Goal: Task Accomplishment & Management: Use online tool/utility

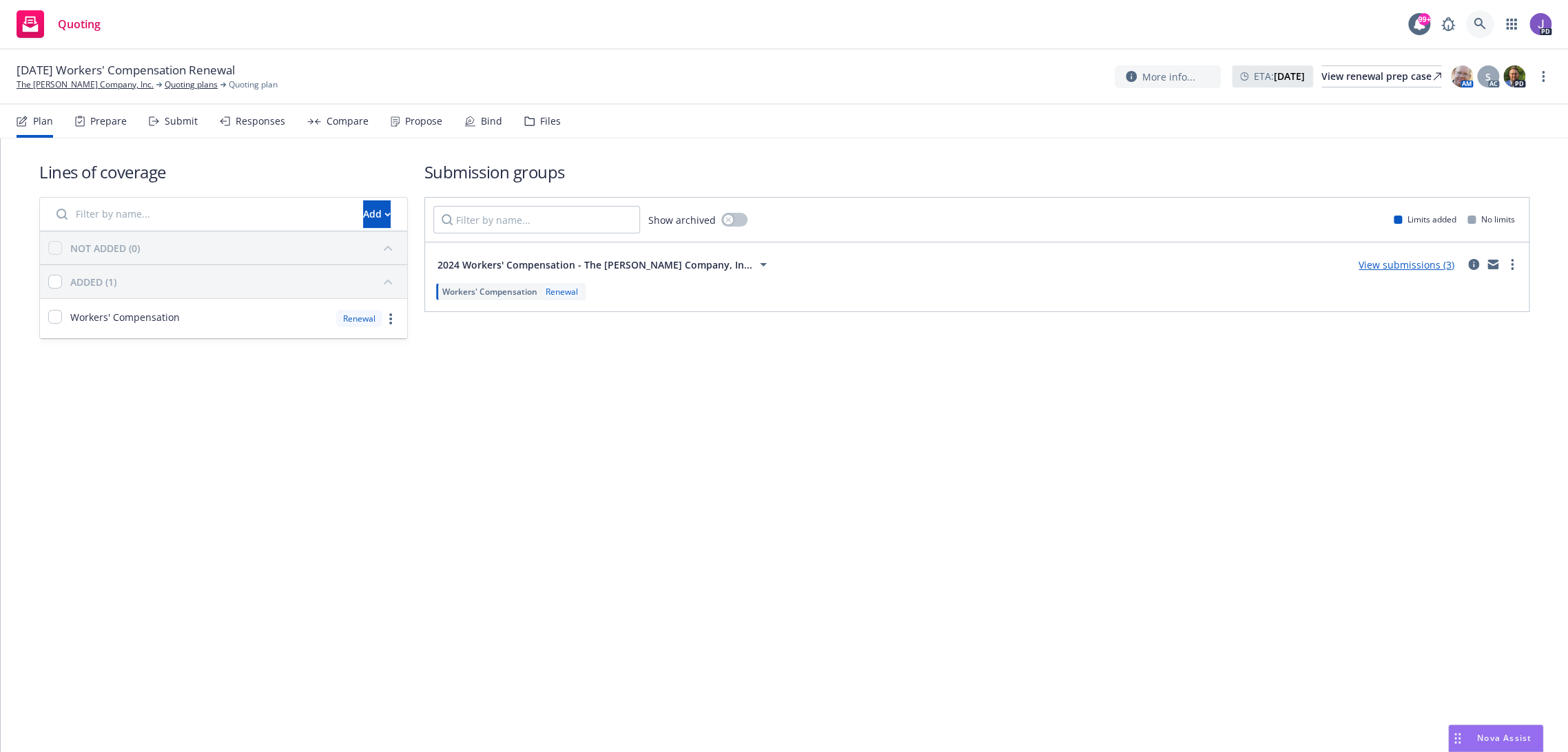
click at [1476, 20] on icon at bounding box center [1480, 24] width 13 height 13
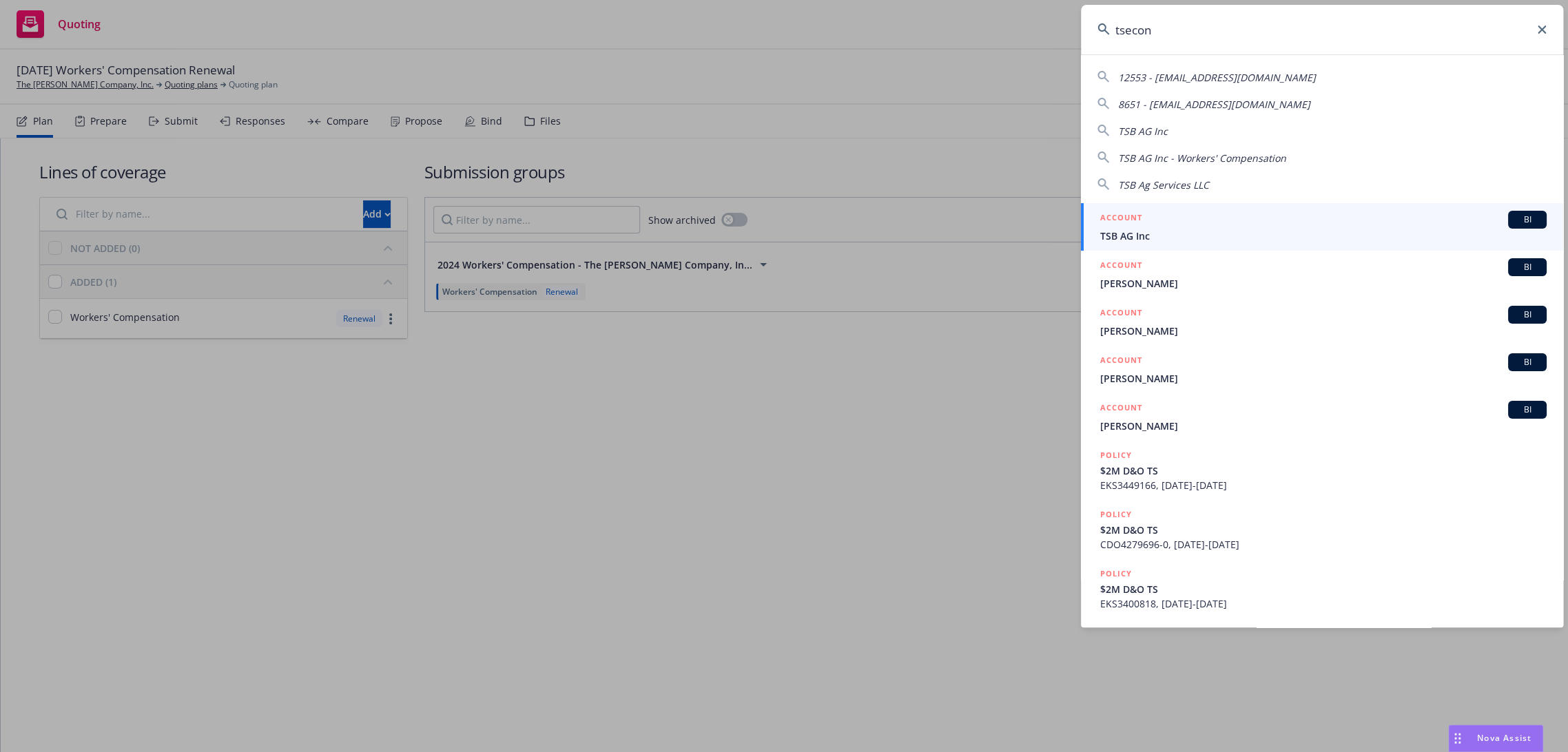
type input "tsecond"
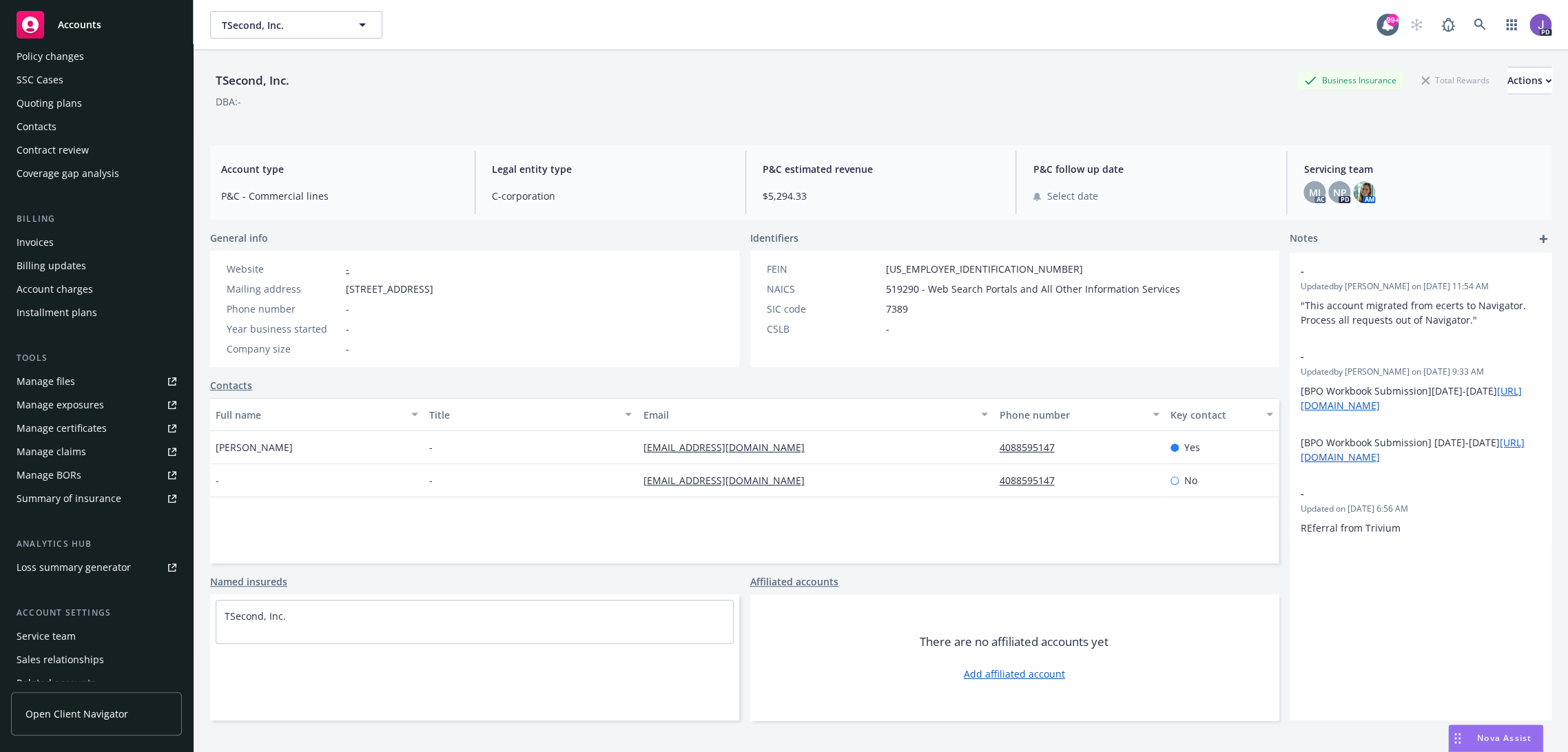
scroll to position [68, 0]
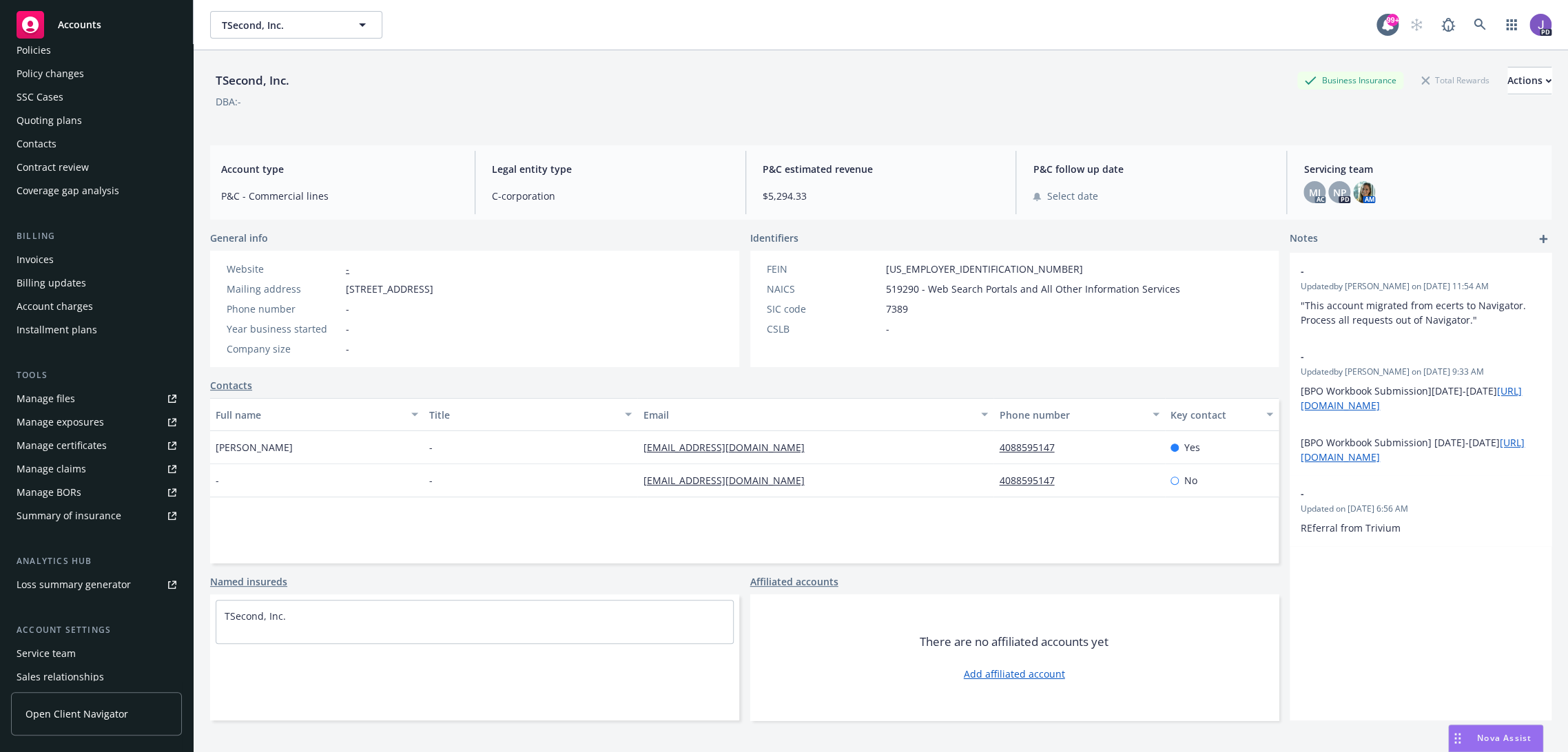
click at [61, 650] on div "Service team" at bounding box center [46, 653] width 59 height 22
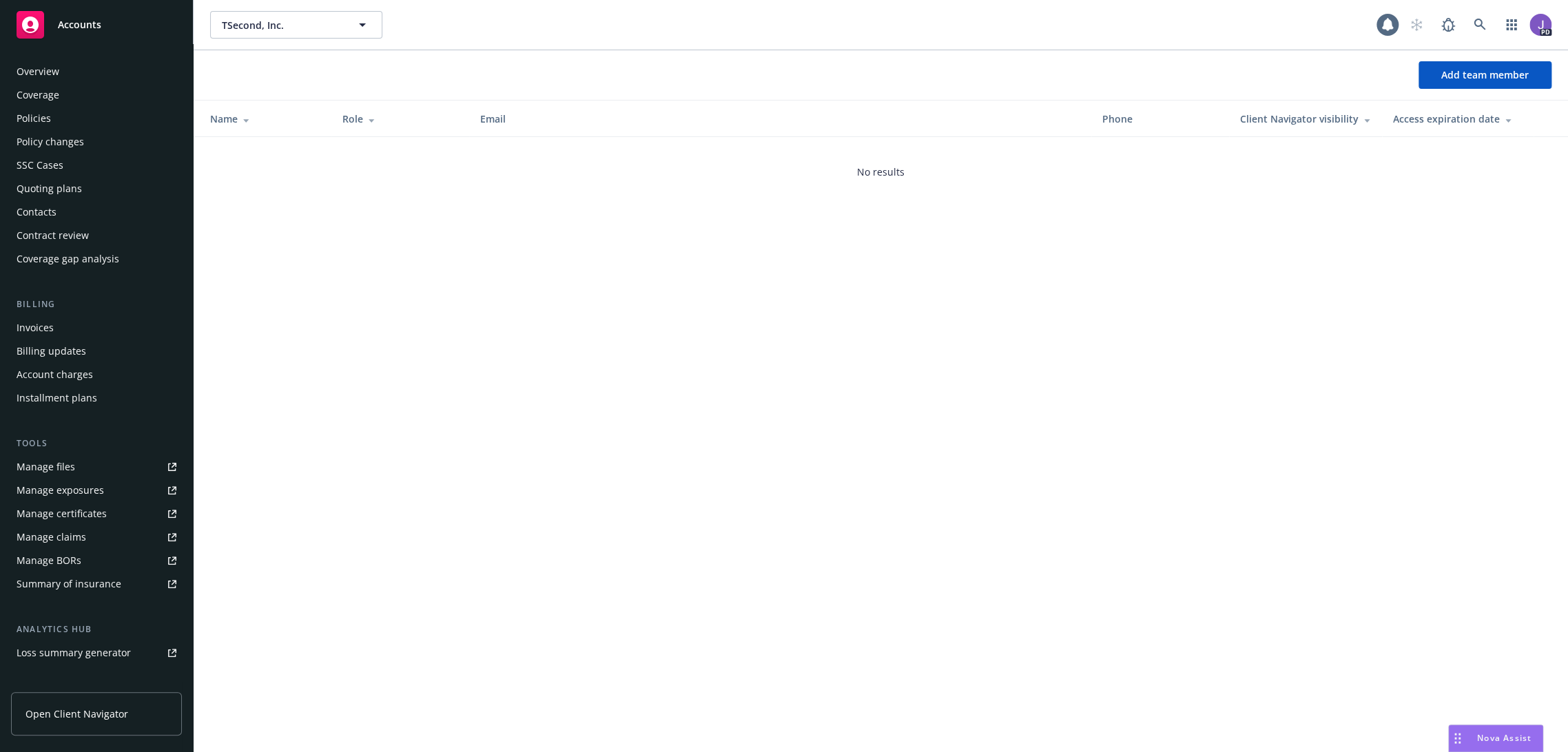
scroll to position [144, 0]
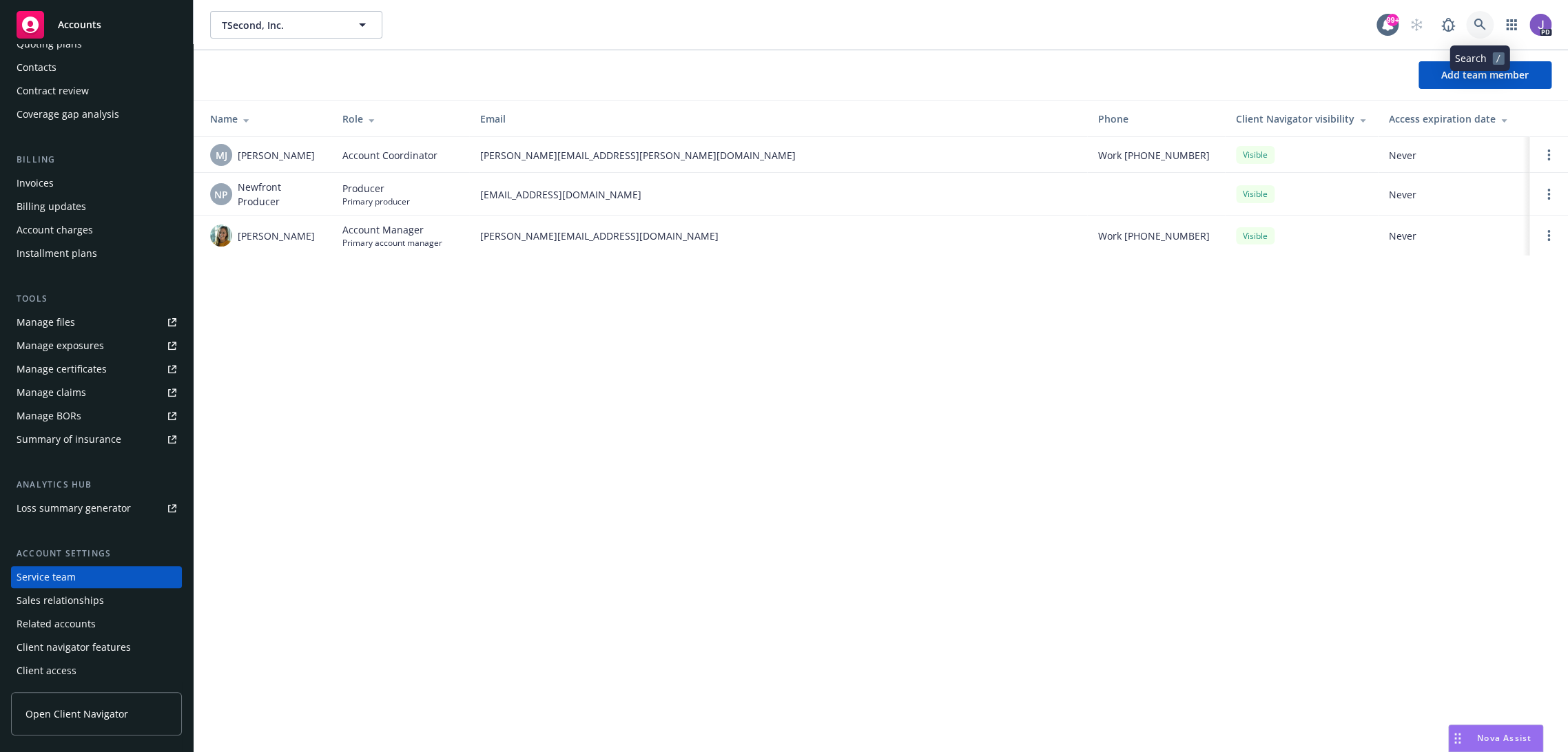
click at [1482, 26] on icon at bounding box center [1479, 24] width 12 height 12
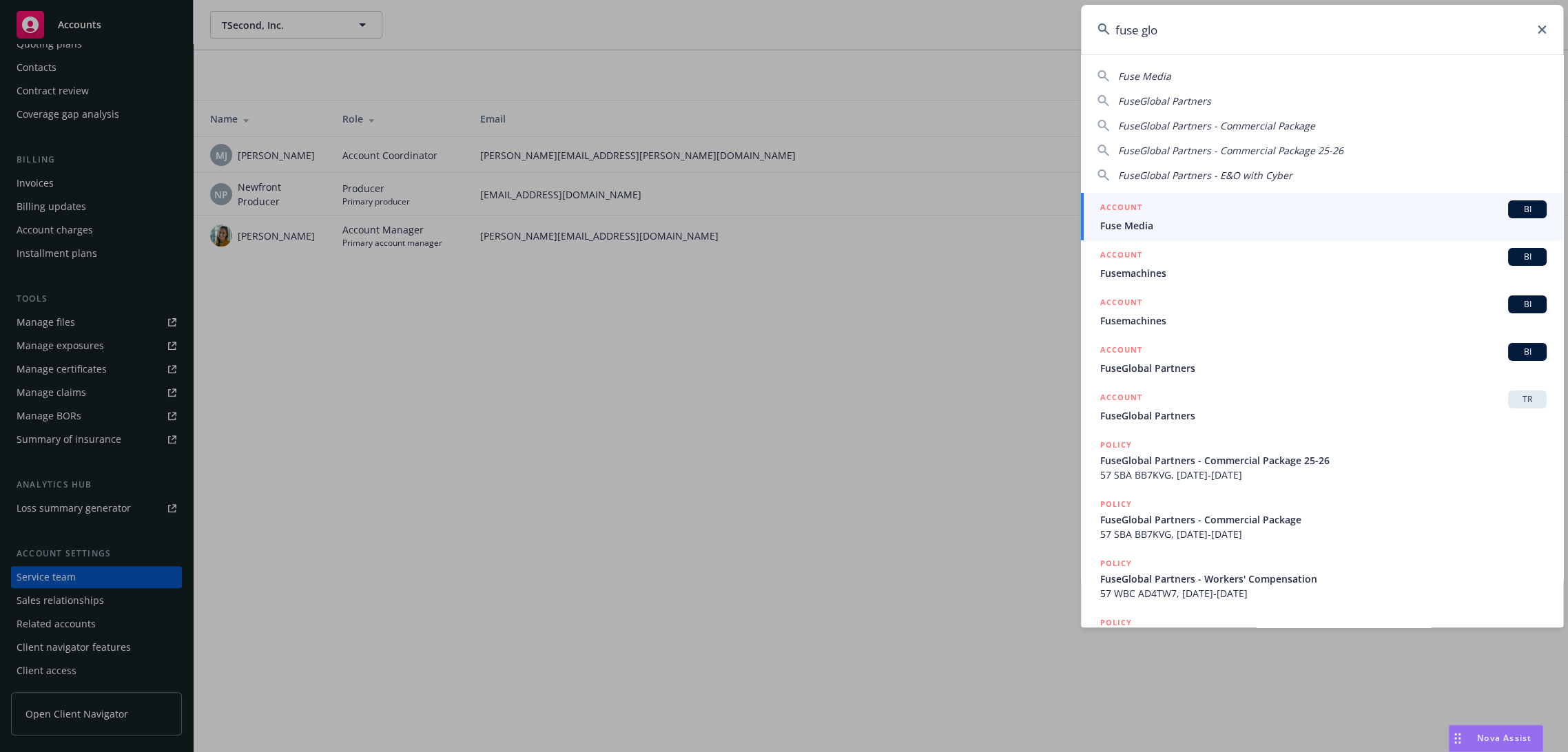
type input "fuse glob"
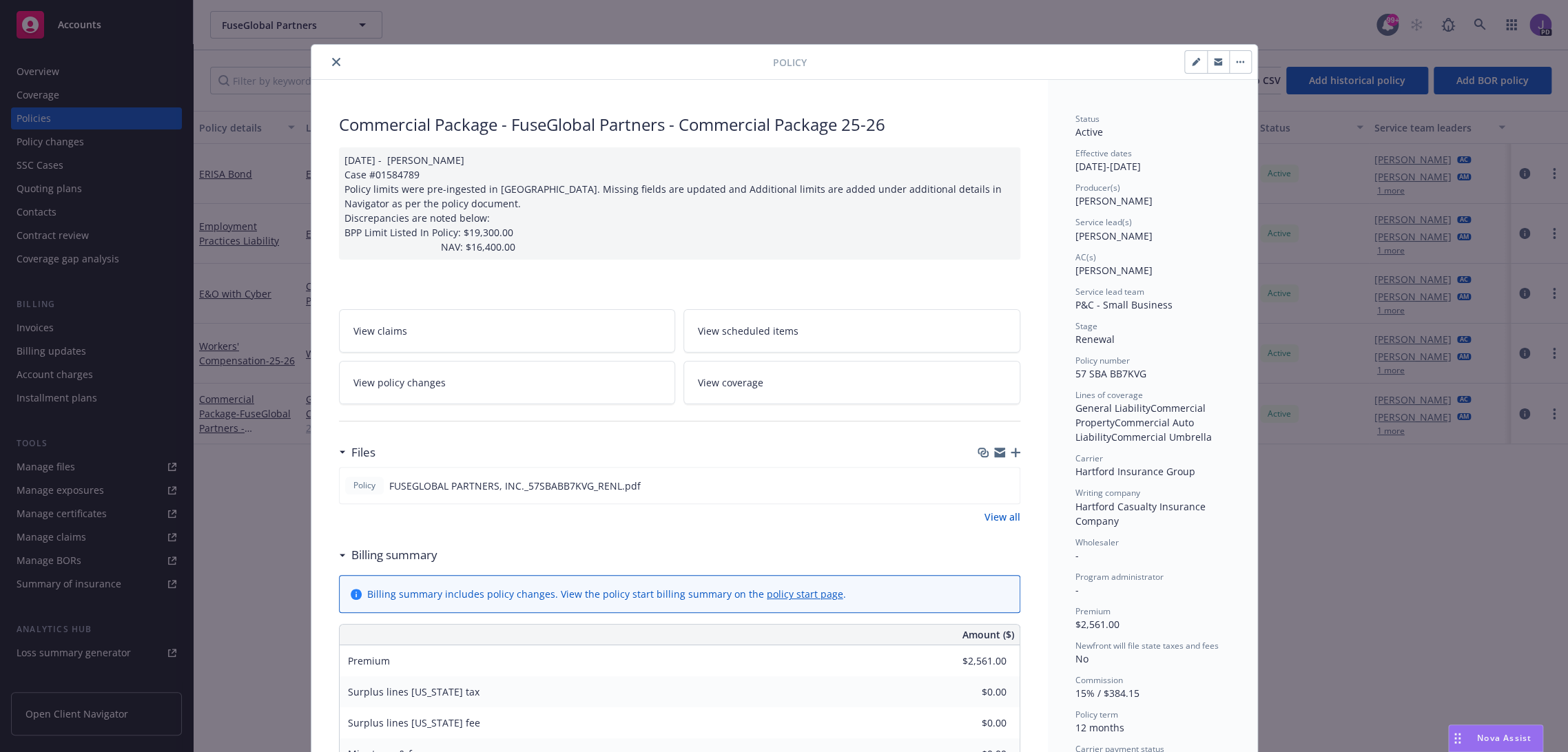
click at [332, 59] on icon "close" at bounding box center [336, 62] width 8 height 8
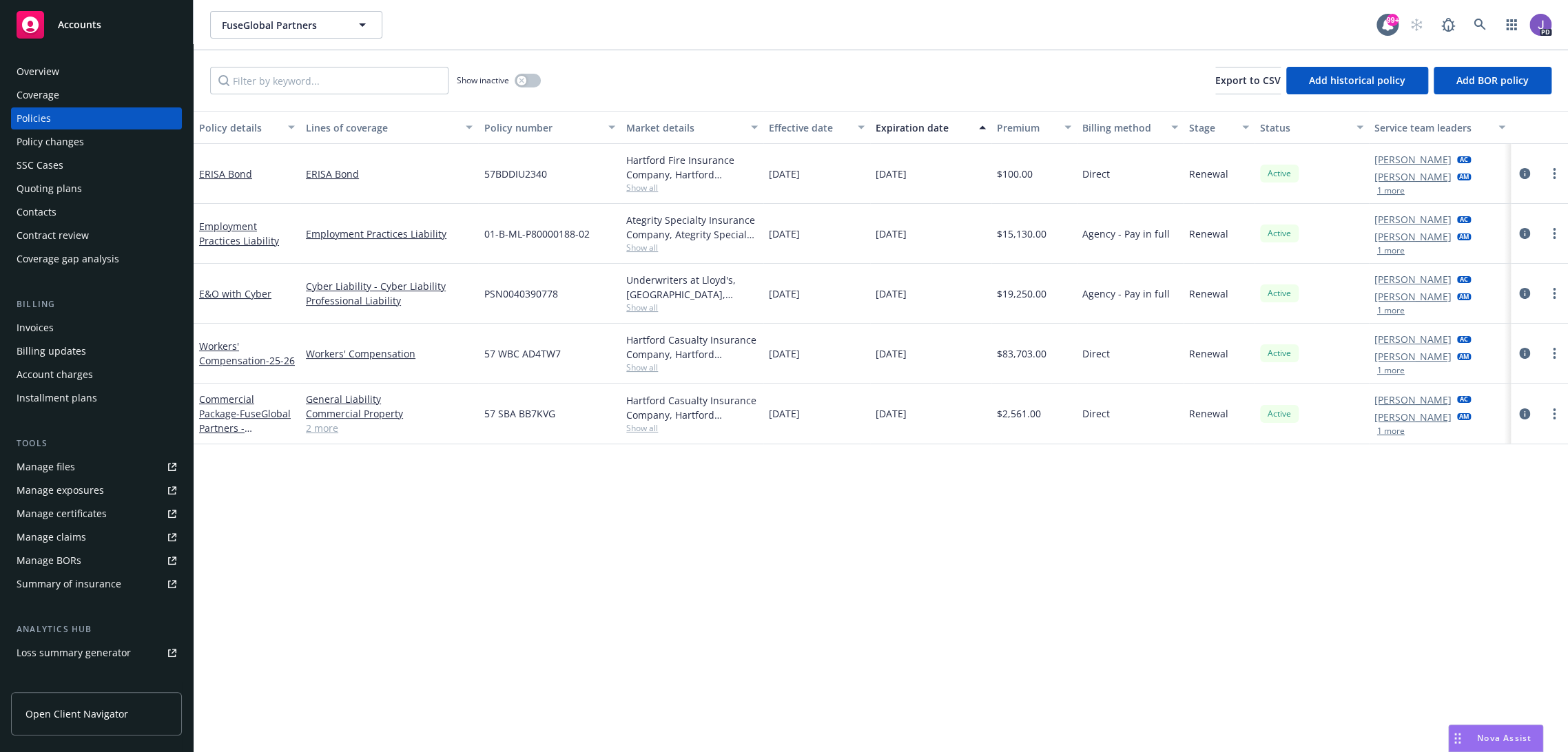
click at [87, 180] on div "Quoting plans" at bounding box center [96, 188] width 160 height 22
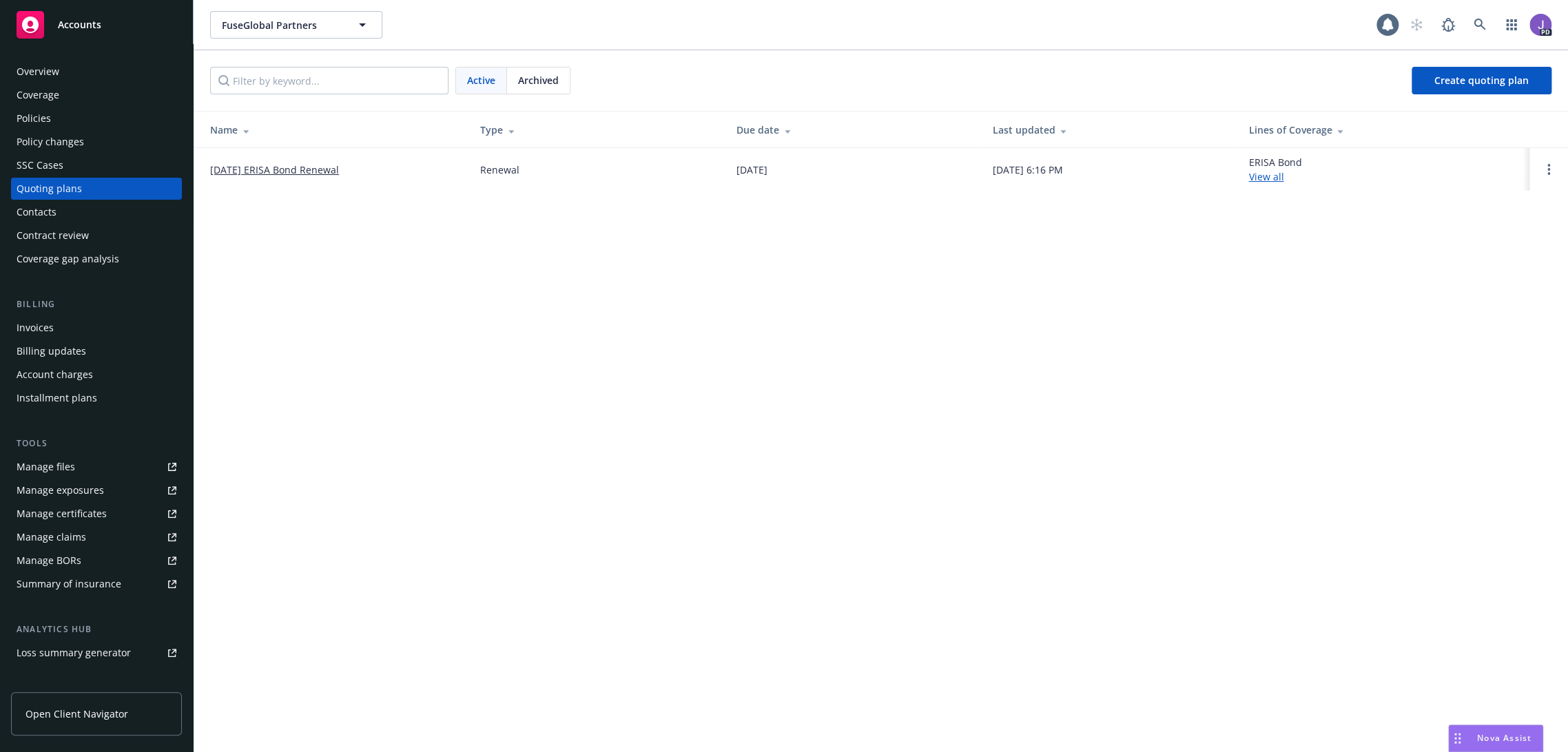
click at [261, 169] on link "11/15/25 ERISA Bond Renewal" at bounding box center [274, 170] width 129 height 15
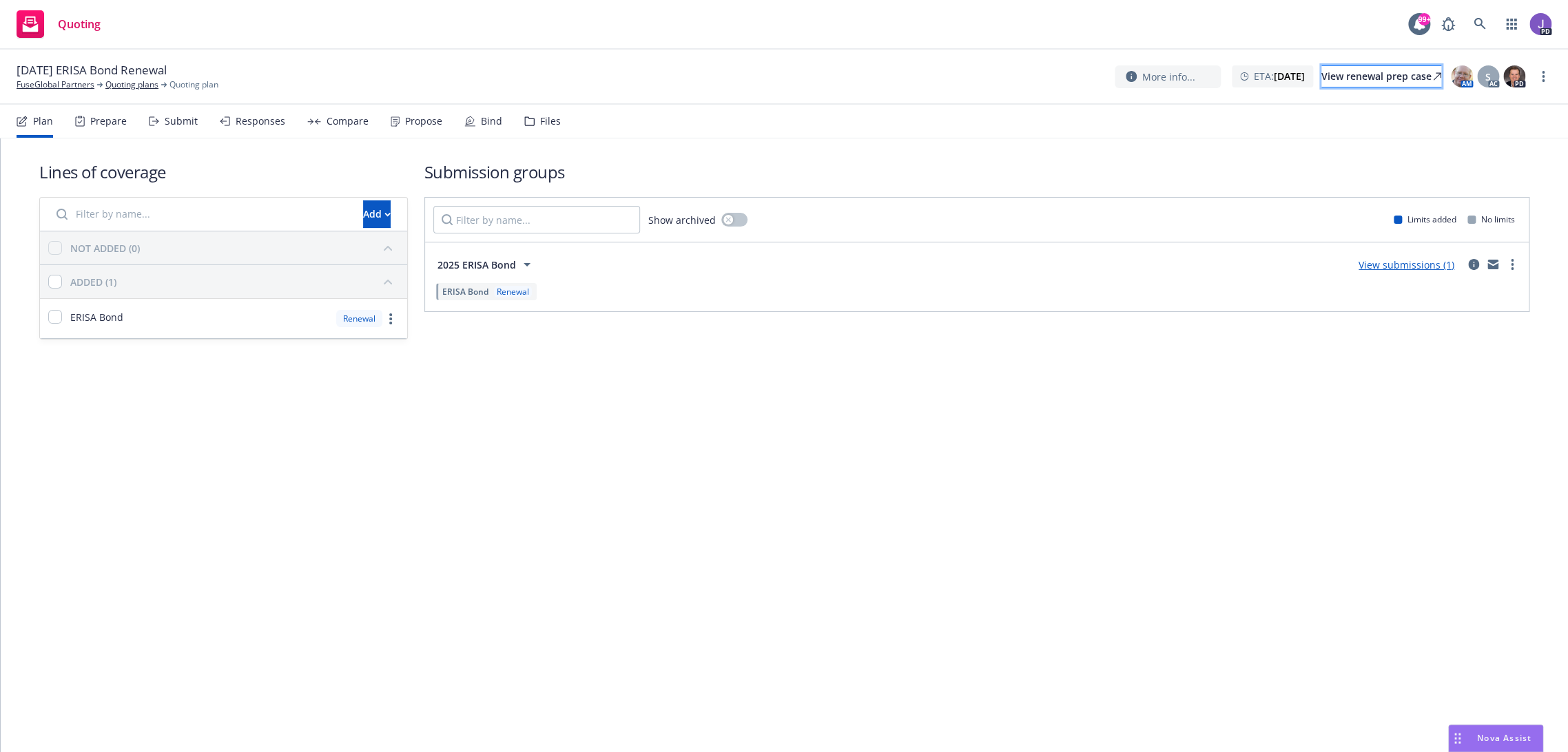
click at [1356, 68] on div "View renewal prep case" at bounding box center [1381, 76] width 120 height 20
click at [1480, 23] on icon at bounding box center [1480, 24] width 13 height 13
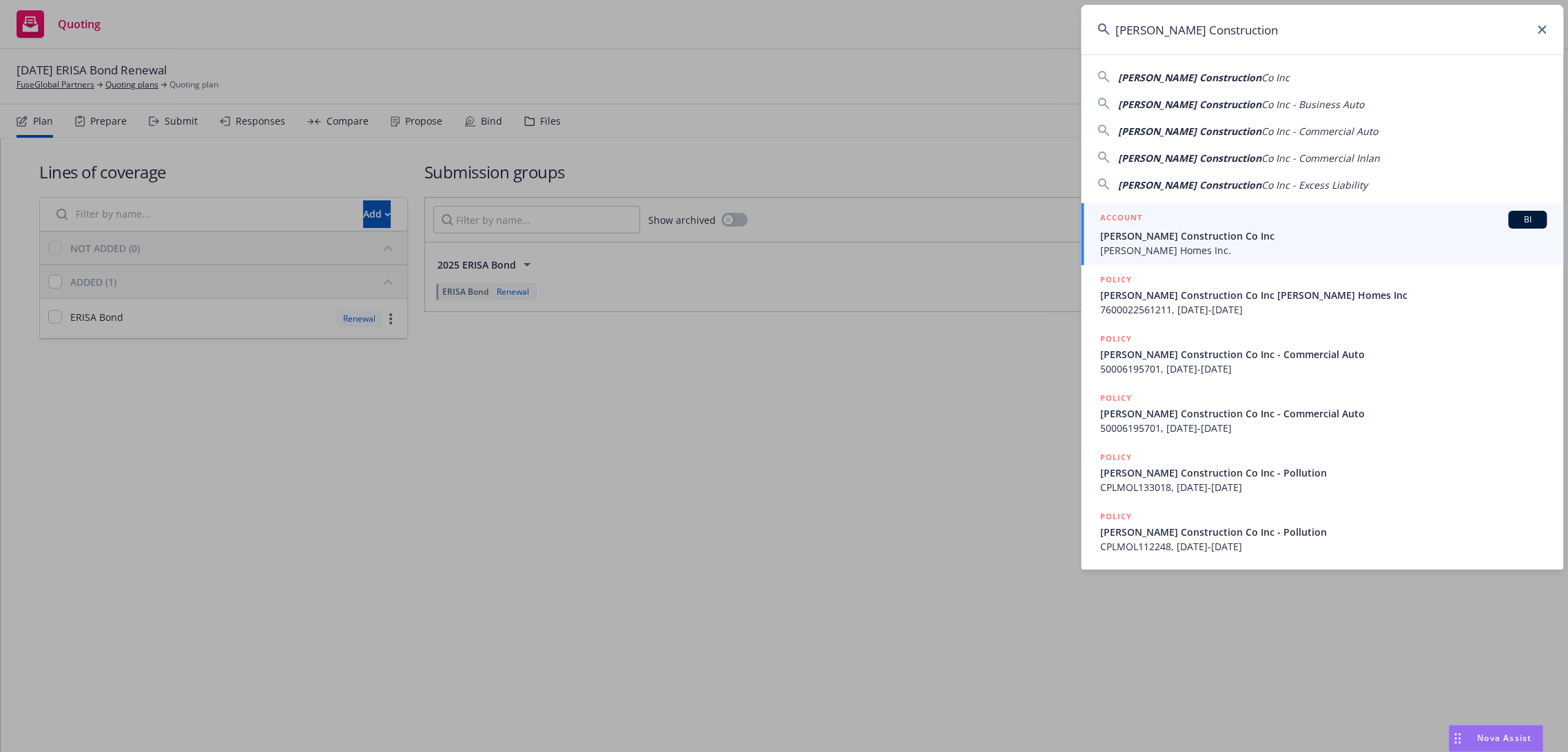
type input "Williamson Construction"
click at [1198, 245] on span "Williamson Homes Inc." at bounding box center [1323, 250] width 446 height 15
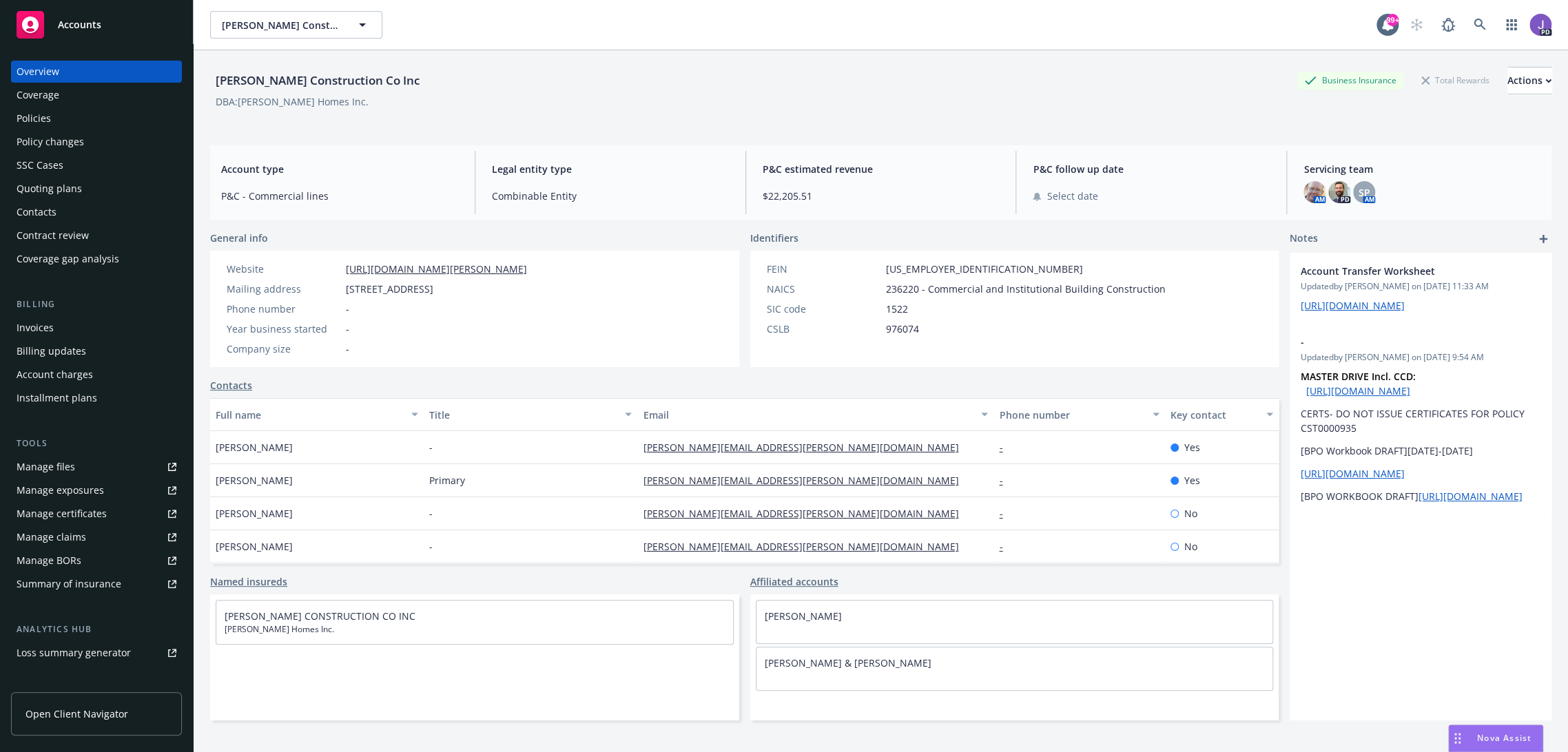
click at [67, 186] on div "Quoting plans" at bounding box center [49, 188] width 66 height 22
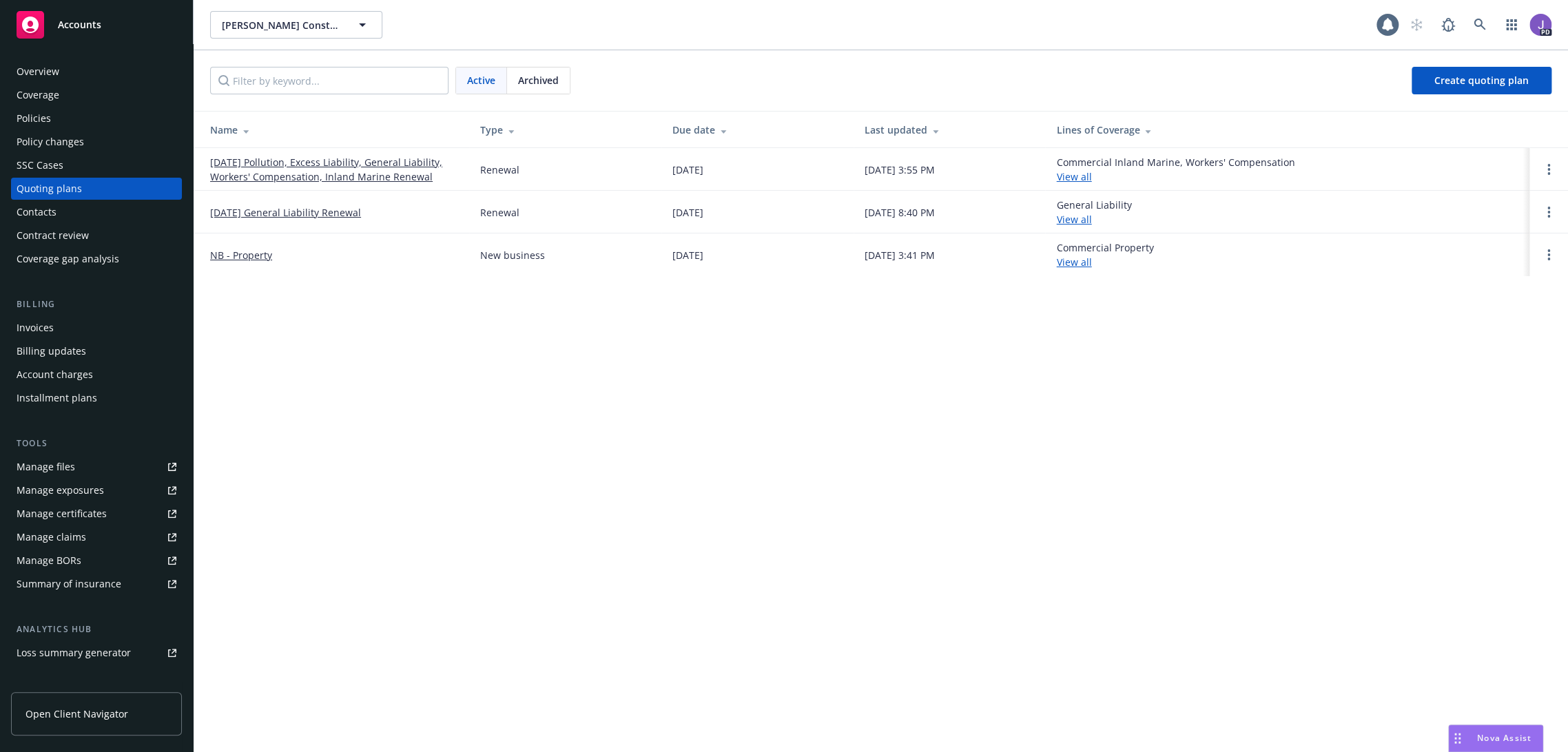
click at [290, 176] on link "07/17/25 Pollution, Excess Liability, General Liability, Workers' Compensation,…" at bounding box center [334, 169] width 248 height 29
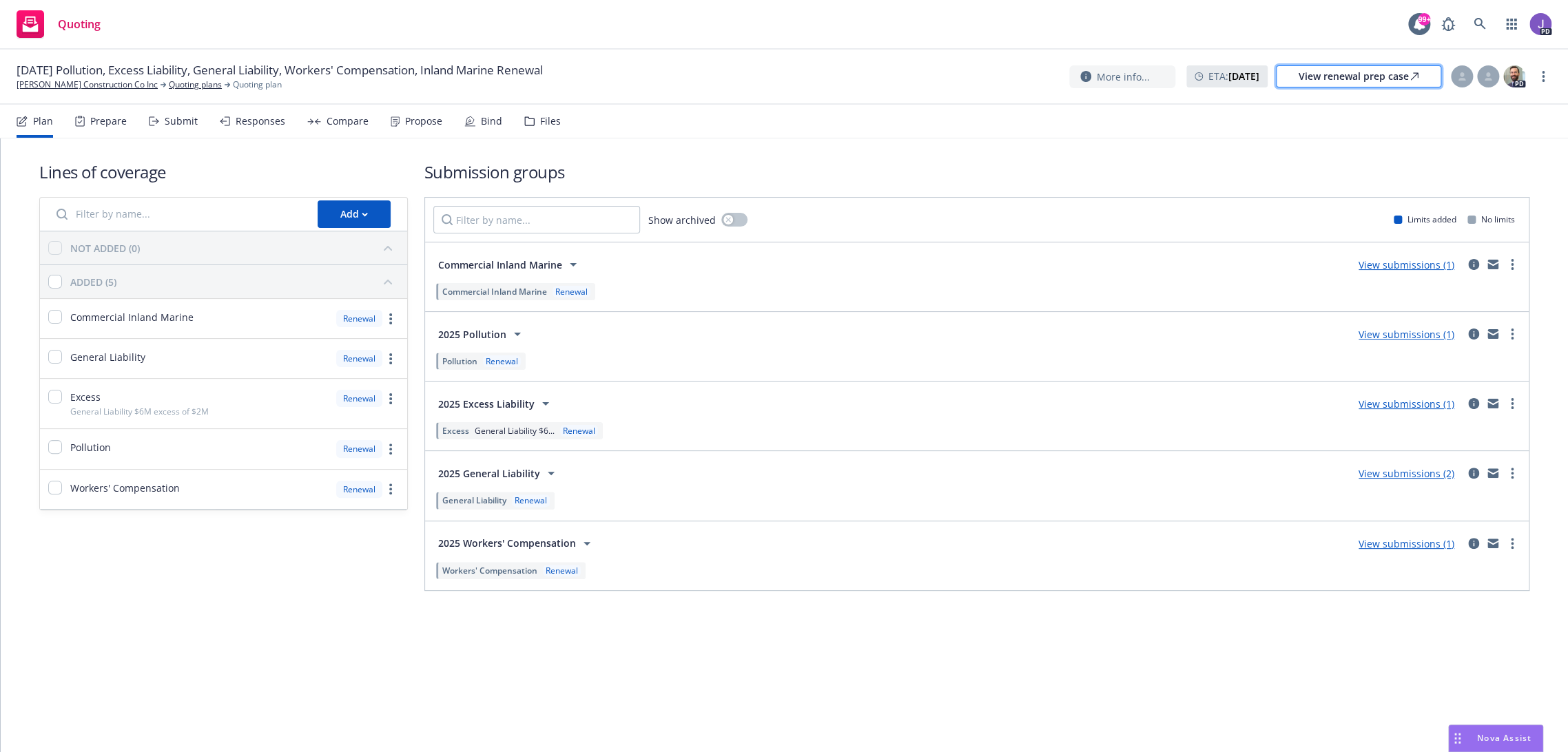
click at [1331, 75] on div "View renewal prep case" at bounding box center [1359, 76] width 120 height 20
click at [722, 65] on div "07/17/25 Pollution, Excess Liability, General Liability, Workers' Compensation,…" at bounding box center [784, 76] width 1535 height 29
click at [1483, 20] on icon at bounding box center [1480, 24] width 13 height 13
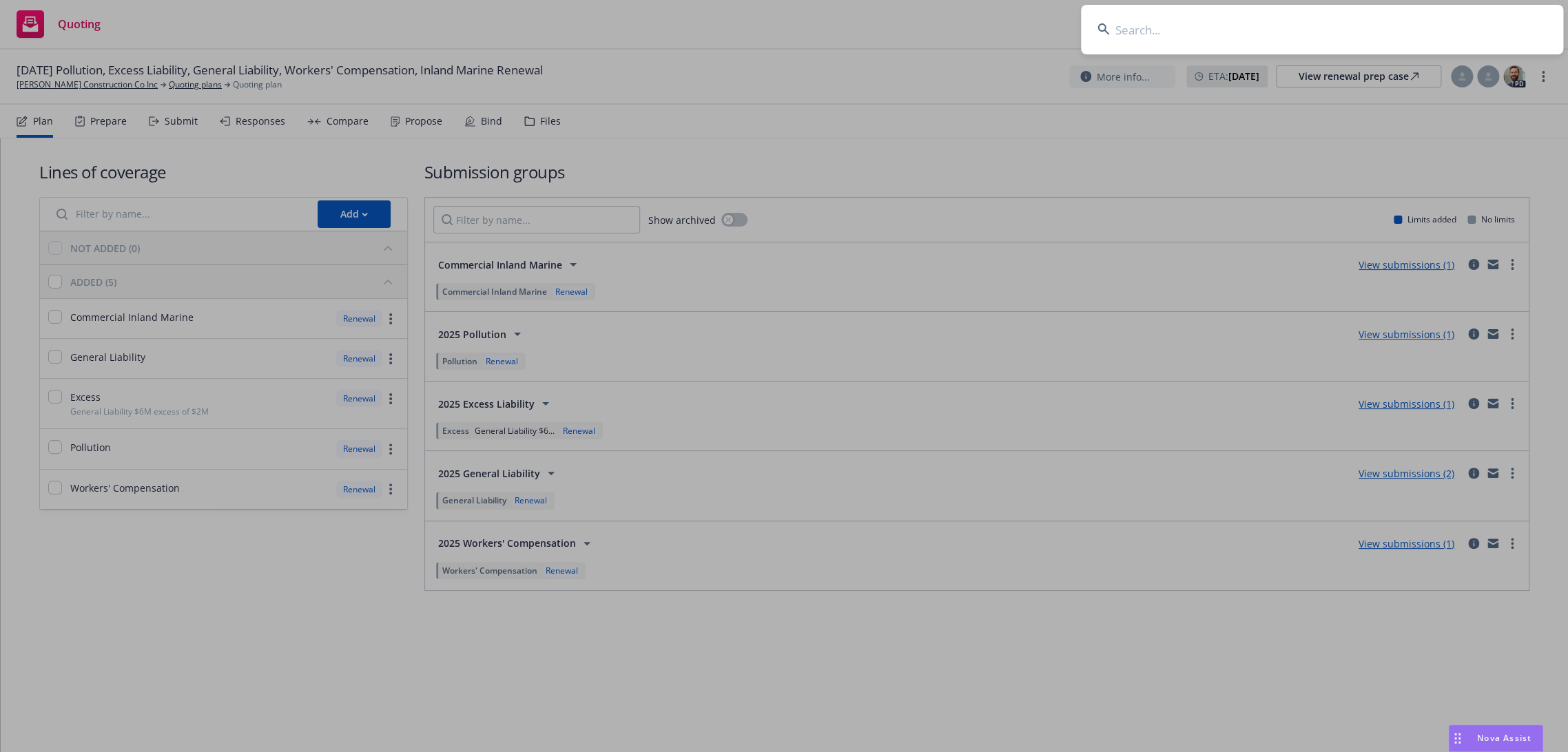
type input "Experience Architects"
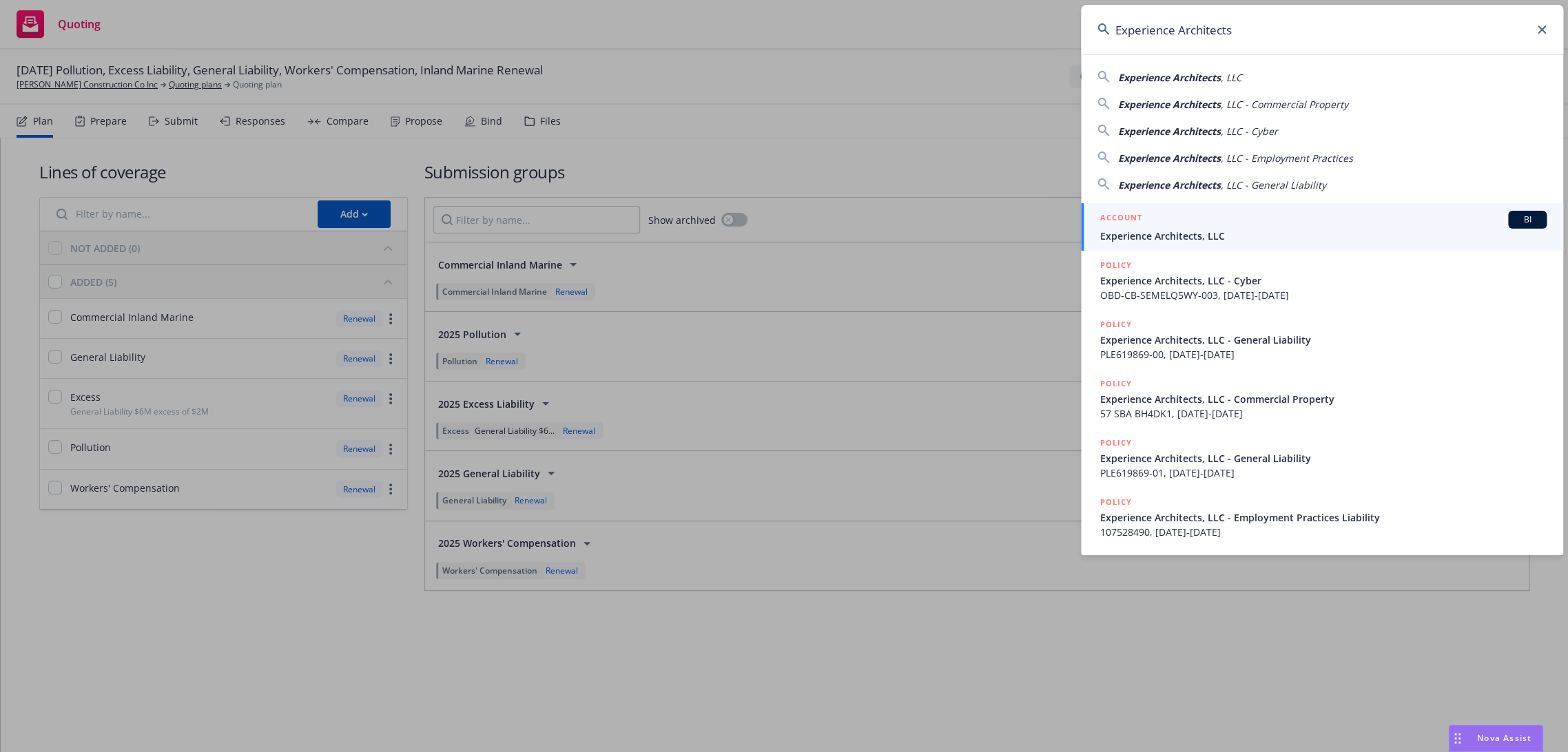
click at [1192, 224] on div "ACCOUNT BI" at bounding box center [1323, 219] width 446 height 18
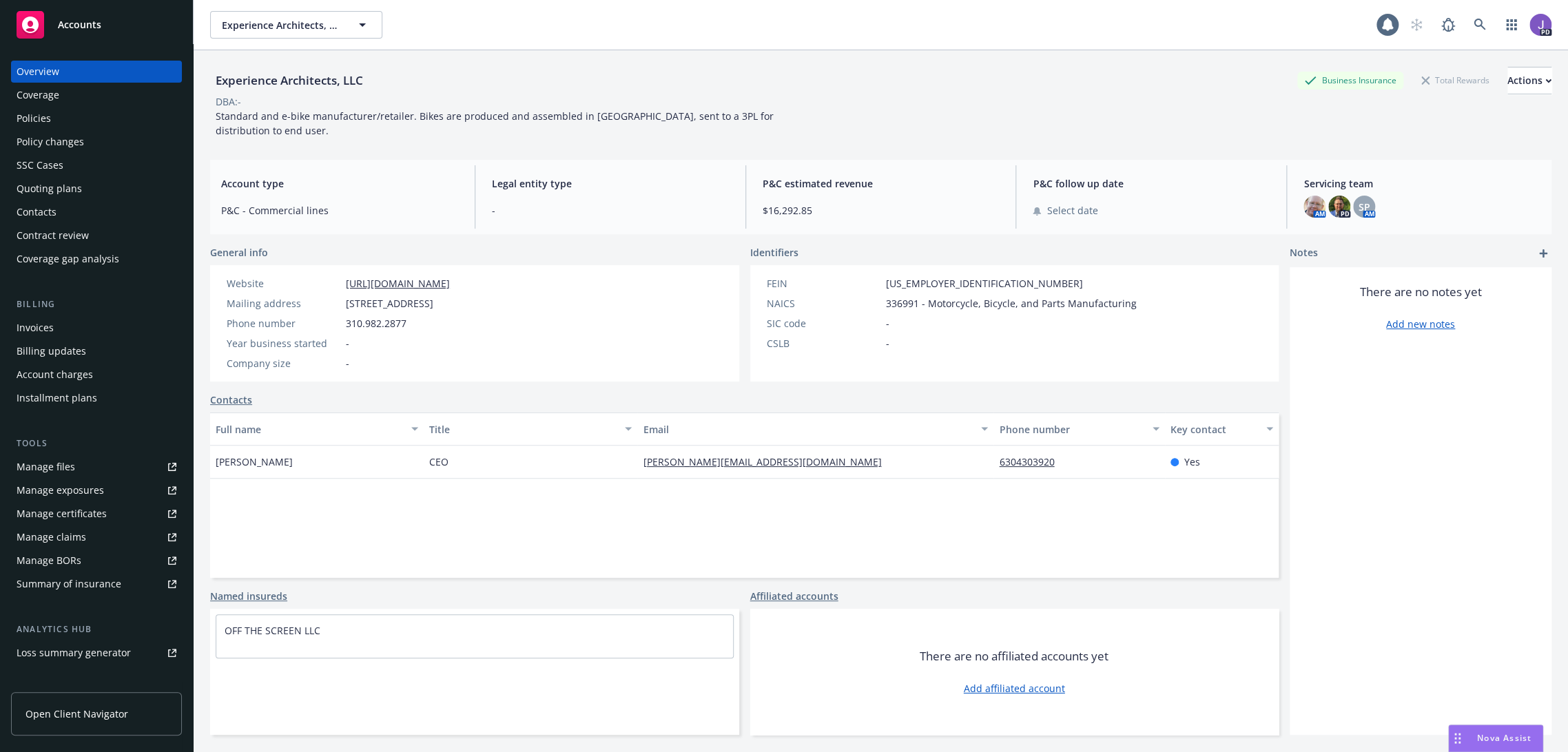
click at [55, 107] on div "Policies" at bounding box center [96, 118] width 160 height 22
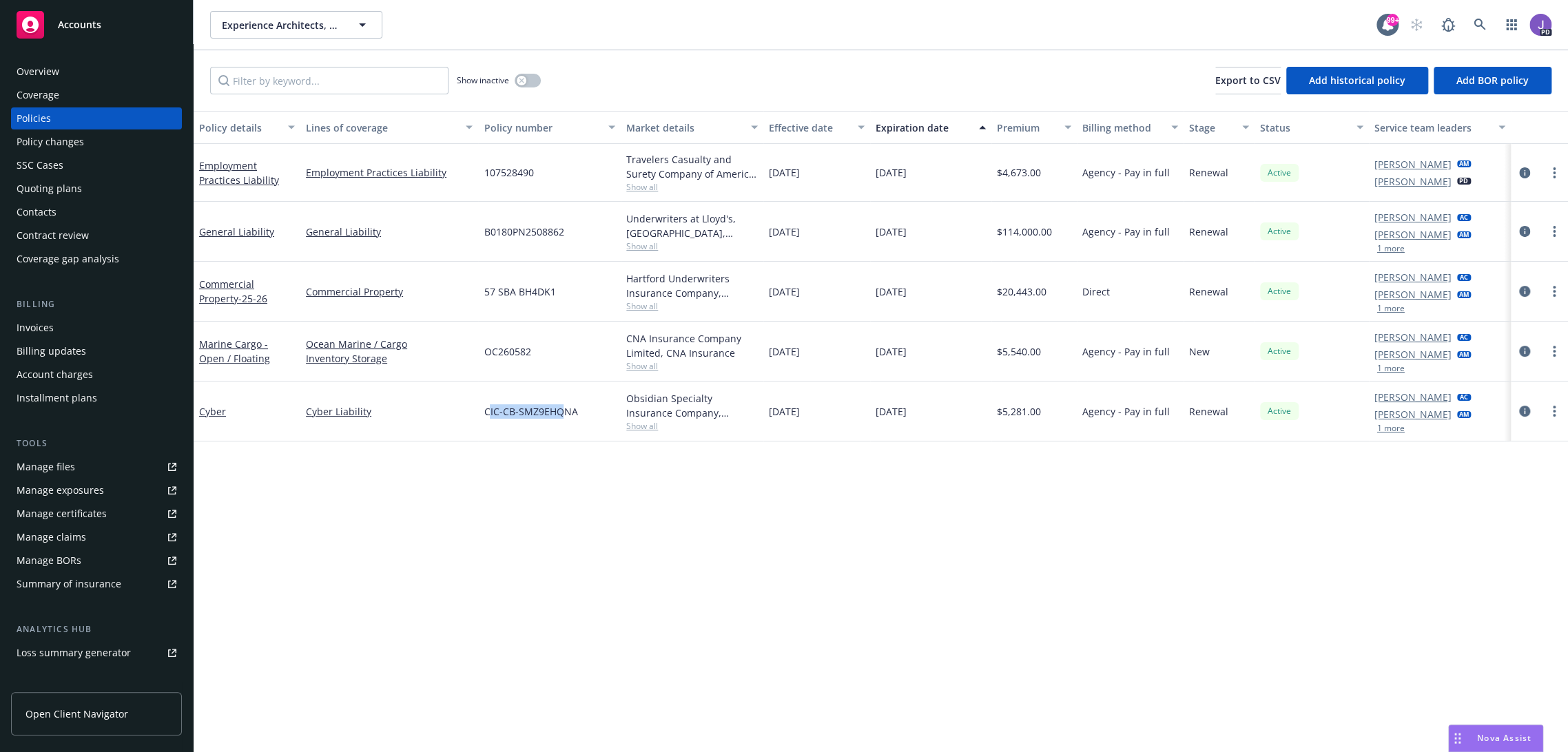
drag, startPoint x: 485, startPoint y: 412, endPoint x: 561, endPoint y: 417, distance: 76.2
click at [561, 417] on span "CIC-CB-SMZ9EHQNA" at bounding box center [530, 412] width 94 height 15
drag, startPoint x: 574, startPoint y: 412, endPoint x: 481, endPoint y: 412, distance: 93.0
click at [481, 412] on div "CIC-CB-SMZ9EHQNA" at bounding box center [549, 412] width 142 height 60
copy span "CIC-CB-SMZ9EHQNA"
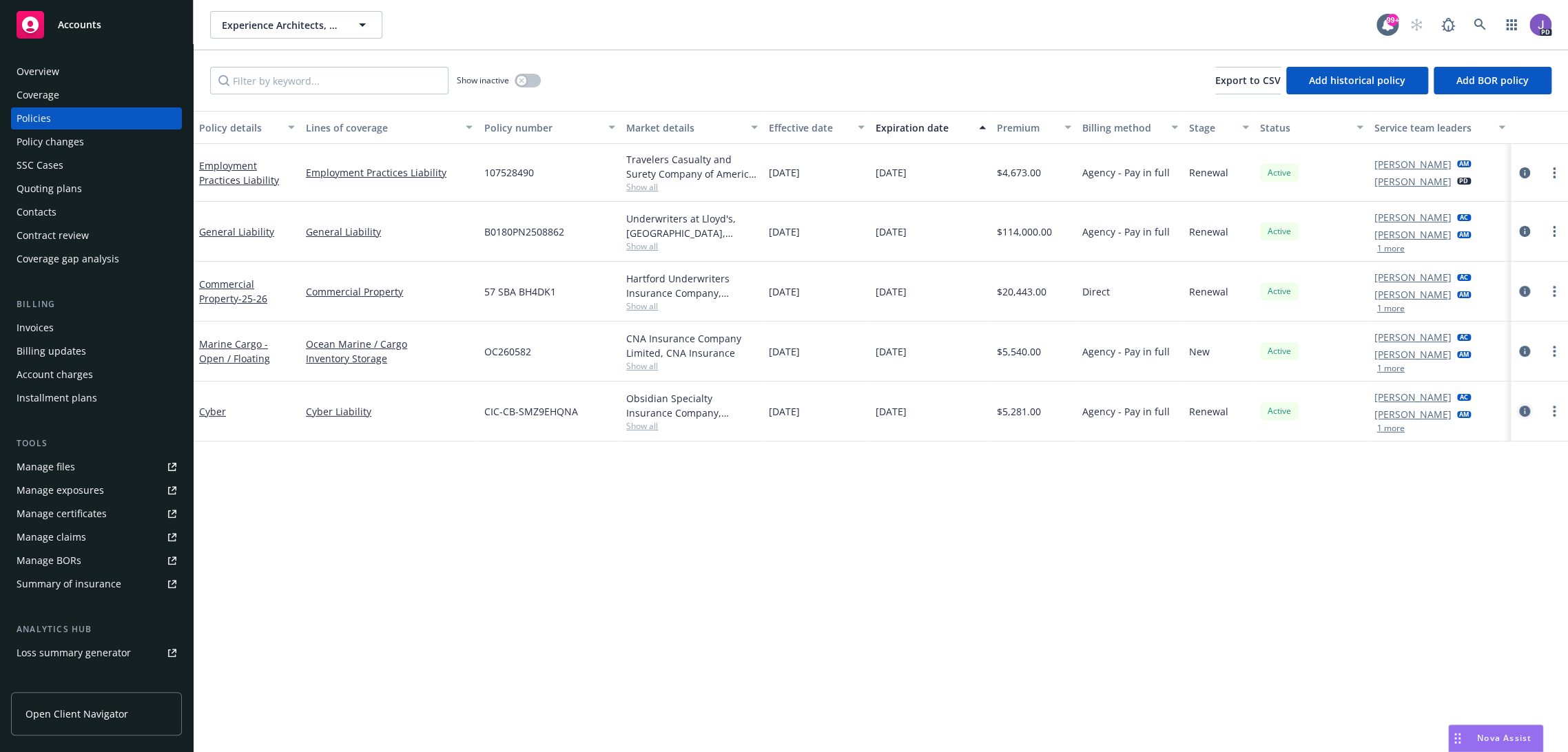
click at [1519, 409] on icon "circleInformation" at bounding box center [1525, 412] width 11 height 11
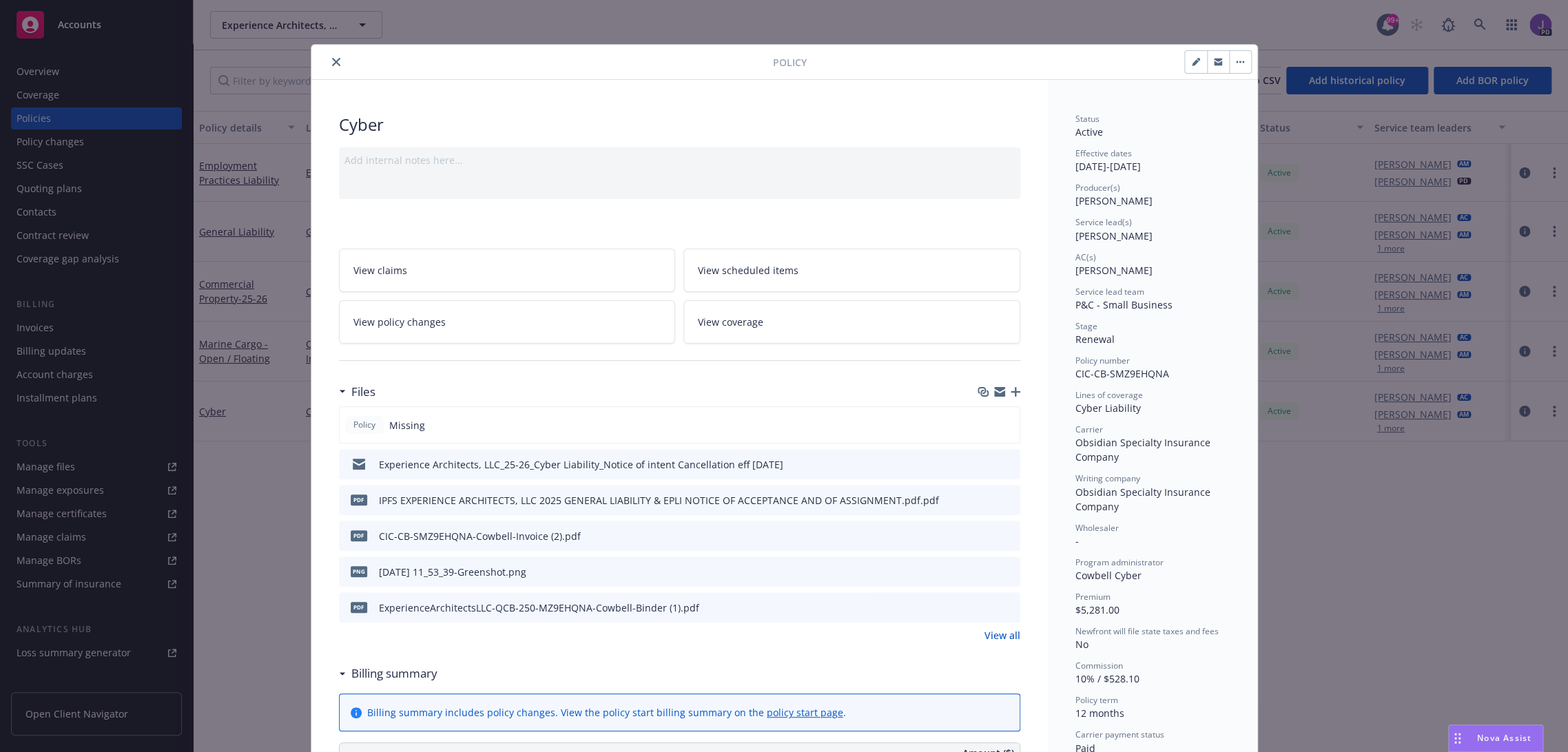
click at [1192, 60] on icon "button" at bounding box center [1196, 62] width 8 height 8
select select "RENEWAL"
select select "12"
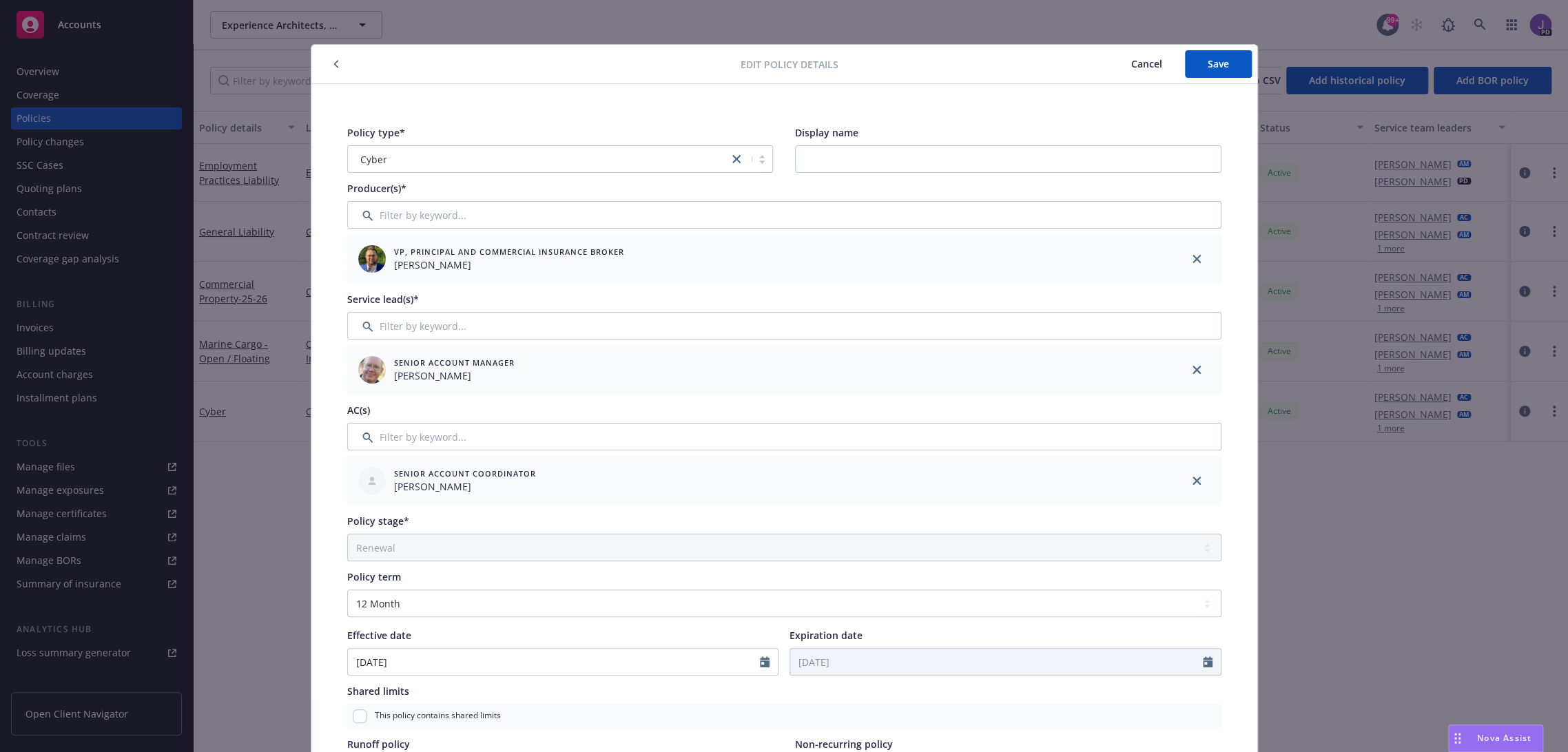
click at [1148, 65] on span "Cancel" at bounding box center [1147, 63] width 31 height 13
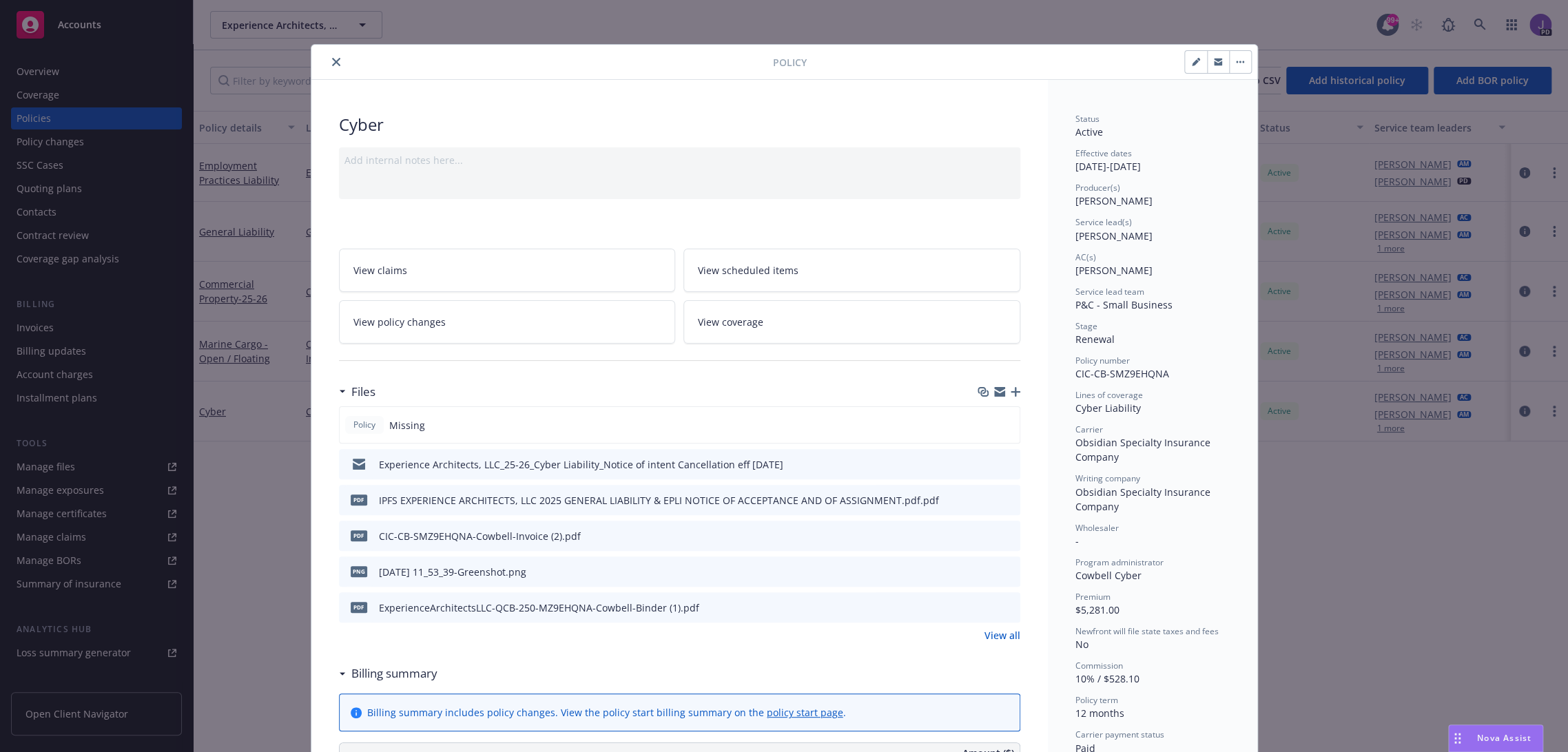
click at [1011, 390] on icon "button" at bounding box center [1016, 392] width 10 height 10
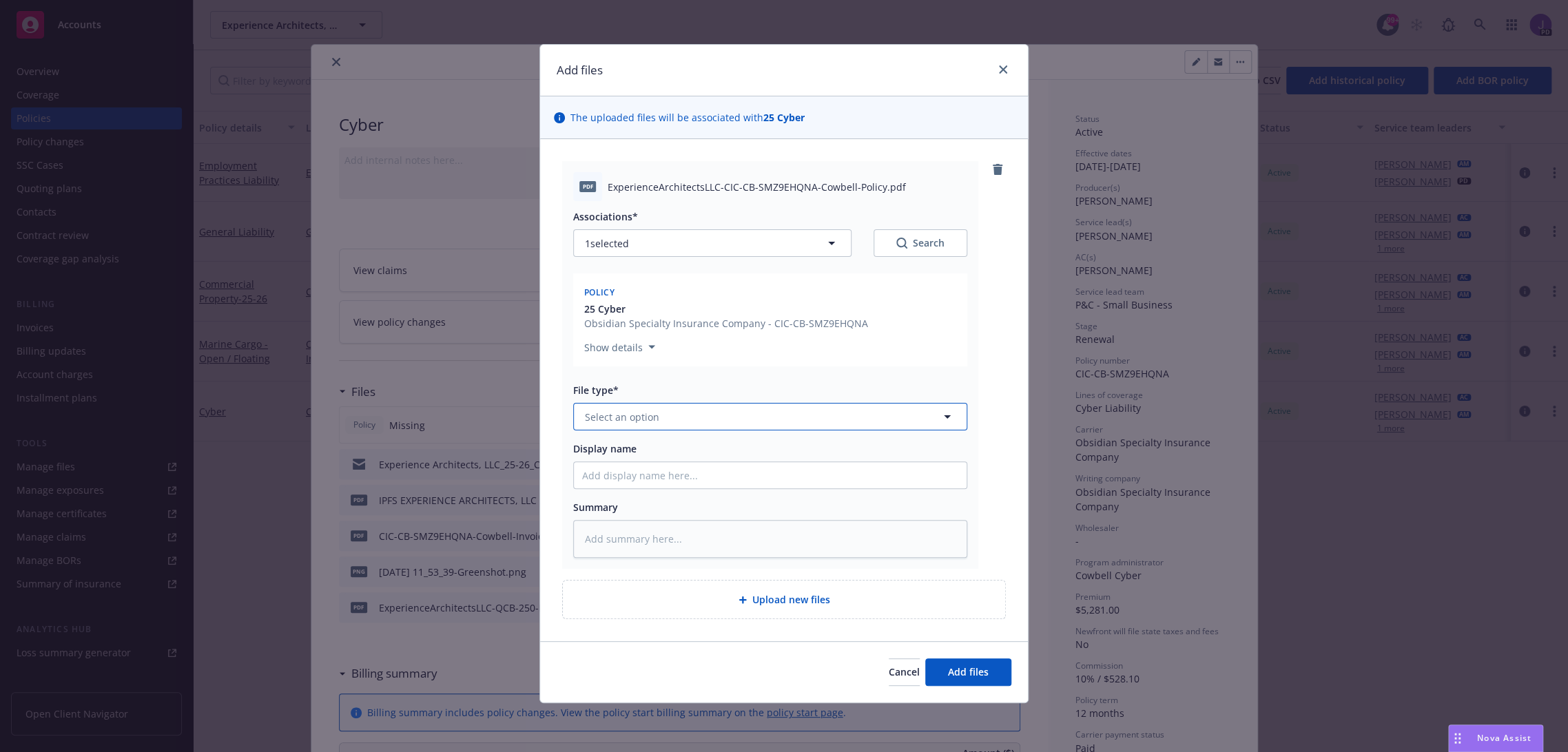
click at [704, 410] on button "Select an option" at bounding box center [770, 417] width 394 height 27
type input "pol"
click at [963, 679] on button "Add files" at bounding box center [968, 672] width 86 height 27
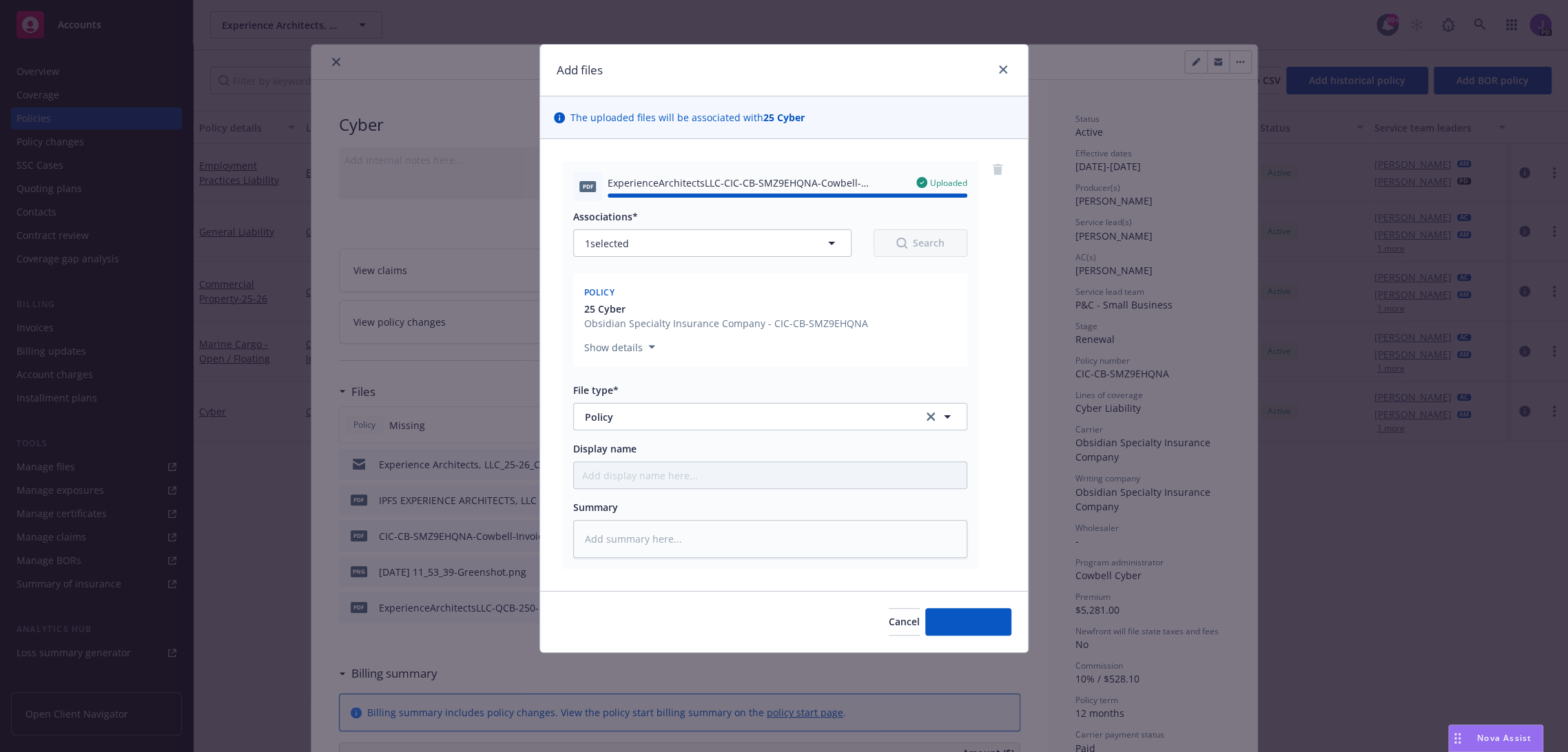
type textarea "x"
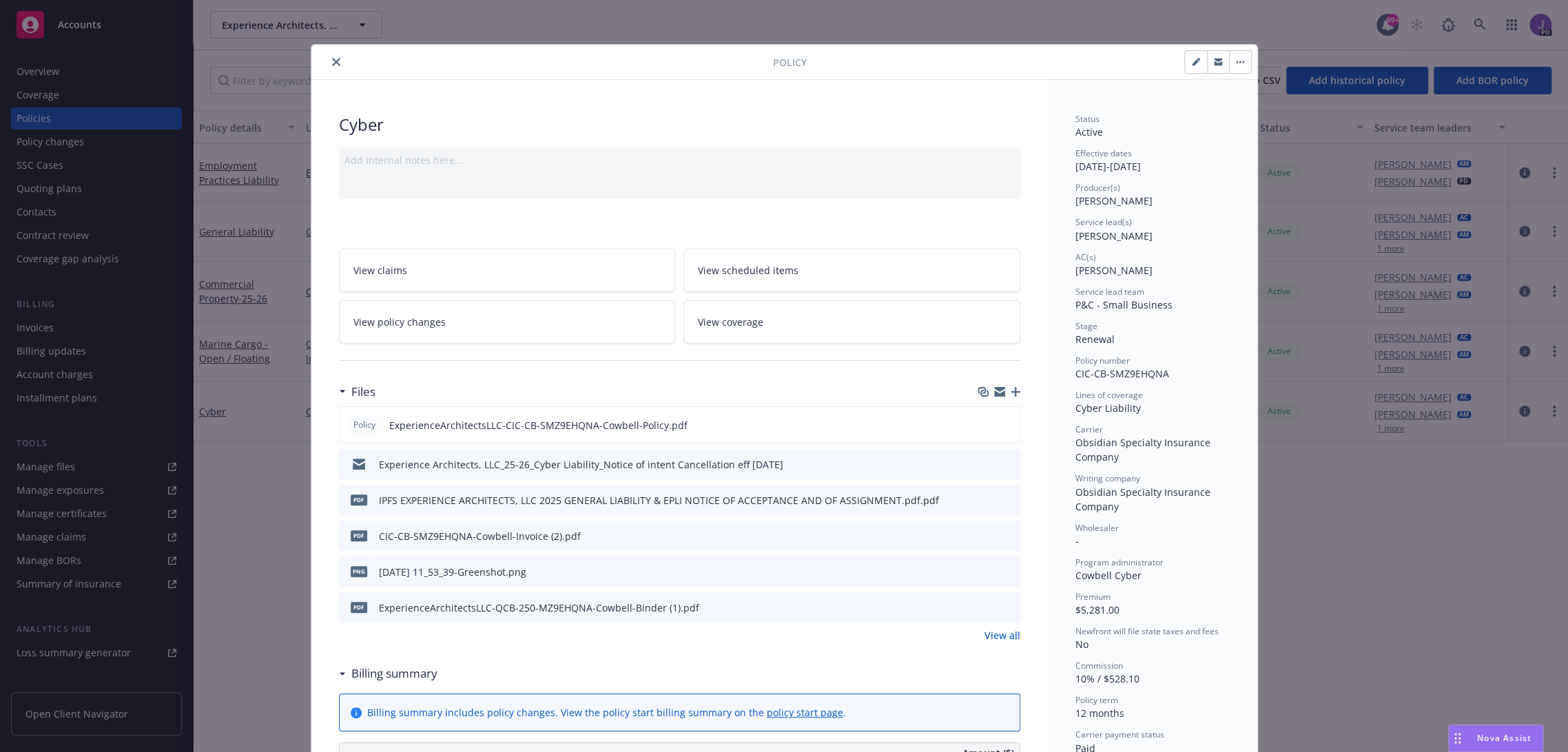
click at [332, 62] on icon "close" at bounding box center [336, 62] width 8 height 8
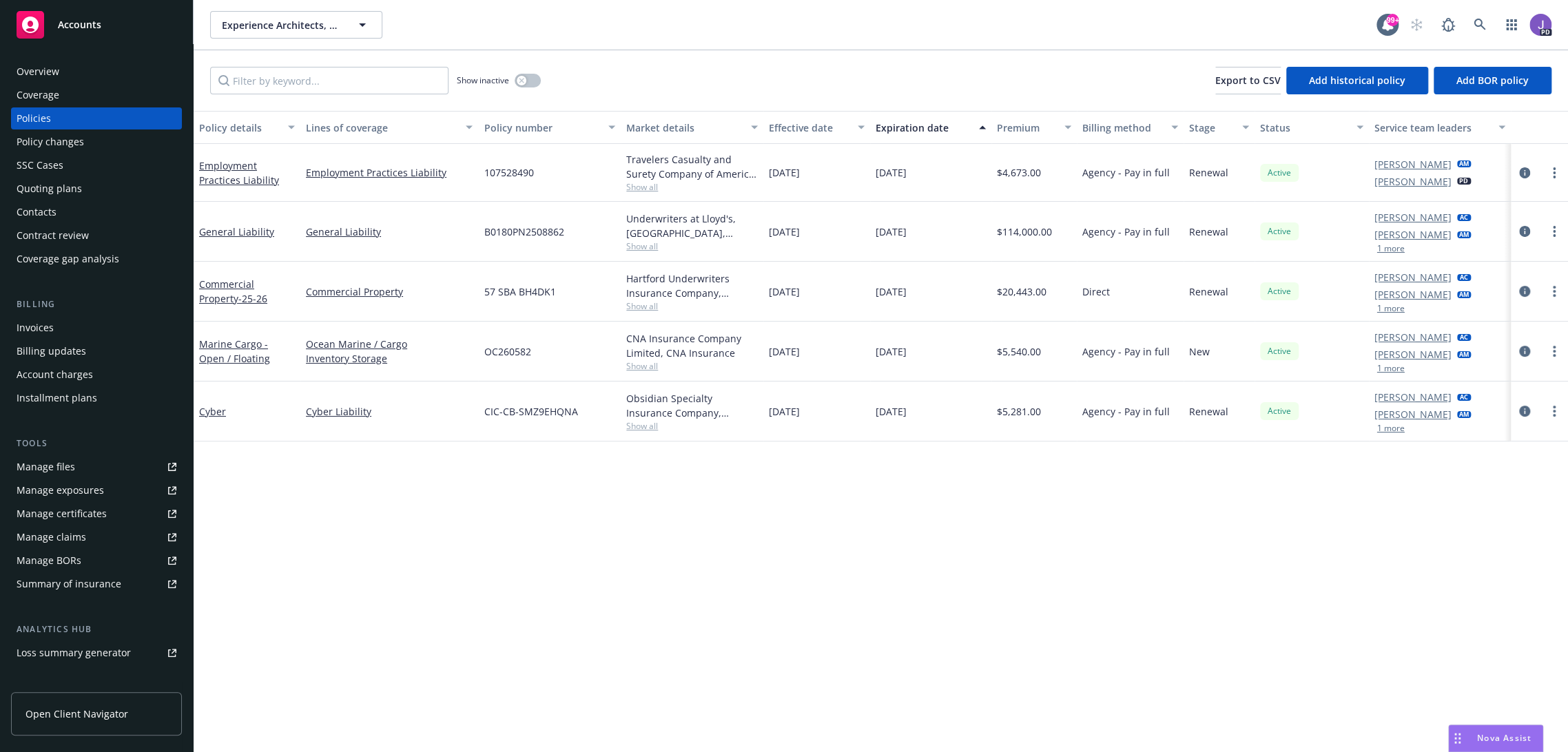
click at [678, 61] on div "Show inactive Export to CSV Add historical policy Add BOR policy" at bounding box center [881, 80] width 1374 height 61
click at [1466, 26] on link at bounding box center [1479, 25] width 27 height 27
click at [1452, 20] on div "PD" at bounding box center [1476, 25] width 149 height 27
click at [1498, 31] on link "button" at bounding box center [1511, 25] width 27 height 27
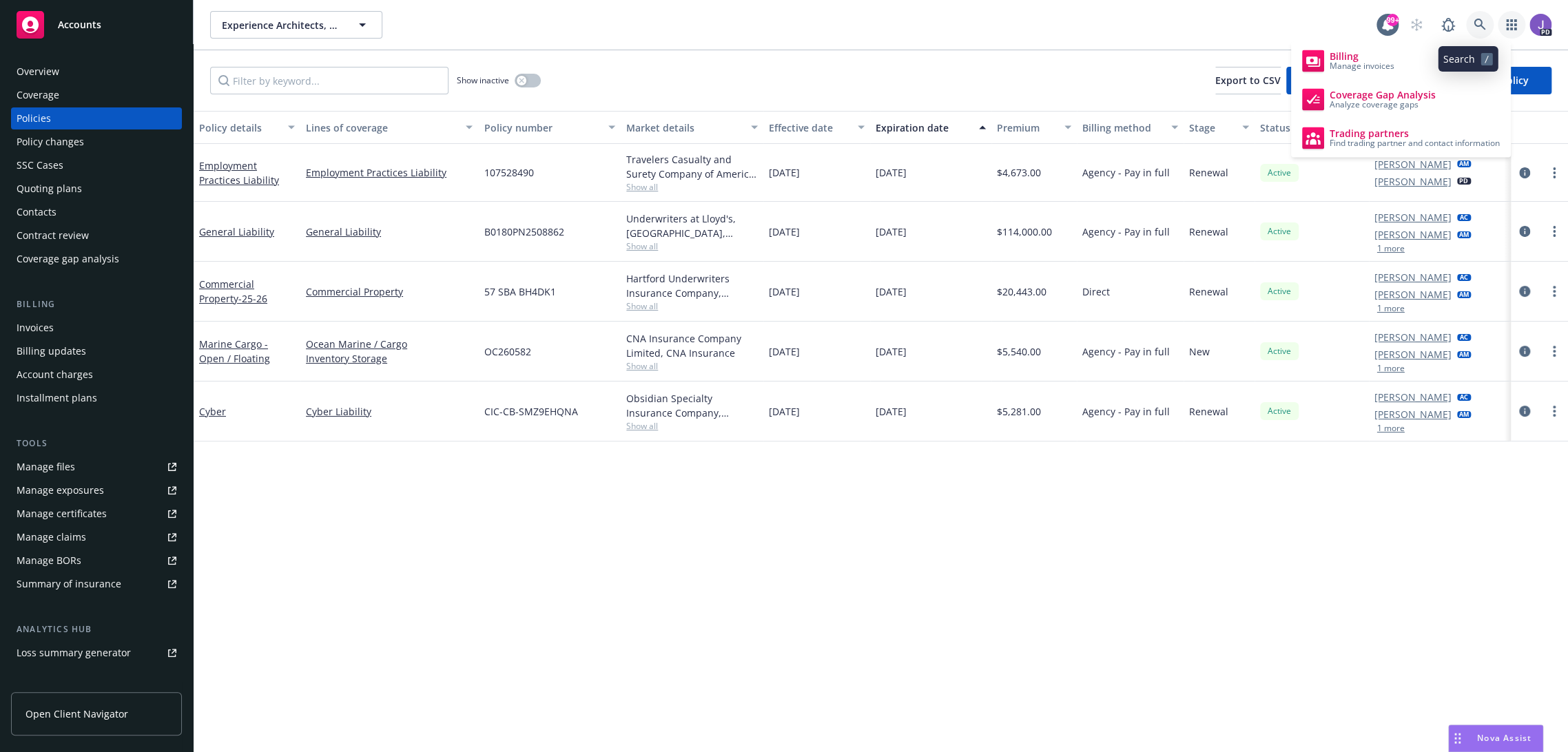
click at [1474, 24] on icon at bounding box center [1480, 25] width 13 height 13
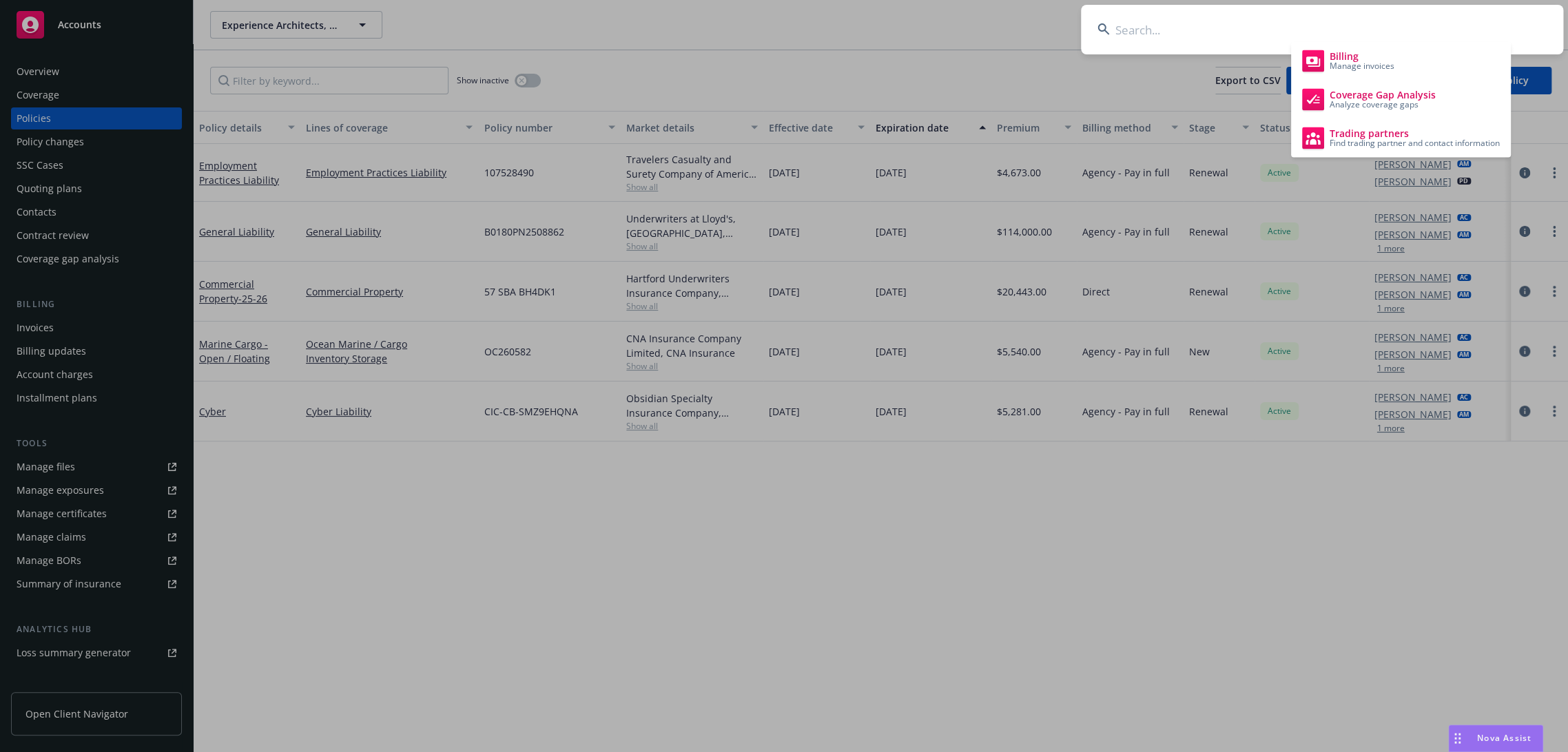
click at [1467, 25] on input at bounding box center [1322, 30] width 482 height 49
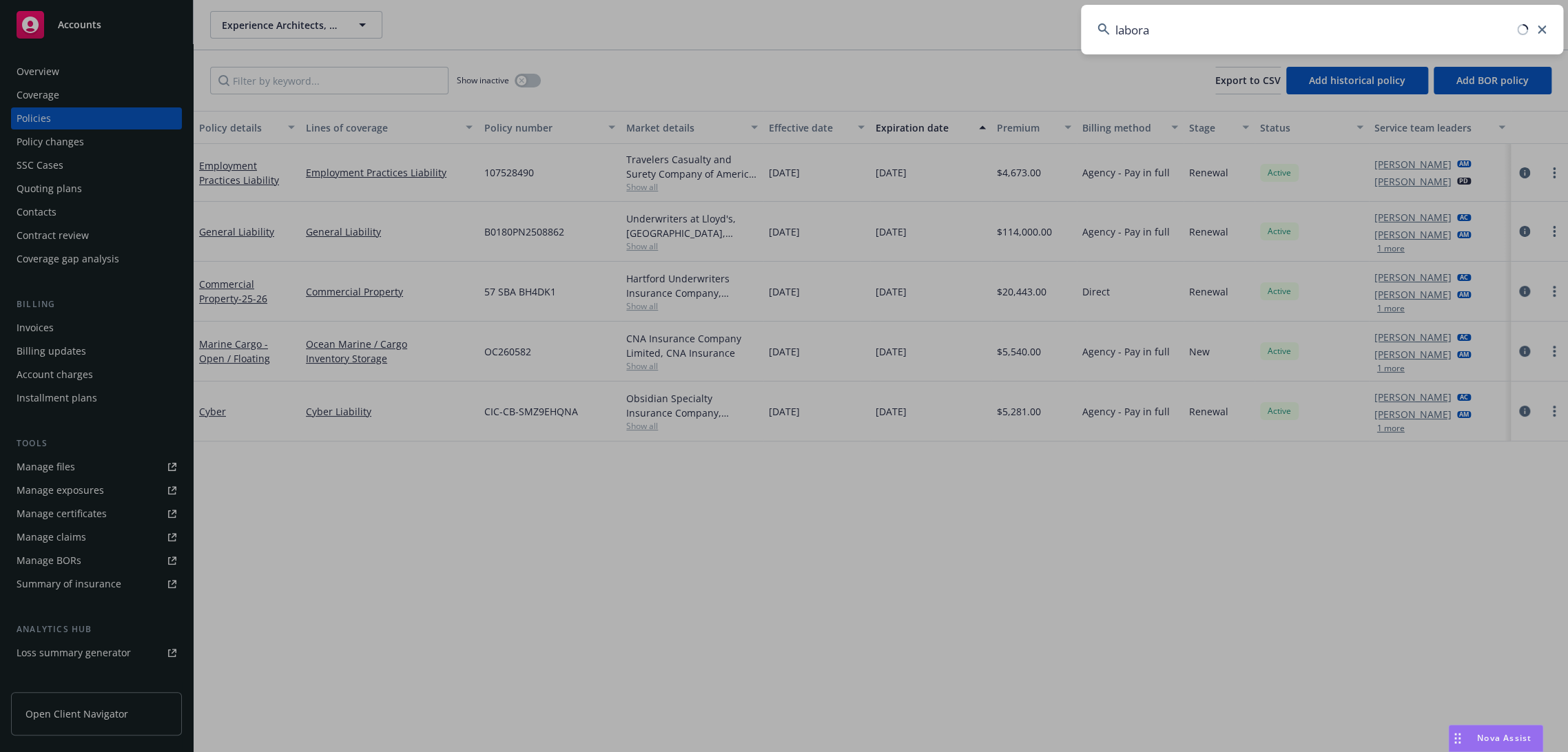
type input "labora"
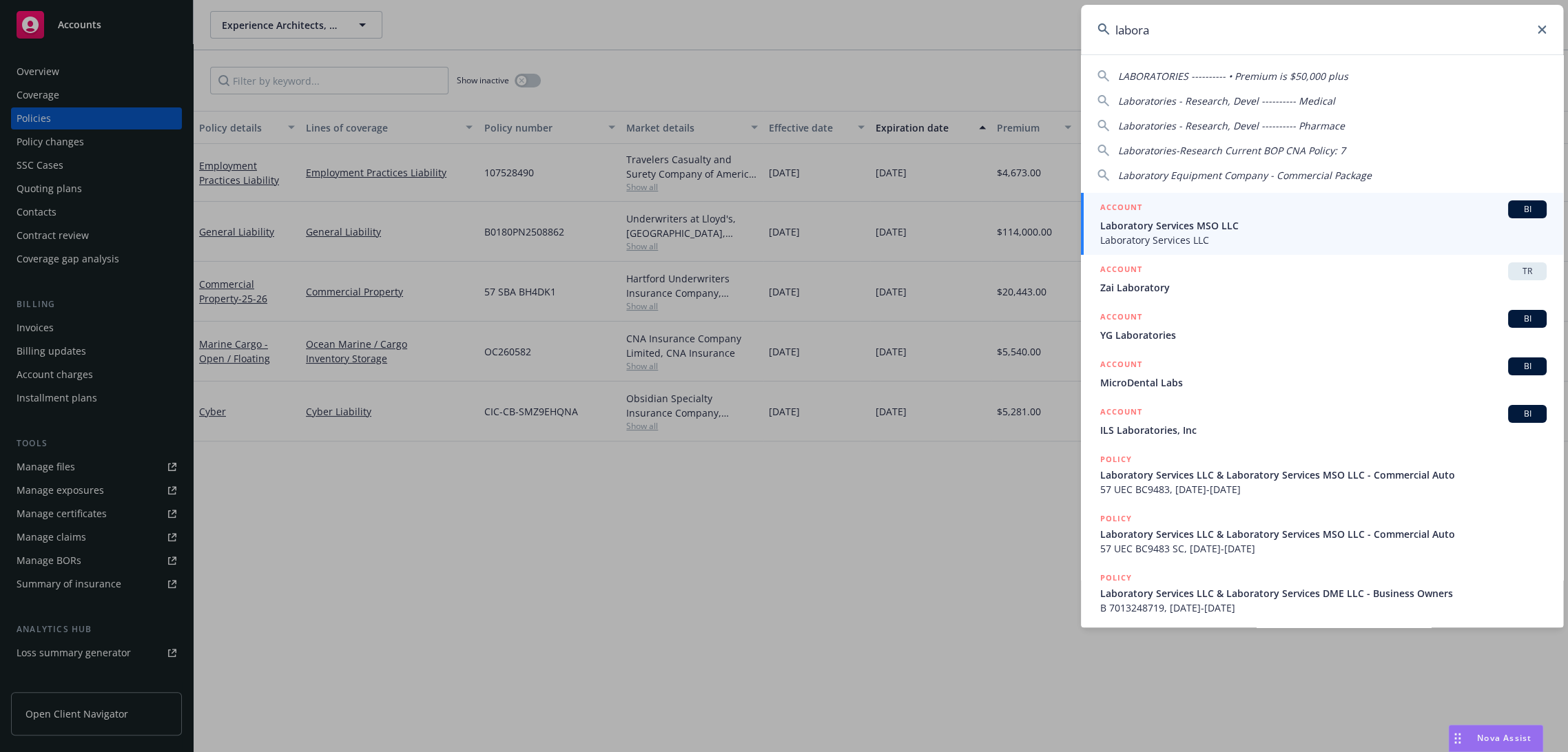
click at [1218, 222] on span "Laboratory Services MSO LLC" at bounding box center [1323, 226] width 446 height 15
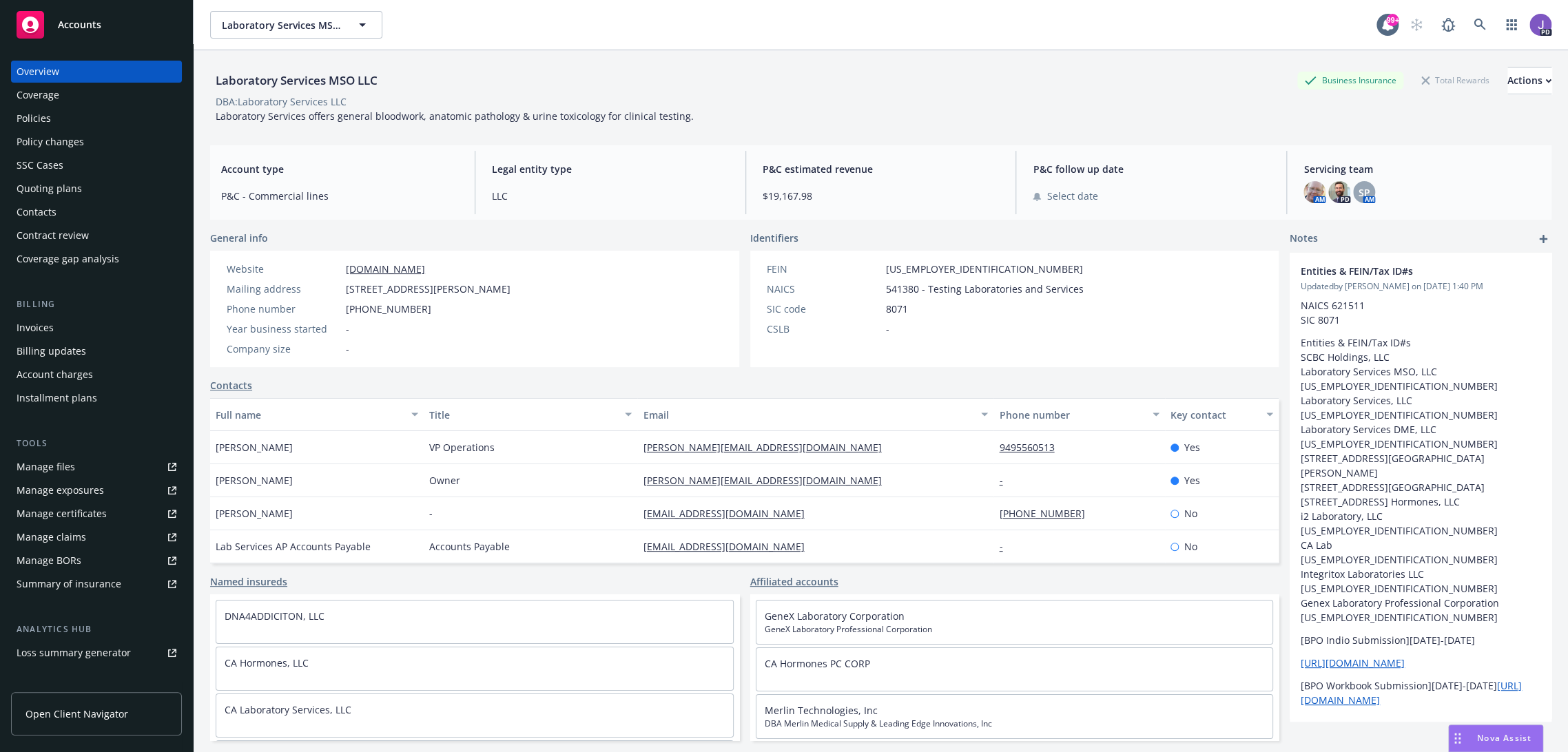
click at [58, 126] on div "Policies" at bounding box center [96, 118] width 160 height 22
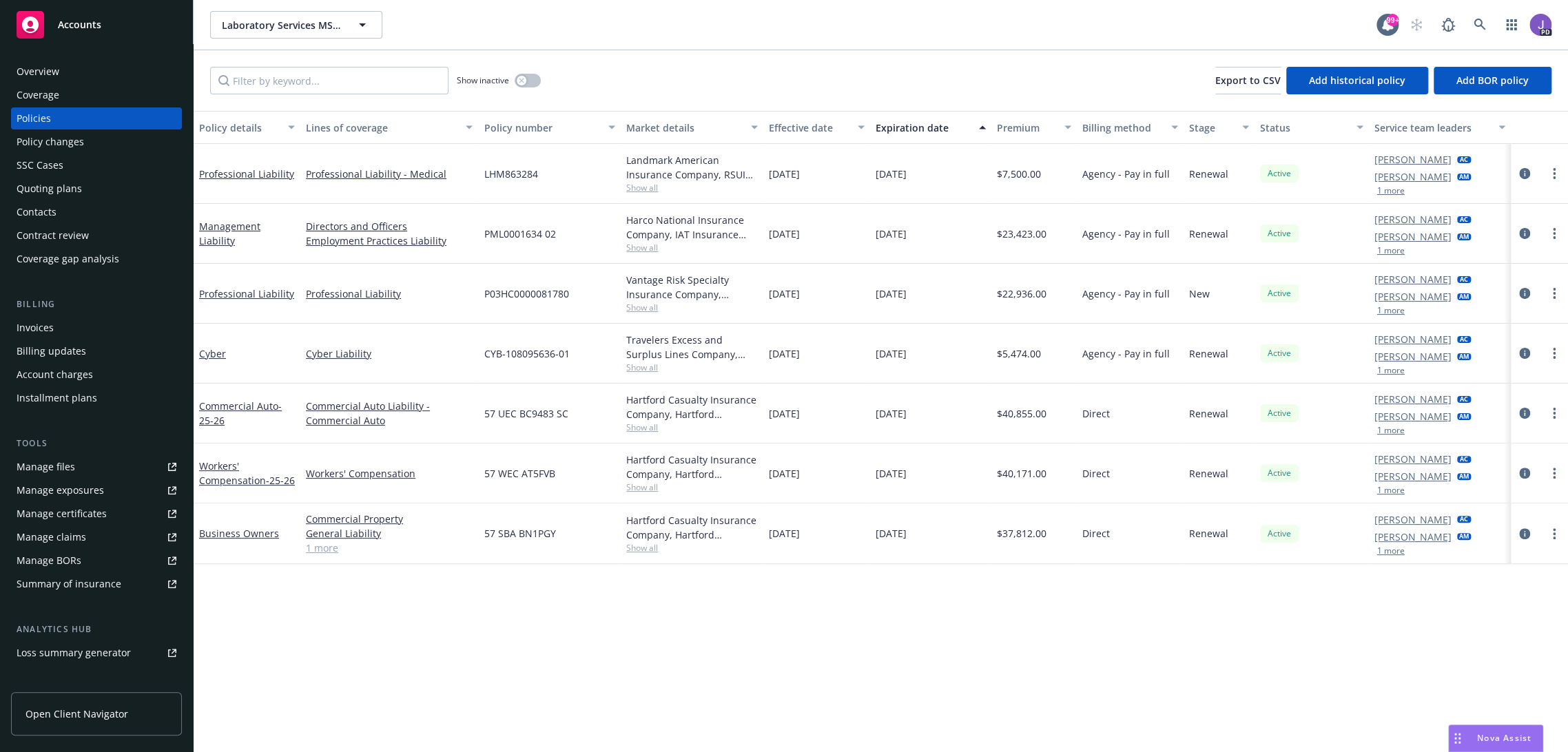
click at [642, 245] on span "Show all" at bounding box center [692, 247] width 132 height 12
click at [537, 646] on div "Policy details Lines of coverage Policy number Market details Effective date Ex…" at bounding box center [881, 431] width 1374 height 642
click at [646, 190] on span "Show all" at bounding box center [692, 187] width 132 height 12
click at [677, 86] on div "Show inactive Export to CSV Add historical policy Add BOR policy" at bounding box center [881, 80] width 1374 height 61
click at [773, 42] on div "Laboratory Services MSO LLC Laboratory Services MSO LLC 99+ PD" at bounding box center [881, 25] width 1374 height 49
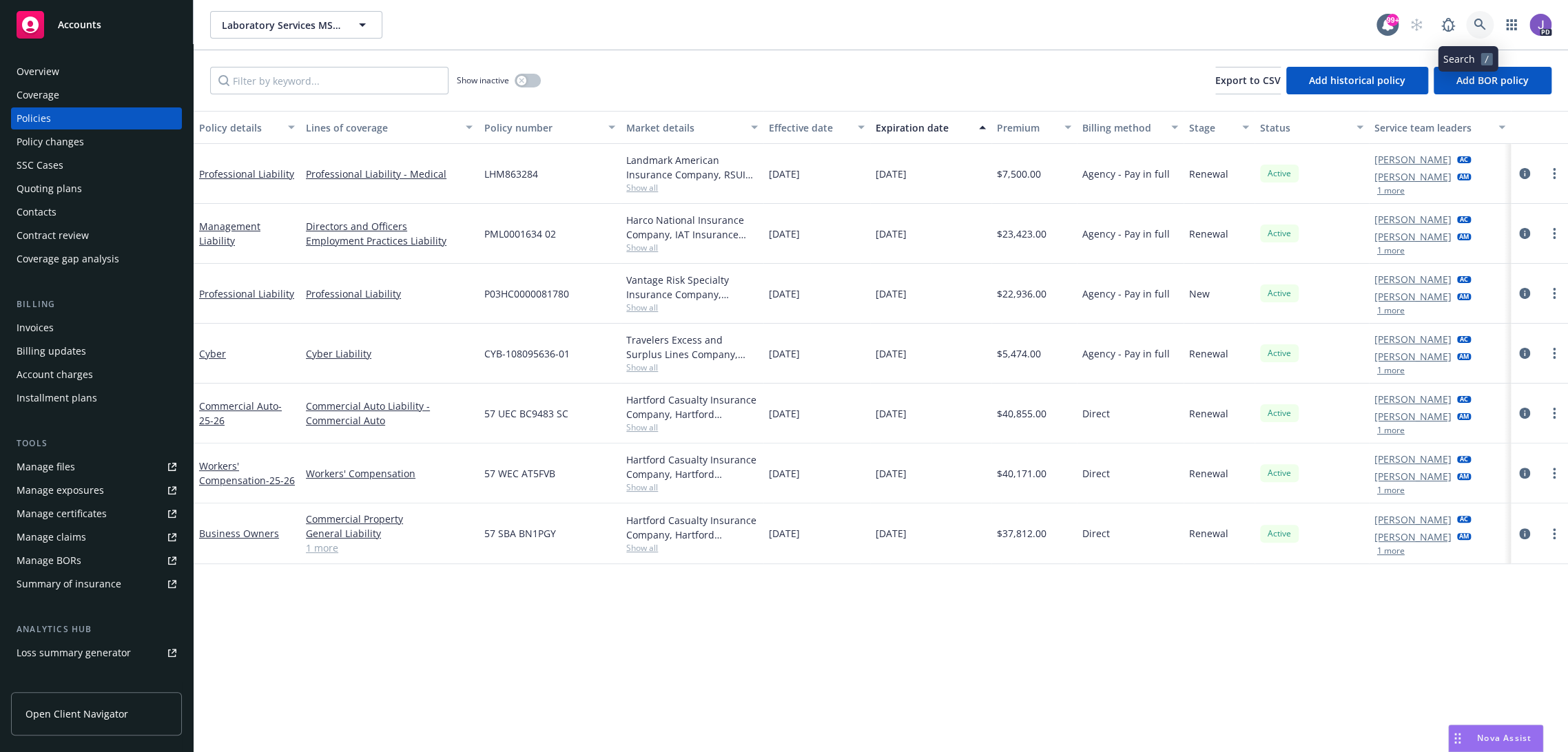
click at [1474, 30] on icon at bounding box center [1480, 25] width 13 height 13
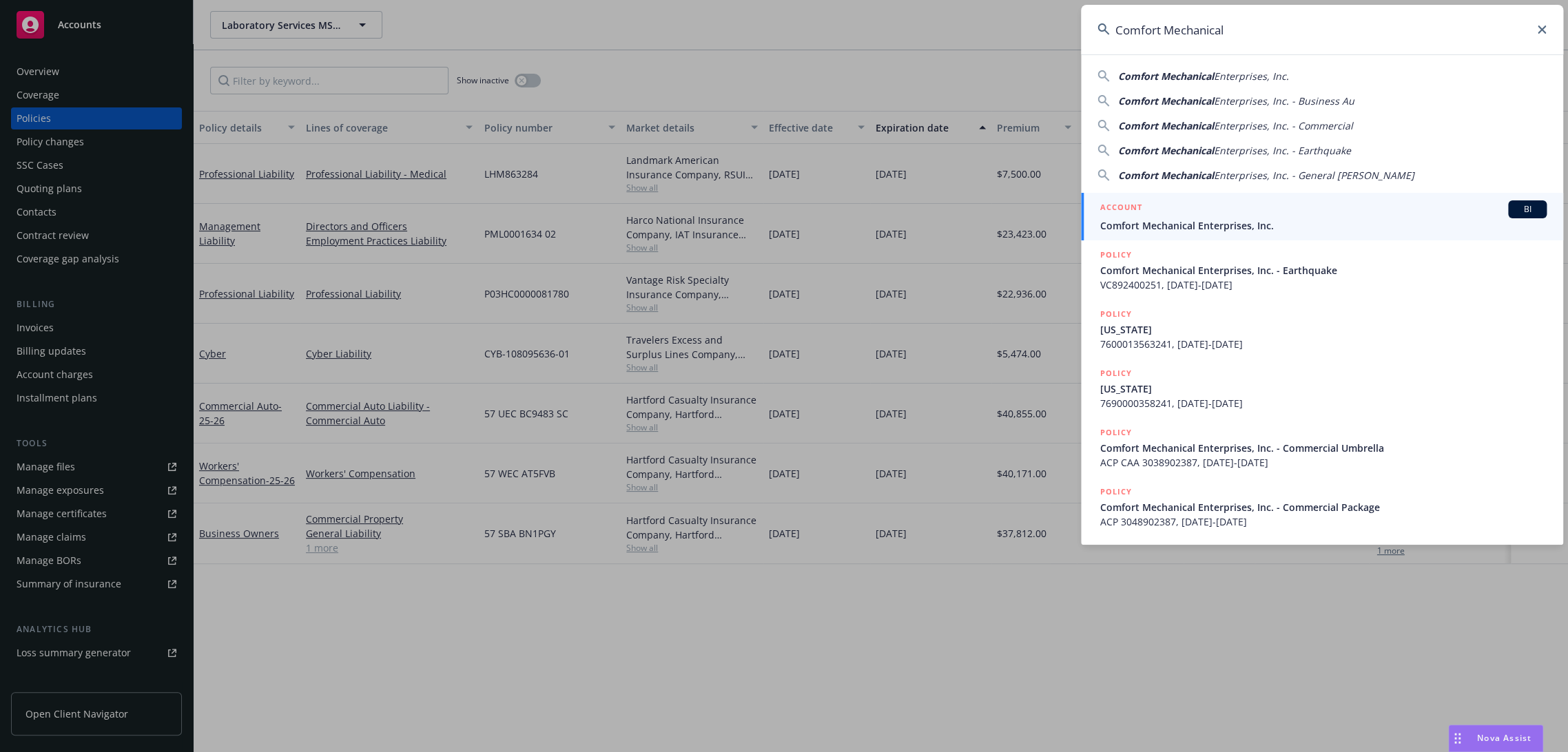
type input "Comfort Mechanical"
click at [1236, 204] on div "ACCOUNT BI" at bounding box center [1323, 209] width 446 height 18
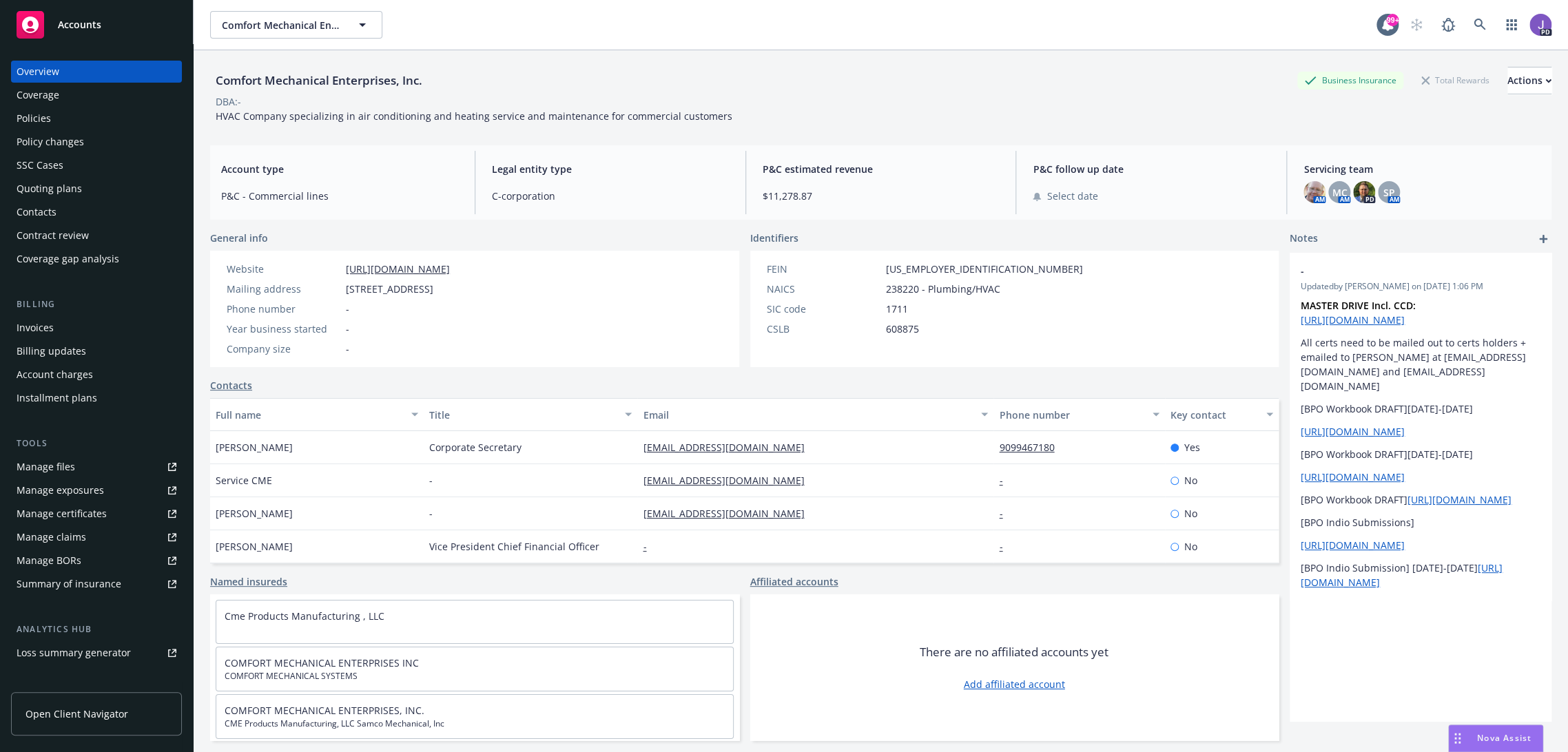
click at [21, 120] on div "Policies" at bounding box center [33, 118] width 35 height 22
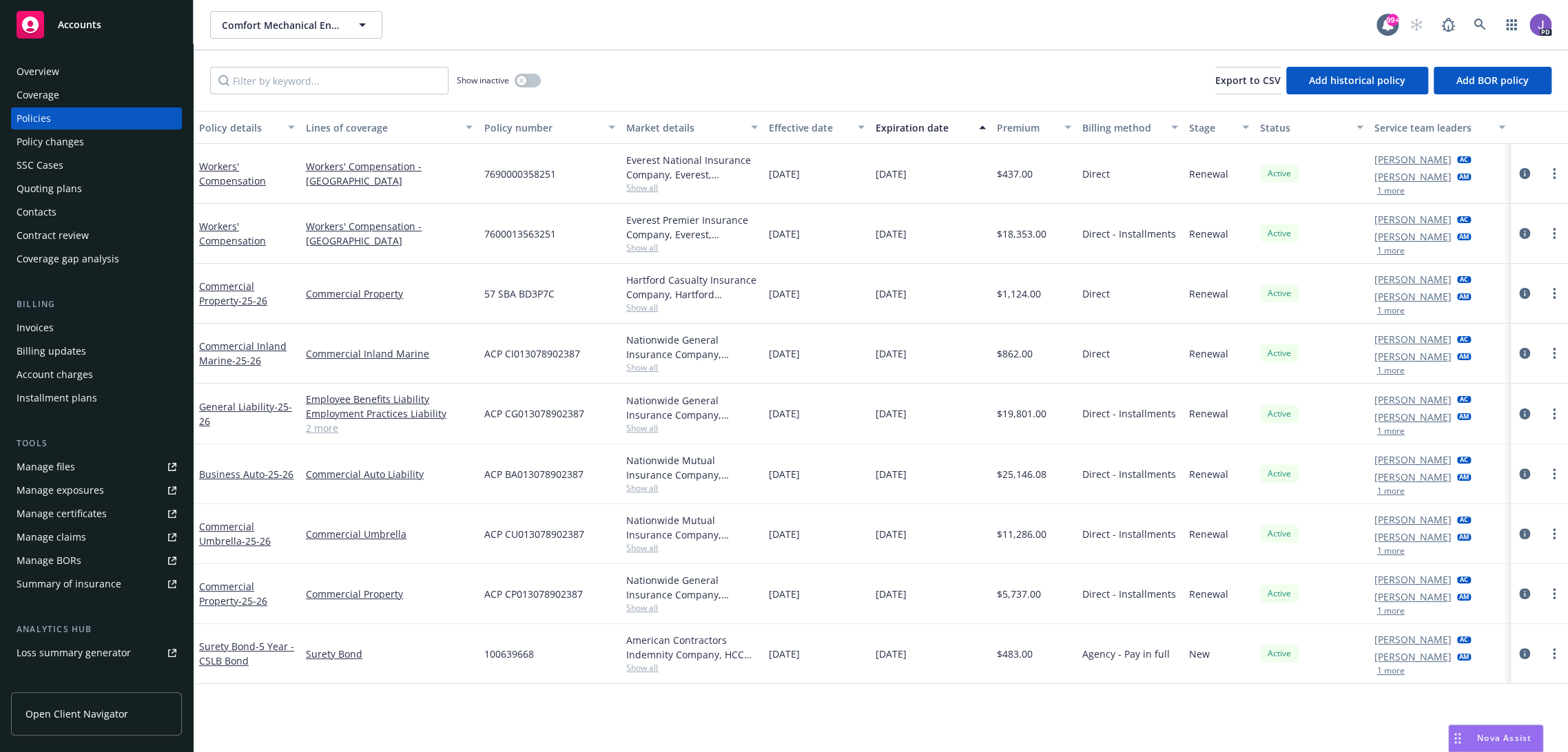
click at [678, 87] on div "Show inactive Export to CSV Add historical policy Add BOR policy" at bounding box center [881, 80] width 1374 height 61
click at [328, 434] on link "2 more" at bounding box center [389, 428] width 167 height 15
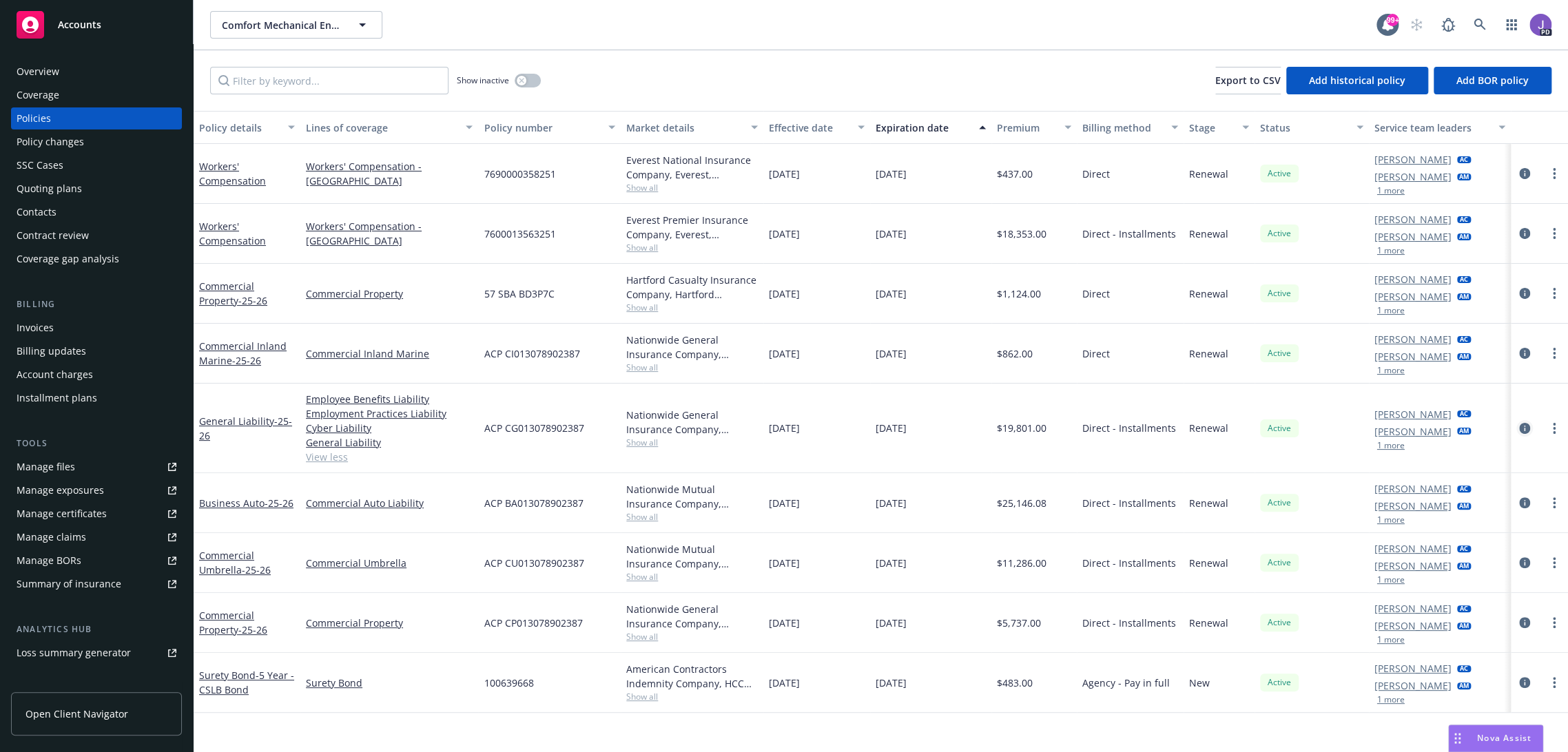
click at [1519, 431] on icon "circleInformation" at bounding box center [1525, 429] width 11 height 11
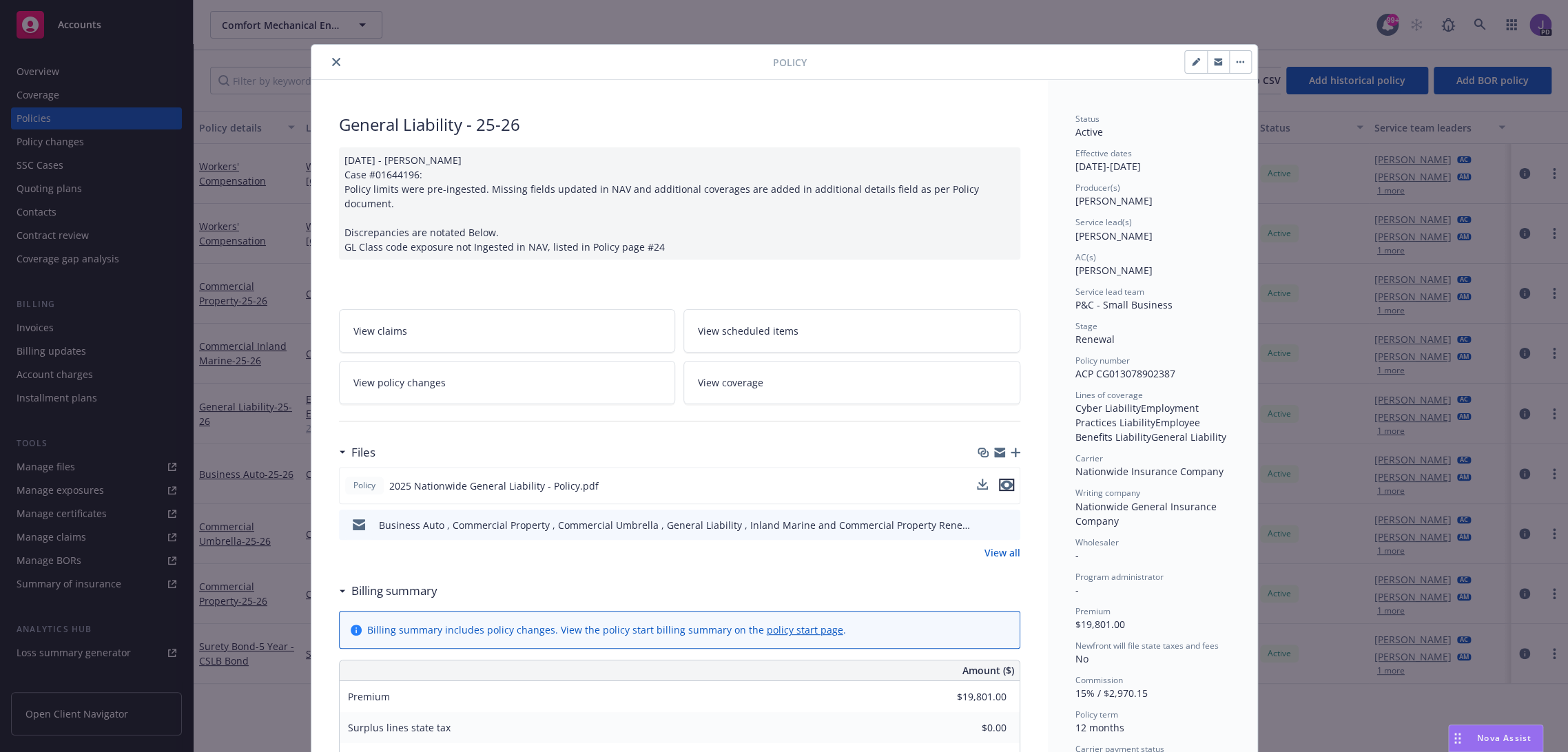
click at [1000, 480] on icon "preview file" at bounding box center [1006, 485] width 13 height 10
click at [332, 58] on icon "close" at bounding box center [336, 62] width 8 height 8
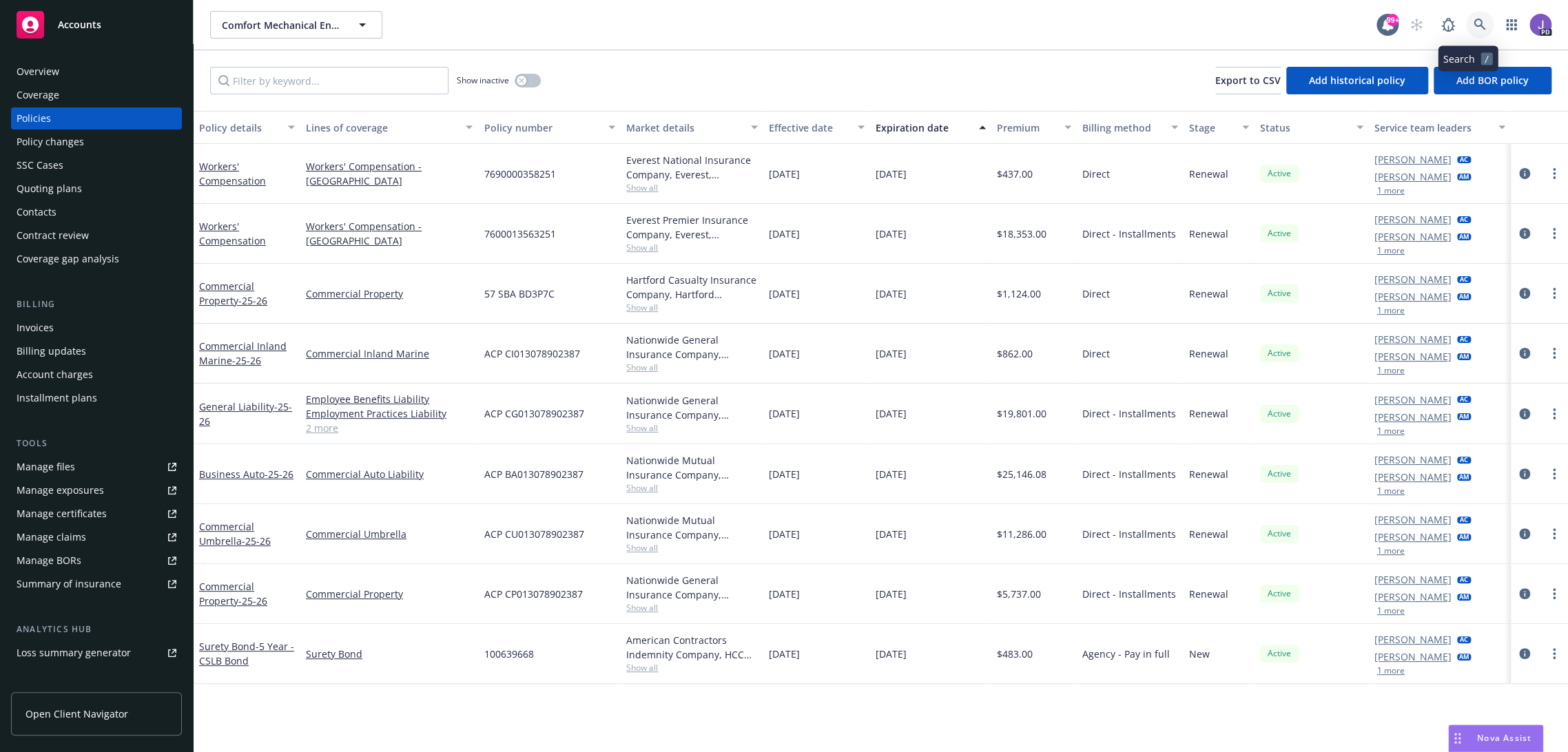
click at [1474, 21] on icon at bounding box center [1479, 24] width 12 height 12
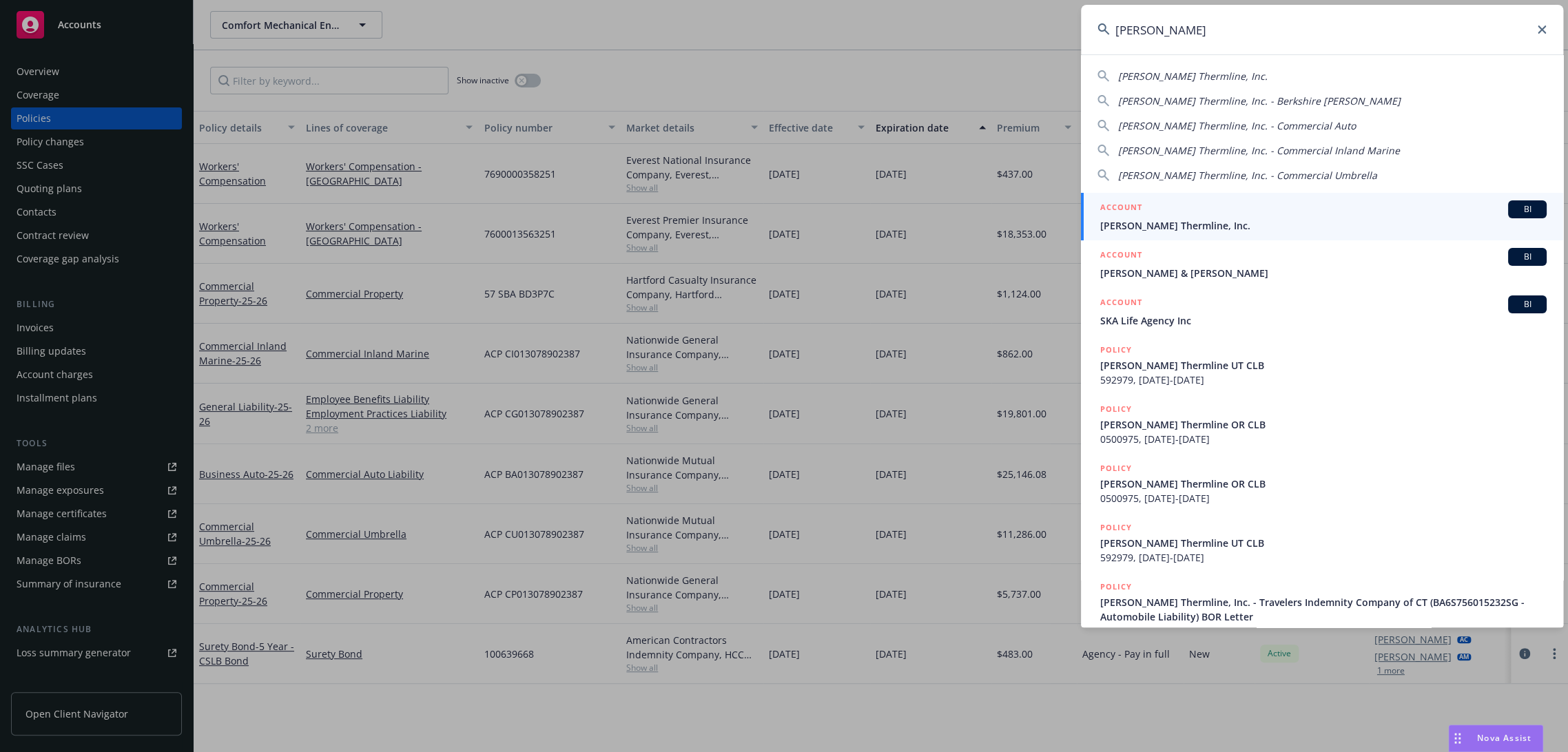
type input "ricker thermline"
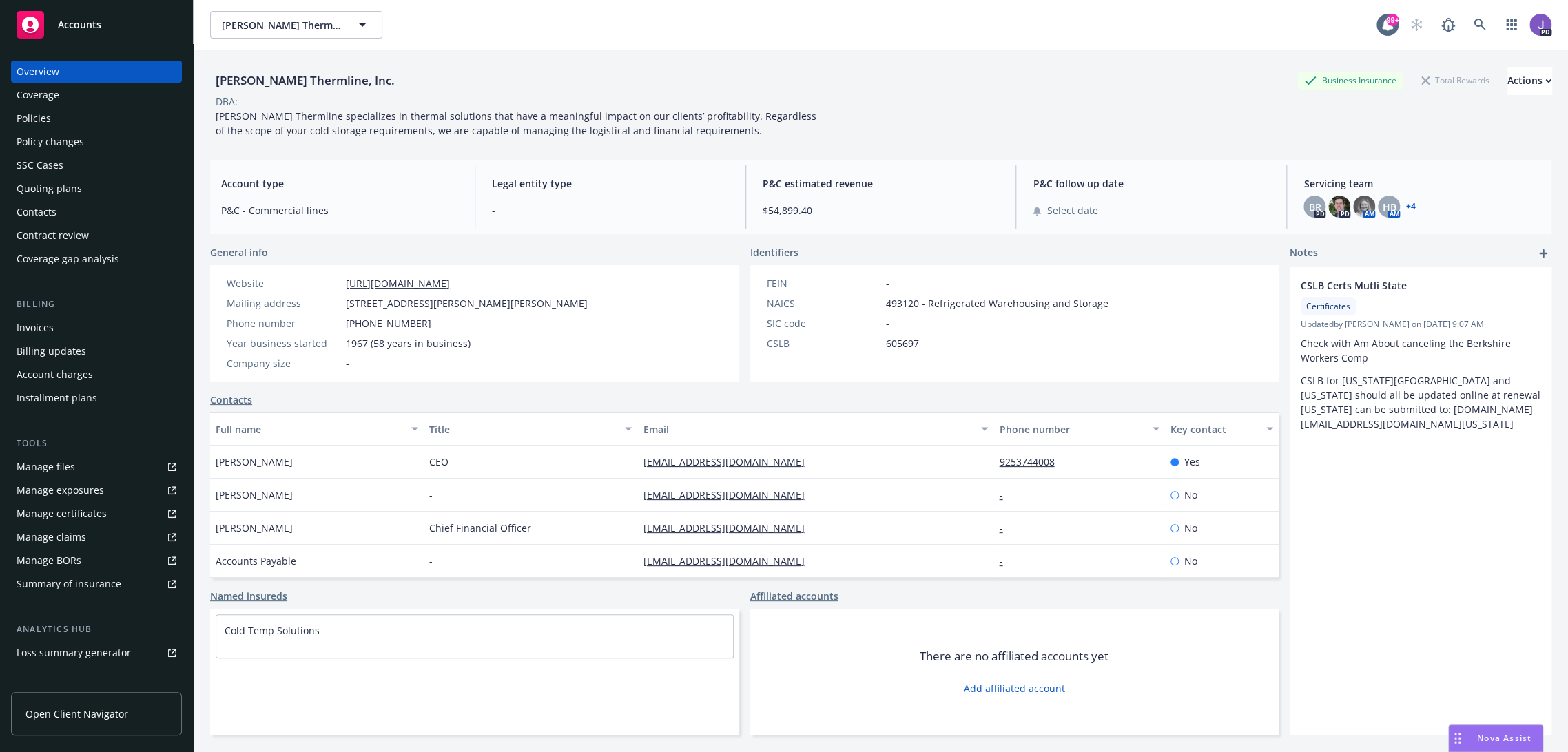
click at [44, 114] on div "Policies" at bounding box center [33, 118] width 35 height 22
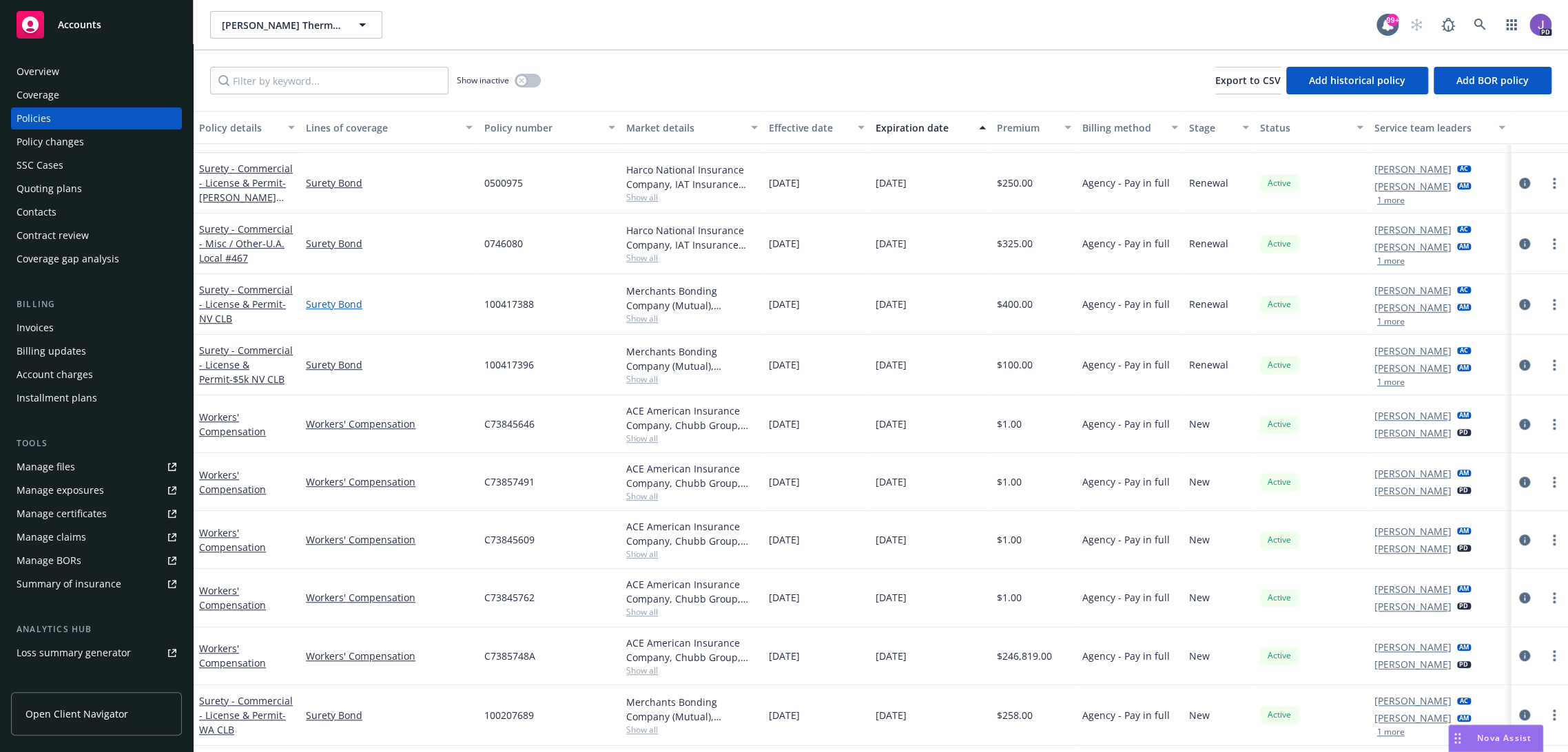
scroll to position [600, 0]
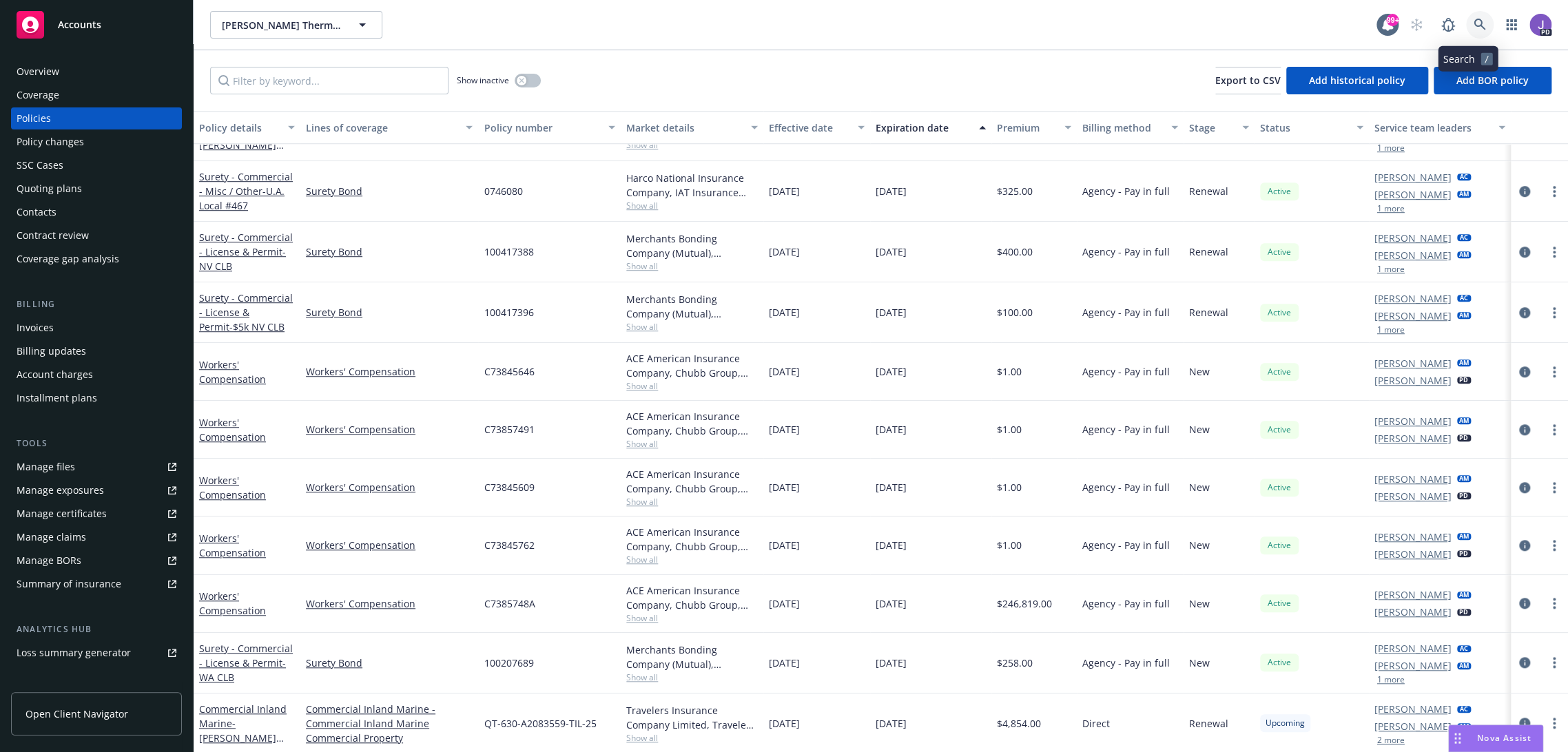
click at [1474, 18] on icon at bounding box center [1480, 25] width 13 height 13
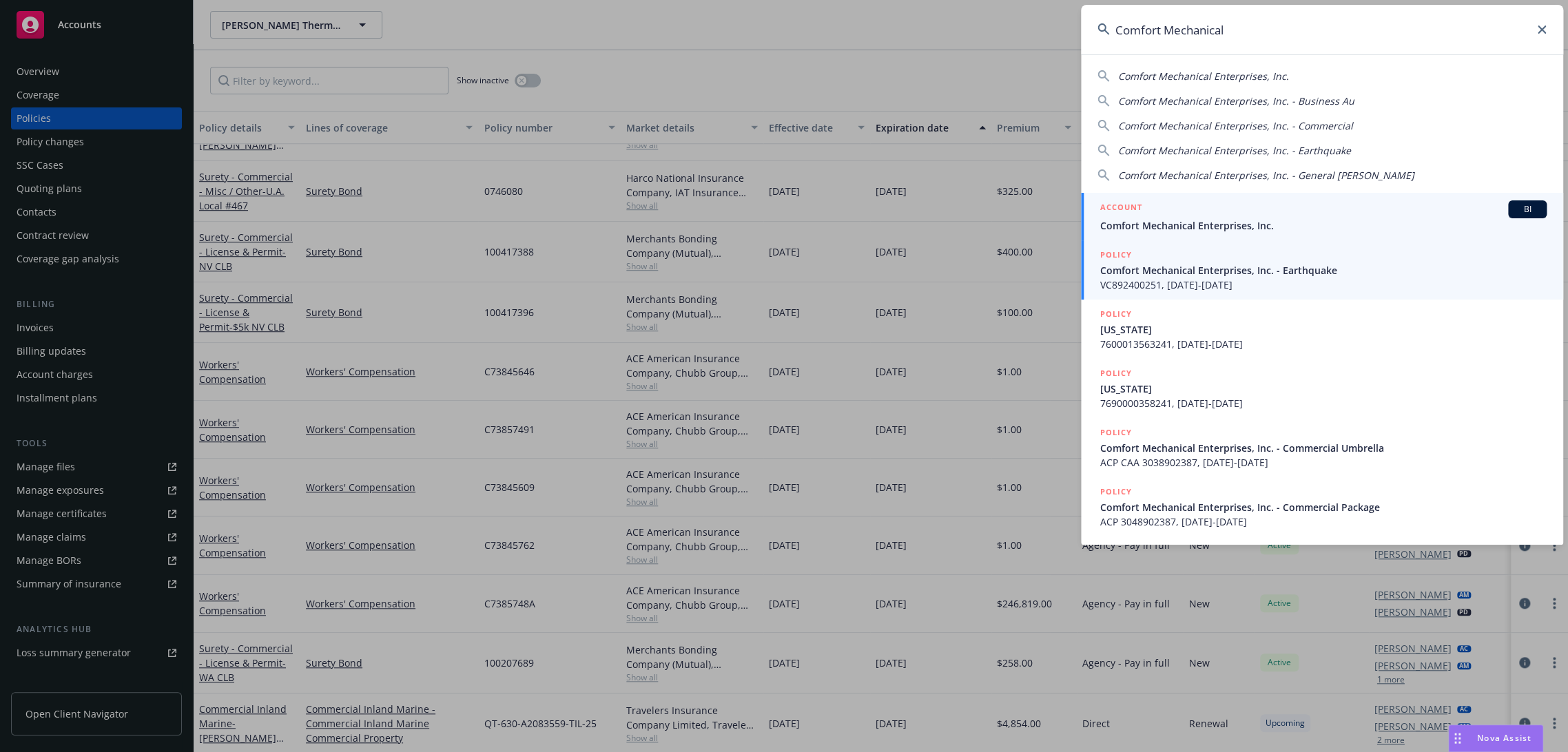
type input "Comfort Mechanical"
click at [1199, 225] on span "Comfort Mechanical Enterprises, Inc." at bounding box center [1323, 226] width 446 height 15
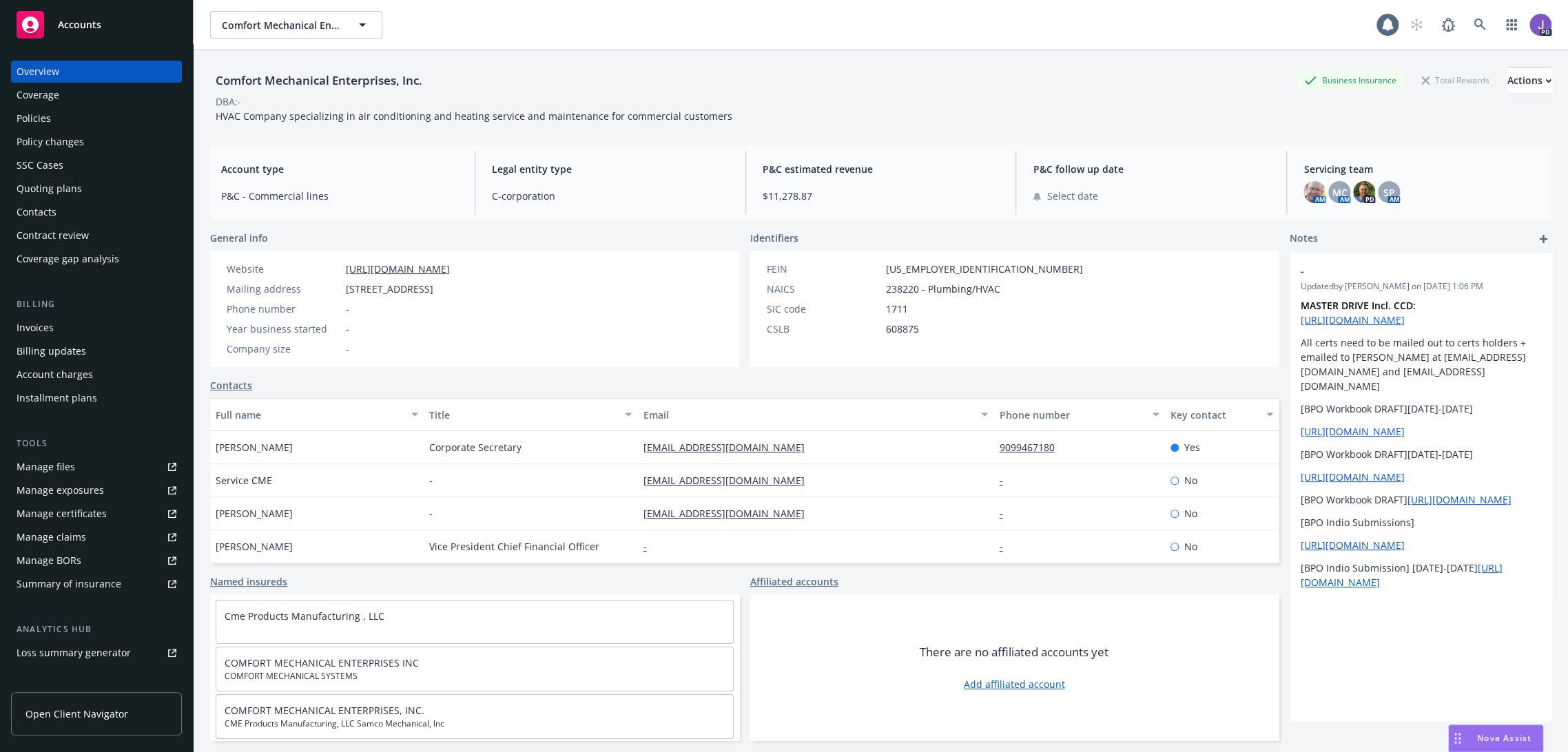
click at [63, 112] on div "Policies" at bounding box center [96, 118] width 160 height 22
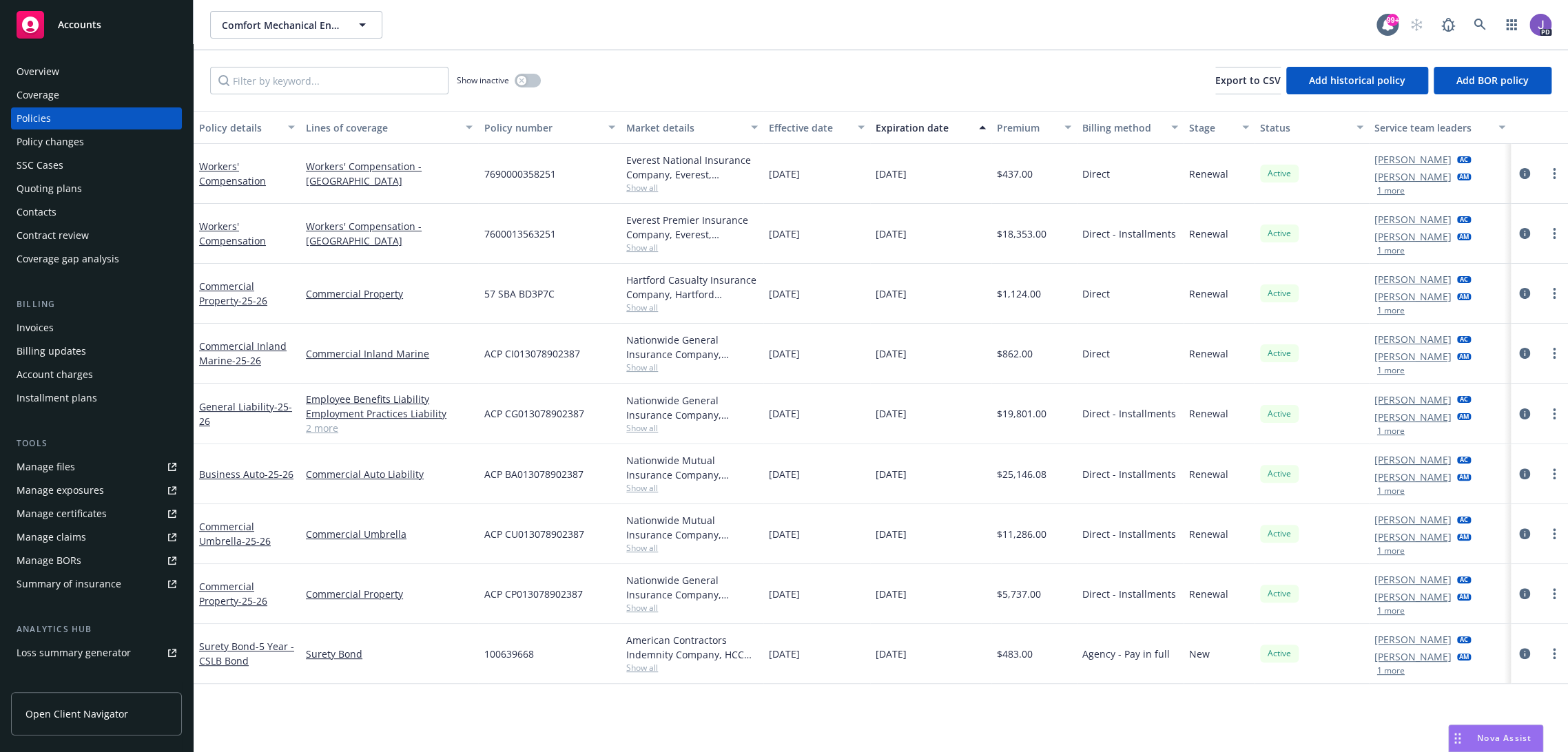
click at [323, 427] on link "2 more" at bounding box center [389, 428] width 167 height 15
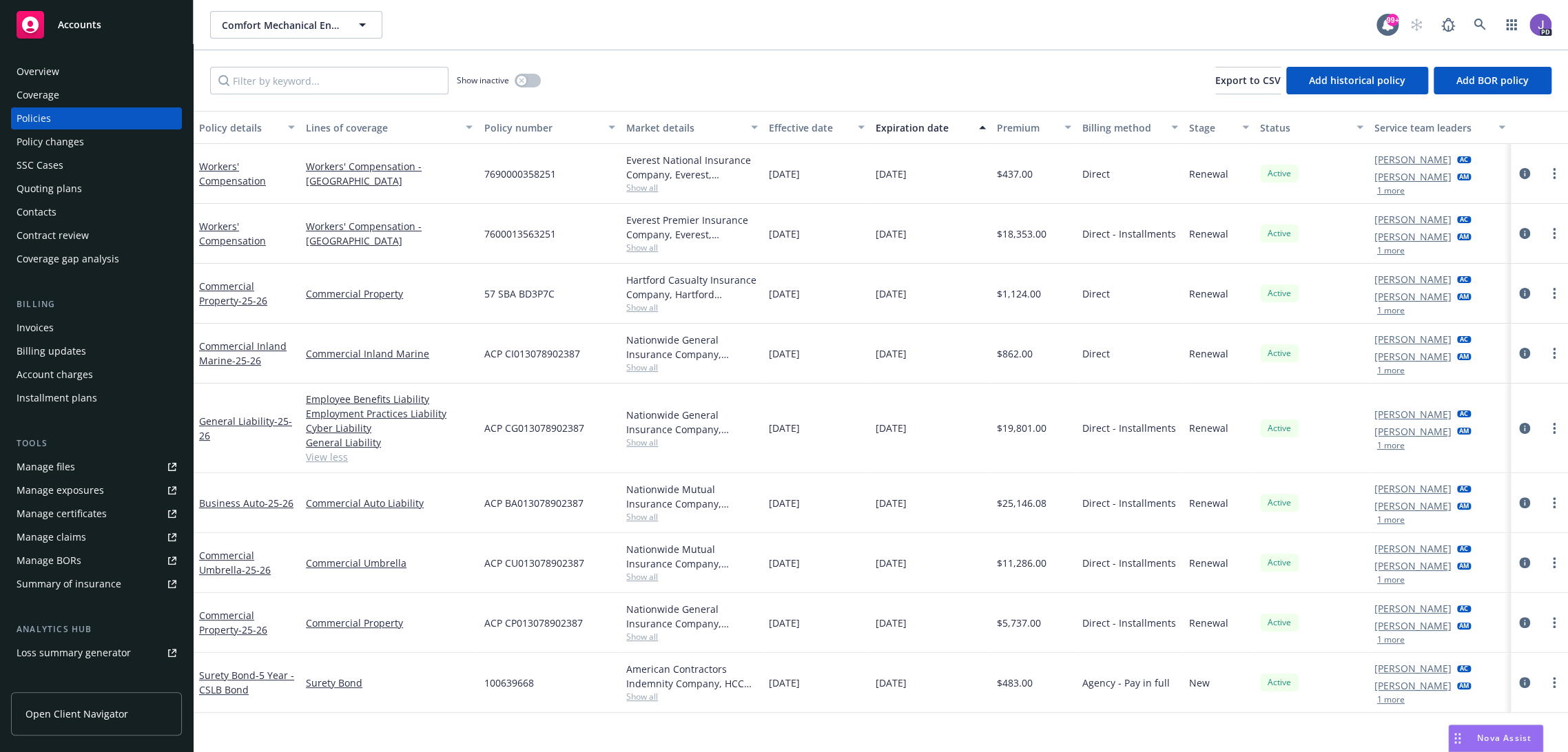
click at [549, 429] on span "ACP CG013078902387" at bounding box center [533, 428] width 100 height 15
click at [549, 429] on span "ACP CG013078902387" at bounding box center [533, 428] width 100 height 15
copy span "CG013078902387"
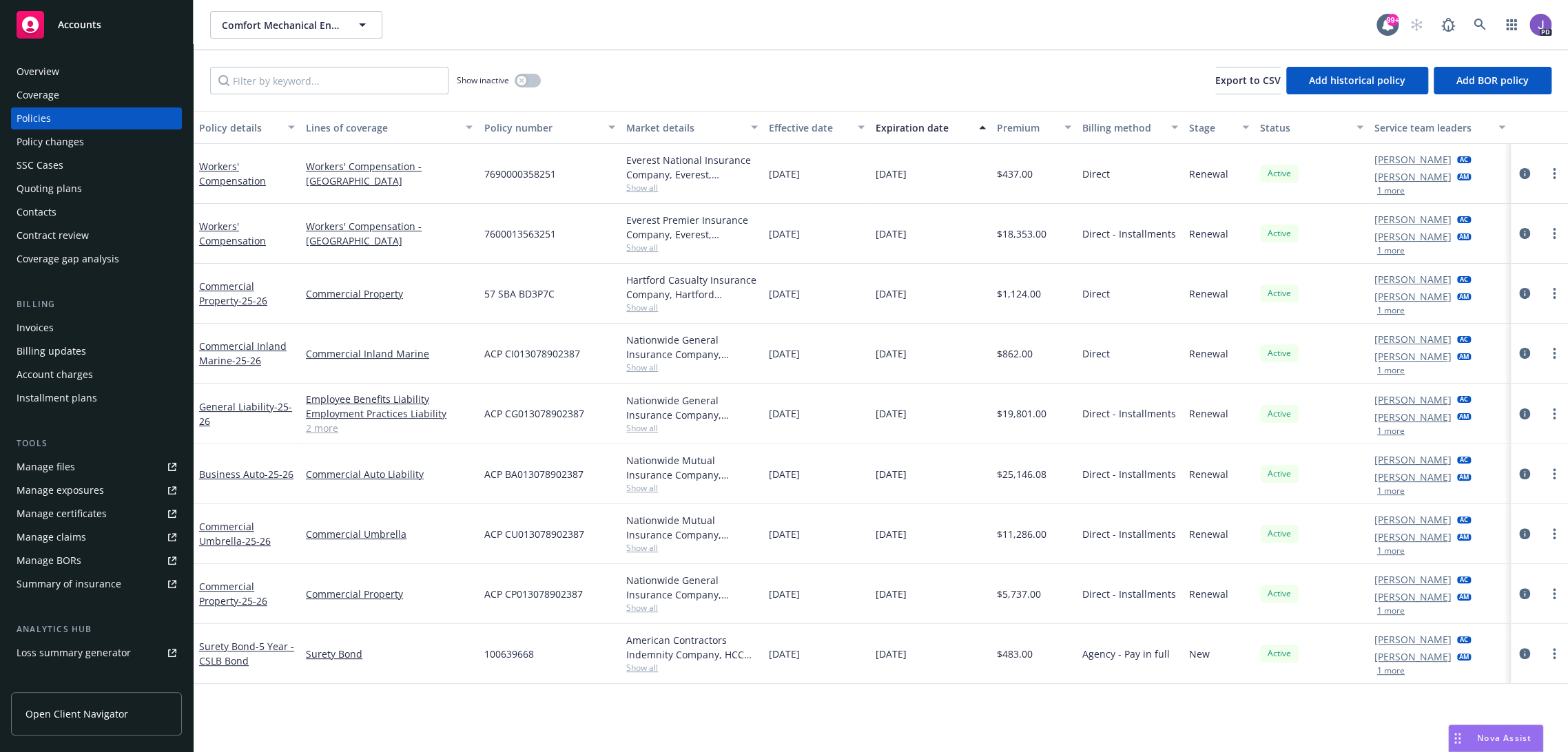
click at [315, 423] on link "2 more" at bounding box center [389, 428] width 167 height 15
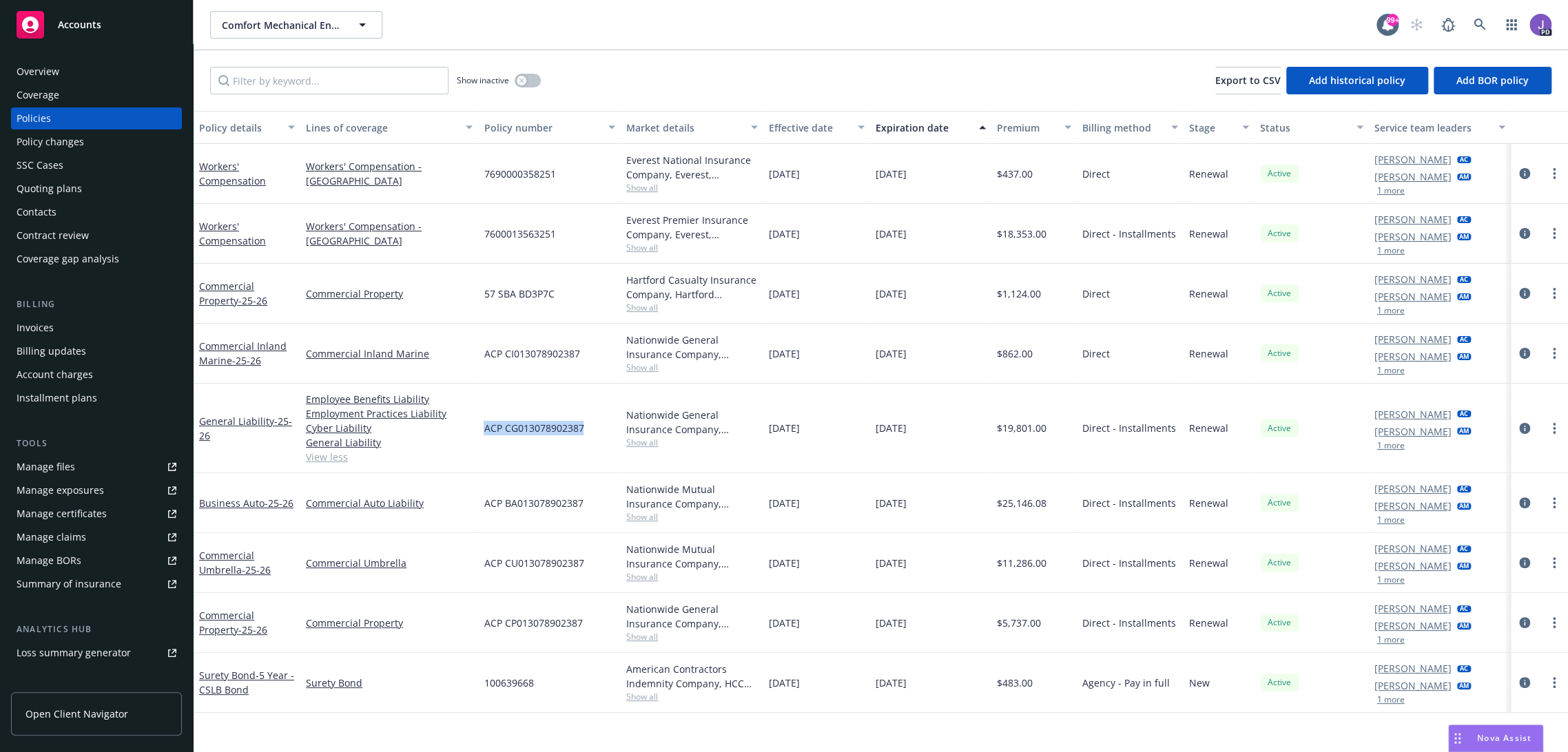
drag, startPoint x: 584, startPoint y: 426, endPoint x: 476, endPoint y: 426, distance: 108.0
click at [478, 426] on div "ACP CG013078902387" at bounding box center [549, 428] width 142 height 90
copy span "ACP CG013078902387"
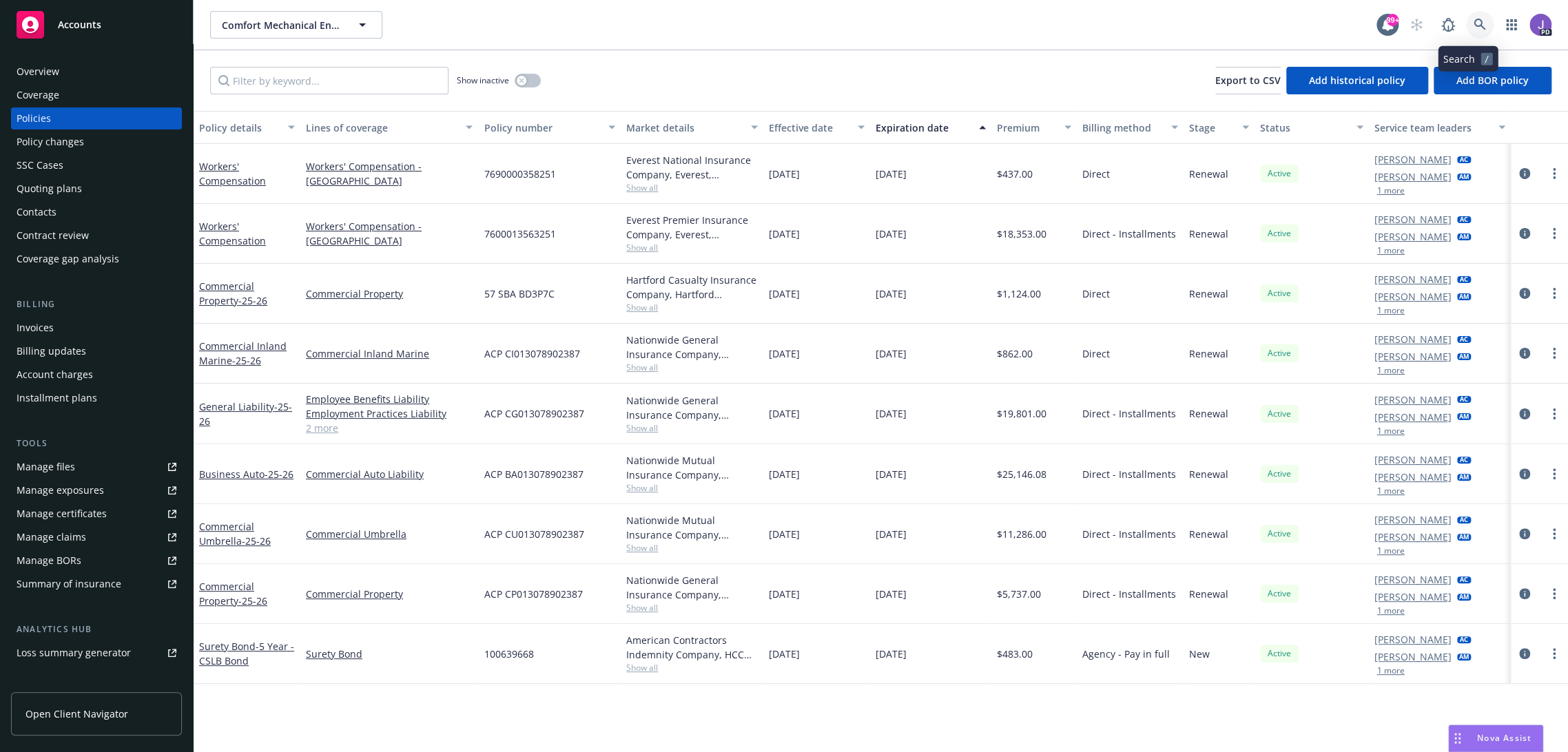
click at [1474, 23] on icon at bounding box center [1480, 25] width 13 height 13
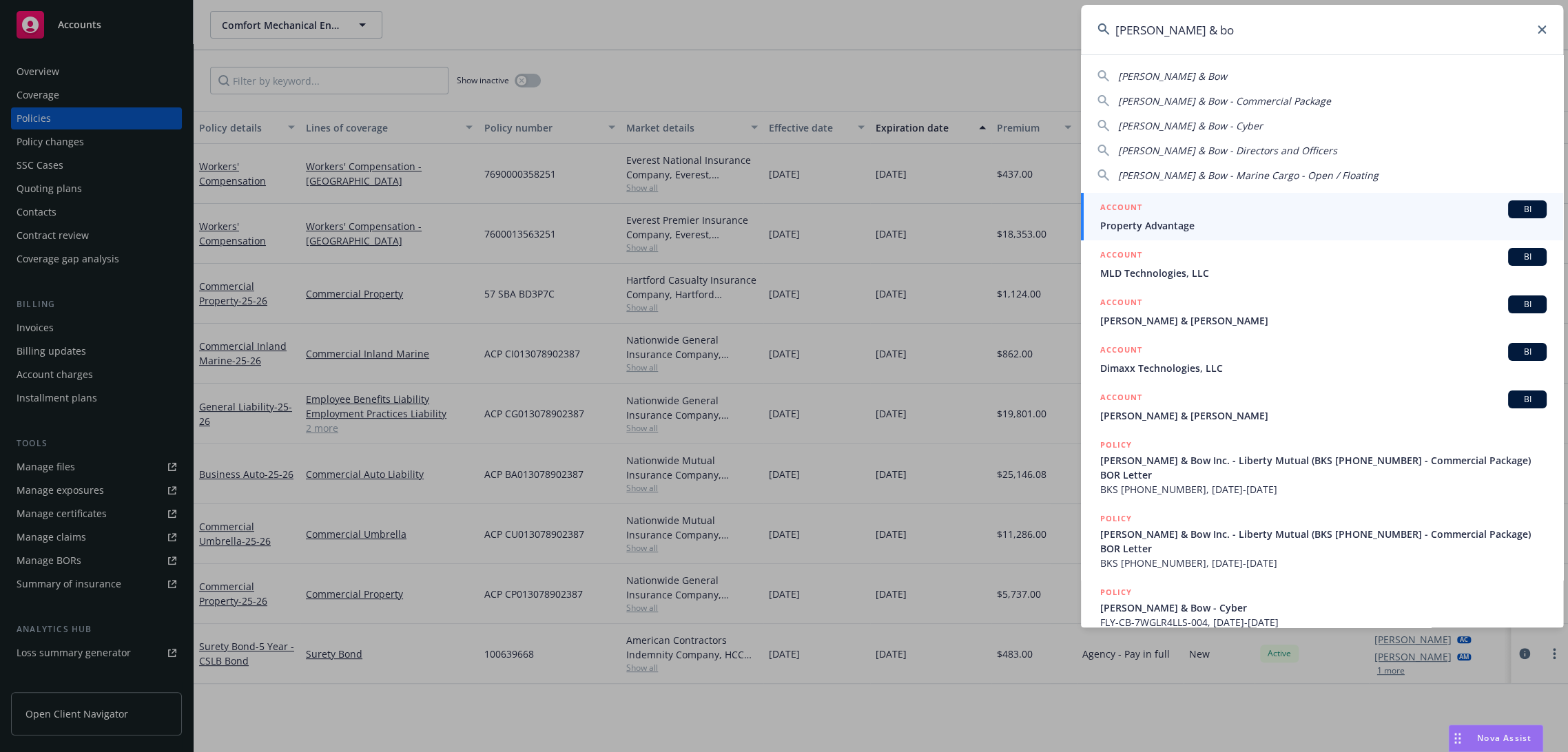
type input "mott & bow"
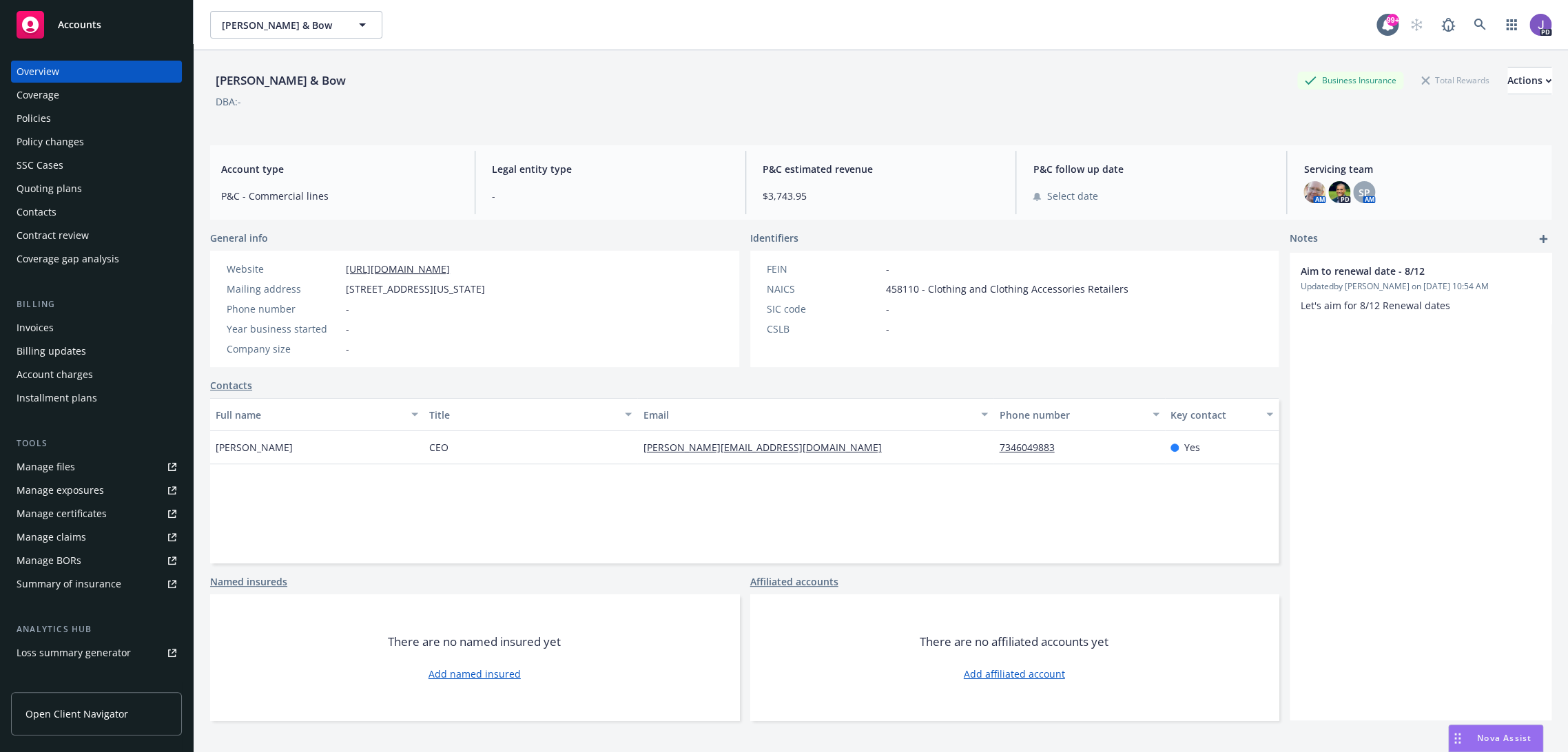
click at [69, 192] on div "Quoting plans" at bounding box center [49, 188] width 66 height 22
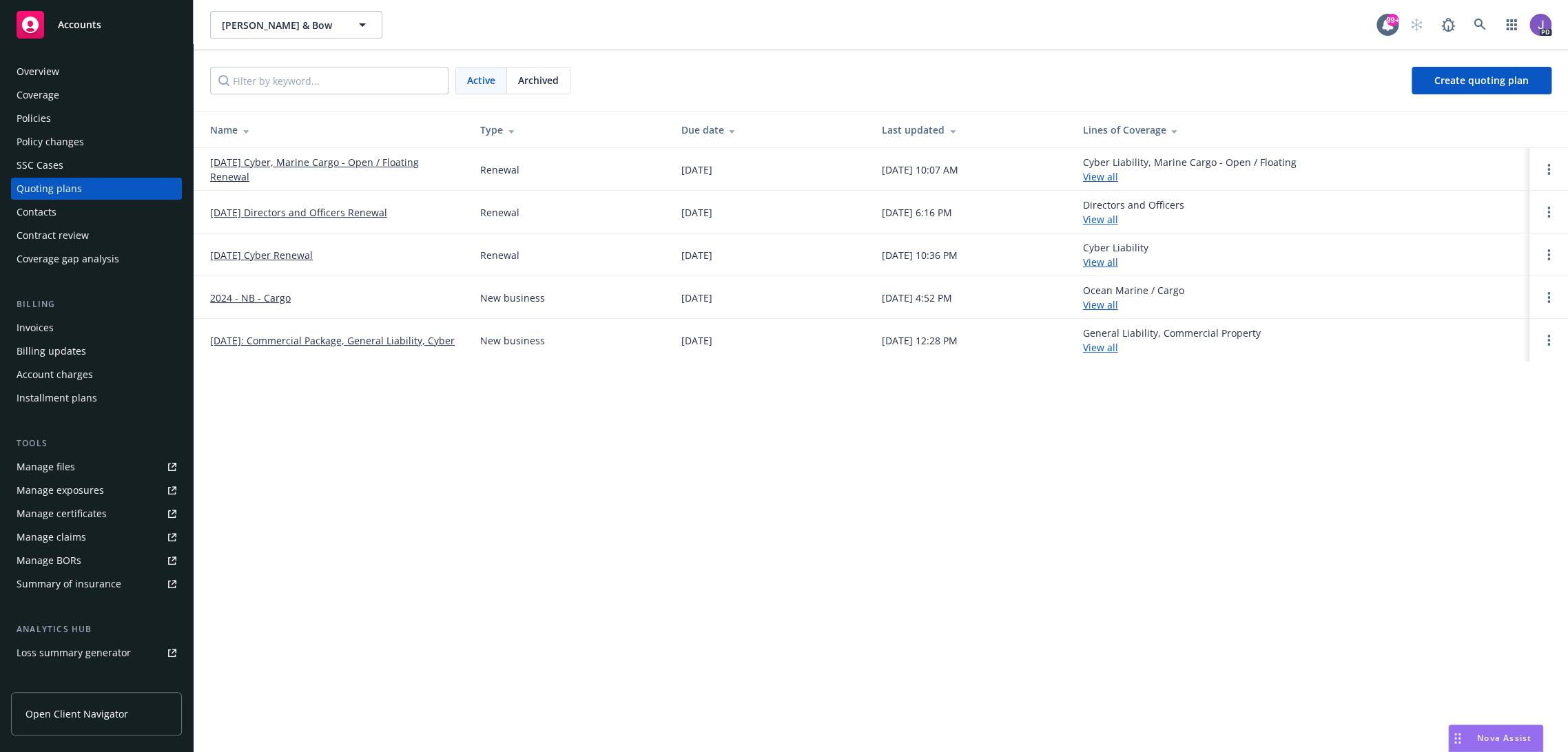
click at [295, 252] on link "08/02/25 Cyber Renewal" at bounding box center [261, 255] width 103 height 15
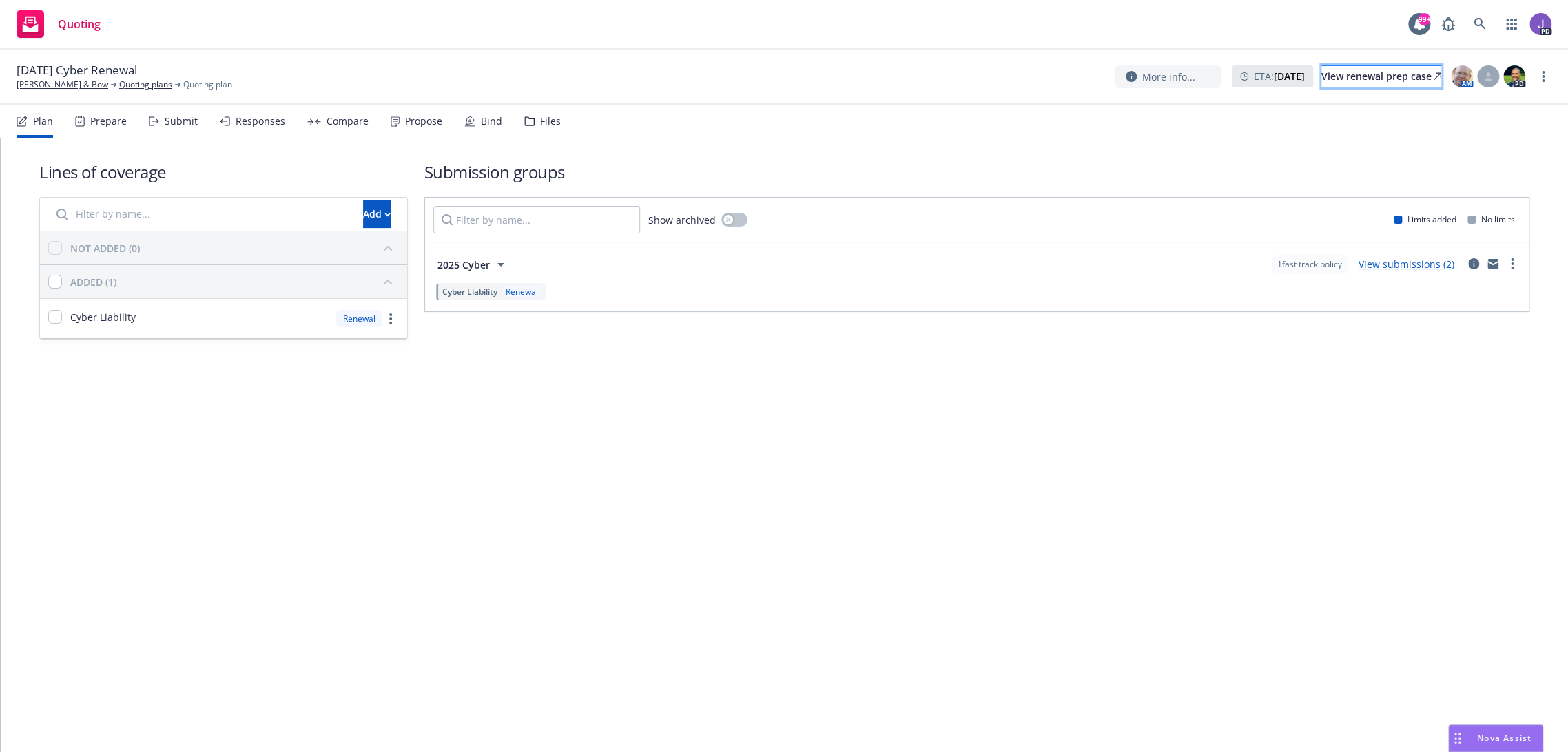
click at [1350, 78] on div "View renewal prep case" at bounding box center [1381, 76] width 120 height 20
click at [1474, 20] on icon at bounding box center [1480, 24] width 13 height 13
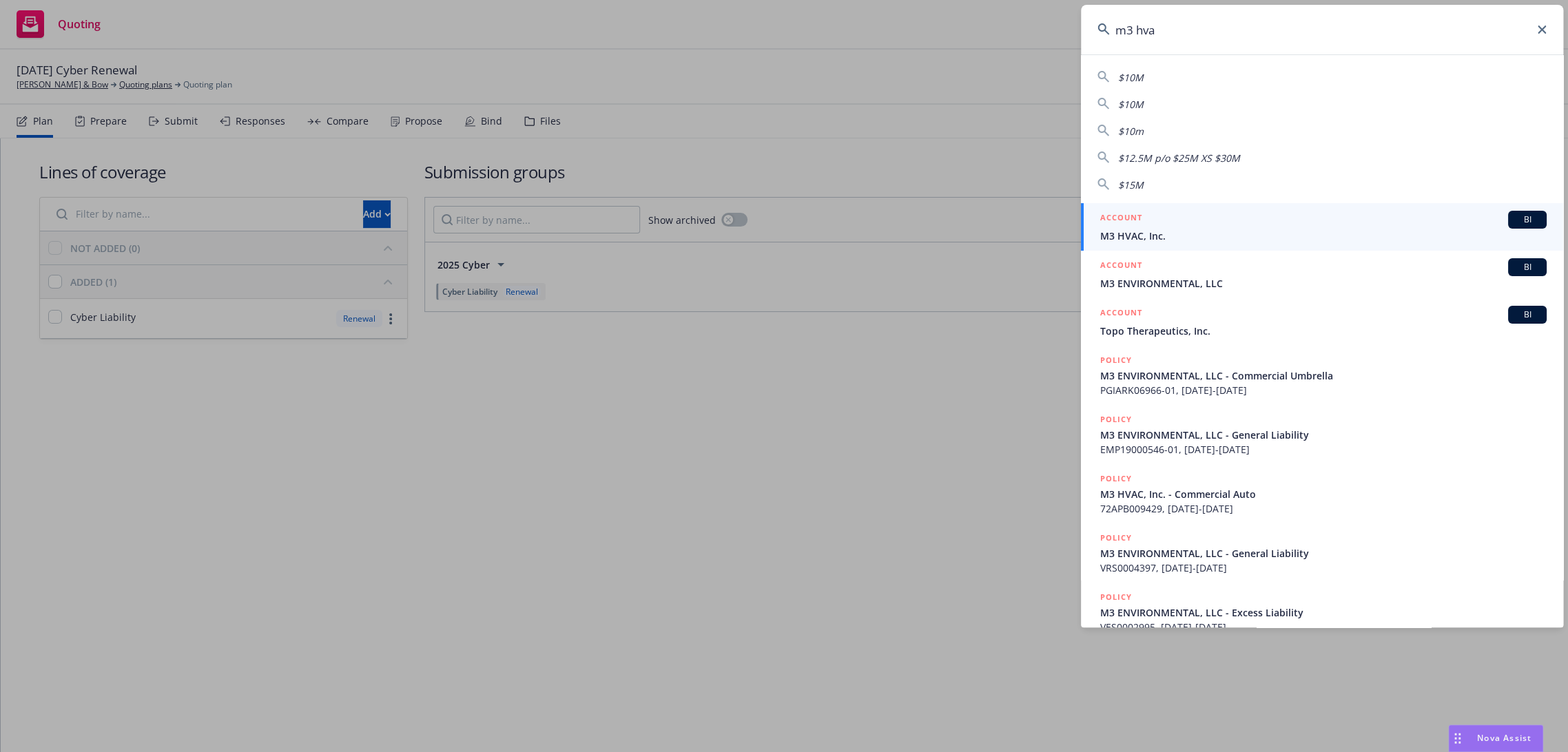
type input "m3 hvac"
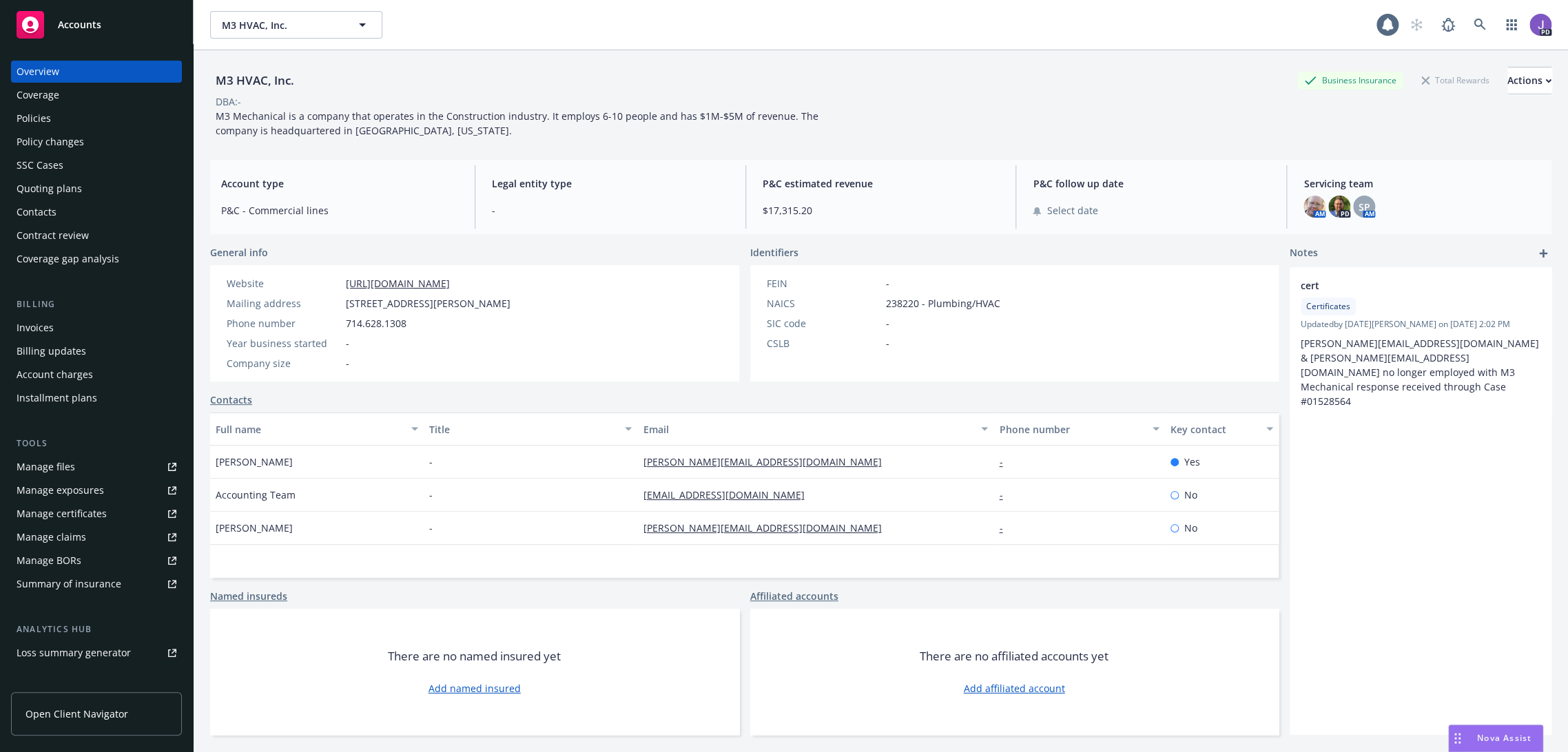
click at [73, 116] on div "Policies" at bounding box center [96, 118] width 160 height 22
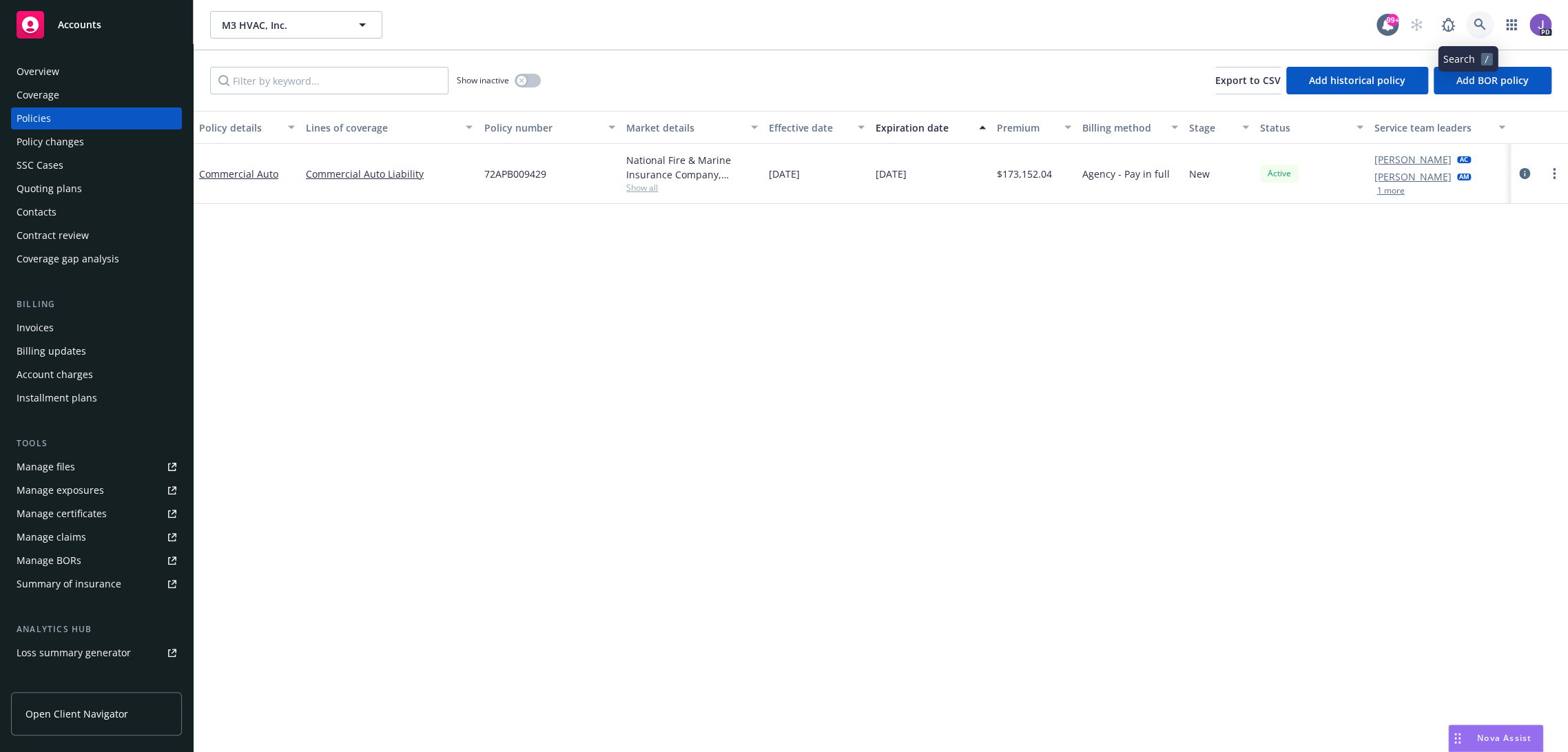
click at [1474, 22] on icon at bounding box center [1480, 25] width 13 height 13
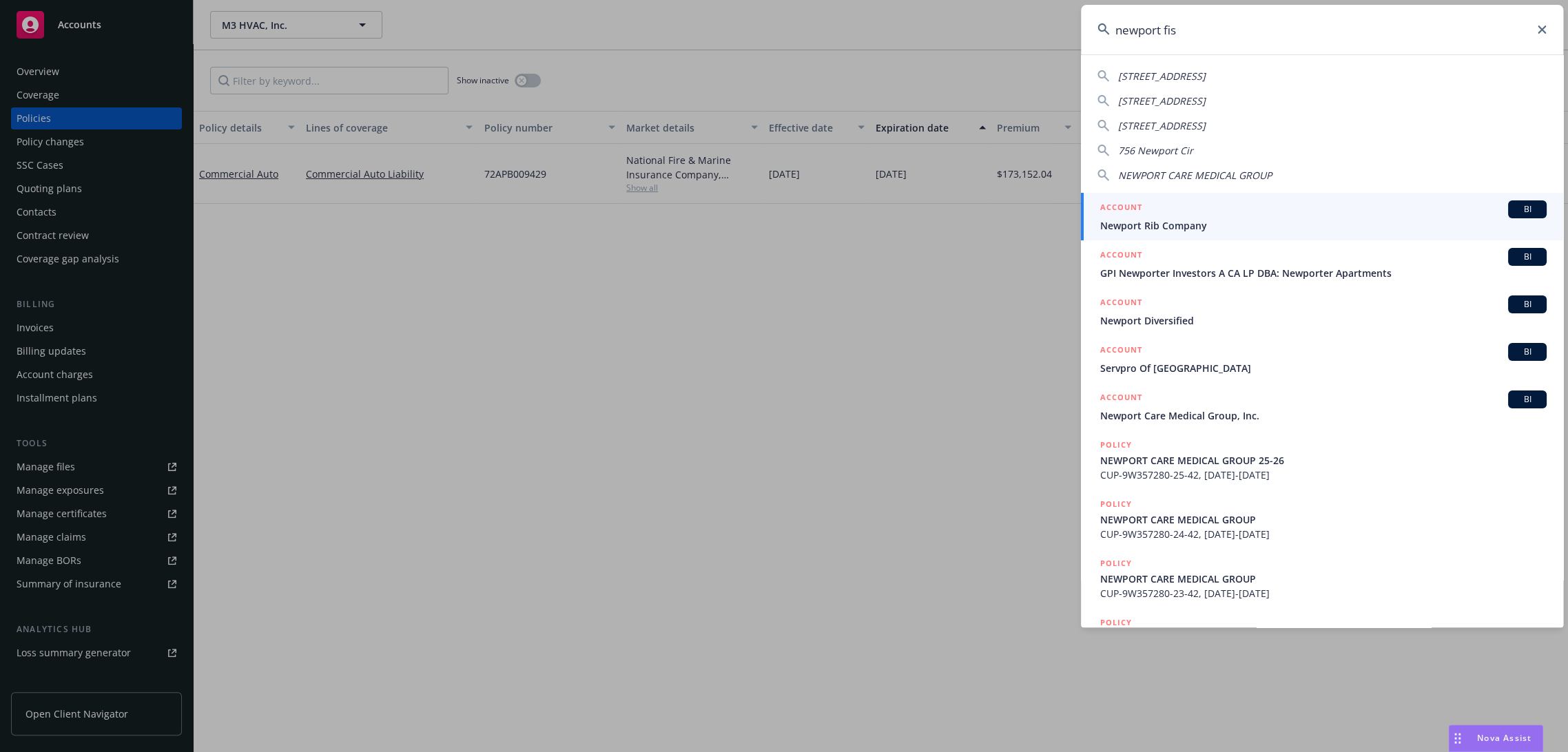
type input "newport fish"
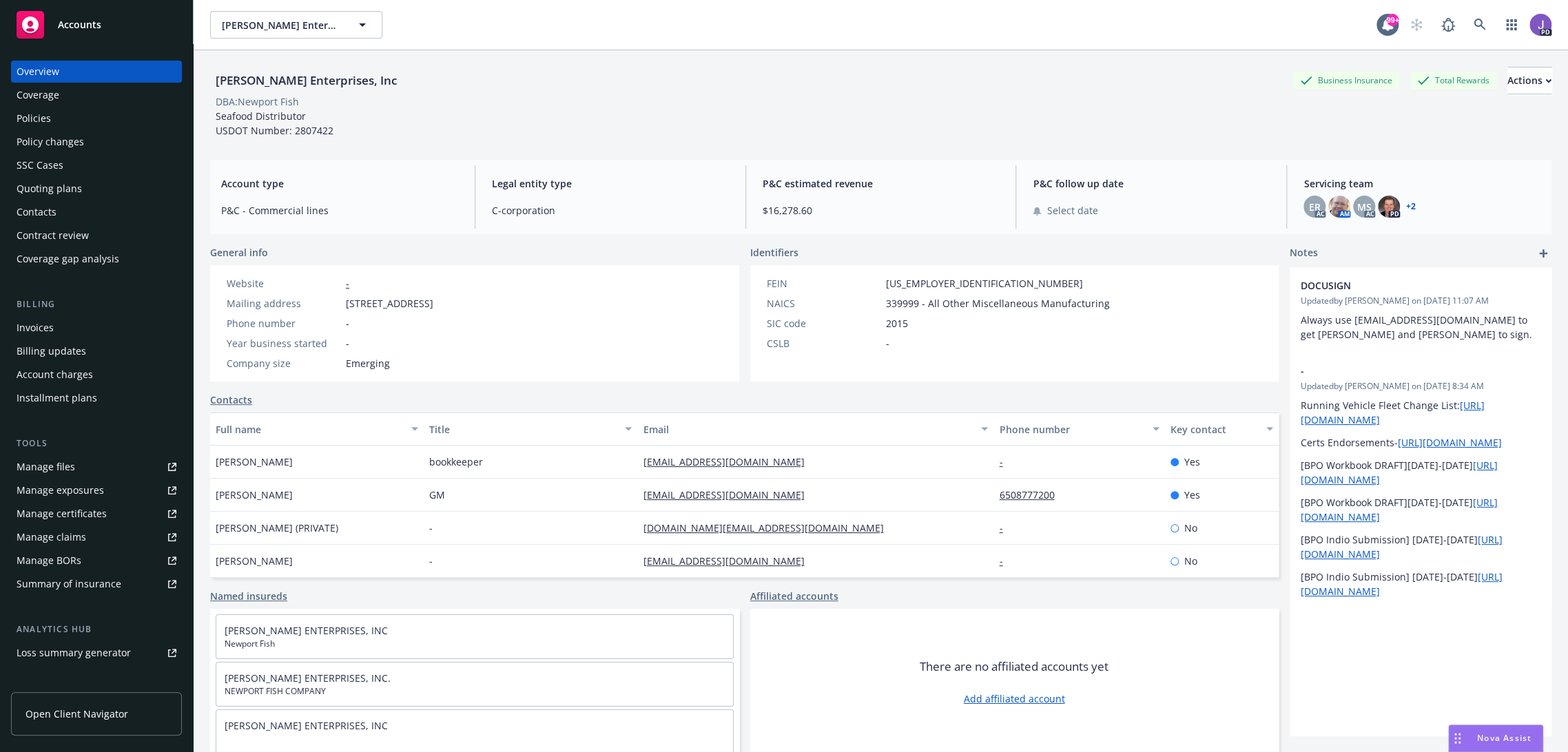
click at [68, 190] on div "Quoting plans" at bounding box center [49, 188] width 66 height 22
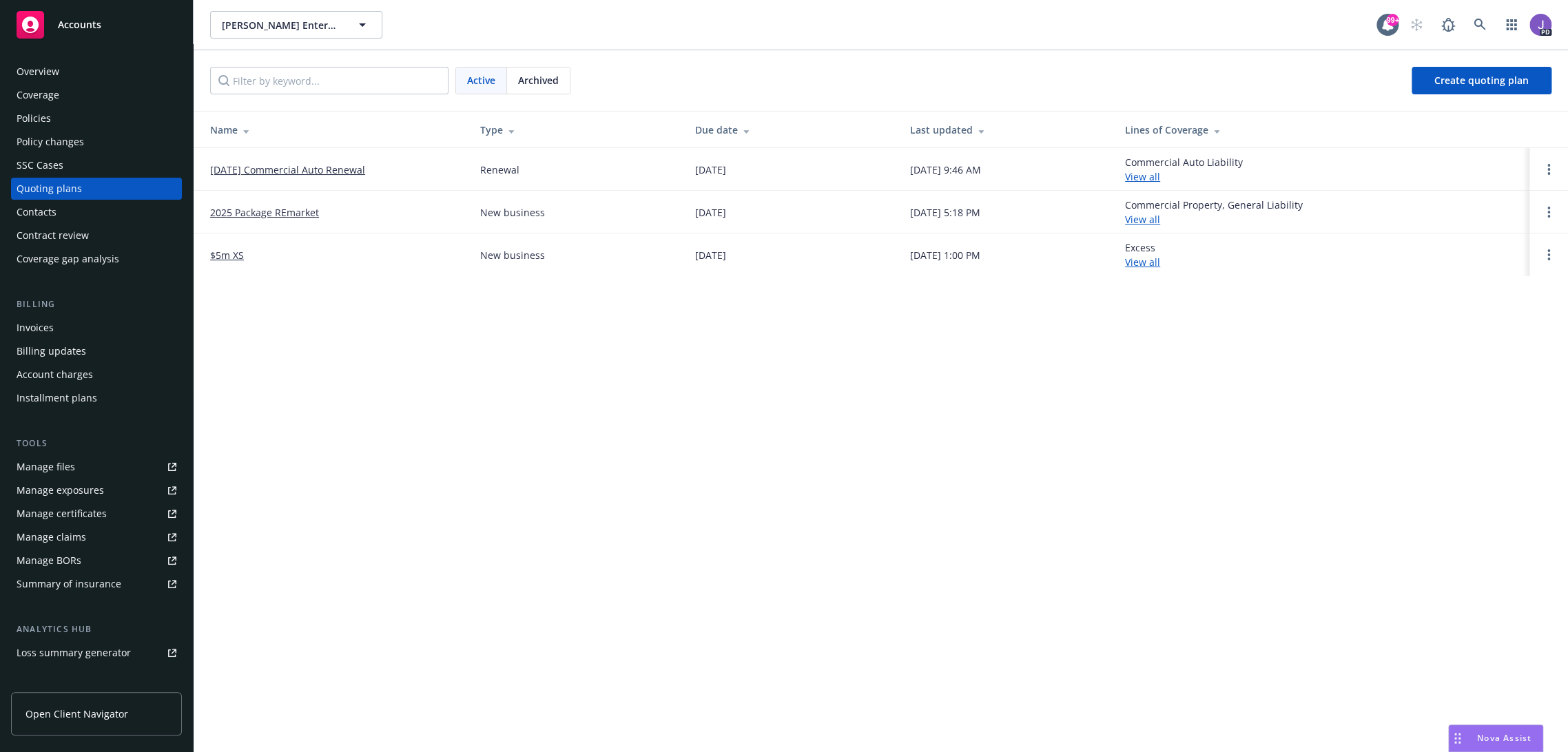
click at [295, 169] on link "[DATE] Commercial Auto Renewal" at bounding box center [288, 170] width 155 height 15
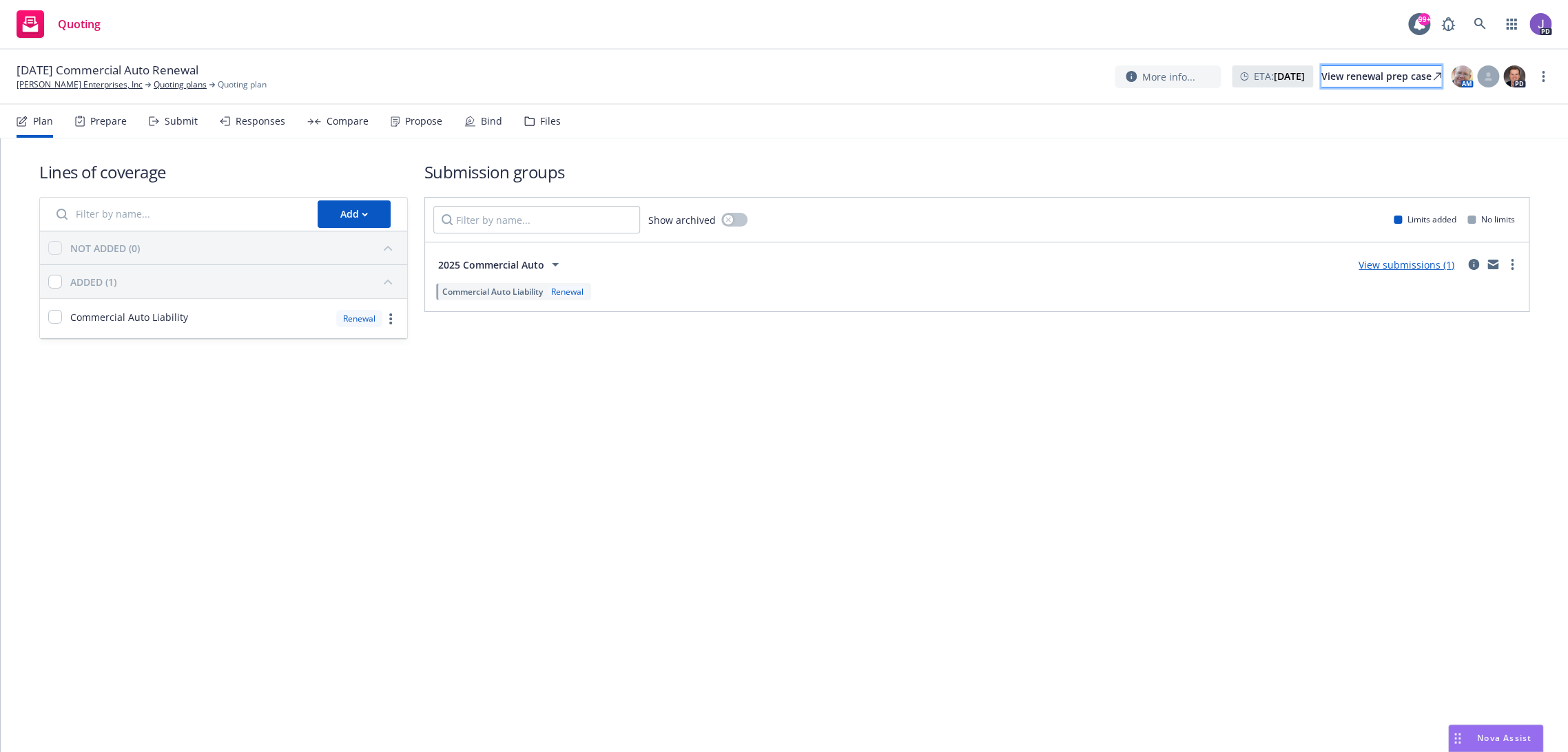
click at [1321, 80] on div "View renewal prep case" at bounding box center [1381, 76] width 120 height 20
click at [77, 87] on link "[PERSON_NAME] Enterprises, Inc" at bounding box center [79, 85] width 126 height 13
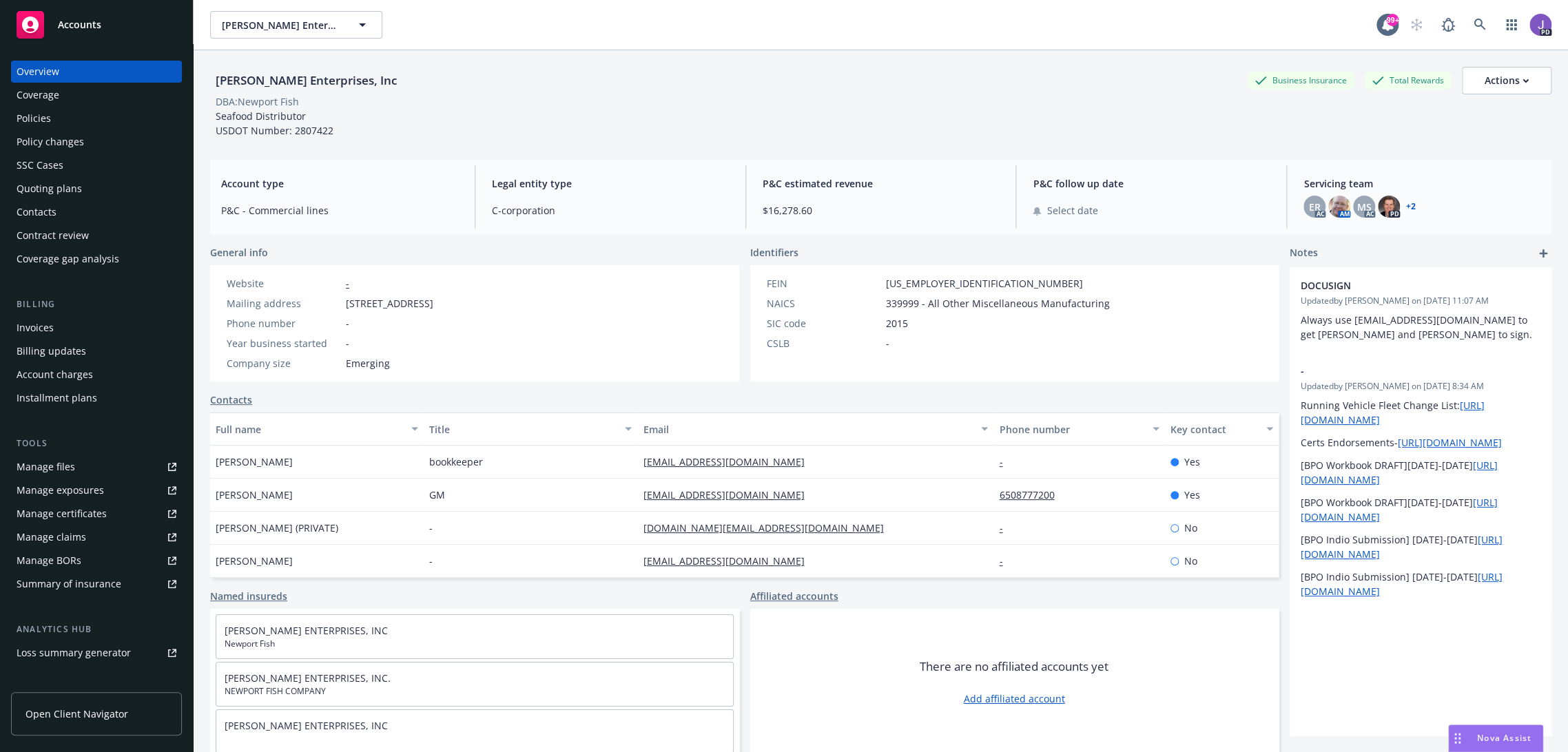
click at [61, 116] on div "Policies" at bounding box center [96, 118] width 160 height 22
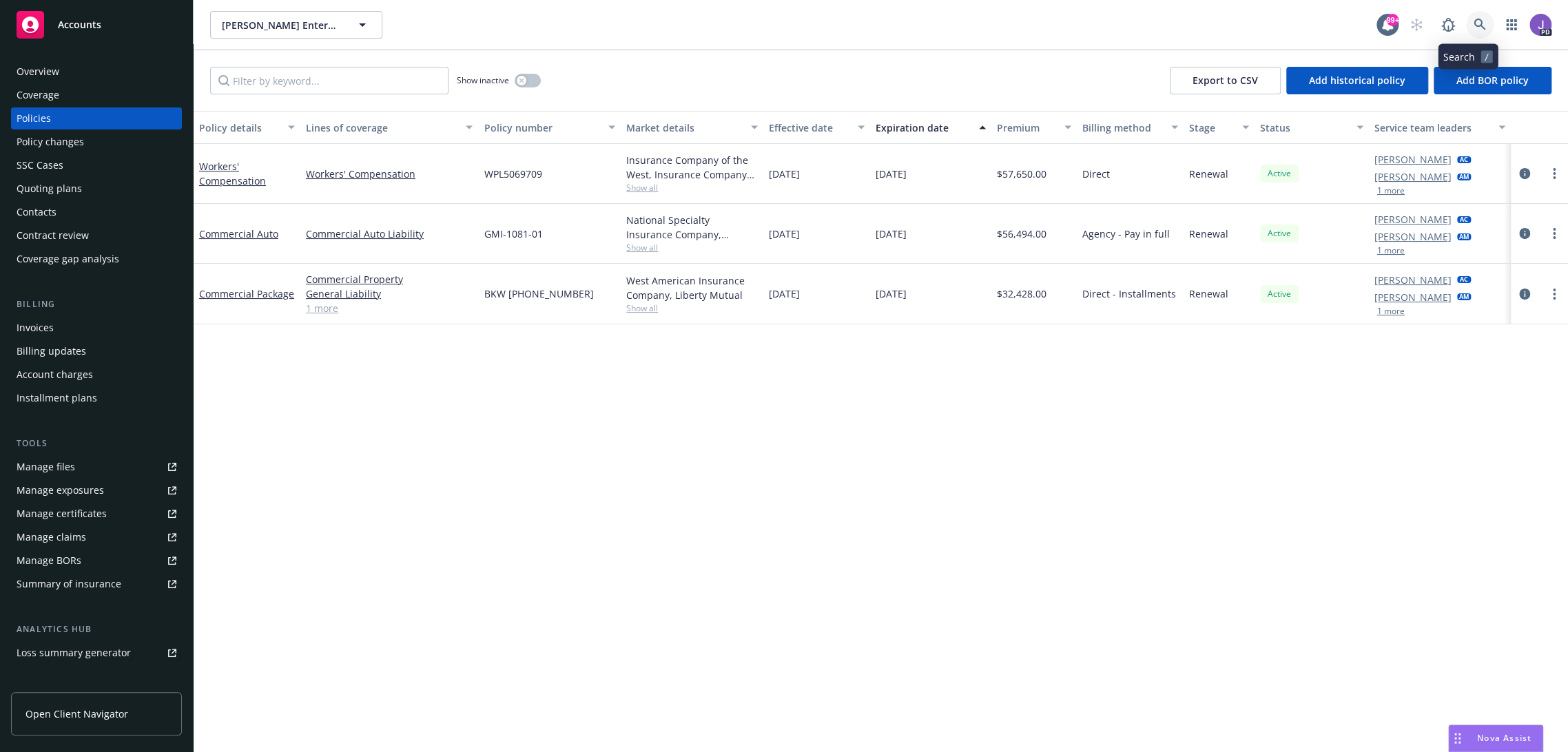
click at [1474, 30] on icon at bounding box center [1480, 25] width 13 height 13
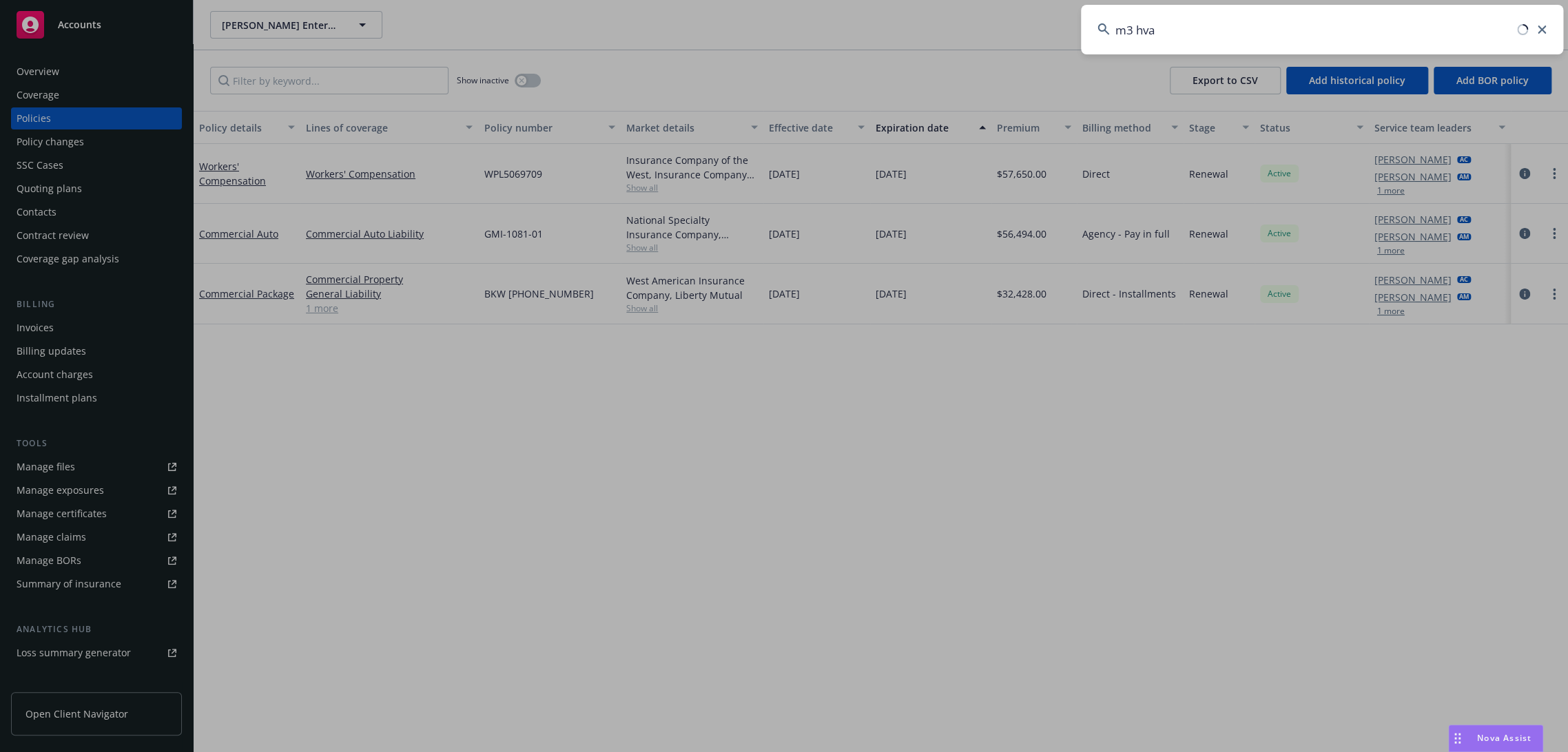
type input "m3 hvac"
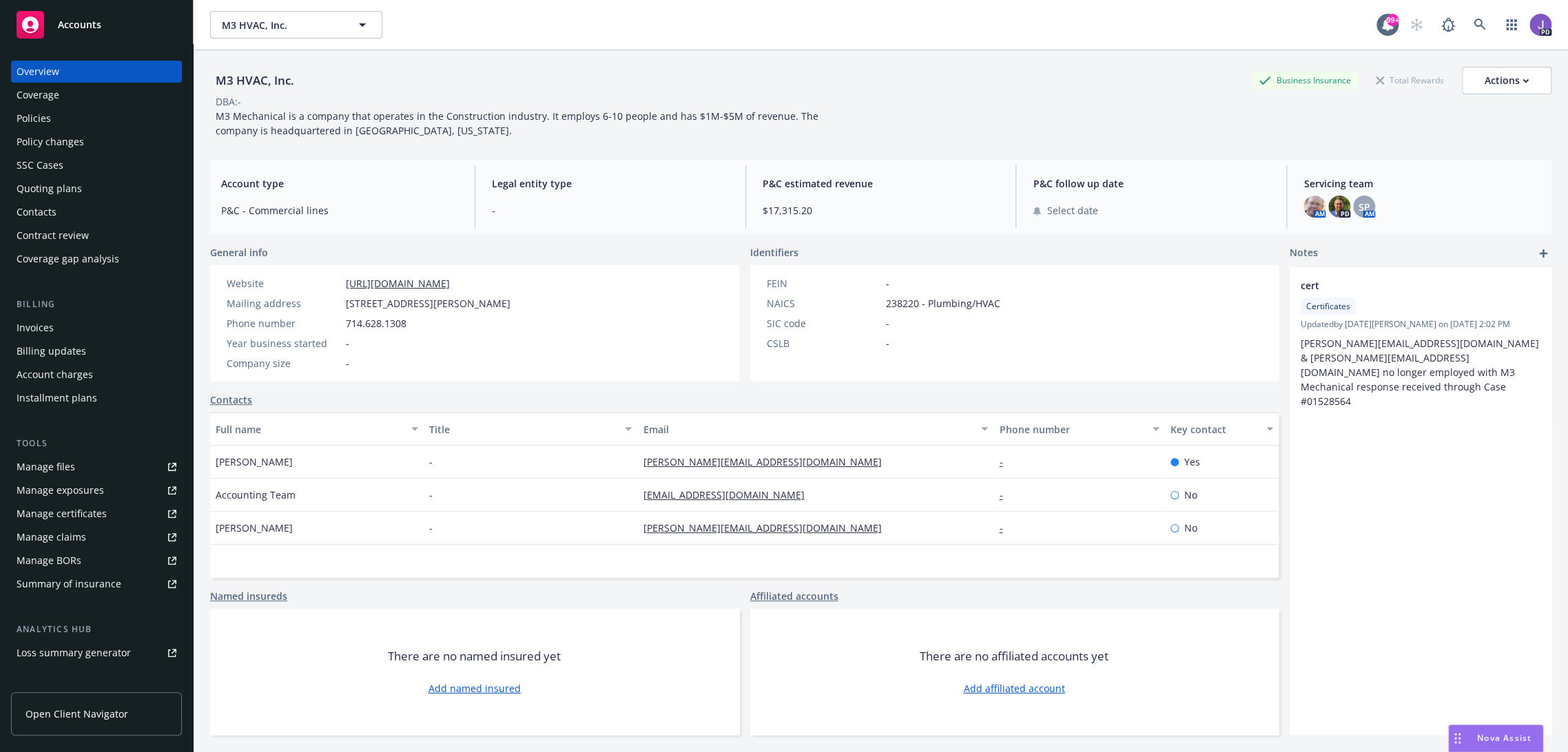
click at [63, 123] on div "Policies" at bounding box center [96, 118] width 160 height 22
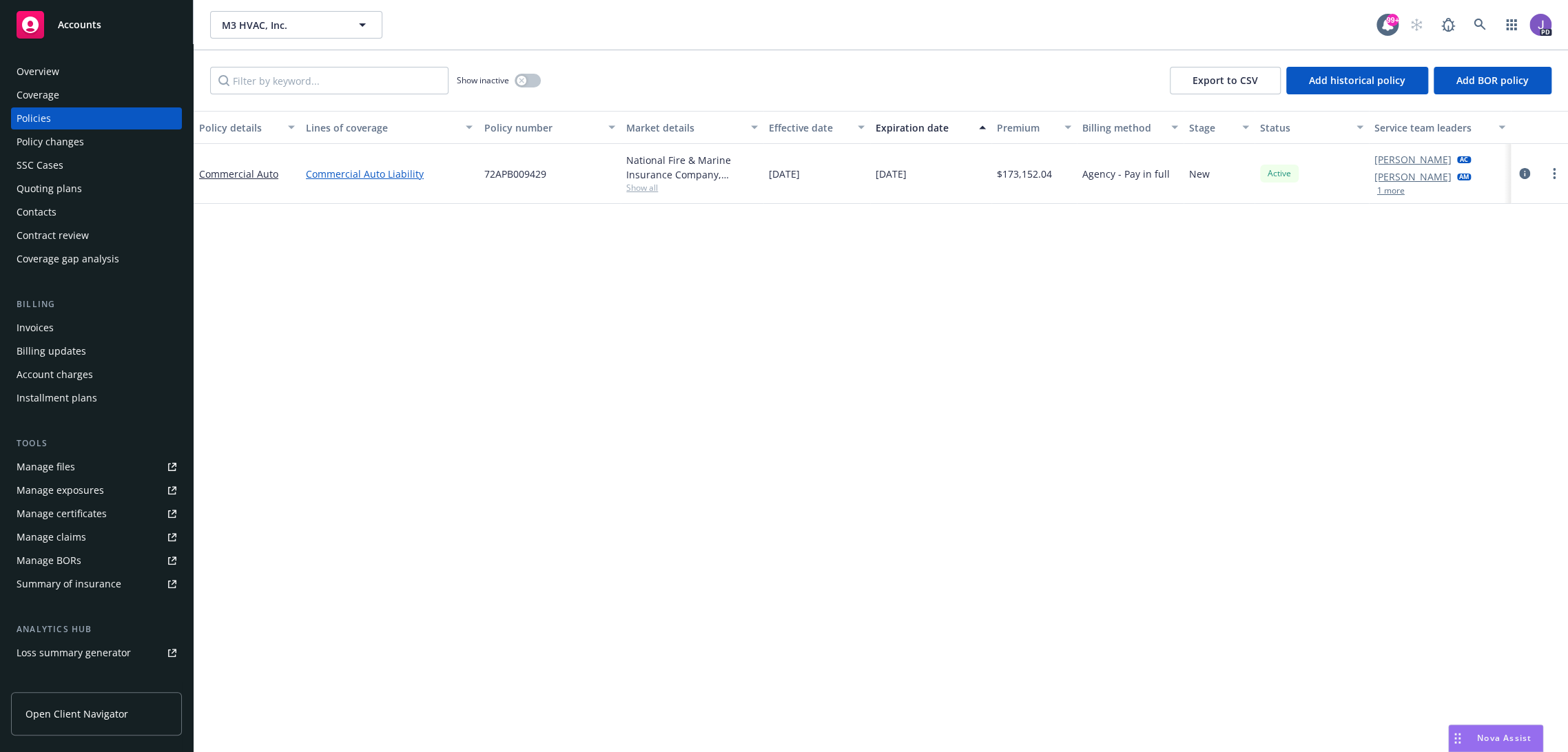
click at [344, 178] on link "Commercial Auto Liability" at bounding box center [389, 174] width 167 height 15
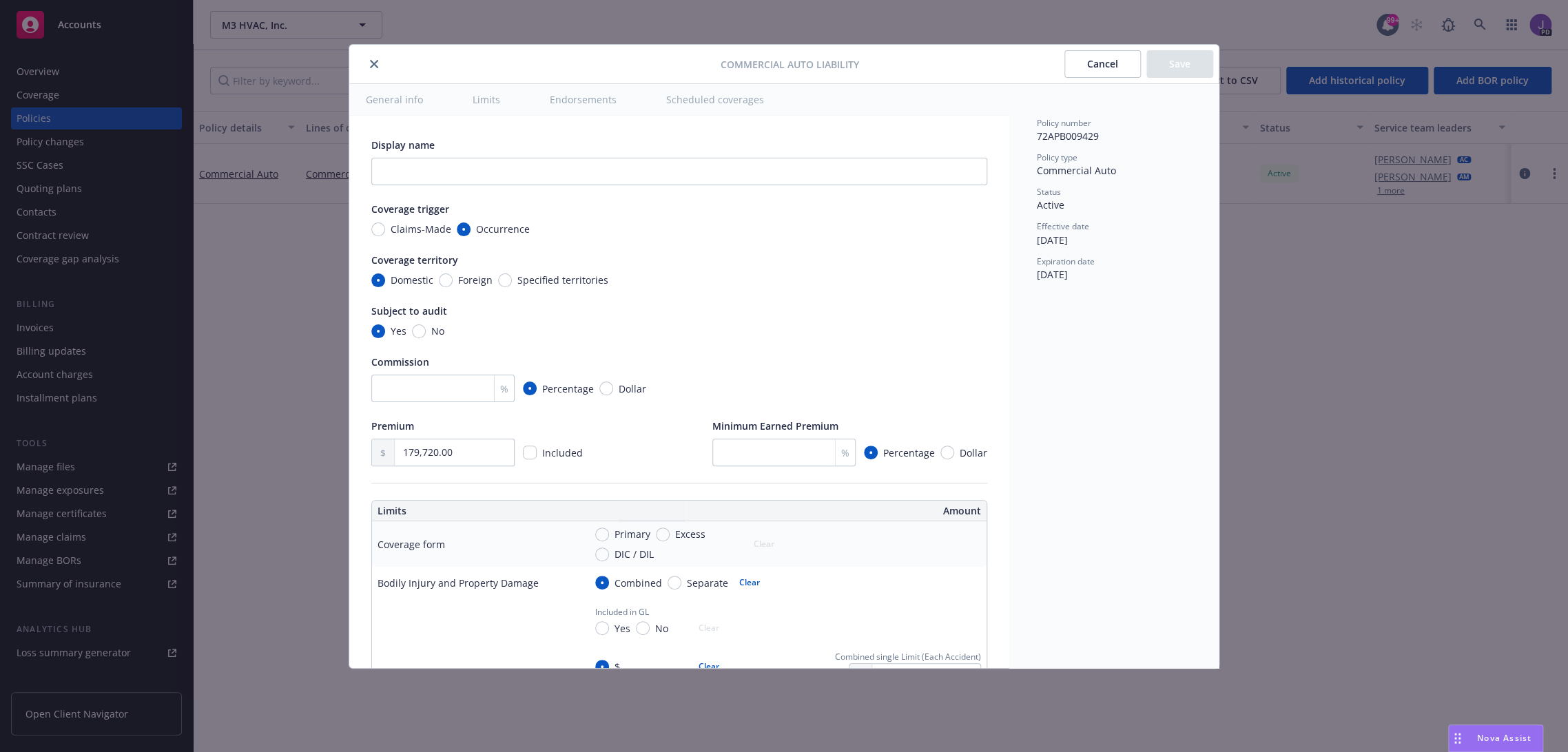
type textarea "x"
click at [378, 60] on icon "close" at bounding box center [374, 64] width 8 height 8
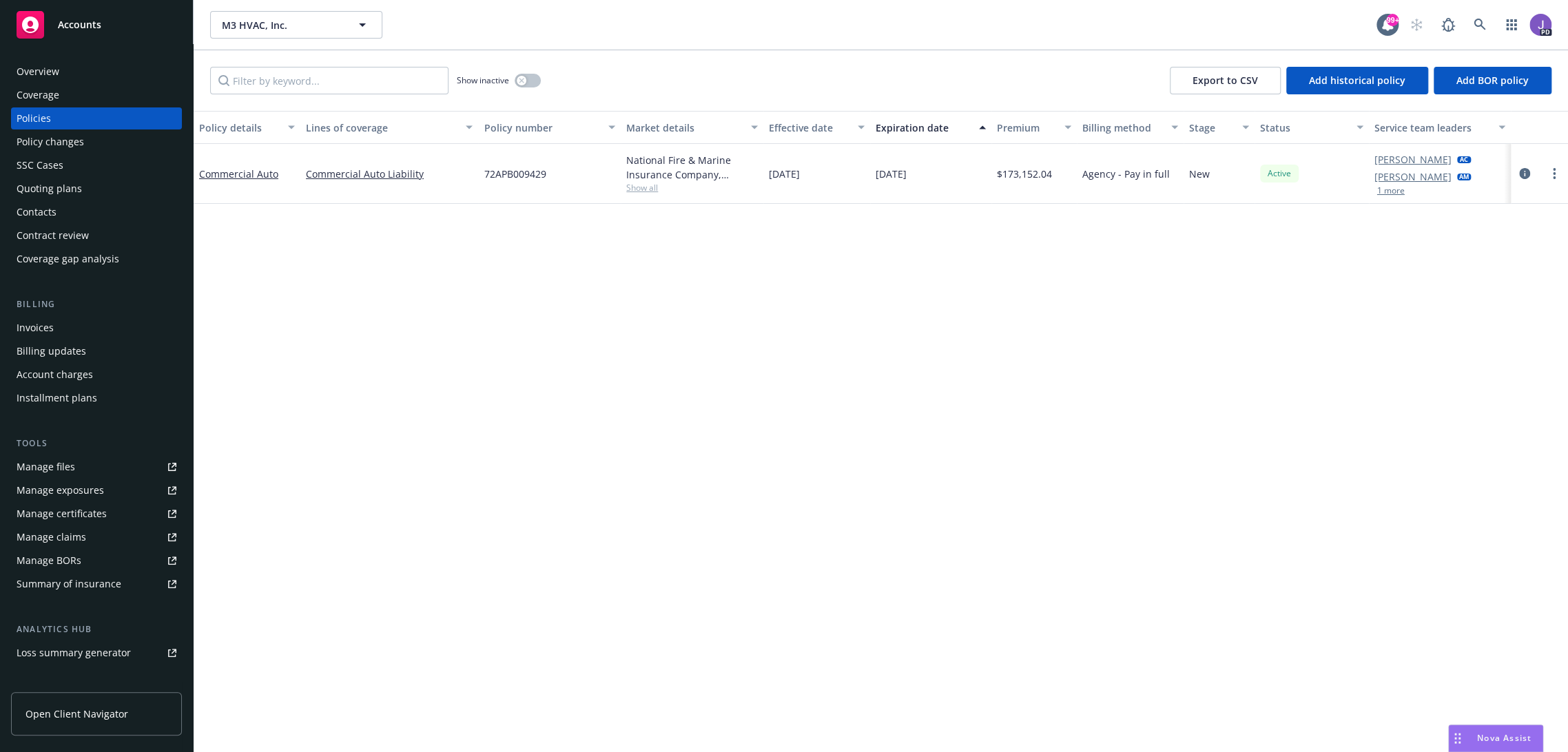
click at [44, 184] on div "Quoting plans" at bounding box center [49, 188] width 66 height 22
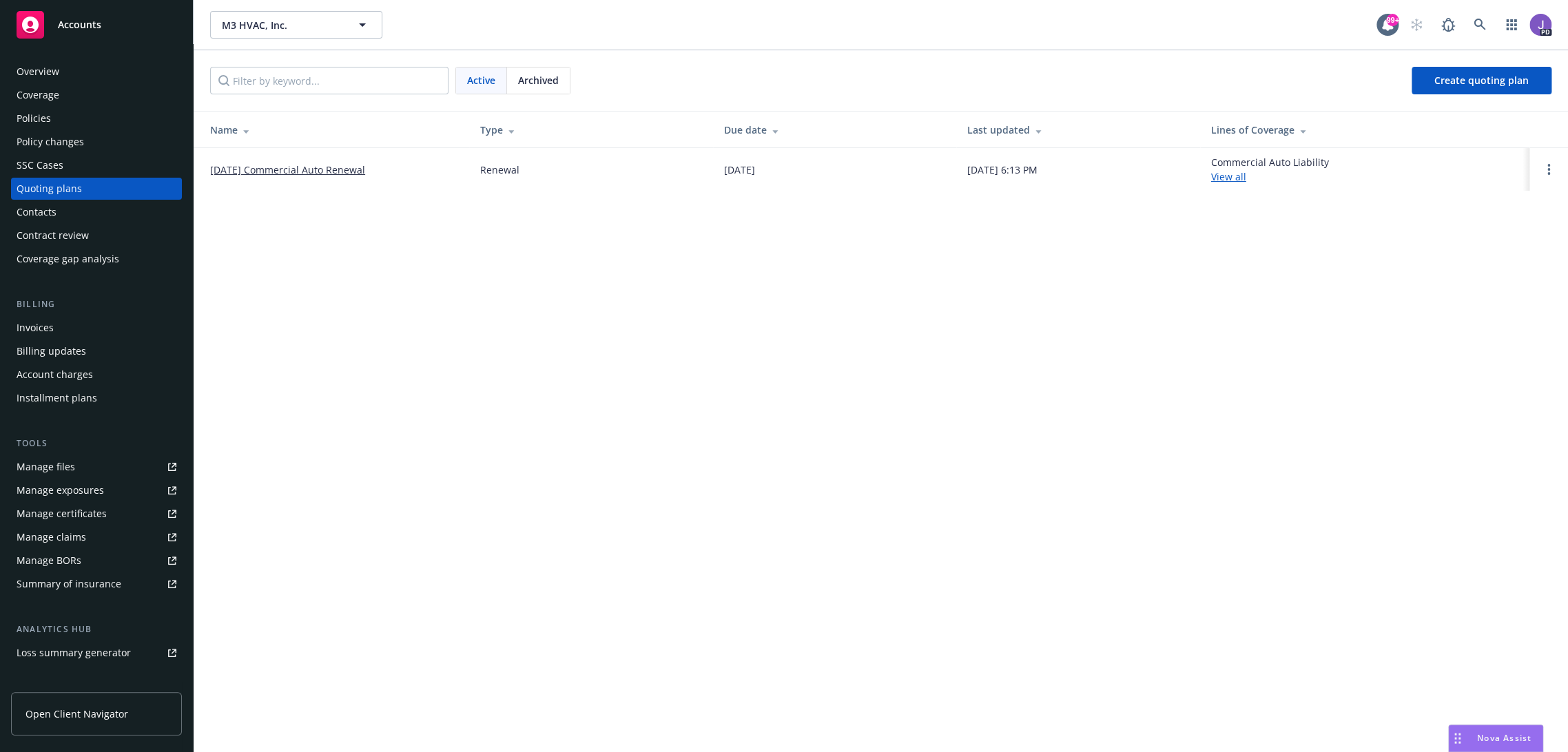
click at [346, 168] on link "[DATE] Commercial Auto Renewal" at bounding box center [288, 170] width 155 height 15
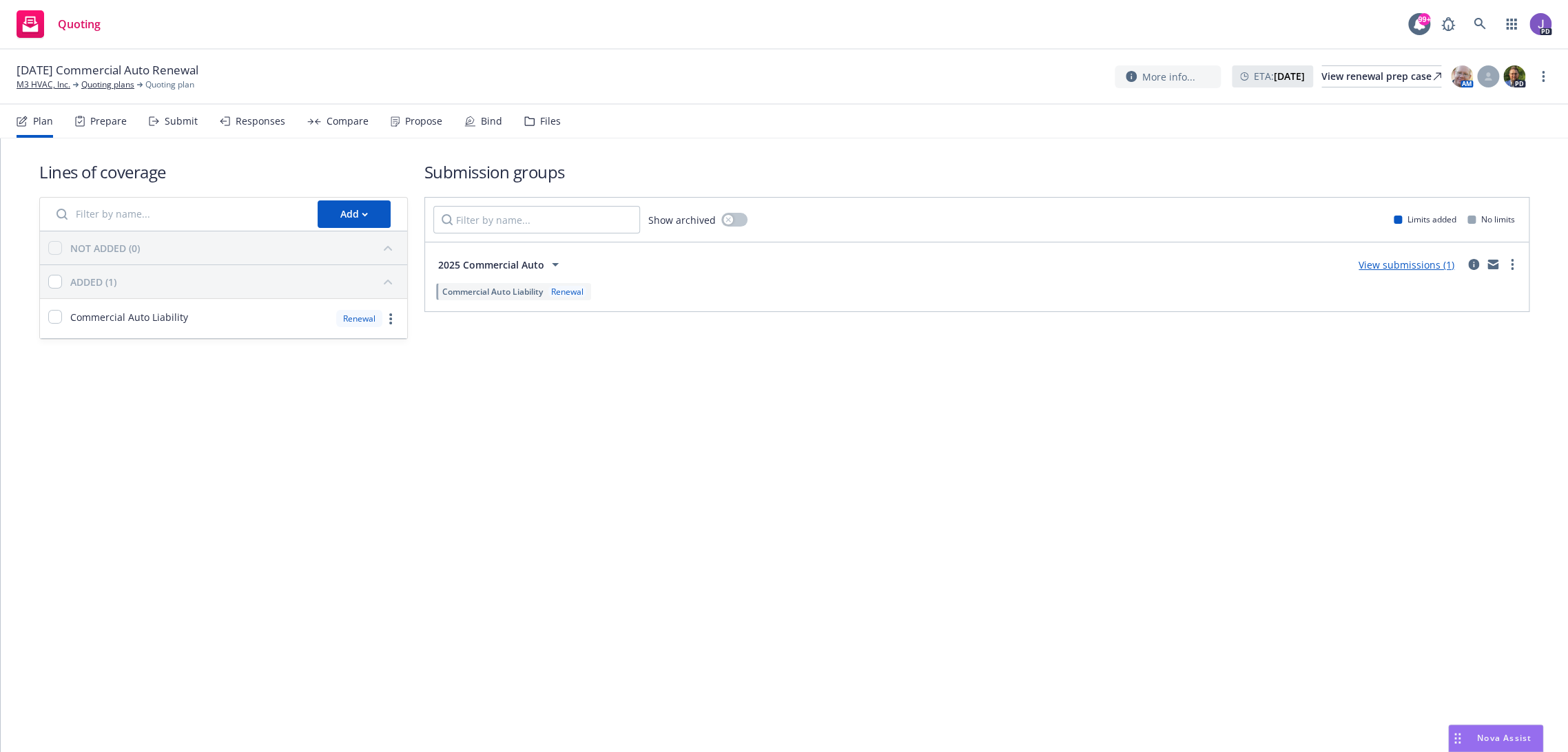
click at [424, 120] on div "Propose" at bounding box center [424, 121] width 37 height 11
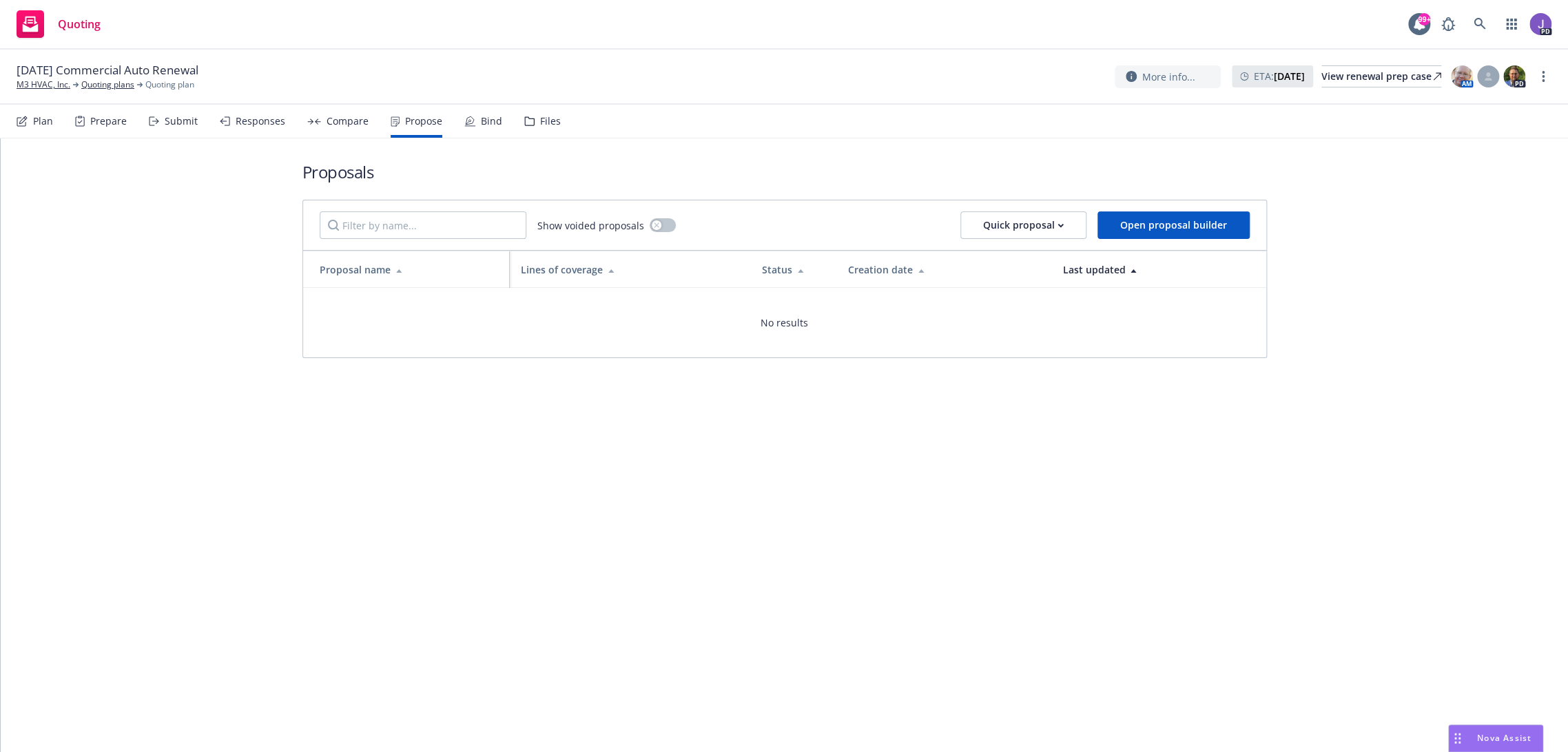
click at [42, 127] on div "Plan" at bounding box center [43, 121] width 20 height 11
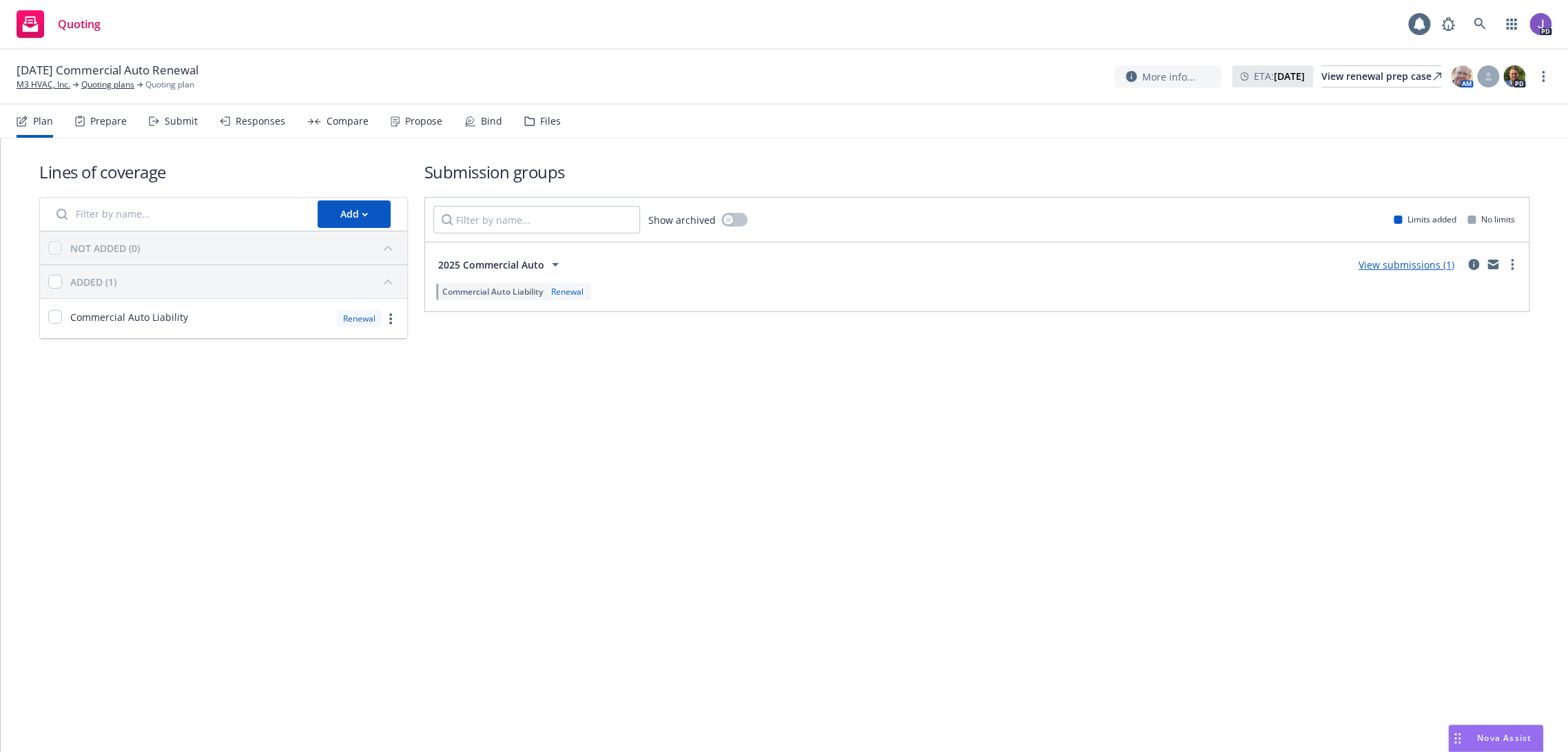
click at [98, 125] on div "Prepare" at bounding box center [109, 121] width 37 height 11
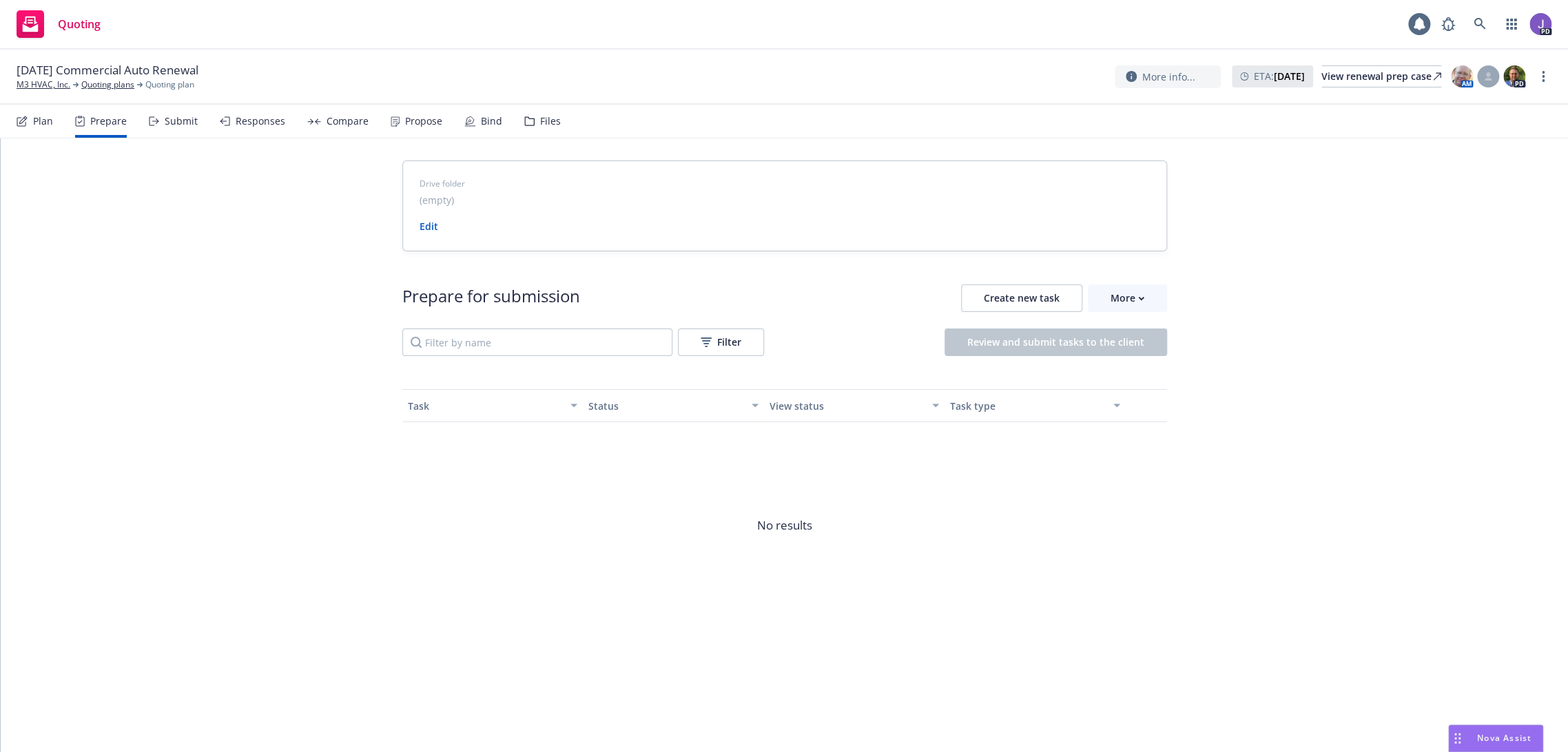
click at [183, 120] on div "Submit" at bounding box center [181, 121] width 33 height 11
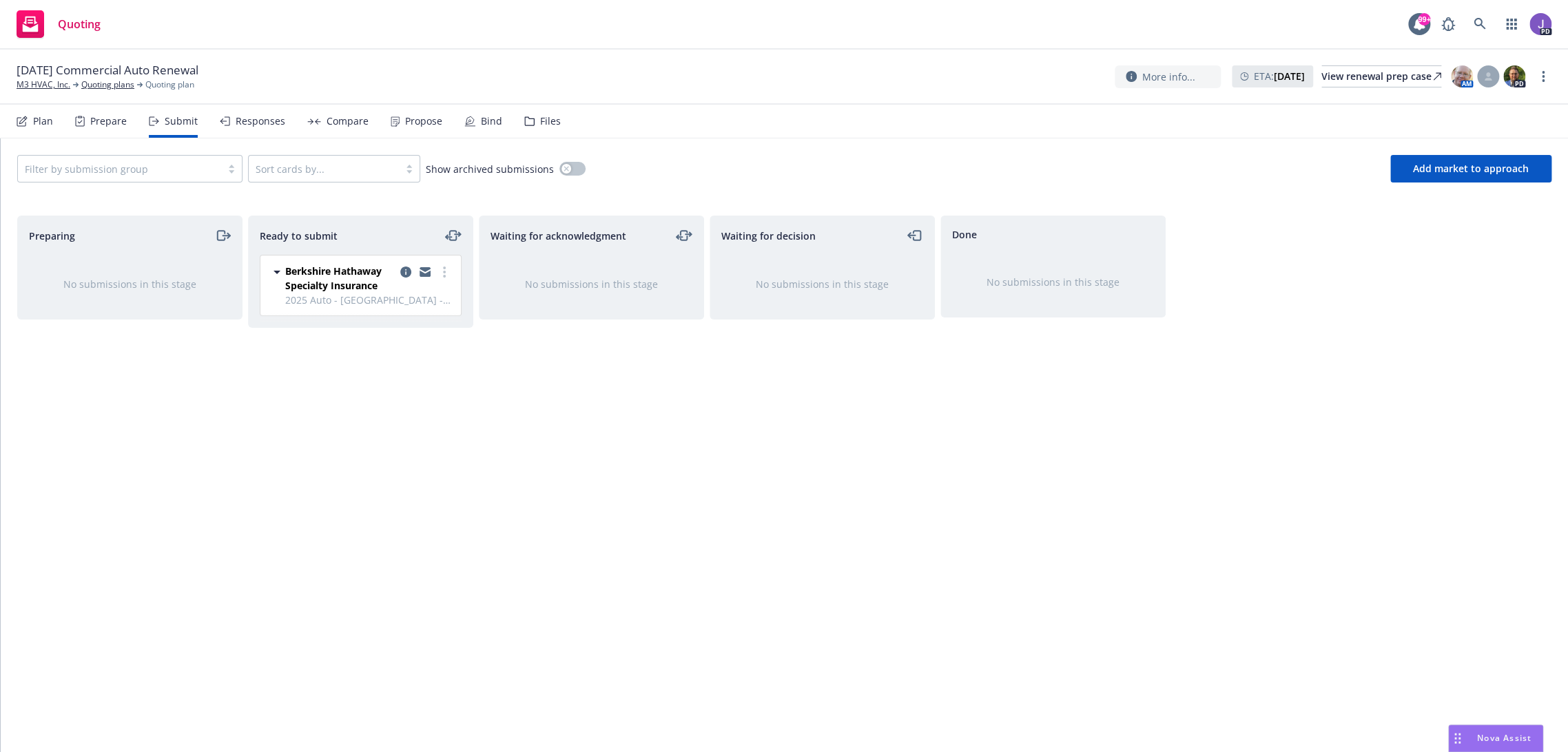
click at [278, 271] on icon at bounding box center [277, 272] width 7 height 4
click at [278, 271] on icon at bounding box center [277, 271] width 7 height 4
click at [1466, 169] on span "Add market to approach" at bounding box center [1471, 168] width 116 height 13
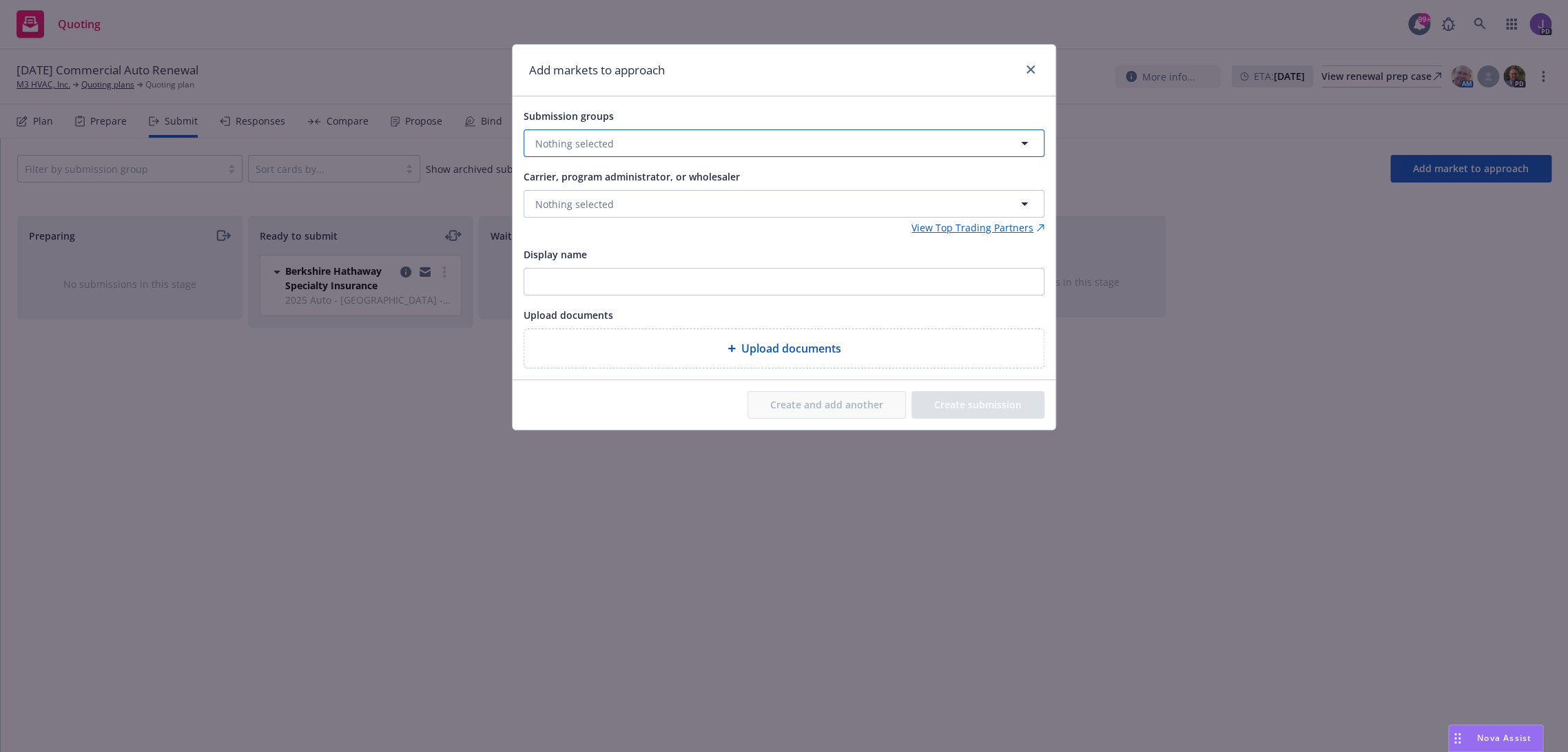
click at [585, 140] on span "Nothing selected" at bounding box center [574, 144] width 78 height 15
click at [545, 210] on input "checkbox" at bounding box center [545, 212] width 14 height 14
checkbox input "true"
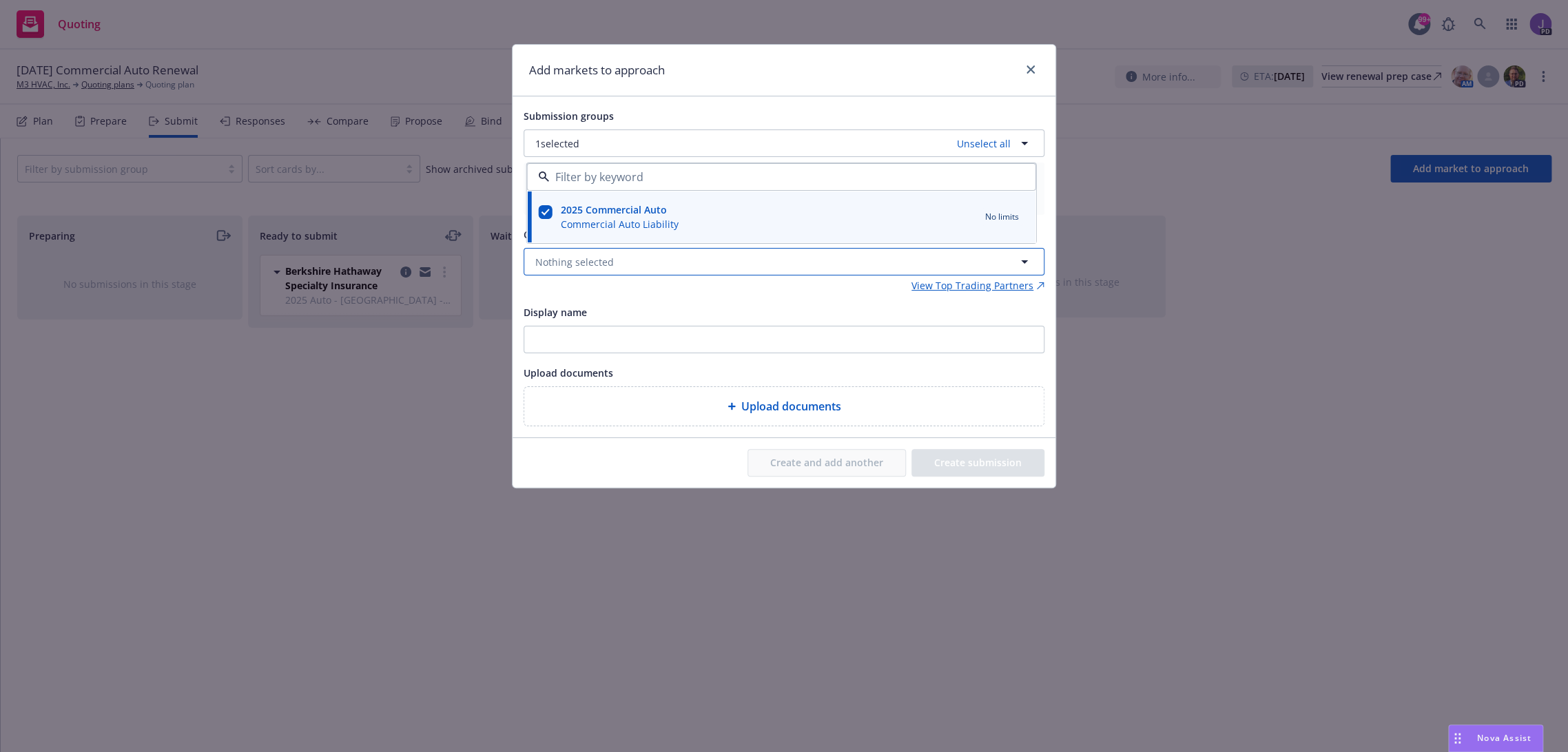
click at [603, 263] on span "Nothing selected" at bounding box center [574, 262] width 78 height 15
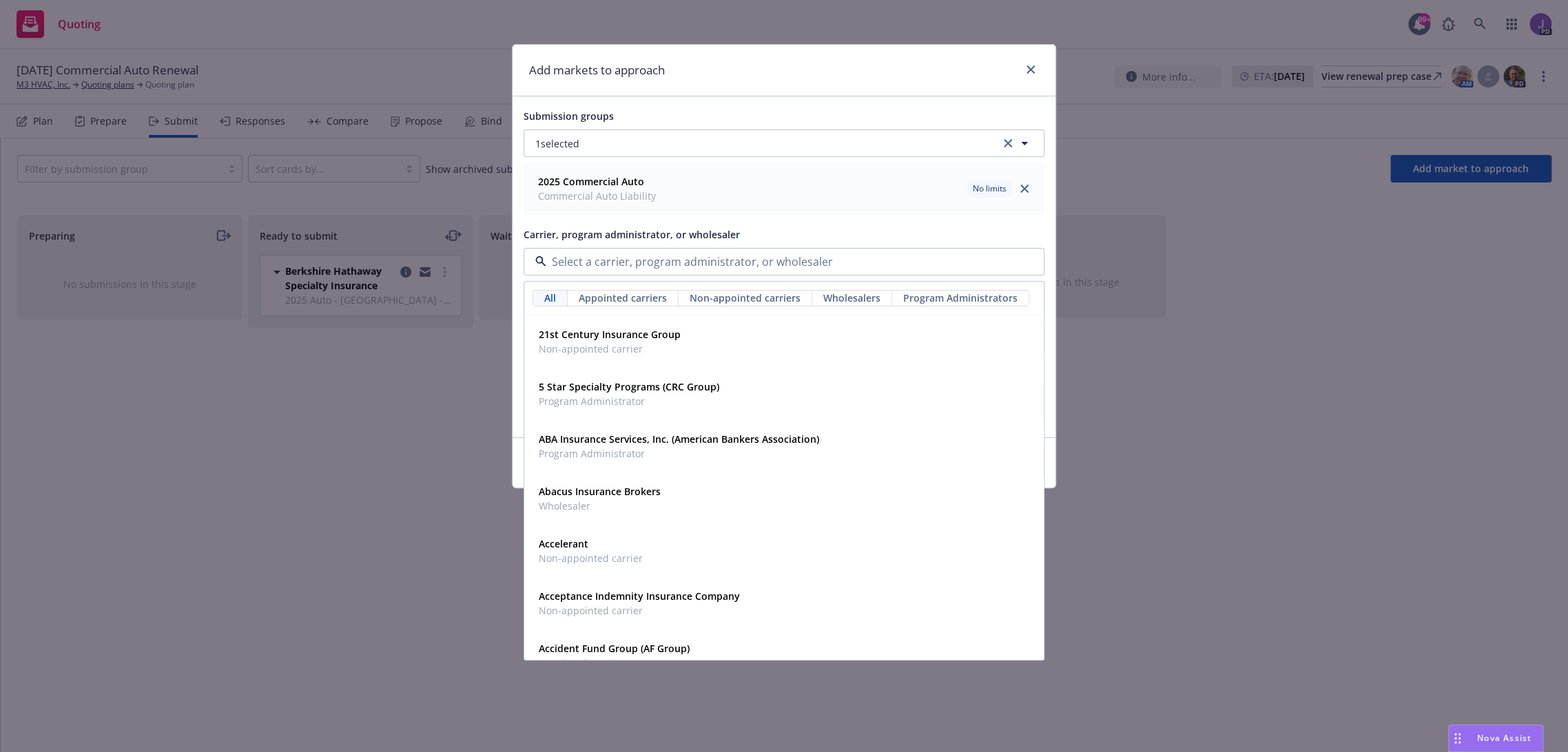
click at [583, 267] on input at bounding box center [781, 261] width 470 height 16
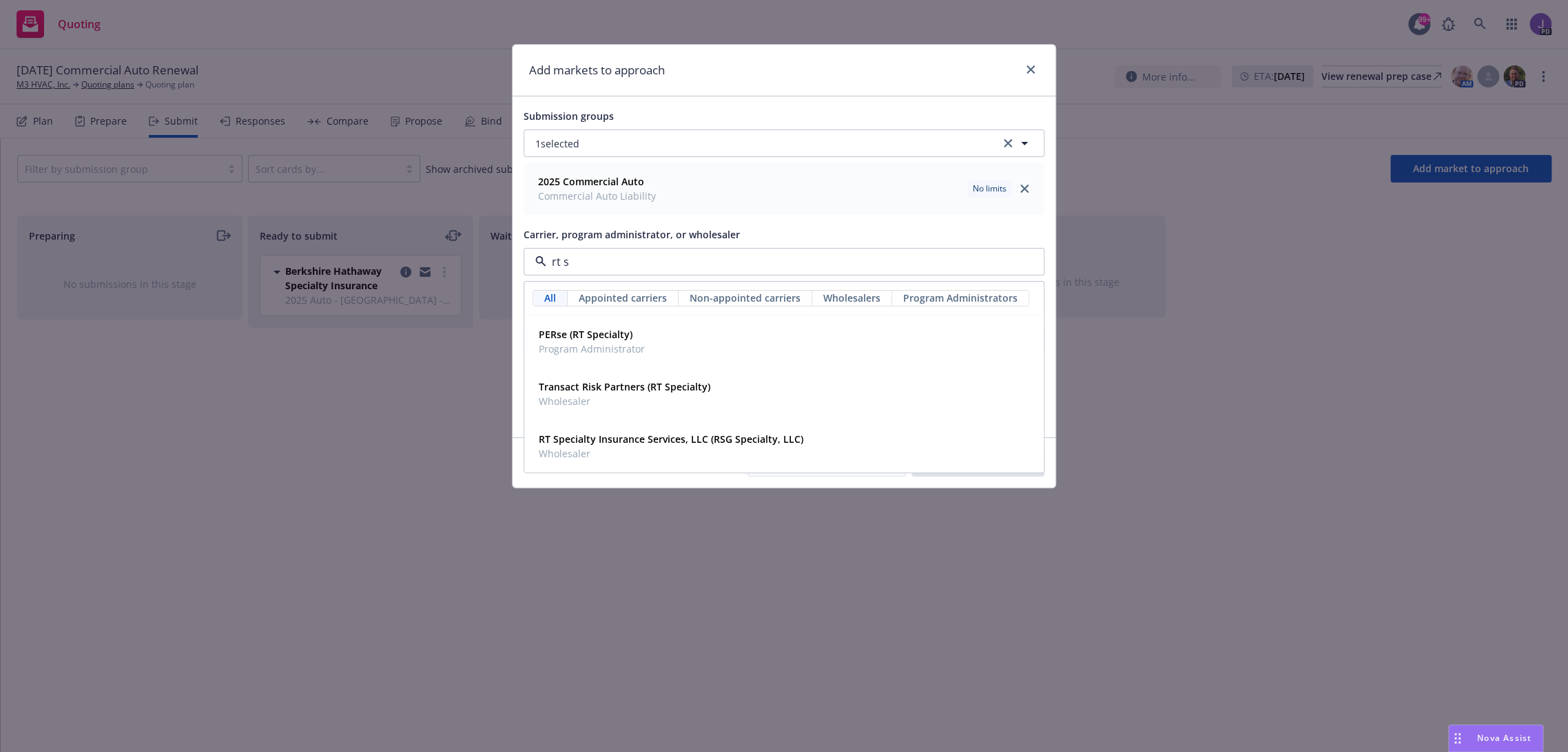
type input "rt sp"
click at [588, 334] on strong "PERse (RT Specialty)" at bounding box center [585, 334] width 94 height 13
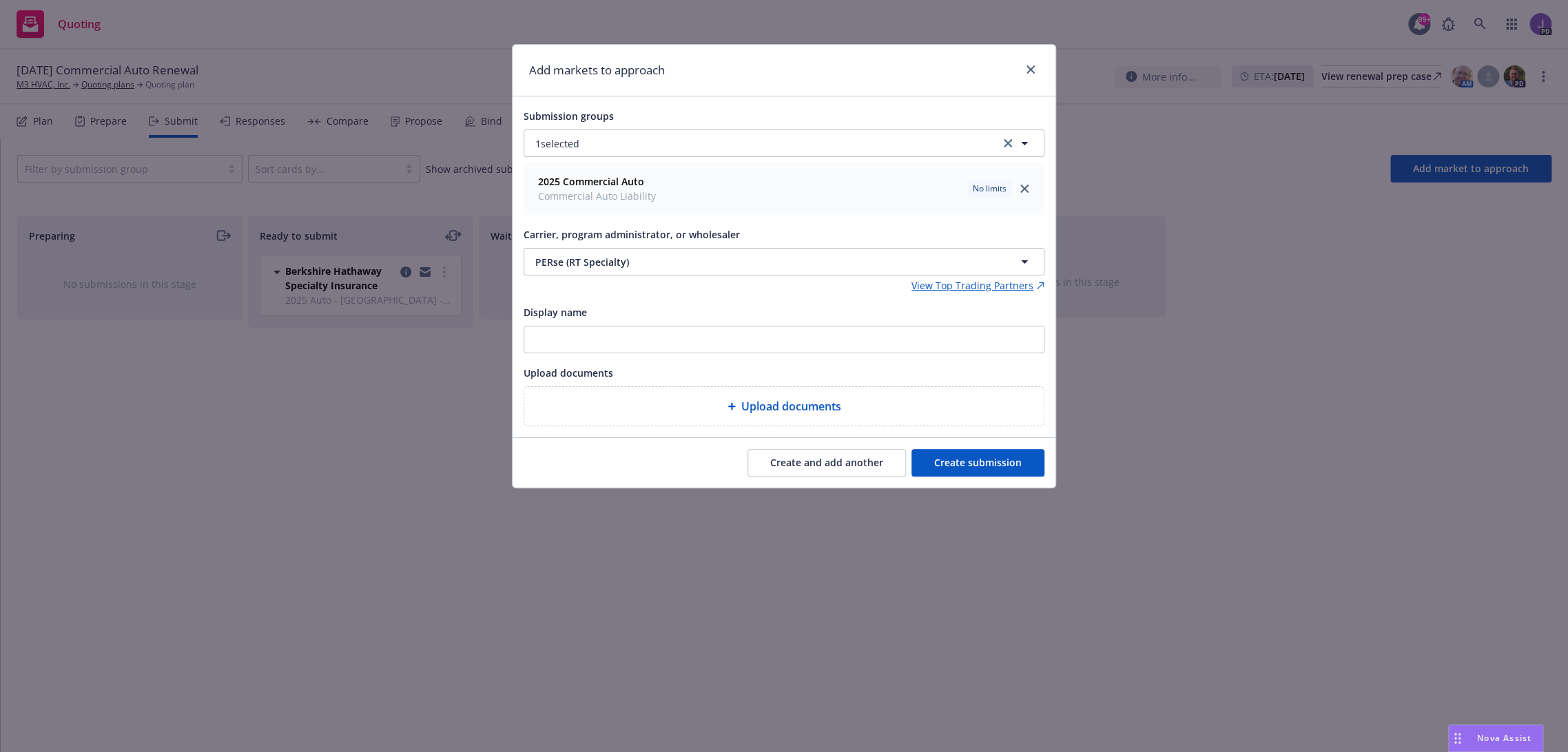
click at [1006, 470] on button "Create submission" at bounding box center [977, 462] width 133 height 27
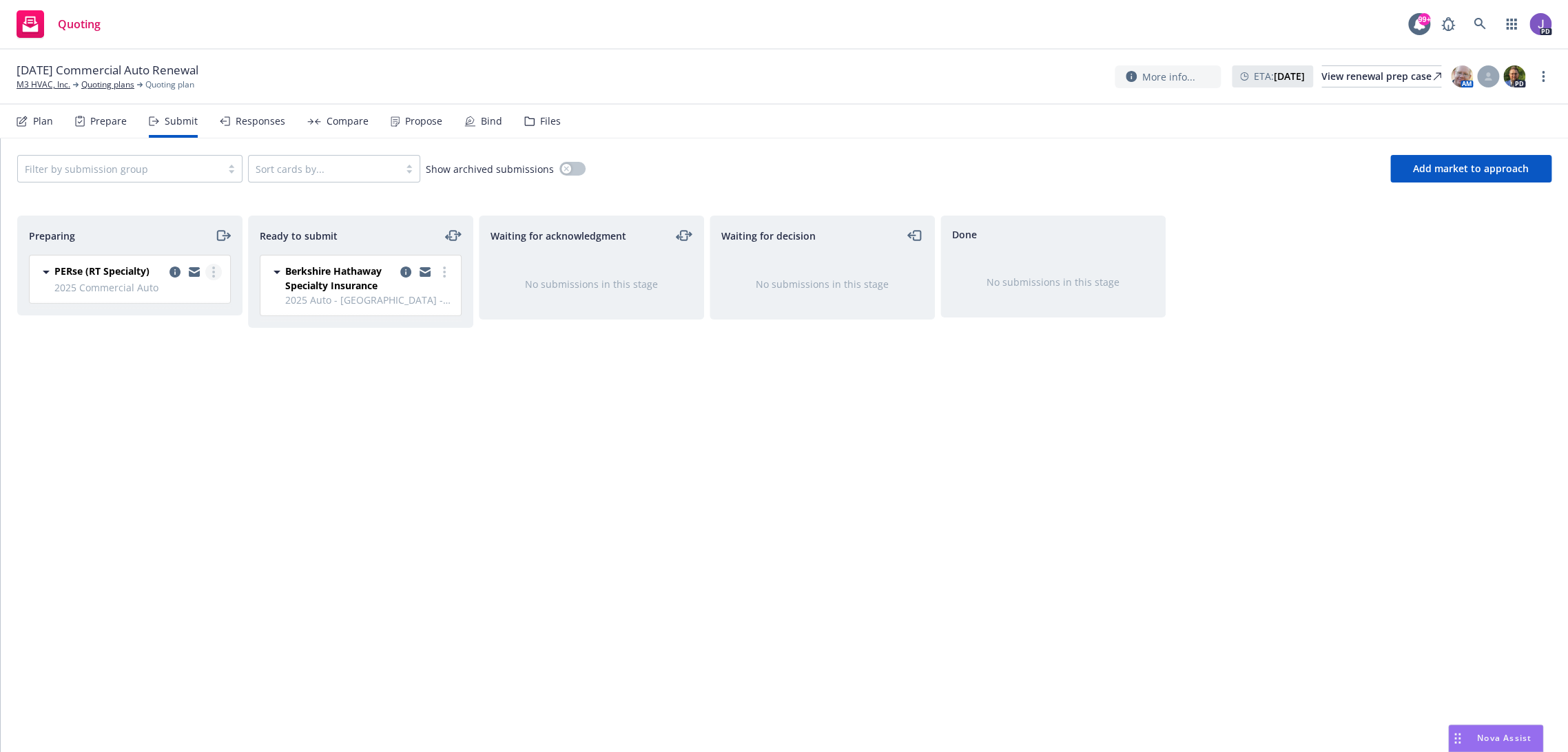
click at [213, 271] on circle "more" at bounding box center [214, 272] width 3 height 3
click at [173, 387] on span "Add accepted decision" at bounding box center [152, 382] width 138 height 13
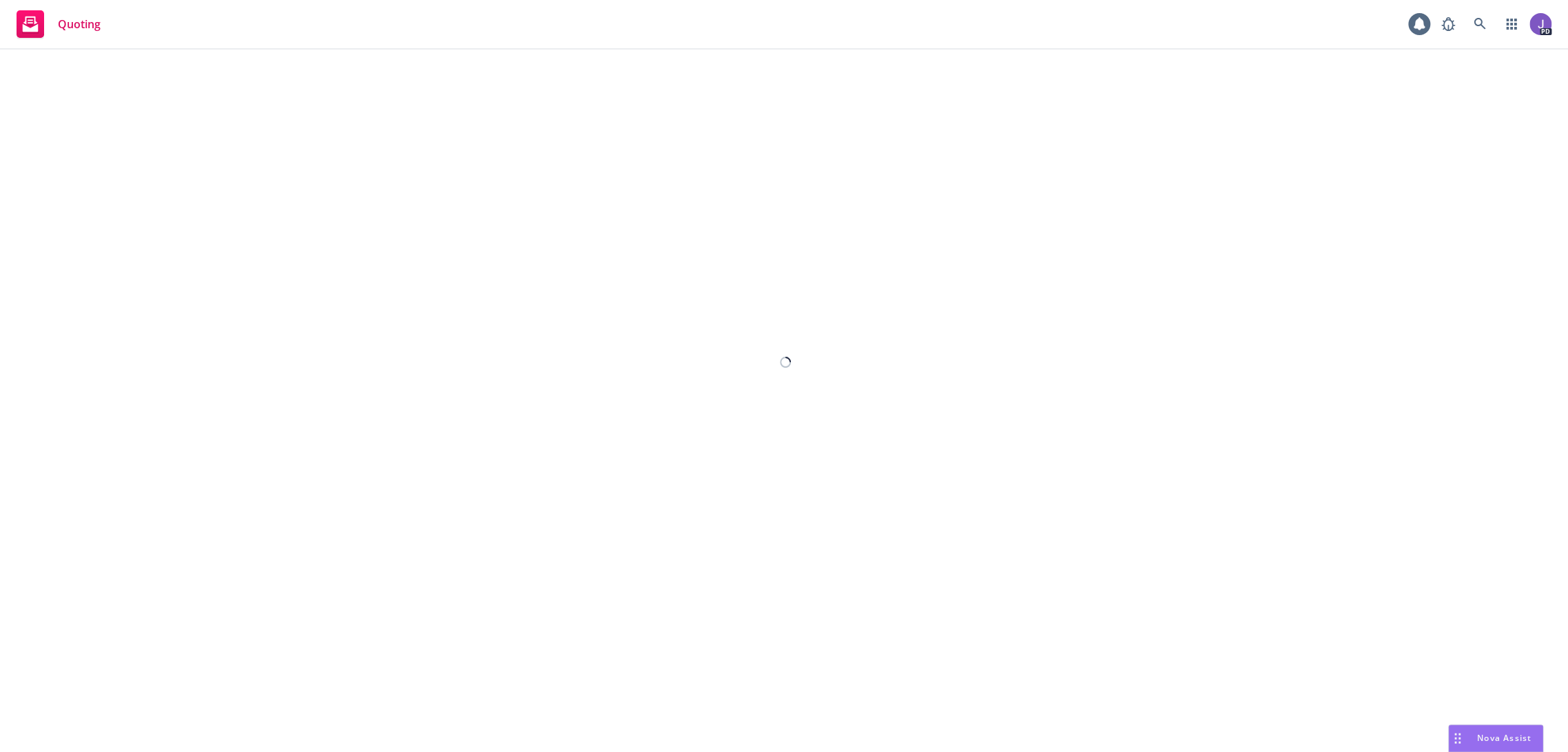
select select "12"
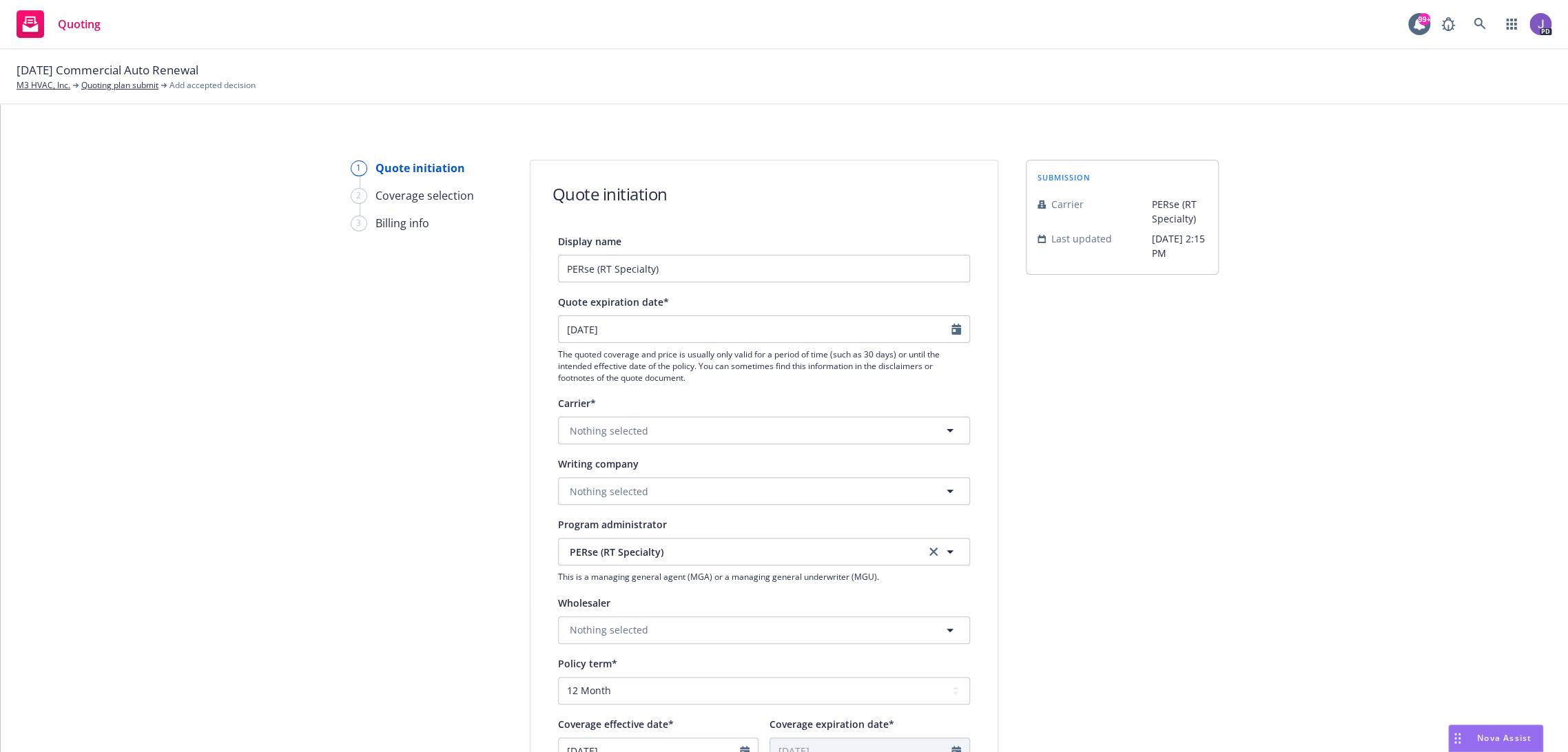
scroll to position [77, 0]
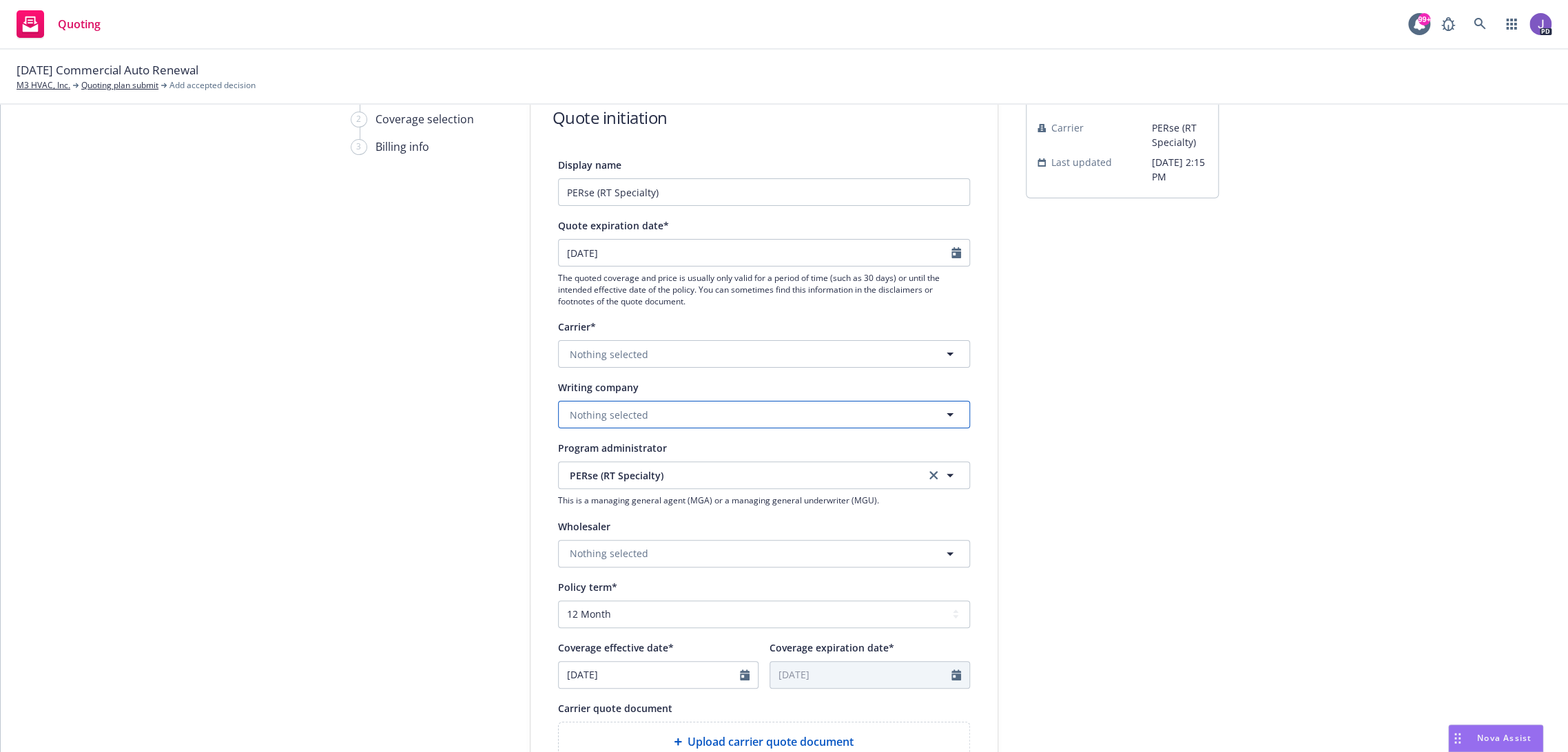
click at [595, 416] on span "Nothing selected" at bounding box center [608, 415] width 78 height 15
click at [595, 419] on span "Nothing selected" at bounding box center [608, 415] width 78 height 15
type input "ascot sp"
click at [681, 467] on span "Domestic - 45055" at bounding box center [657, 468] width 168 height 15
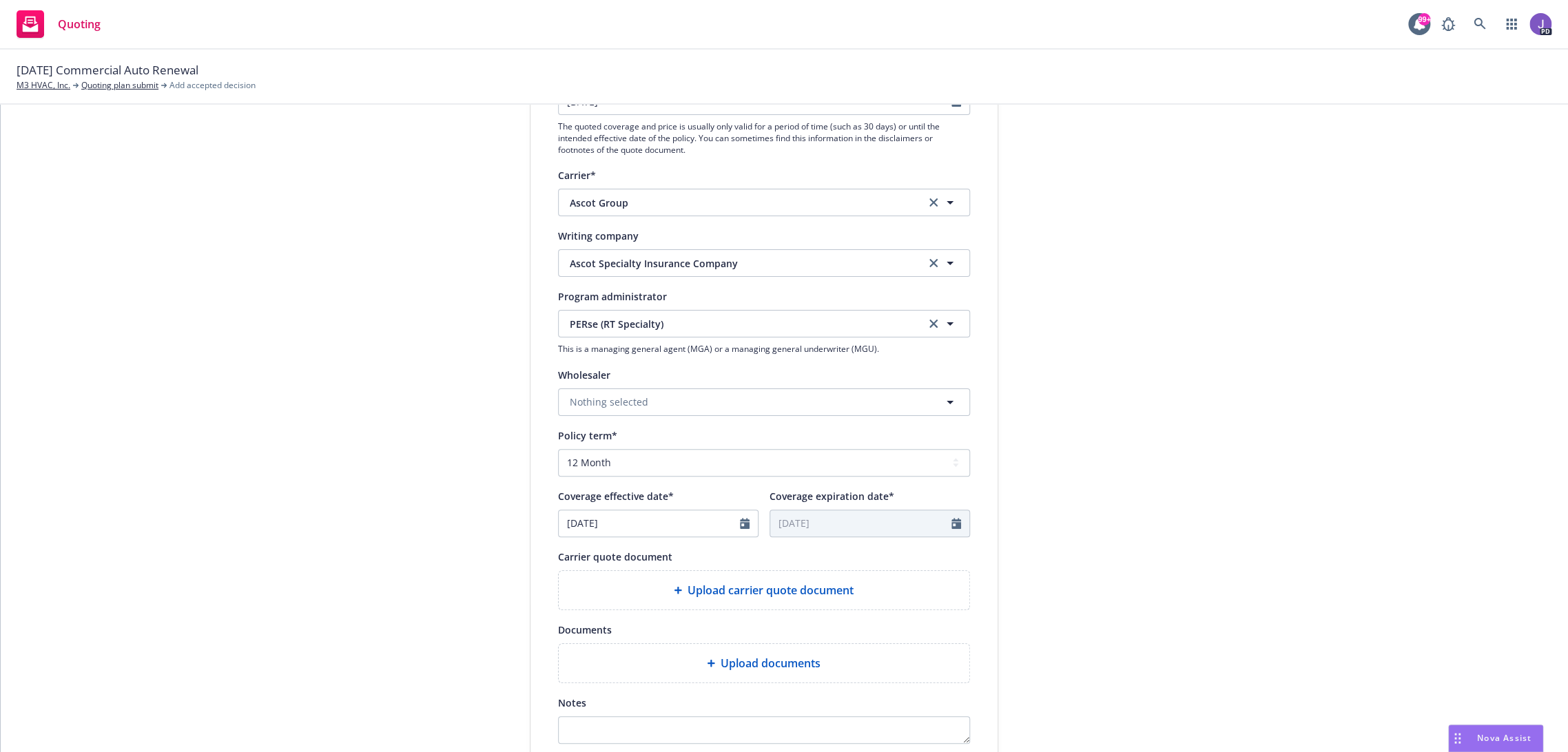
scroll to position [230, 0]
click at [740, 523] on icon "Calendar" at bounding box center [745, 522] width 10 height 11
select select "8"
click at [678, 663] on span "22" at bounding box center [686, 665] width 18 height 17
type input "[DATE]"
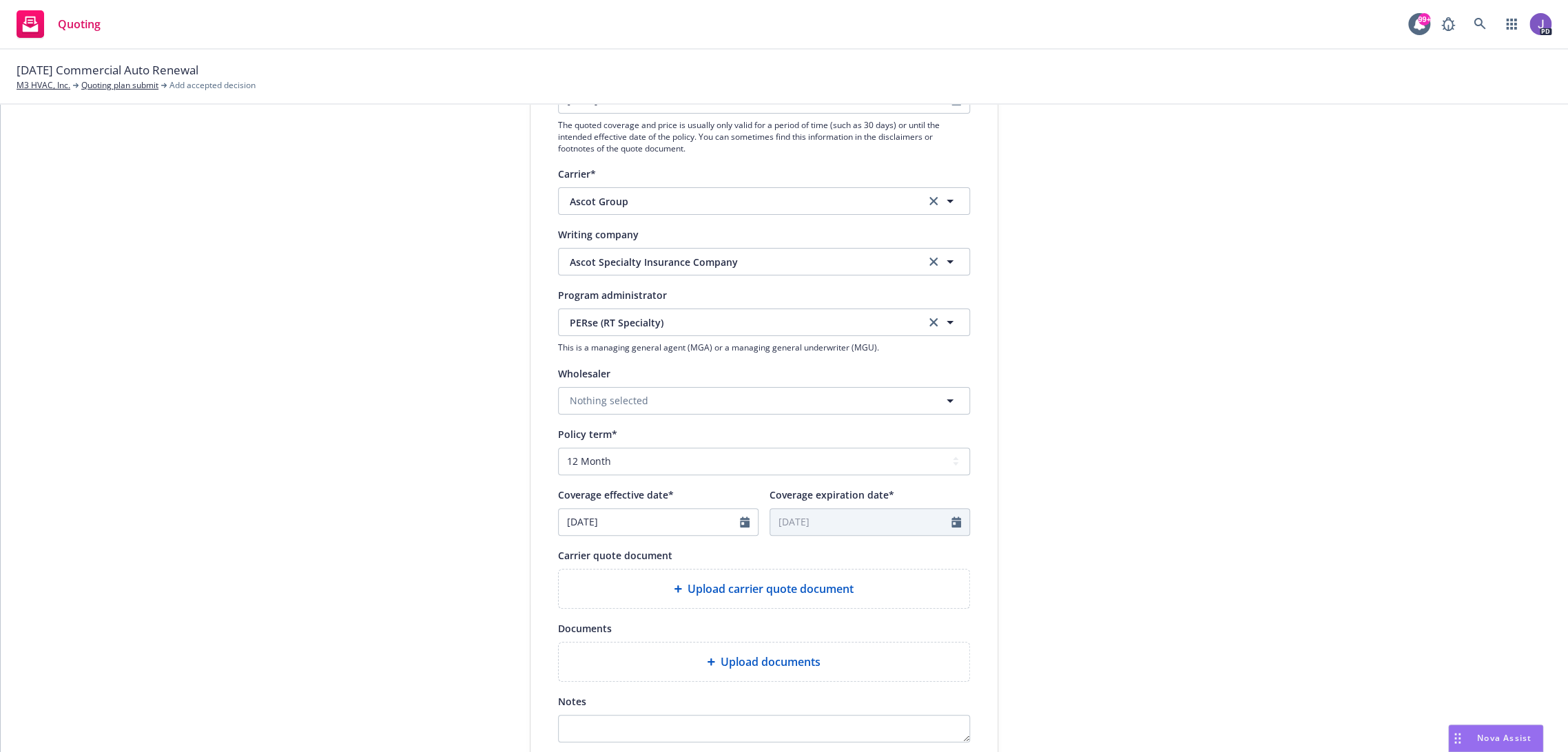
type input "08/22/2026"
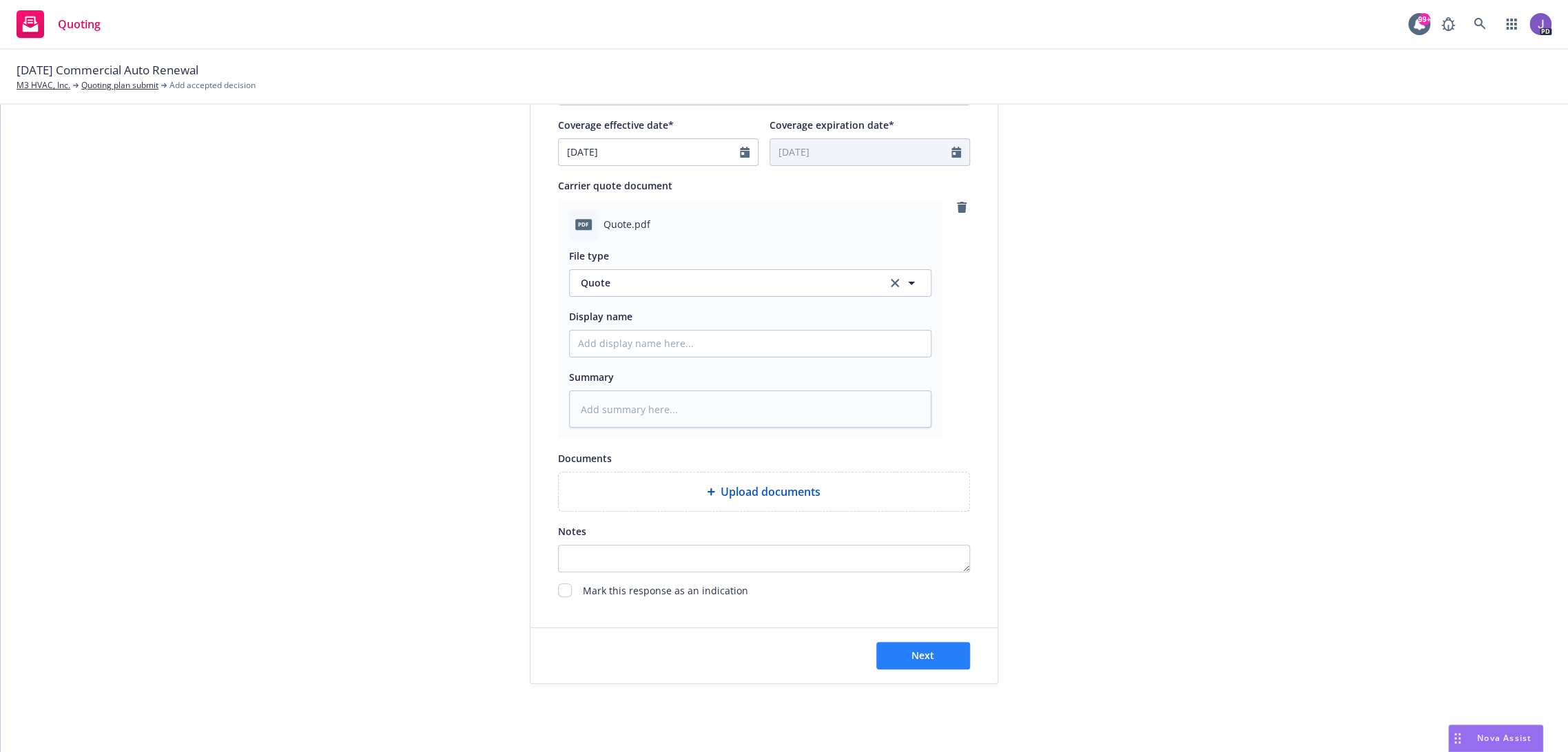
scroll to position [612, 0]
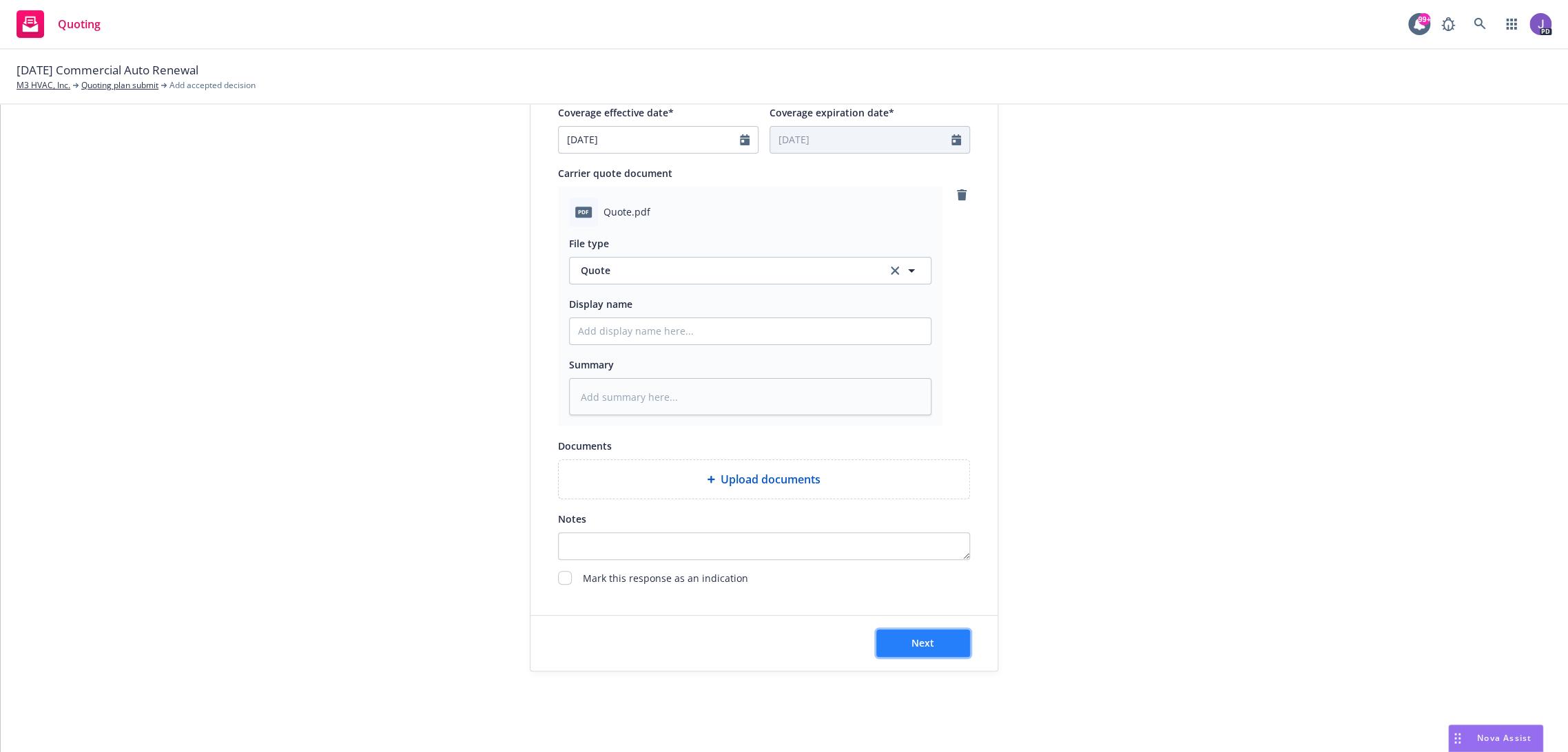
click at [928, 642] on button "Next" at bounding box center [922, 643] width 94 height 27
type textarea "x"
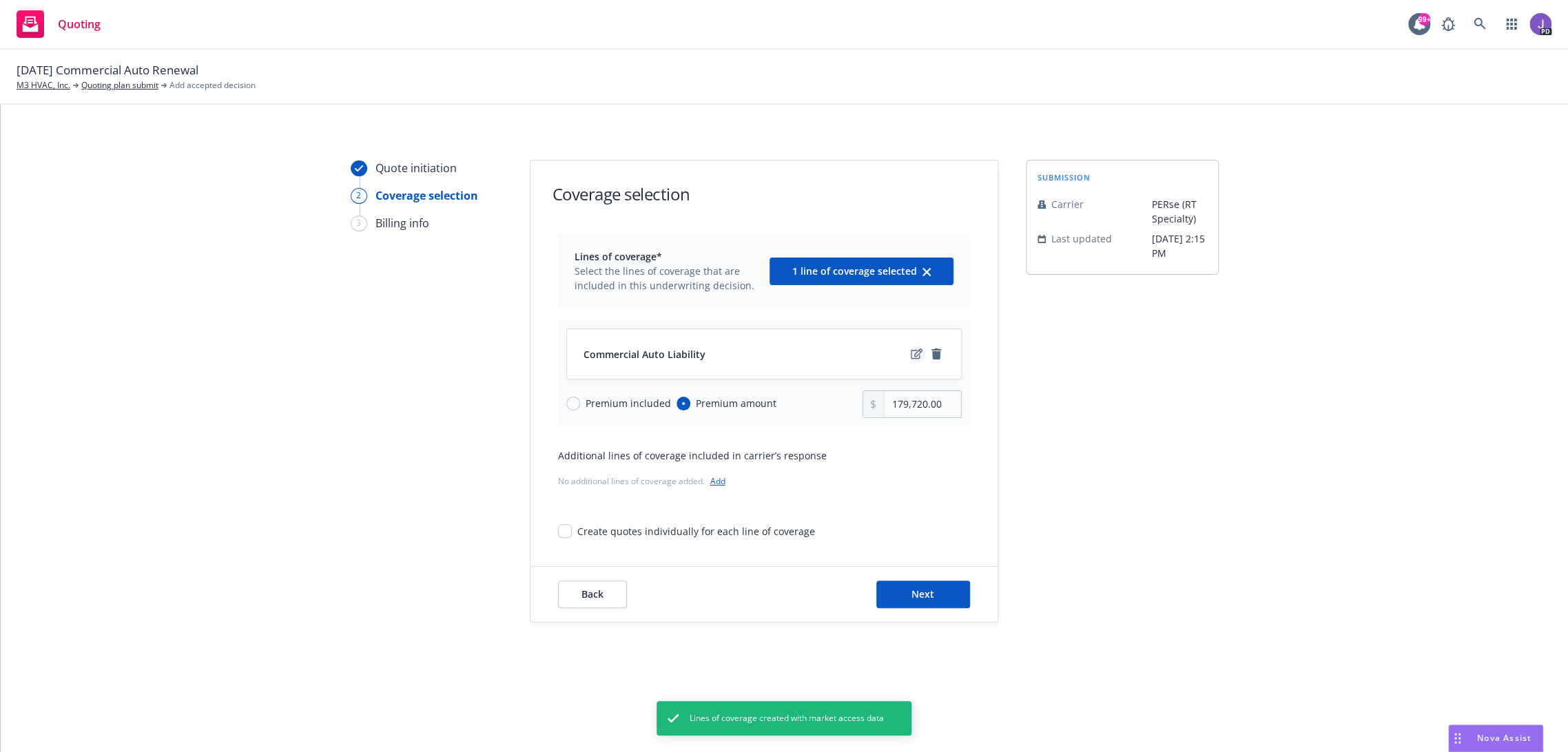
click at [922, 353] on icon "edit" at bounding box center [916, 355] width 12 height 11
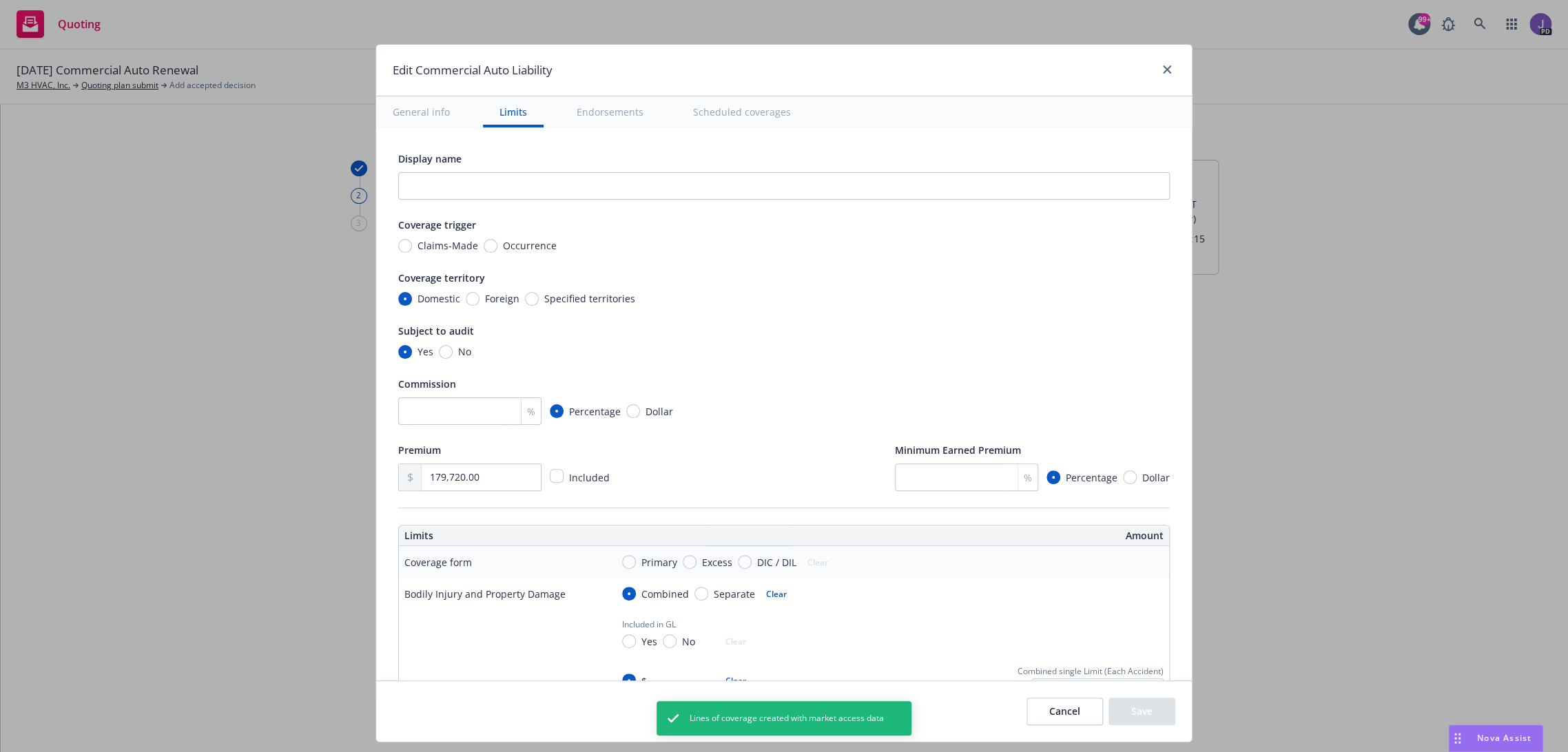
click at [1080, 711] on button "Cancel" at bounding box center [1065, 711] width 77 height 27
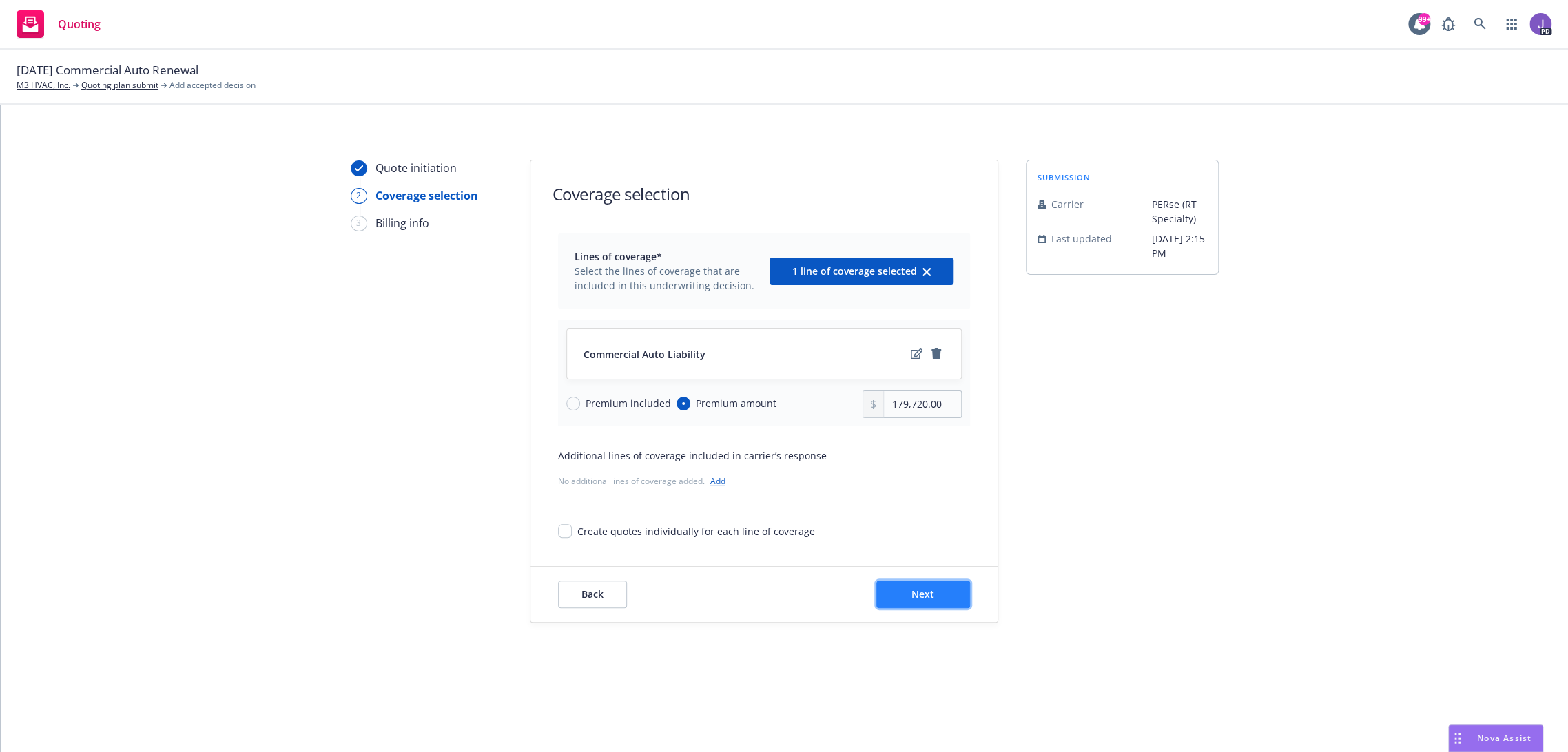
click at [920, 598] on span "Next" at bounding box center [922, 594] width 23 height 13
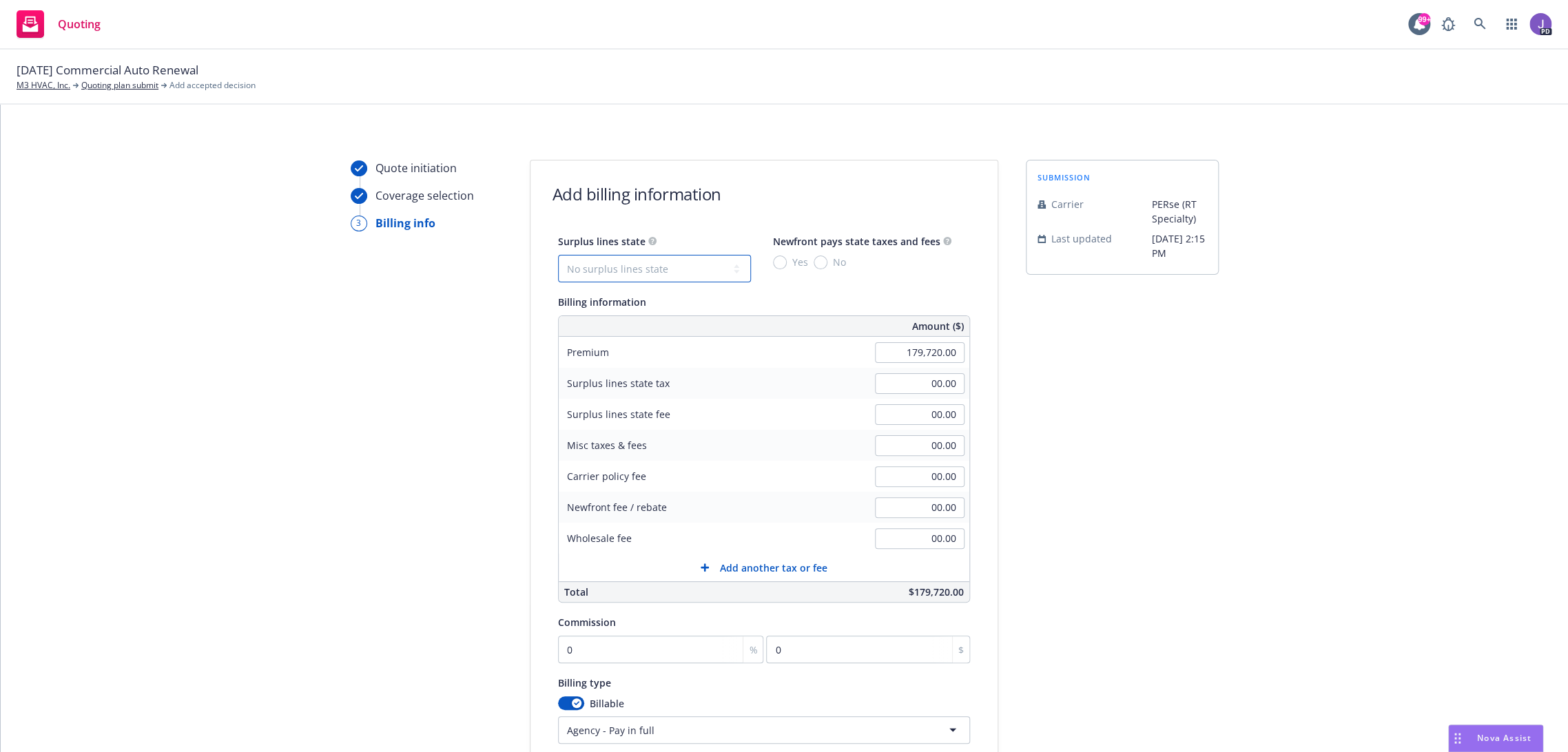
click at [712, 271] on select "No surplus lines state Alaska Alabama Arkansas Arizona California Colorado Conn…" at bounding box center [655, 269] width 193 height 27
select select "CA"
click at [558, 255] on select "No surplus lines state Alaska Alabama Arkansas Arizona California Colorado Conn…" at bounding box center [655, 269] width 193 height 27
type input "5,391.60"
type input "323.50"
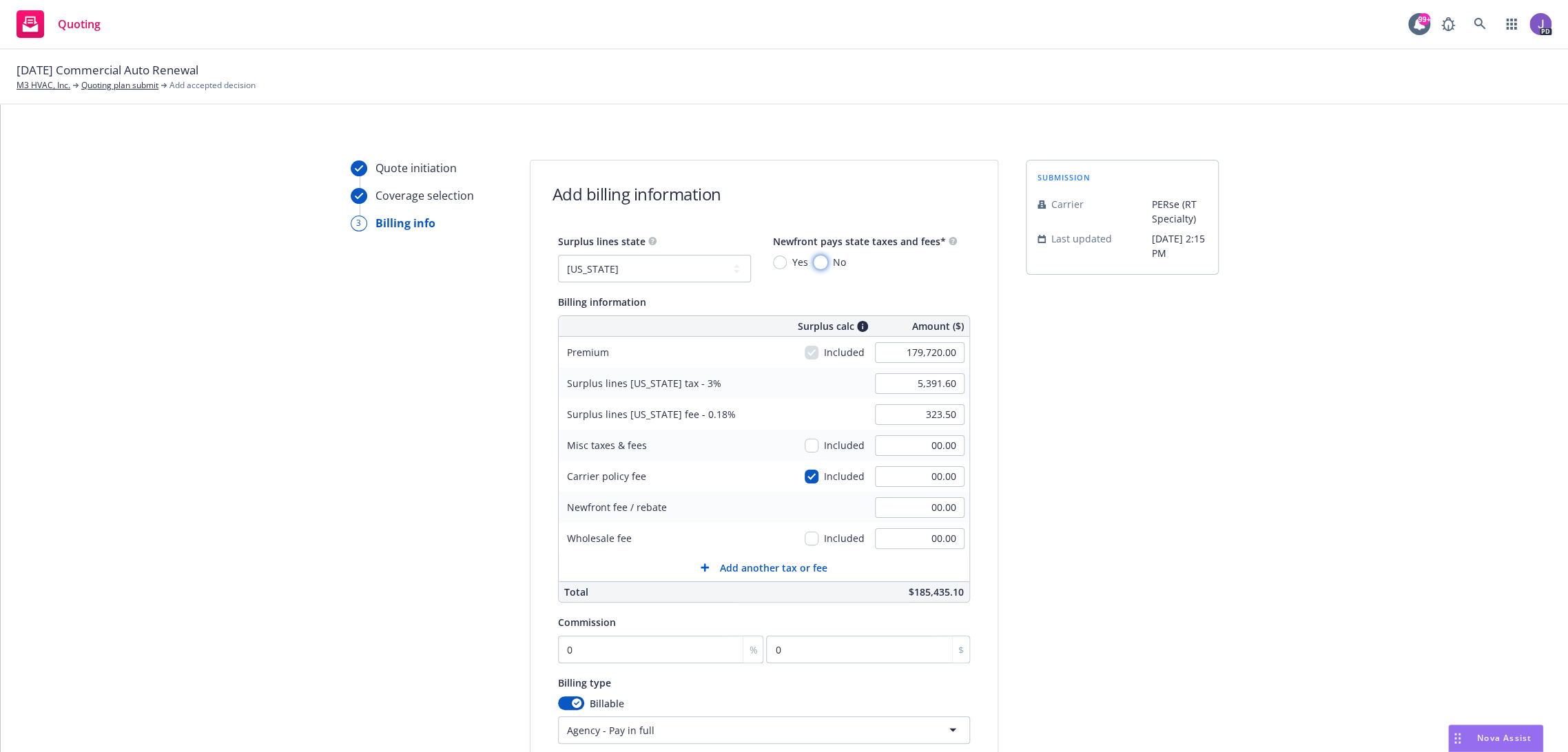
drag, startPoint x: 810, startPoint y: 257, endPoint x: 815, endPoint y: 293, distance: 36.3
click at [813, 257] on input "No" at bounding box center [820, 263] width 14 height 14
radio input "true"
type input "1,999,988.00"
type input "59,999.64"
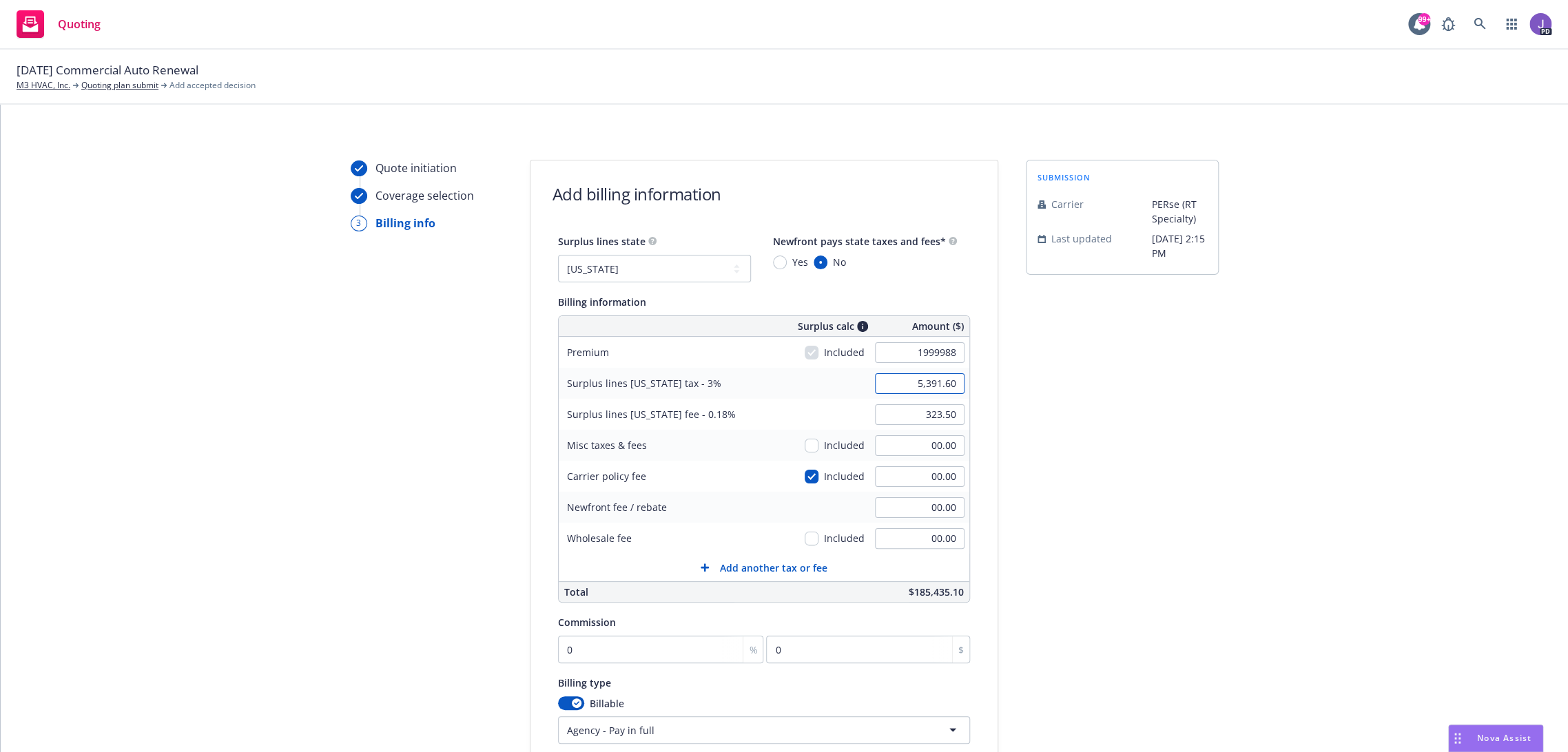
type input "3,599.98"
click at [918, 347] on input "1,999,988.00" at bounding box center [919, 352] width 89 height 20
type input "199,988.00"
type input "5,999.64"
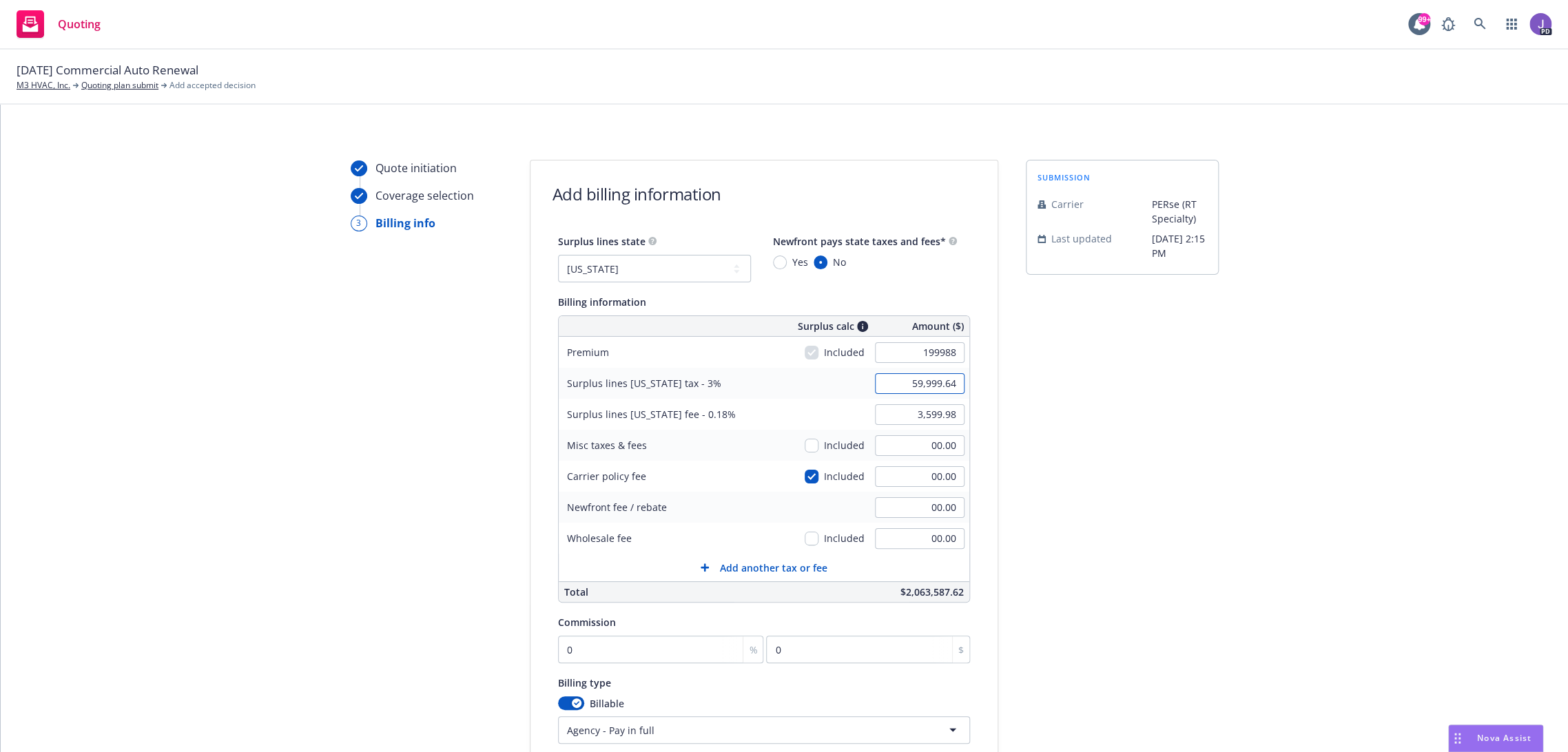
type input "359.98"
click at [621, 649] on input "0" at bounding box center [661, 649] width 206 height 27
type input "1"
type input "1999.88"
type input "10"
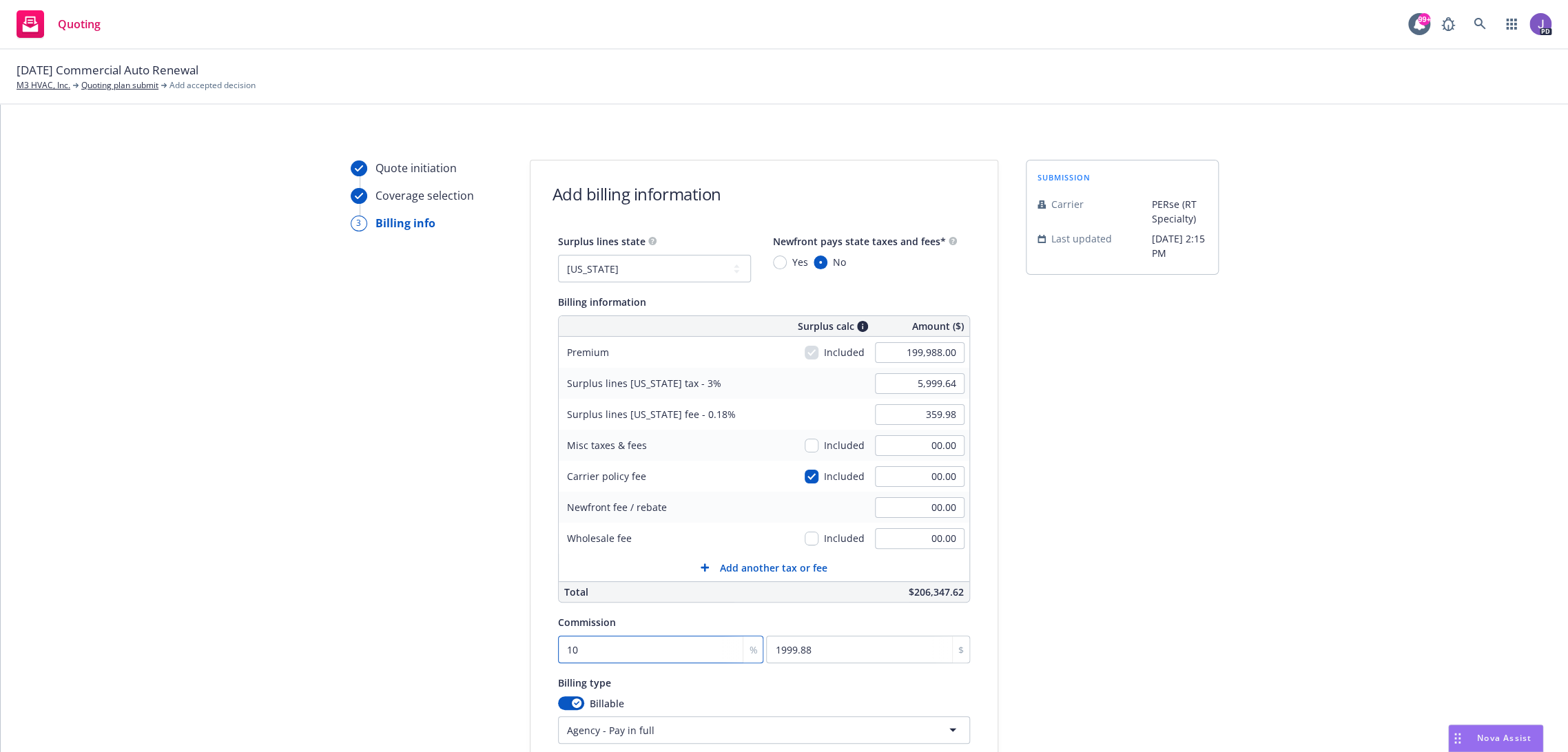
type input "19998.8"
type input "10"
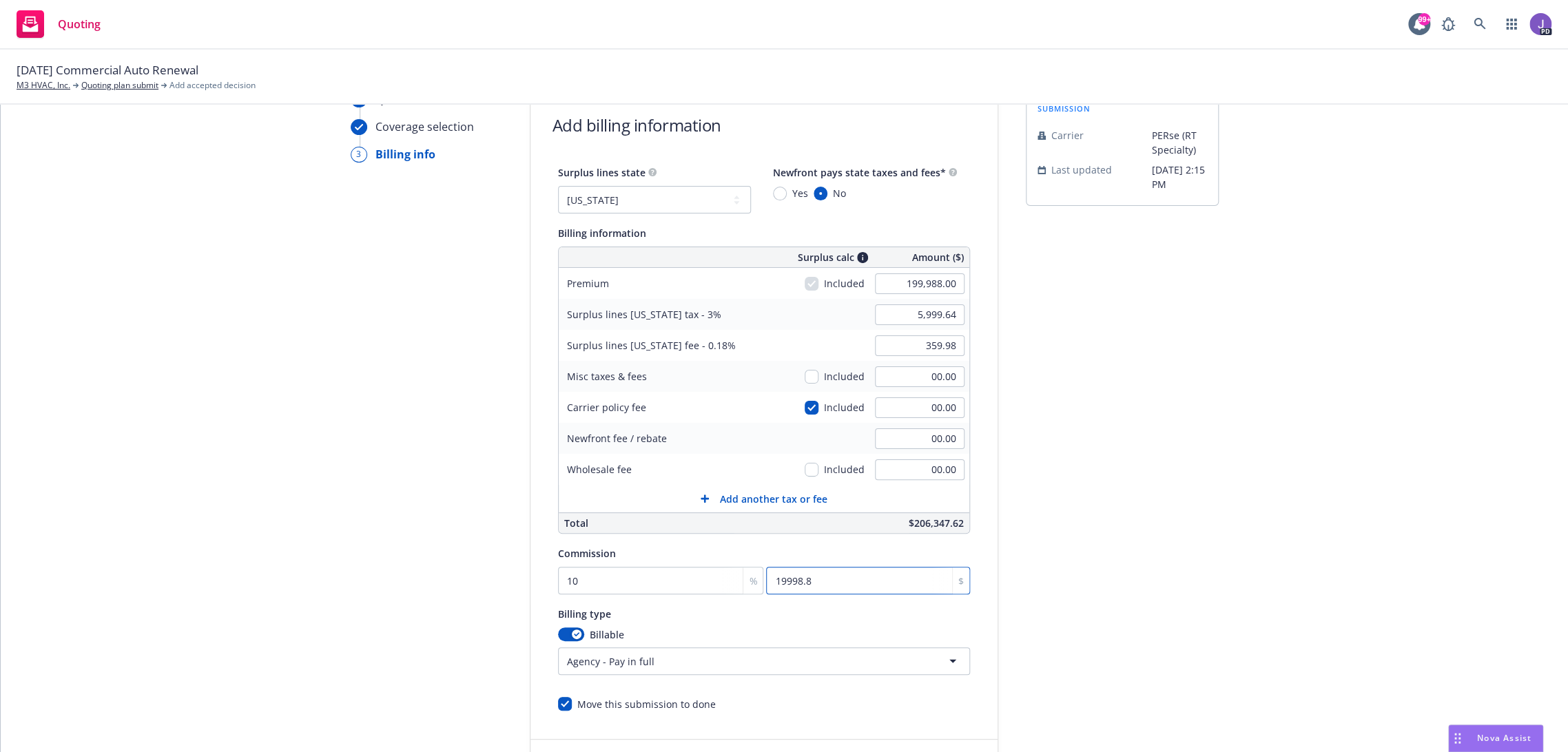
scroll to position [199, 0]
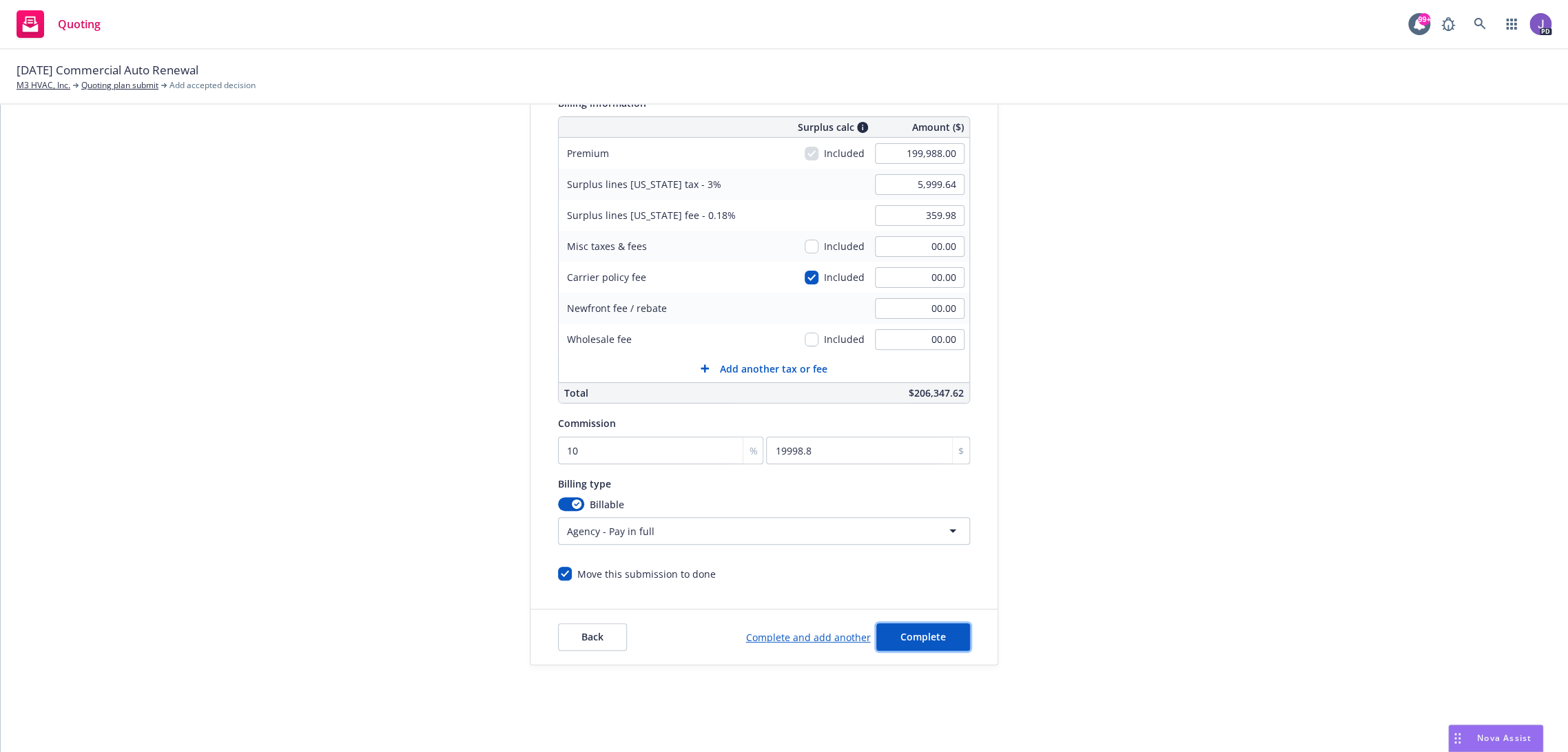
drag, startPoint x: 915, startPoint y: 639, endPoint x: 901, endPoint y: 638, distance: 14.0
click at [915, 639] on span "Complete" at bounding box center [923, 636] width 46 height 13
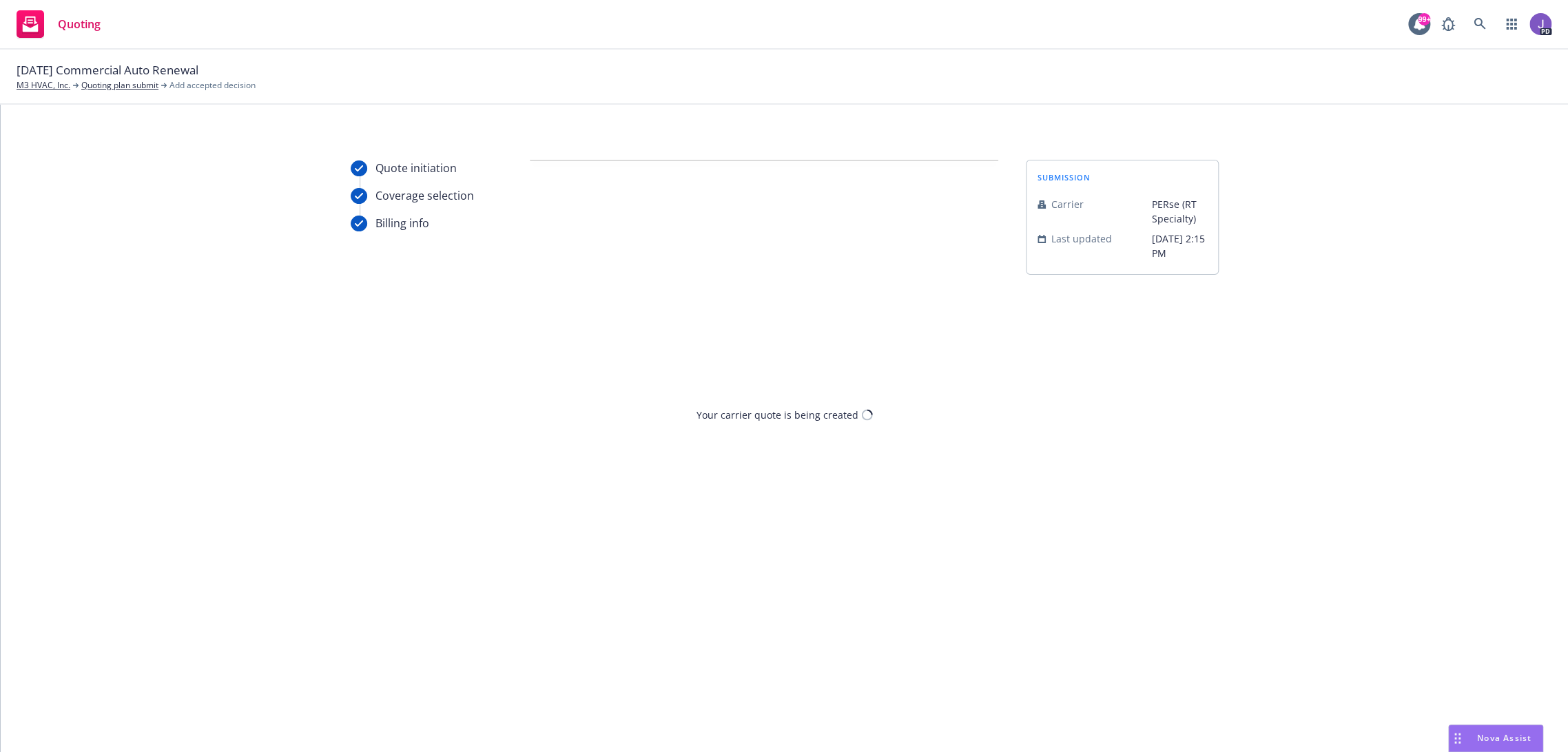
scroll to position [0, 0]
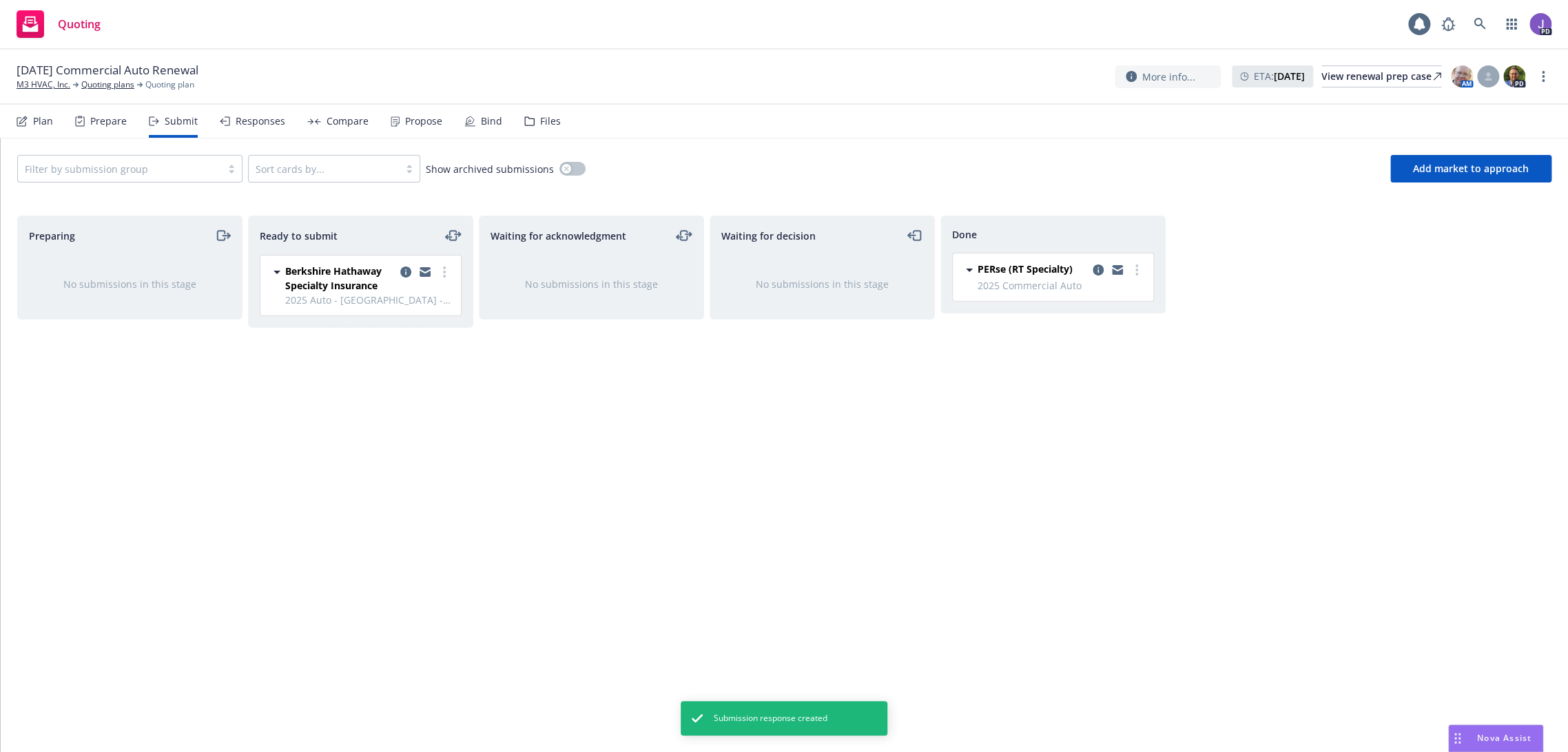
click at [405, 123] on div "Propose" at bounding box center [424, 121] width 37 height 11
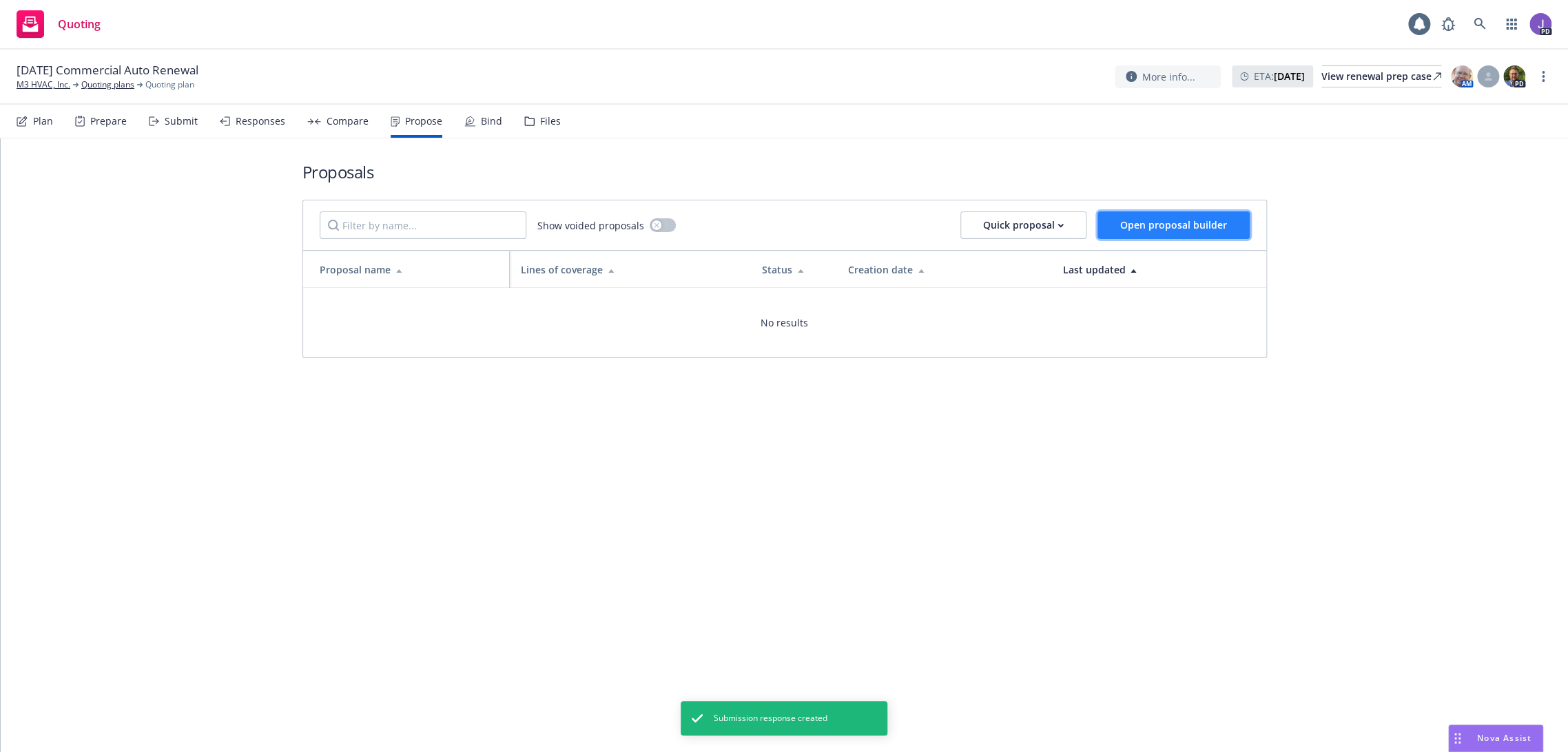
click at [1144, 228] on span "Open proposal builder" at bounding box center [1174, 225] width 107 height 13
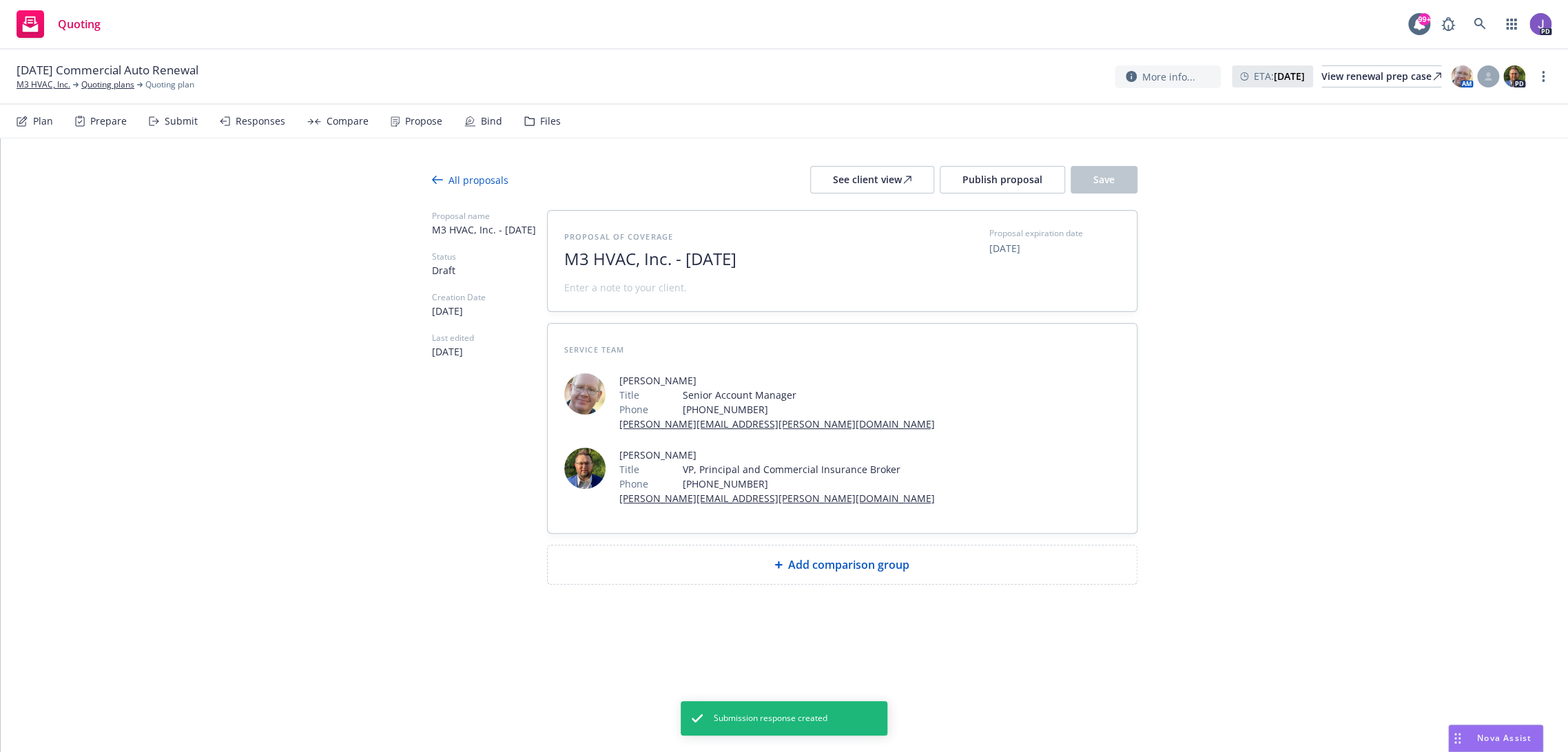
click at [843, 560] on span "Add comparison group" at bounding box center [848, 565] width 121 height 16
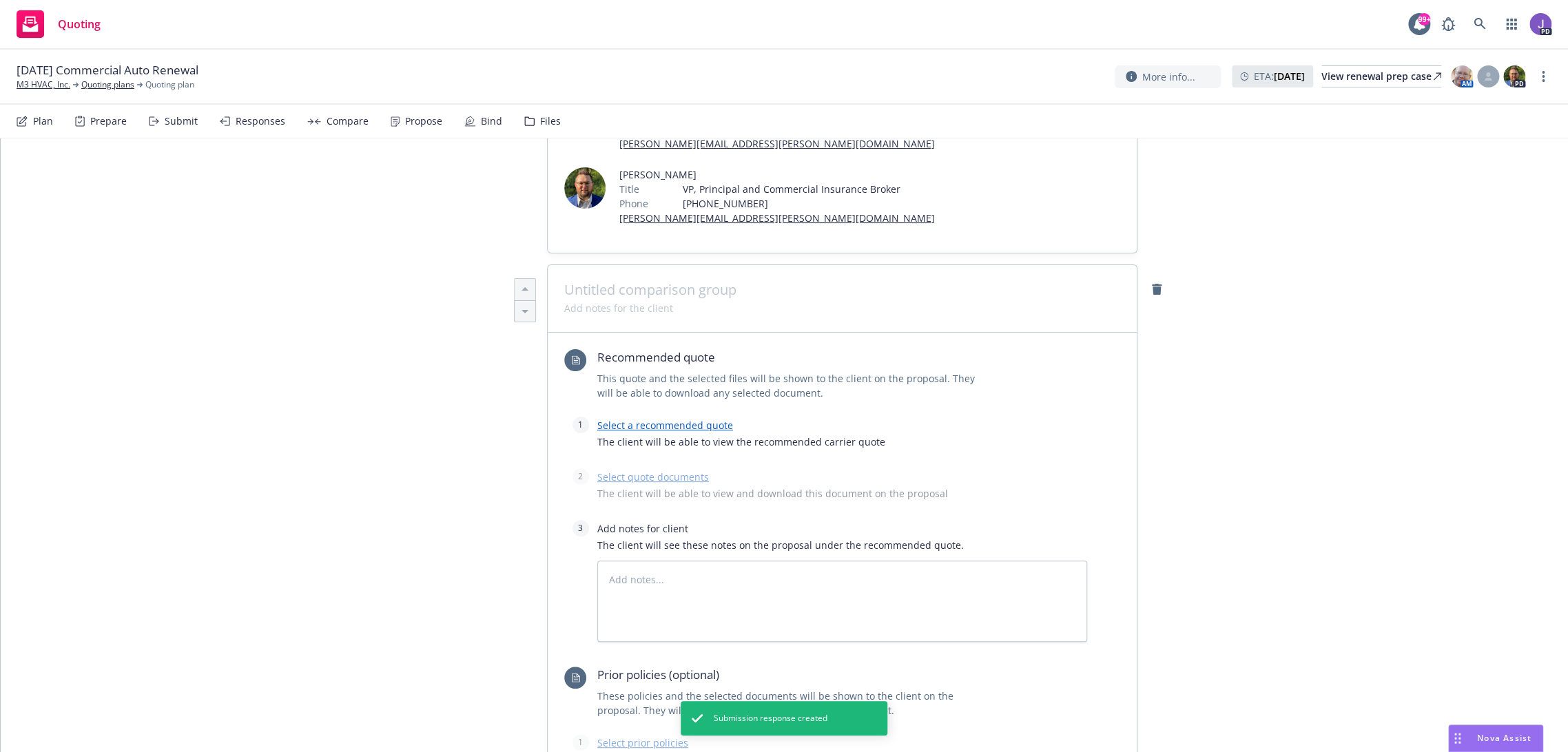
scroll to position [306, 0]
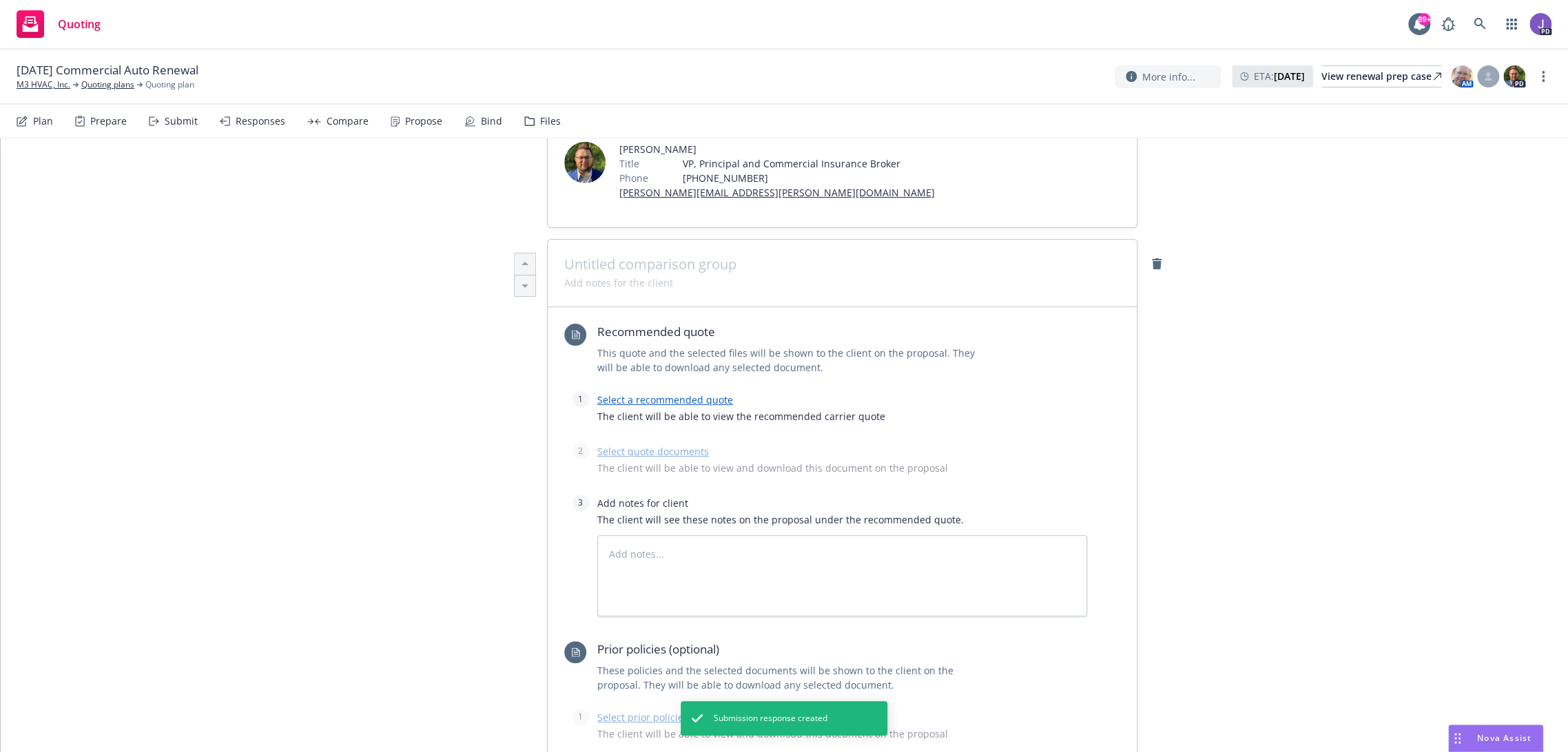
click at [636, 395] on link "Select a recommended quote" at bounding box center [665, 400] width 136 height 13
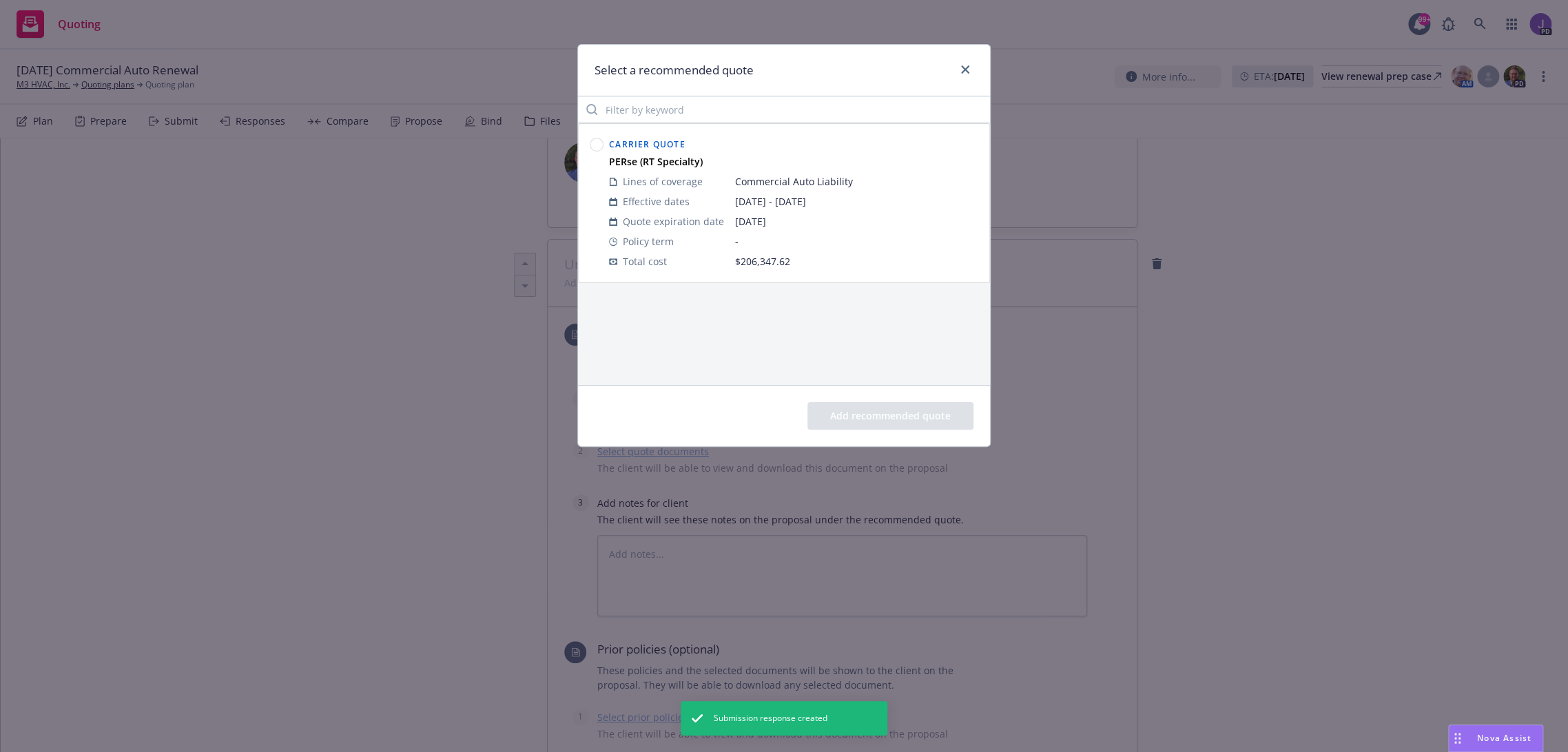
drag, startPoint x: 594, startPoint y: 143, endPoint x: 739, endPoint y: 322, distance: 230.4
click at [595, 144] on circle at bounding box center [597, 144] width 13 height 13
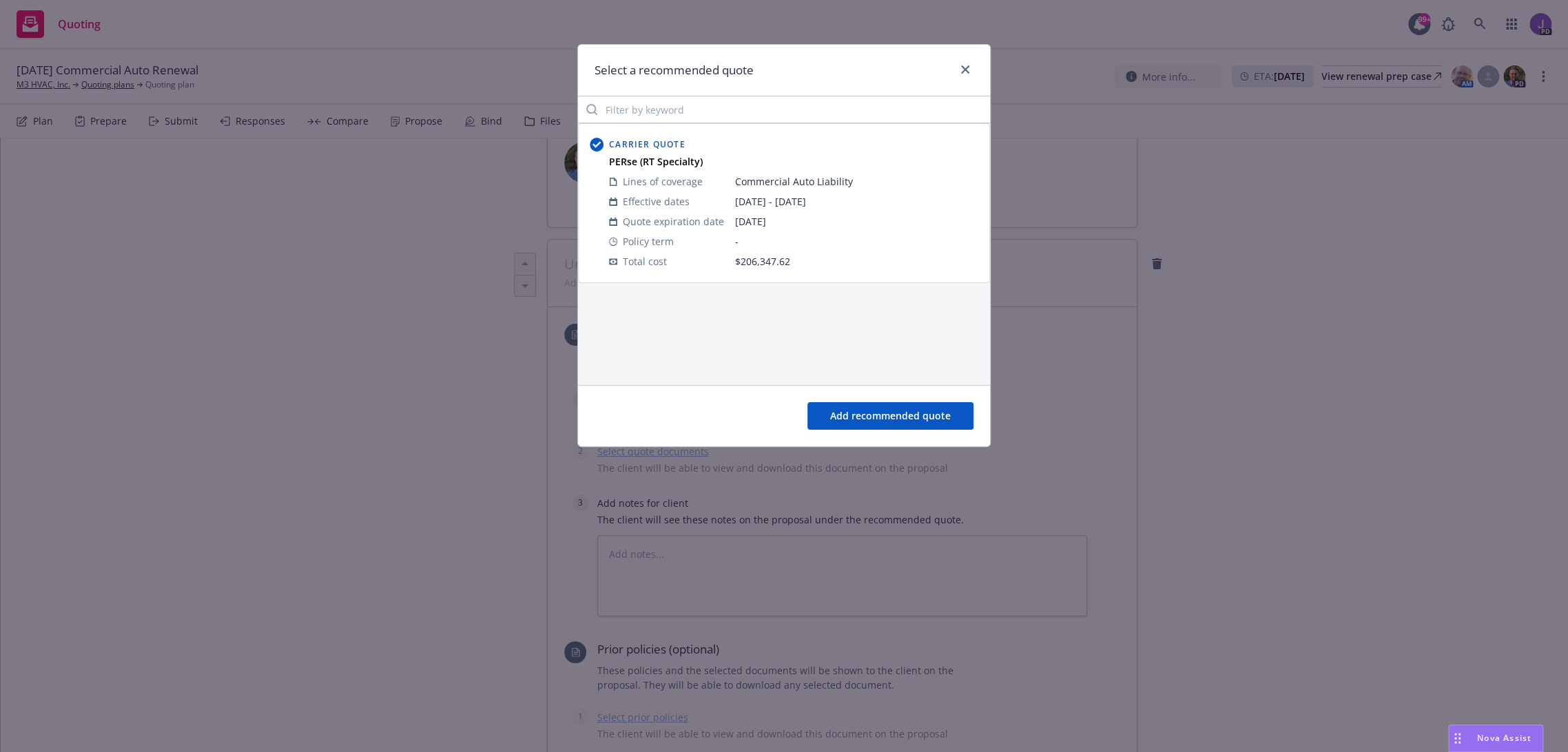
click at [857, 414] on button "Add recommended quote" at bounding box center [891, 416] width 166 height 27
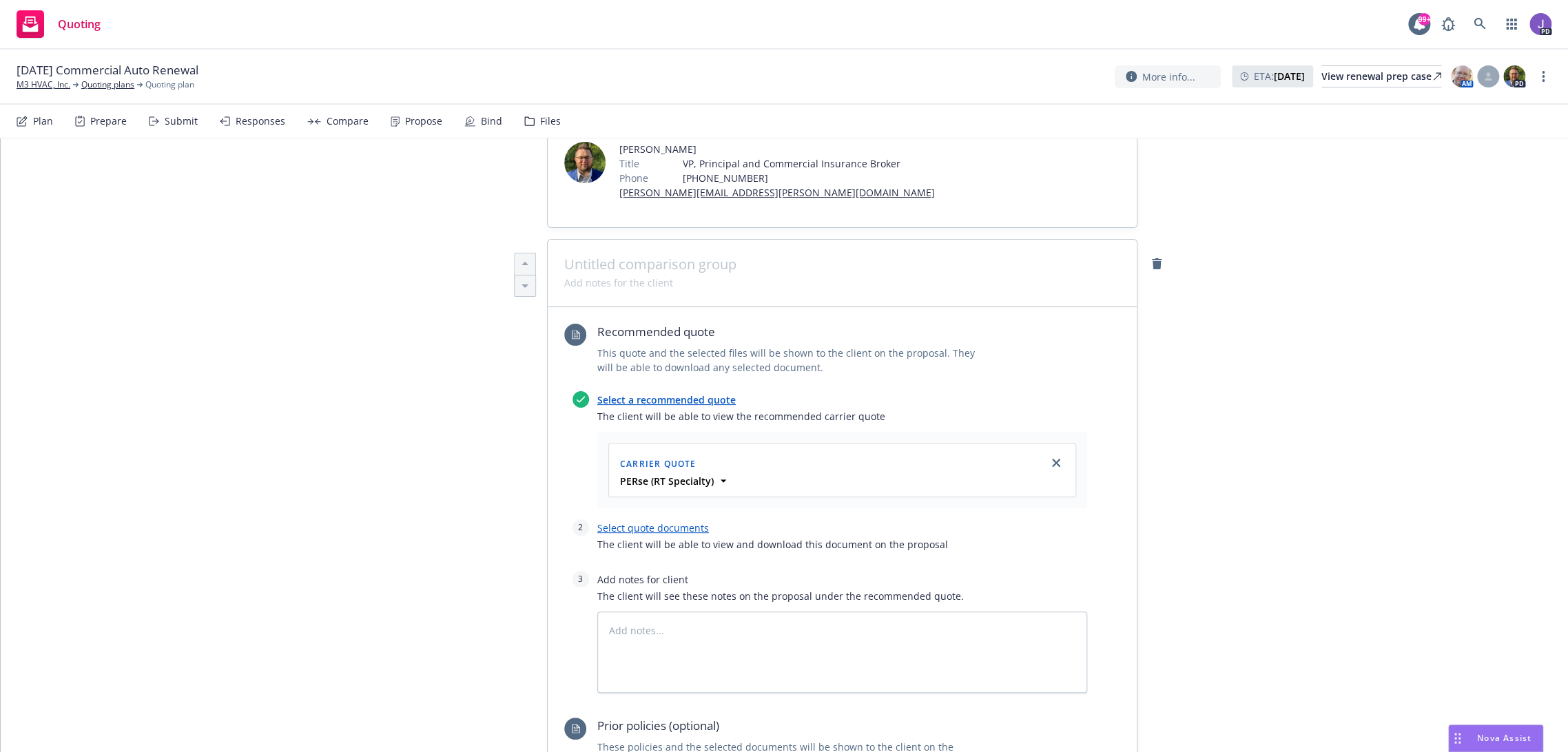
click at [667, 528] on link "Select quote documents" at bounding box center [653, 528] width 111 height 13
type textarea "x"
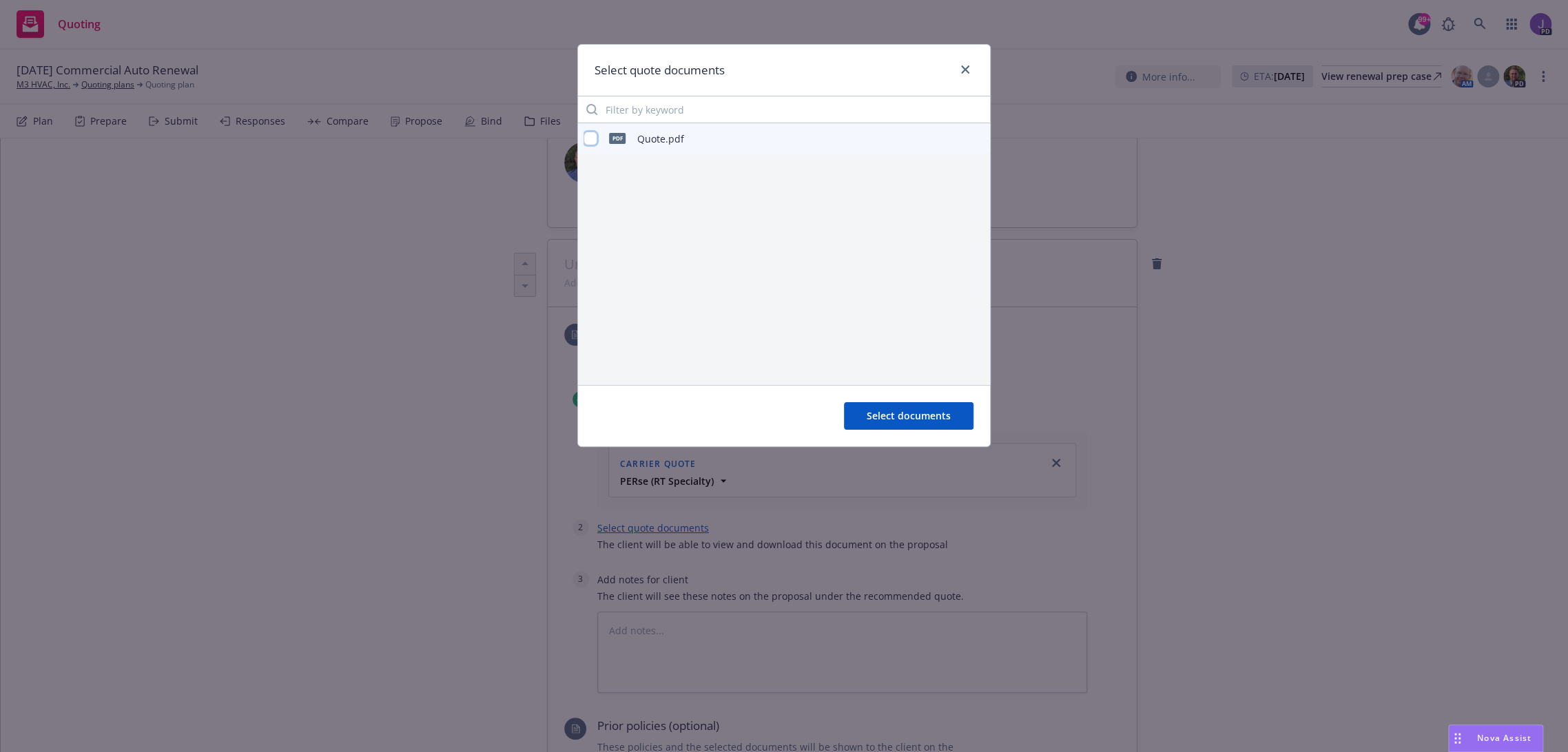
click at [588, 142] on input "checkbox" at bounding box center [591, 139] width 14 height 14
checkbox input "true"
click at [890, 402] on button "Select documents" at bounding box center [909, 416] width 130 height 27
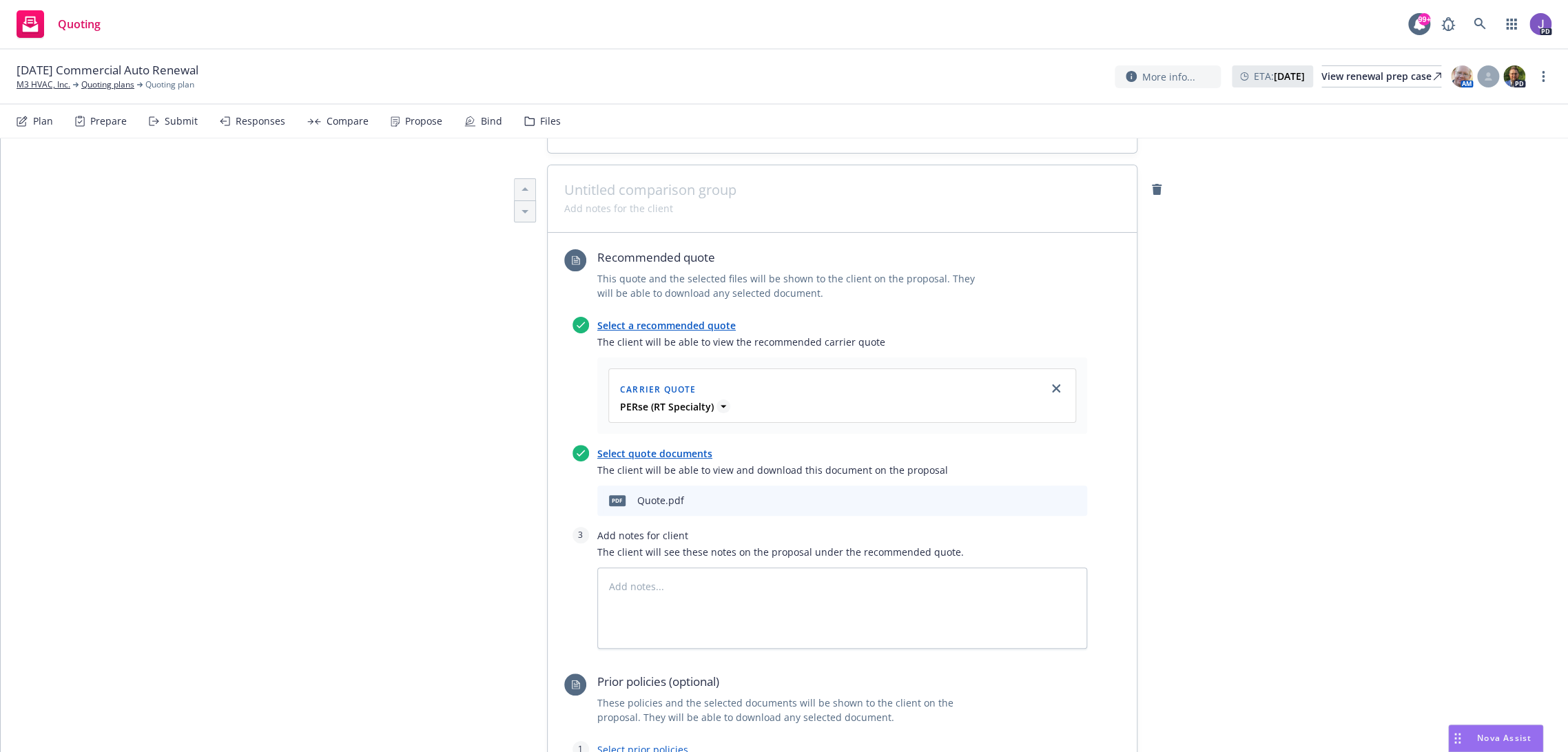
scroll to position [536, 0]
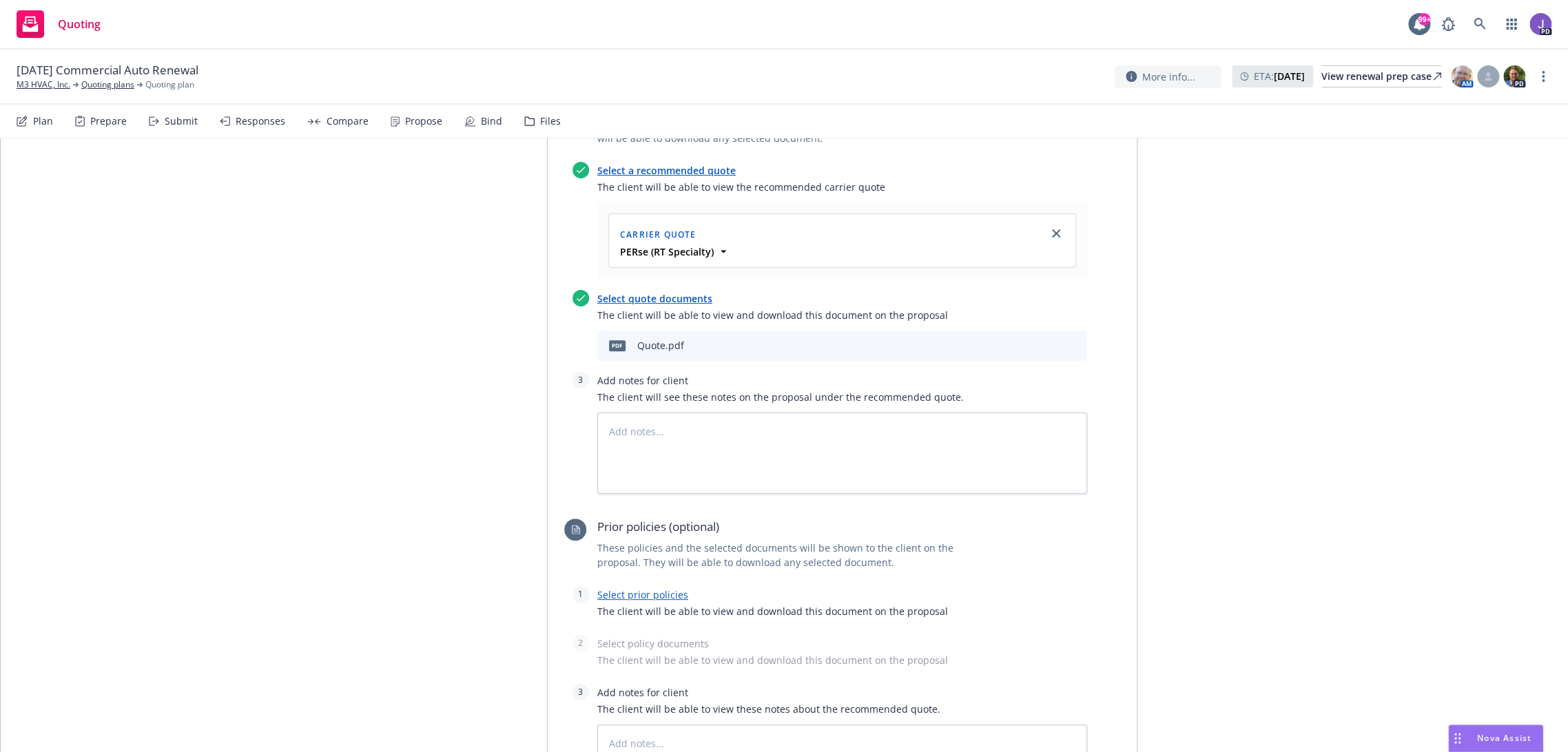
click at [646, 591] on link "Select prior policies" at bounding box center [643, 595] width 91 height 13
type textarea "x"
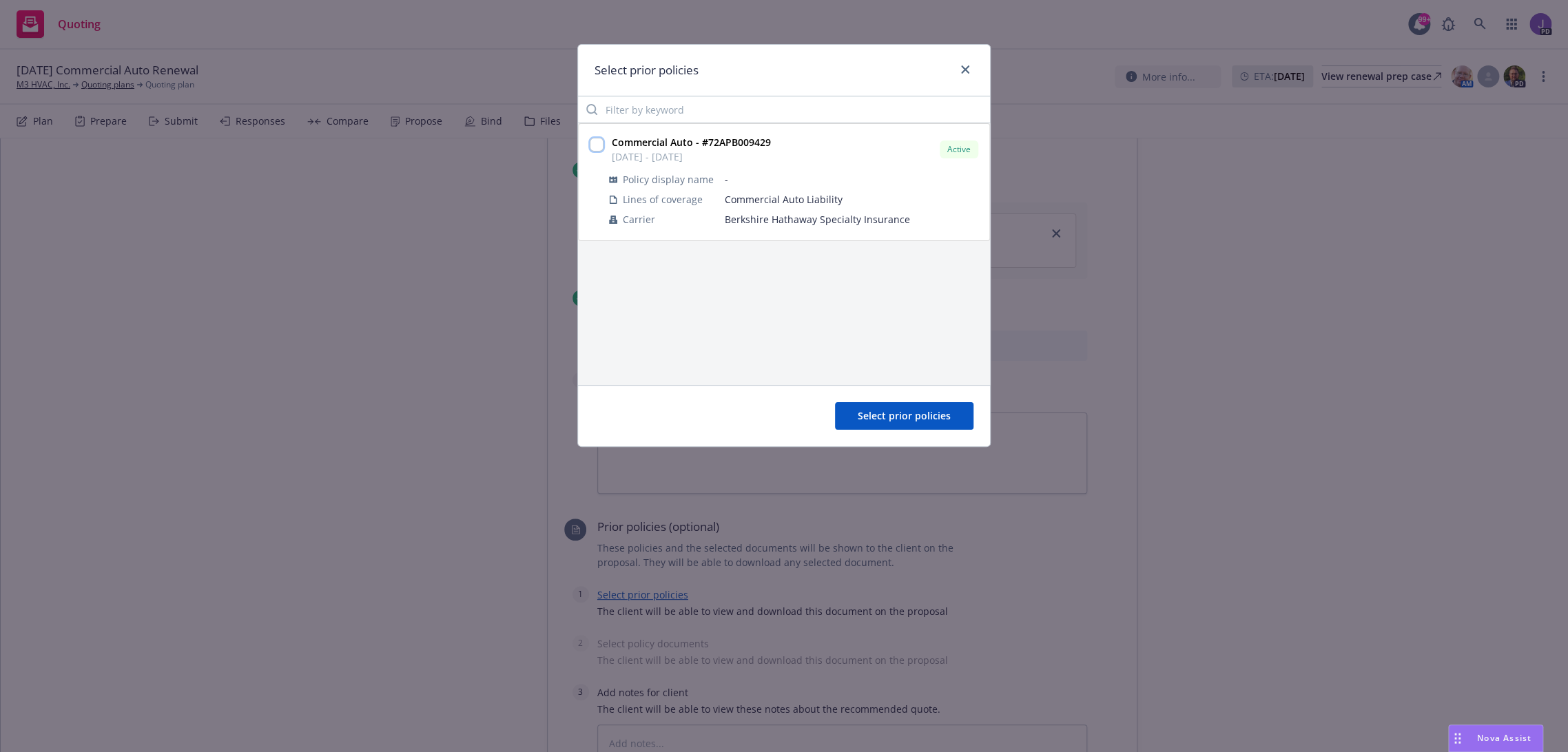
click at [596, 147] on input "checkbox" at bounding box center [597, 145] width 14 height 14
checkbox input "true"
click at [903, 426] on button "Select prior policies" at bounding box center [904, 416] width 138 height 27
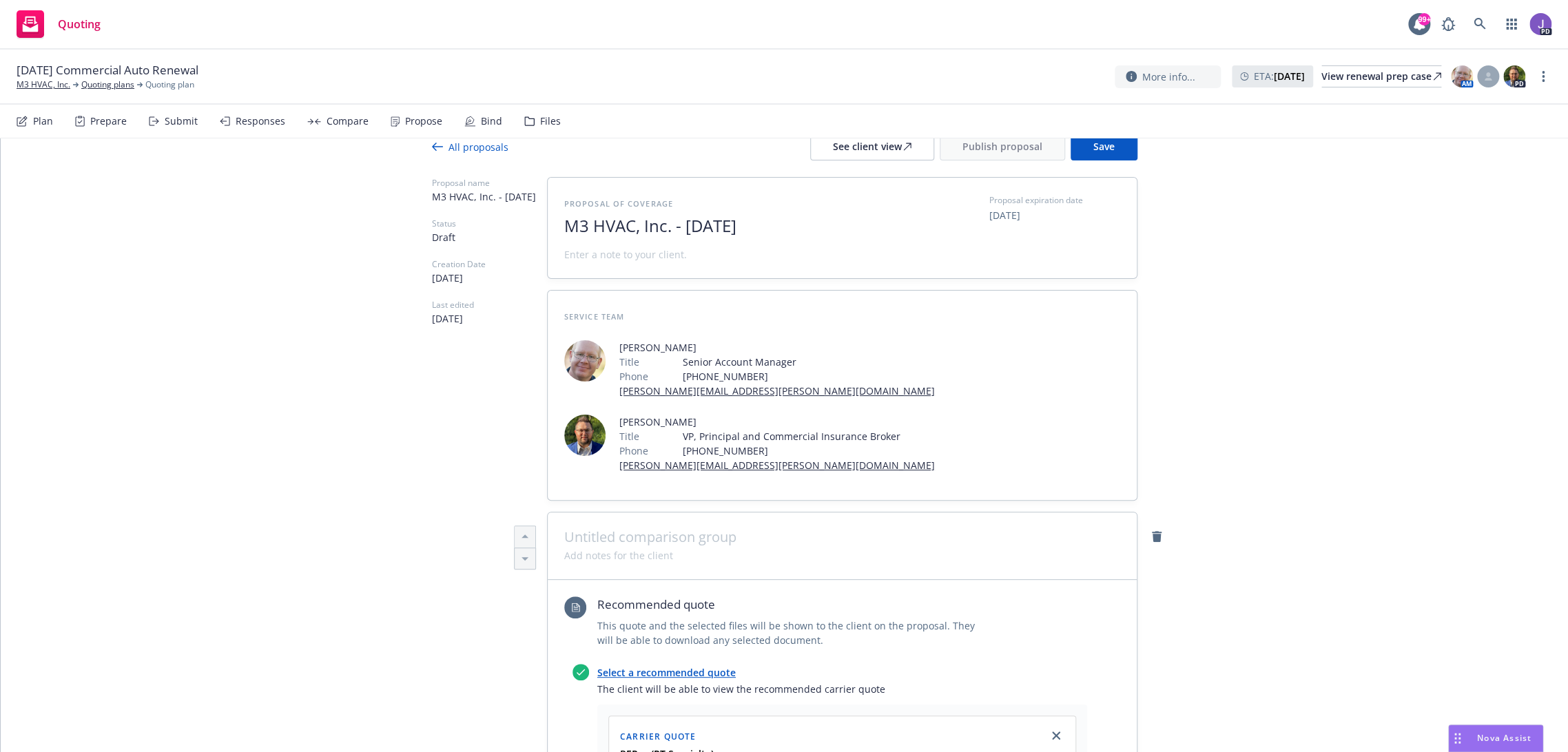
scroll to position [0, 0]
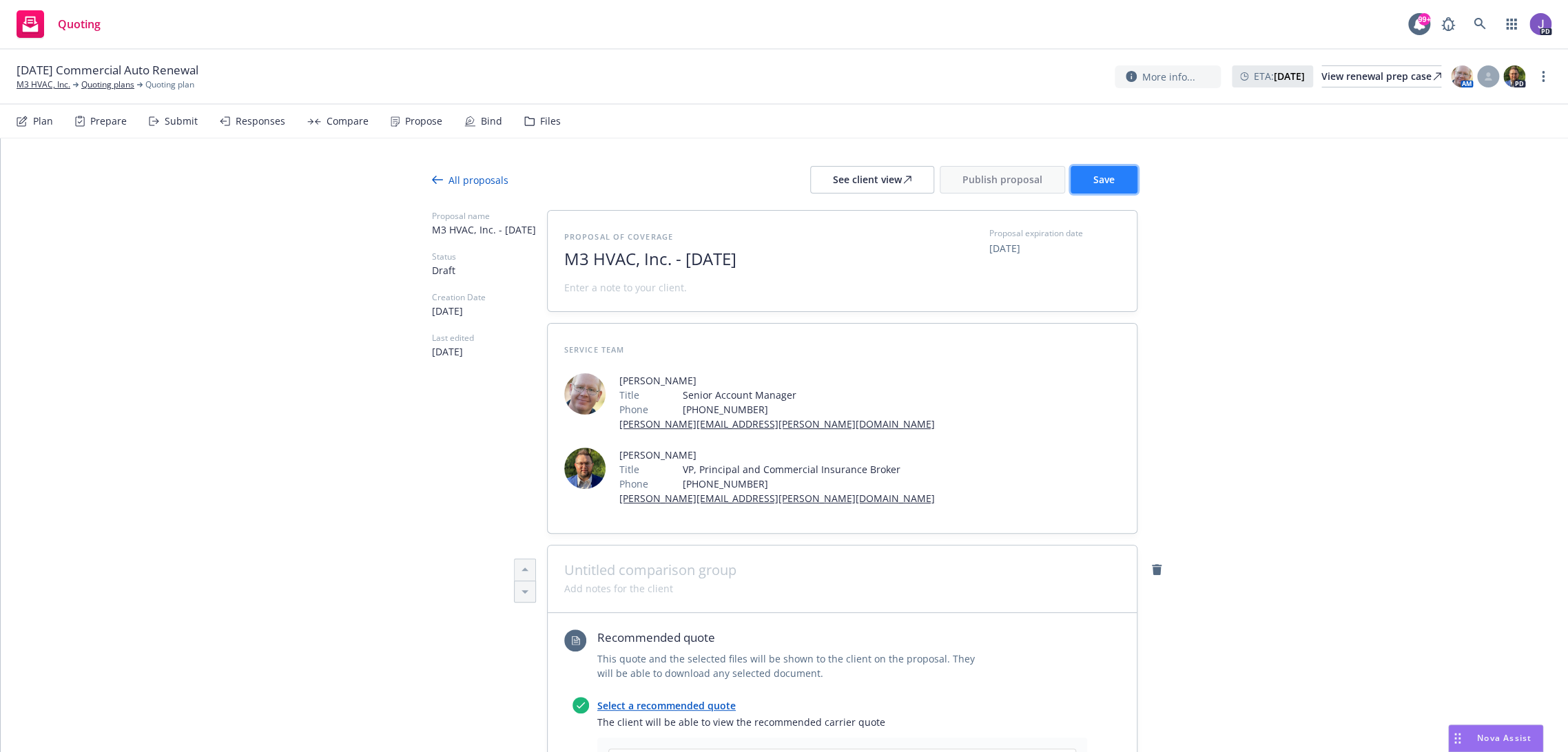
click at [1110, 175] on button "Save" at bounding box center [1104, 180] width 67 height 27
click at [1024, 169] on button "Publish proposal" at bounding box center [1002, 180] width 125 height 27
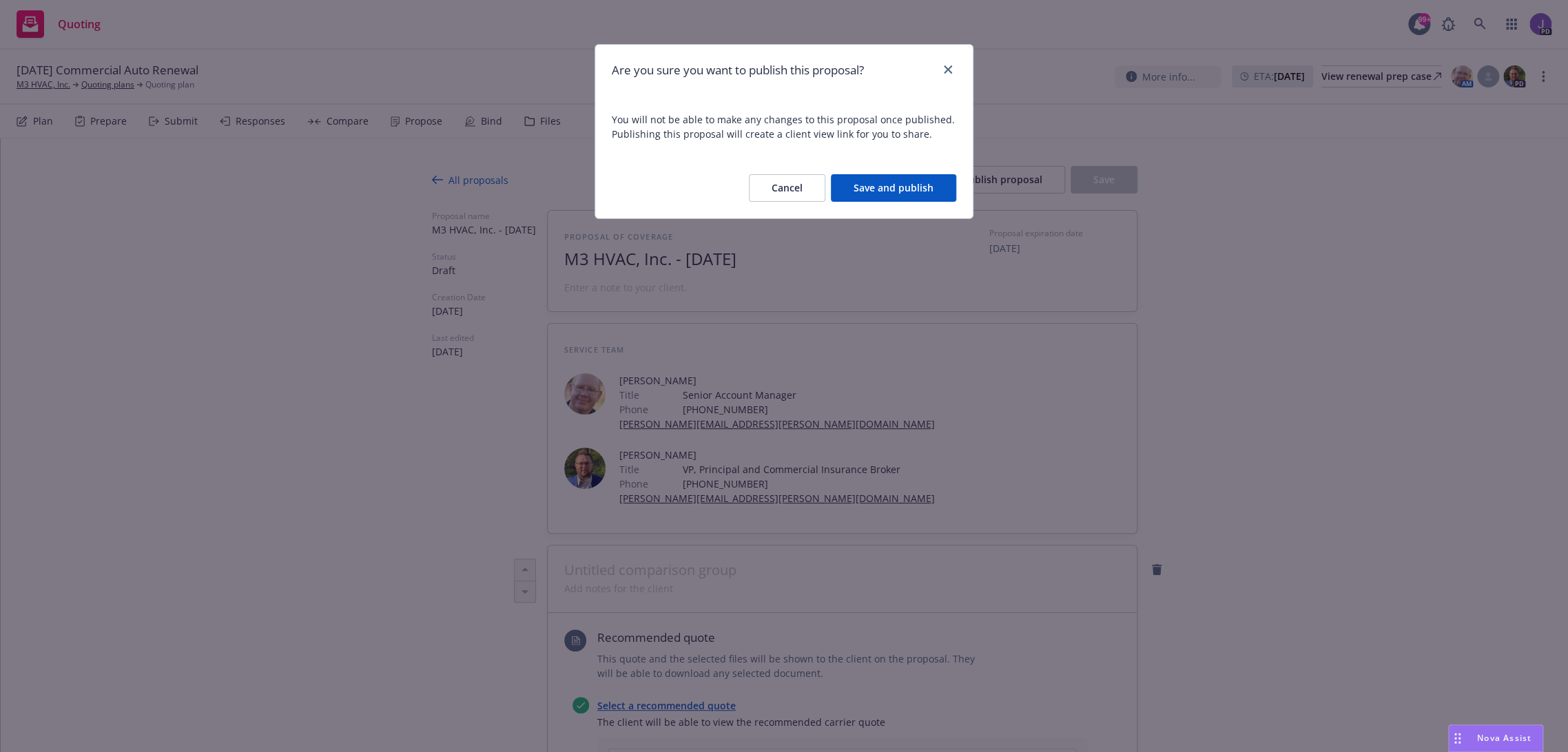
click at [884, 192] on button "Save and publish" at bounding box center [894, 187] width 125 height 27
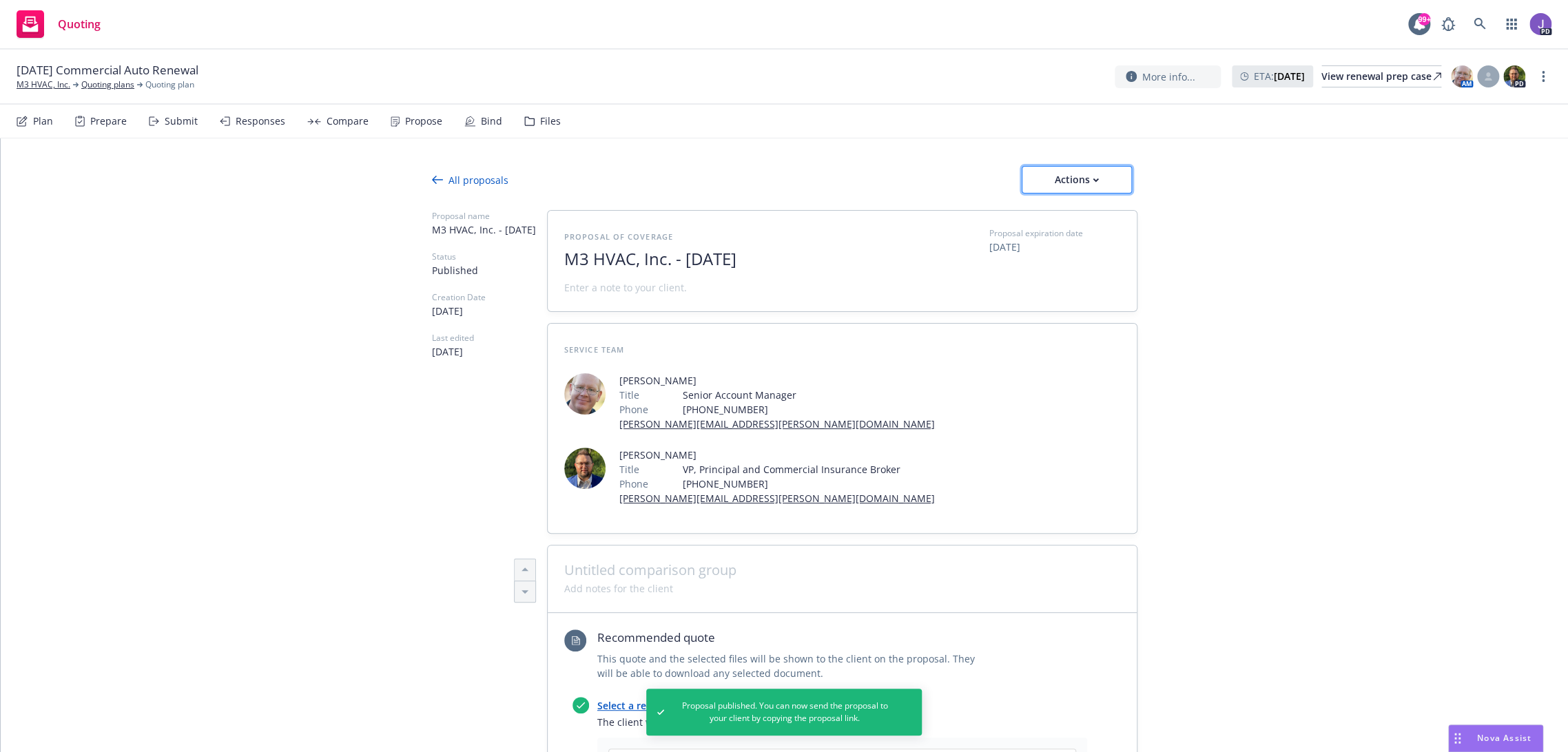
click at [1055, 181] on div "Actions" at bounding box center [1077, 180] width 65 height 26
click at [1054, 214] on span "Copy proposal link" at bounding box center [1075, 215] width 118 height 13
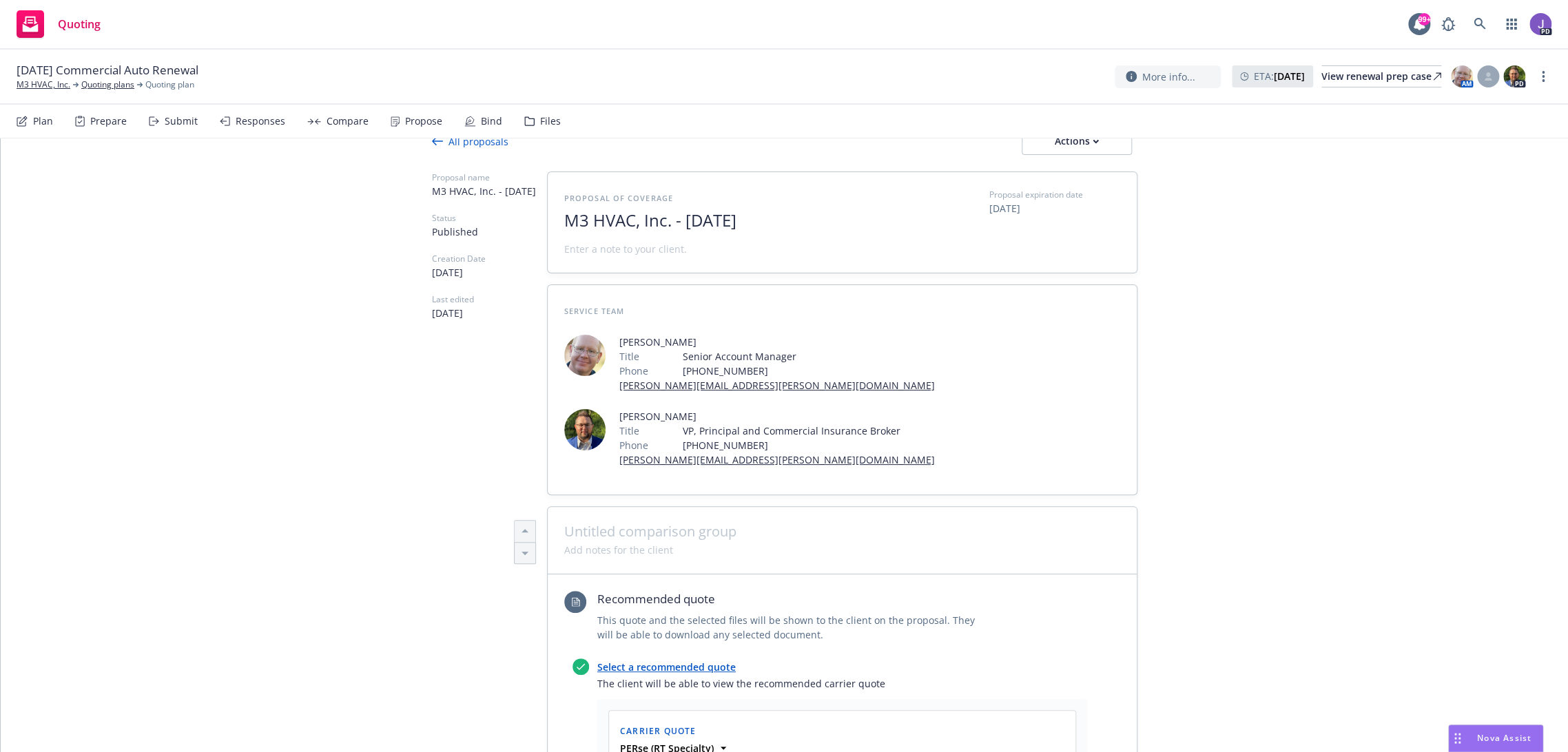
scroll to position [77, 0]
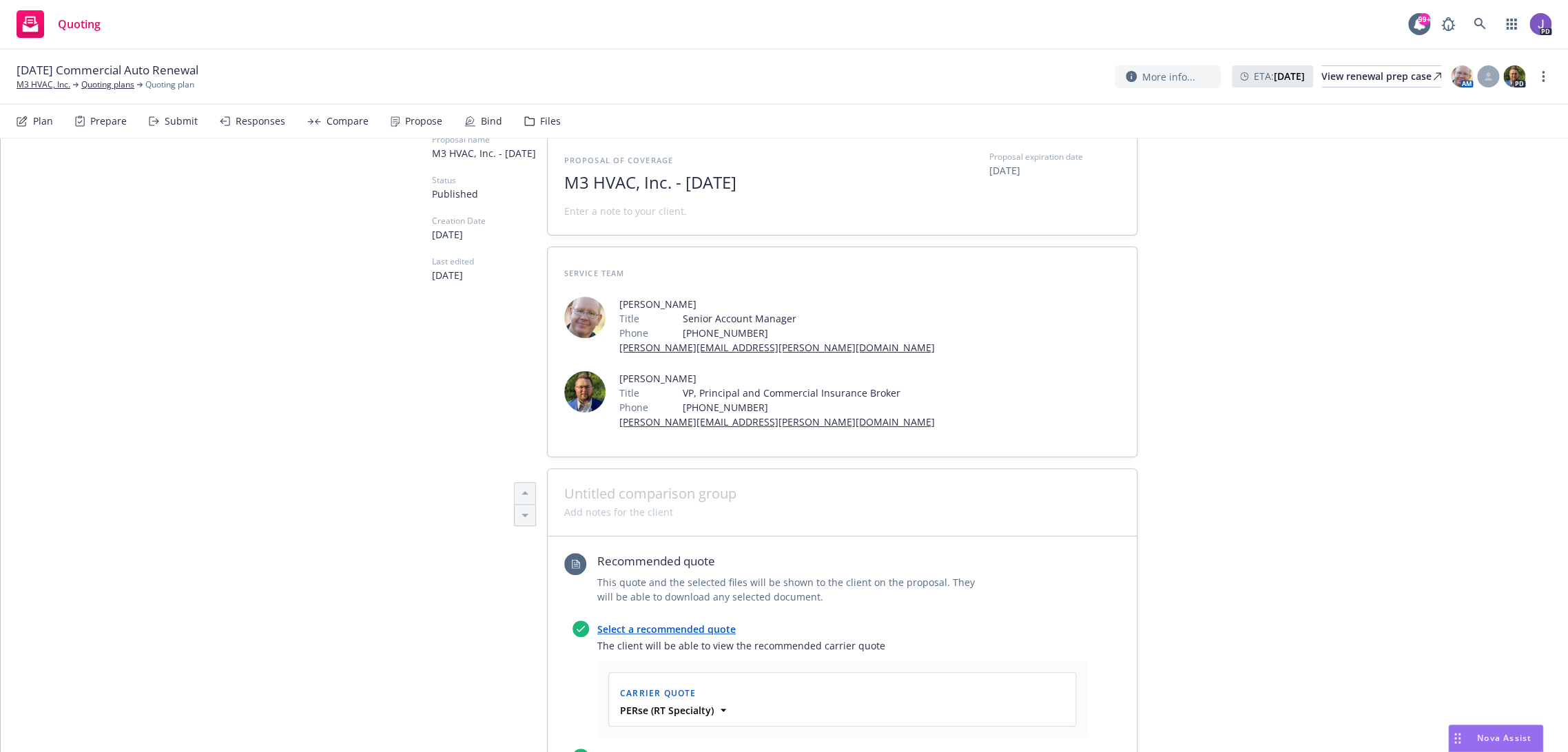
type textarea "x"
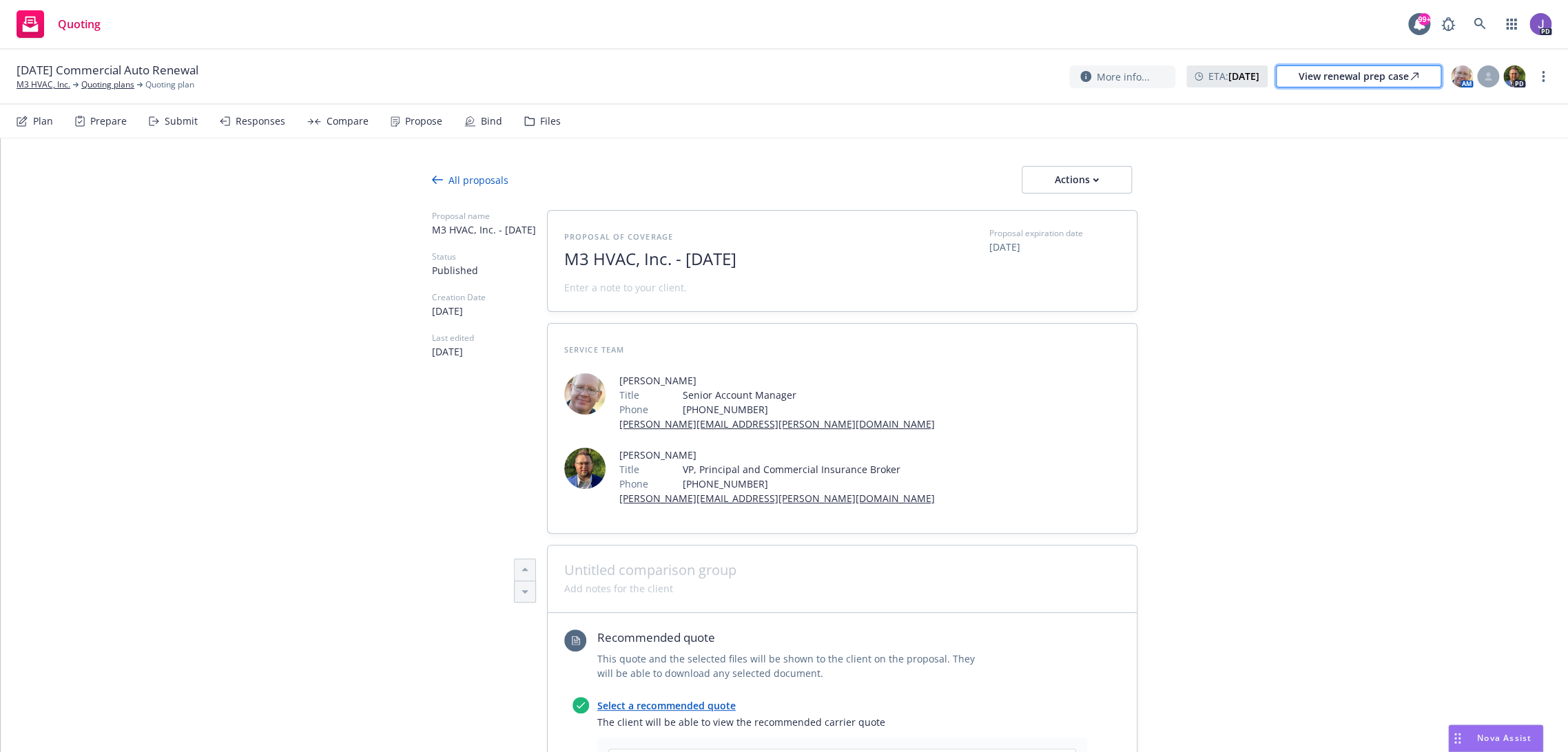
click at [1364, 80] on div "View renewal prep case" at bounding box center [1359, 76] width 120 height 20
type textarea "x"
click at [37, 91] on div "[DATE] Commercial Auto Renewal M3 HVAC, Inc. Quoting plans Quoting plan More in…" at bounding box center [784, 77] width 1568 height 55
click at [39, 87] on link "M3 HVAC, Inc." at bounding box center [43, 85] width 54 height 13
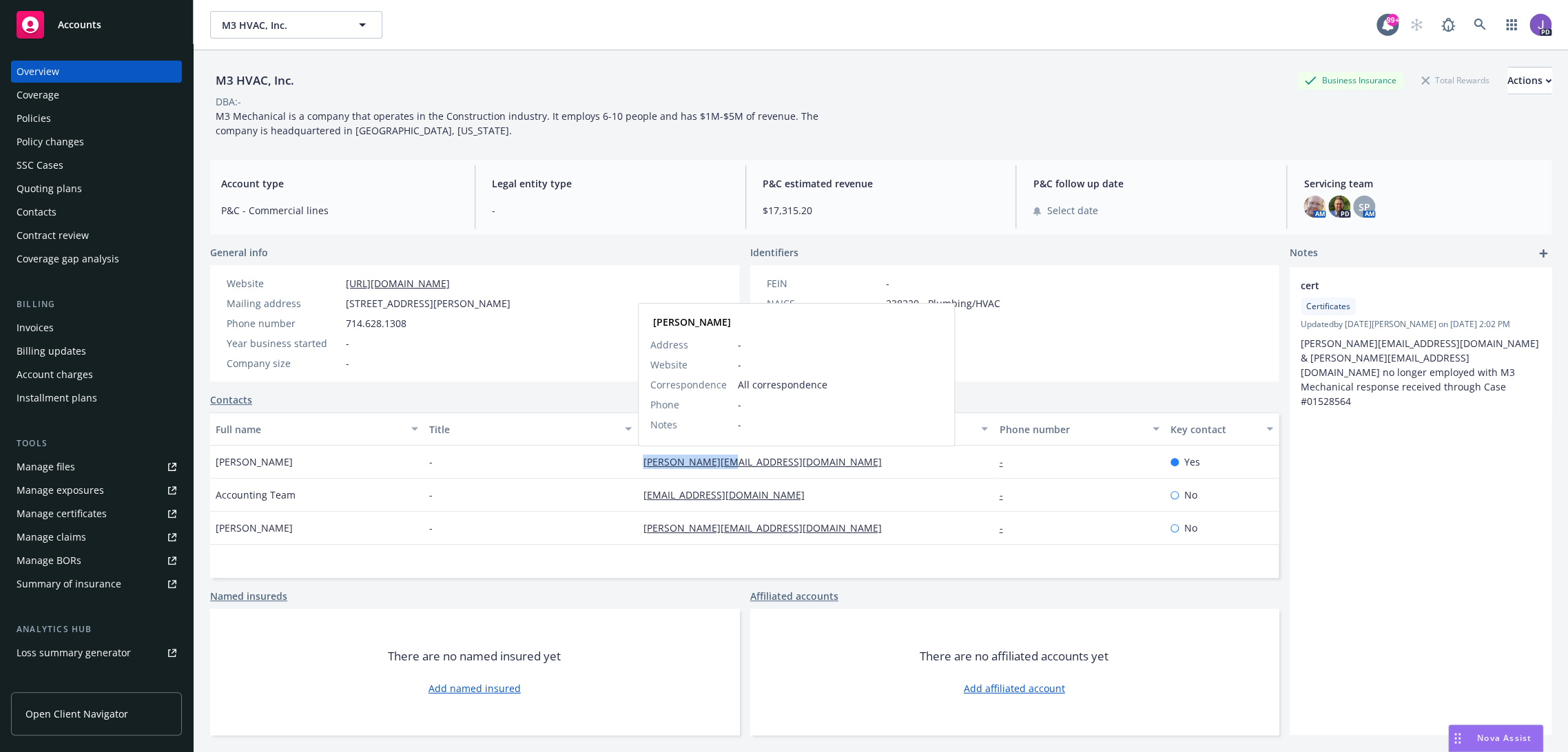
drag, startPoint x: 767, startPoint y: 458, endPoint x: 638, endPoint y: 457, distance: 129.0
click at [638, 457] on div "[PERSON_NAME][EMAIL_ADDRESS][DOMAIN_NAME] [PERSON_NAME] Address - Website - Cor…" at bounding box center [815, 462] width 356 height 33
copy link "[PERSON_NAME][EMAIL_ADDRESS][DOMAIN_NAME]"
drag, startPoint x: 65, startPoint y: 117, endPoint x: 295, endPoint y: 114, distance: 230.0
click at [64, 117] on div "Policies" at bounding box center [96, 118] width 160 height 22
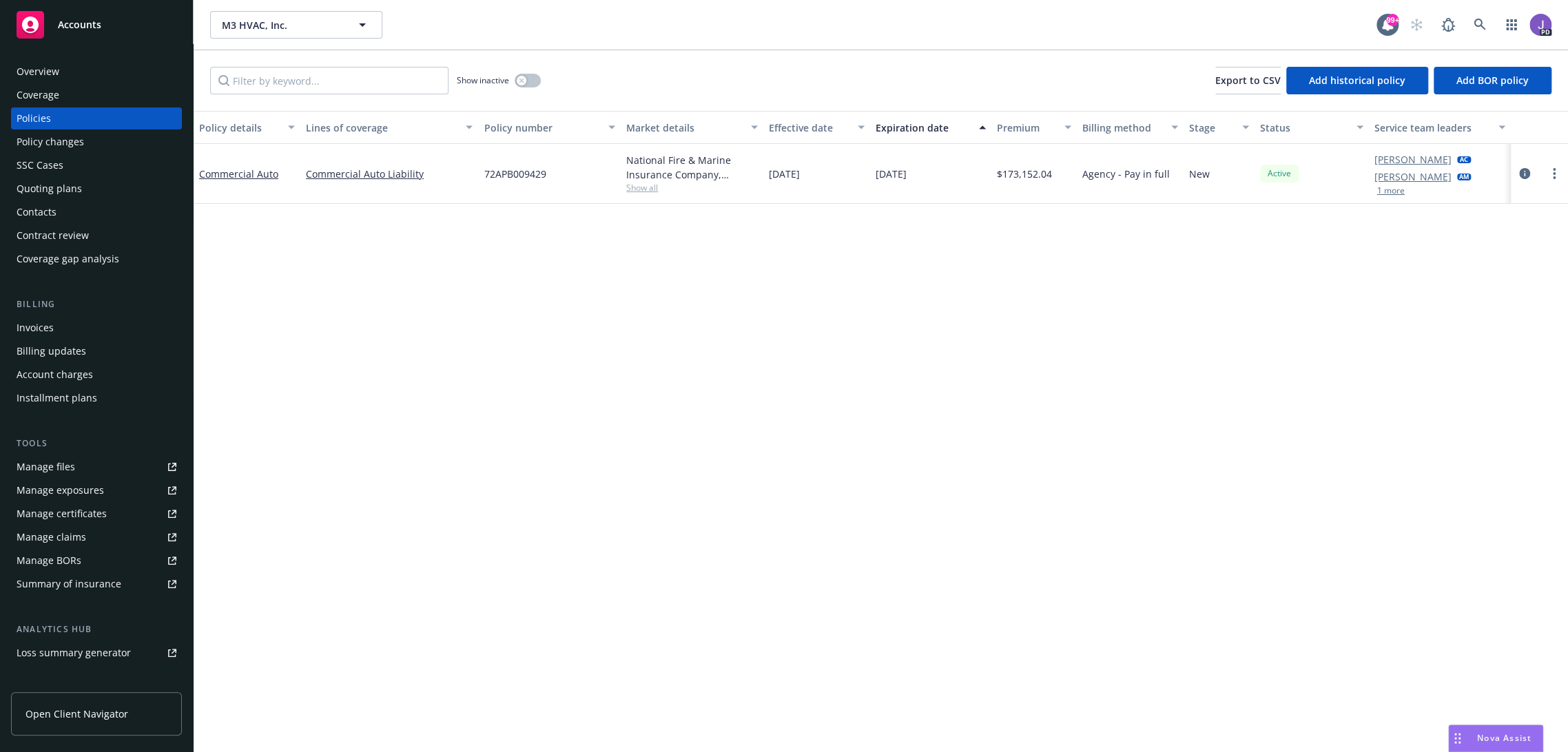
click at [641, 187] on span "Show all" at bounding box center [692, 187] width 132 height 12
click at [400, 290] on div "Policy details Lines of coverage Policy number Market details Effective date Ex…" at bounding box center [881, 431] width 1374 height 642
click at [635, 187] on span "Show all" at bounding box center [692, 187] width 132 height 12
click at [56, 183] on div "Quoting plans" at bounding box center [49, 188] width 66 height 22
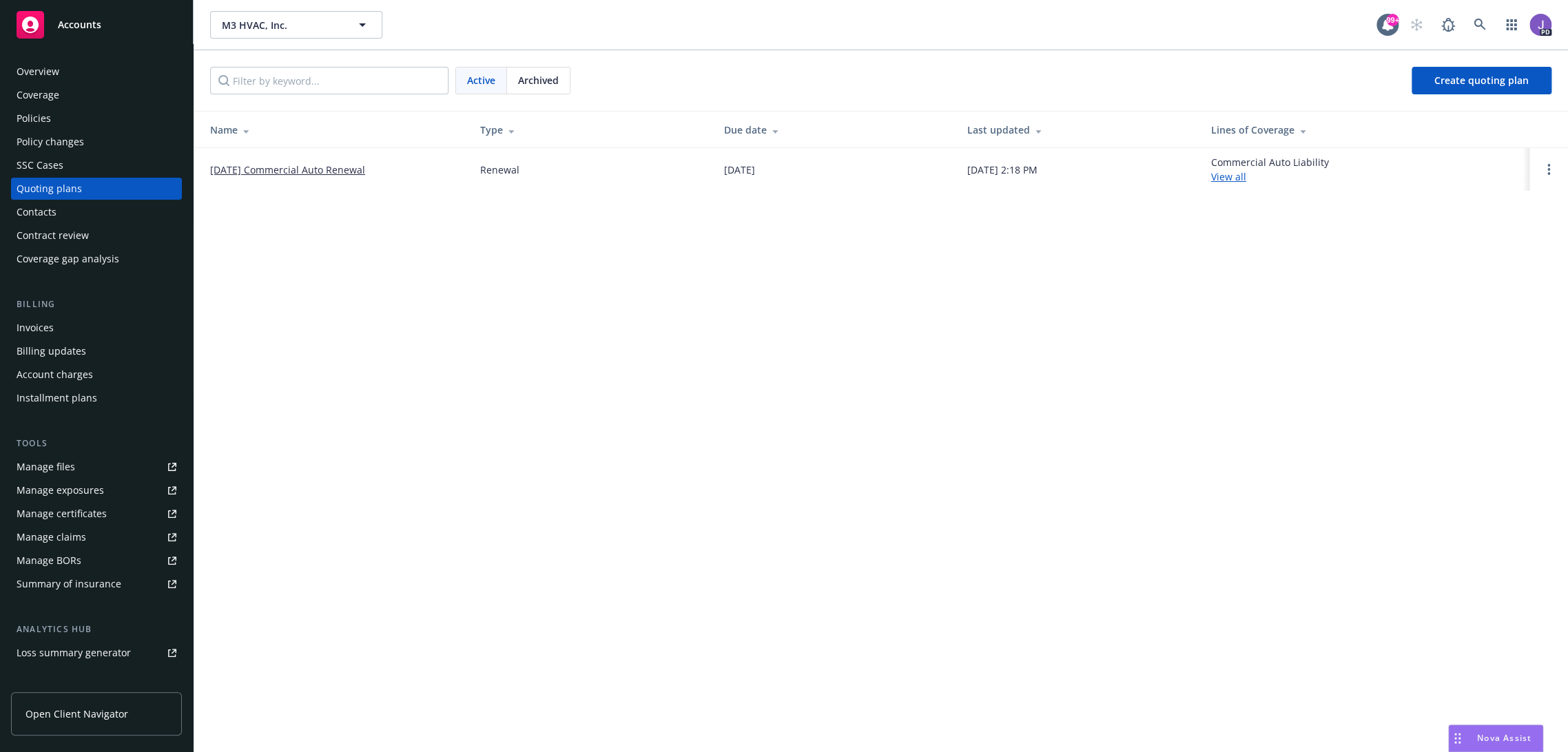
click at [322, 168] on link "[DATE] Commercial Auto Renewal" at bounding box center [288, 170] width 155 height 15
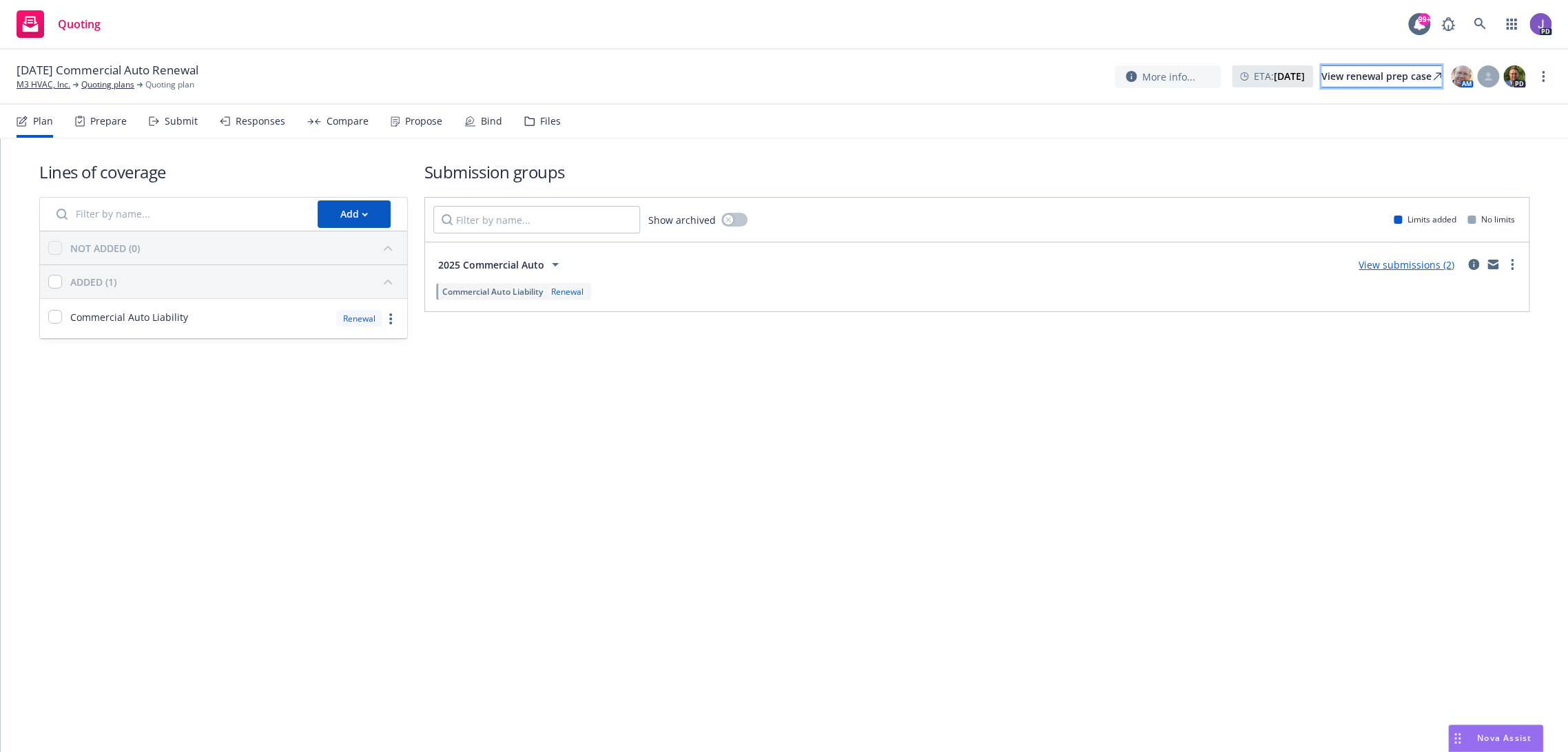
click at [1389, 82] on div "View renewal prep case" at bounding box center [1381, 76] width 120 height 20
click at [1477, 18] on icon at bounding box center [1480, 24] width 13 height 13
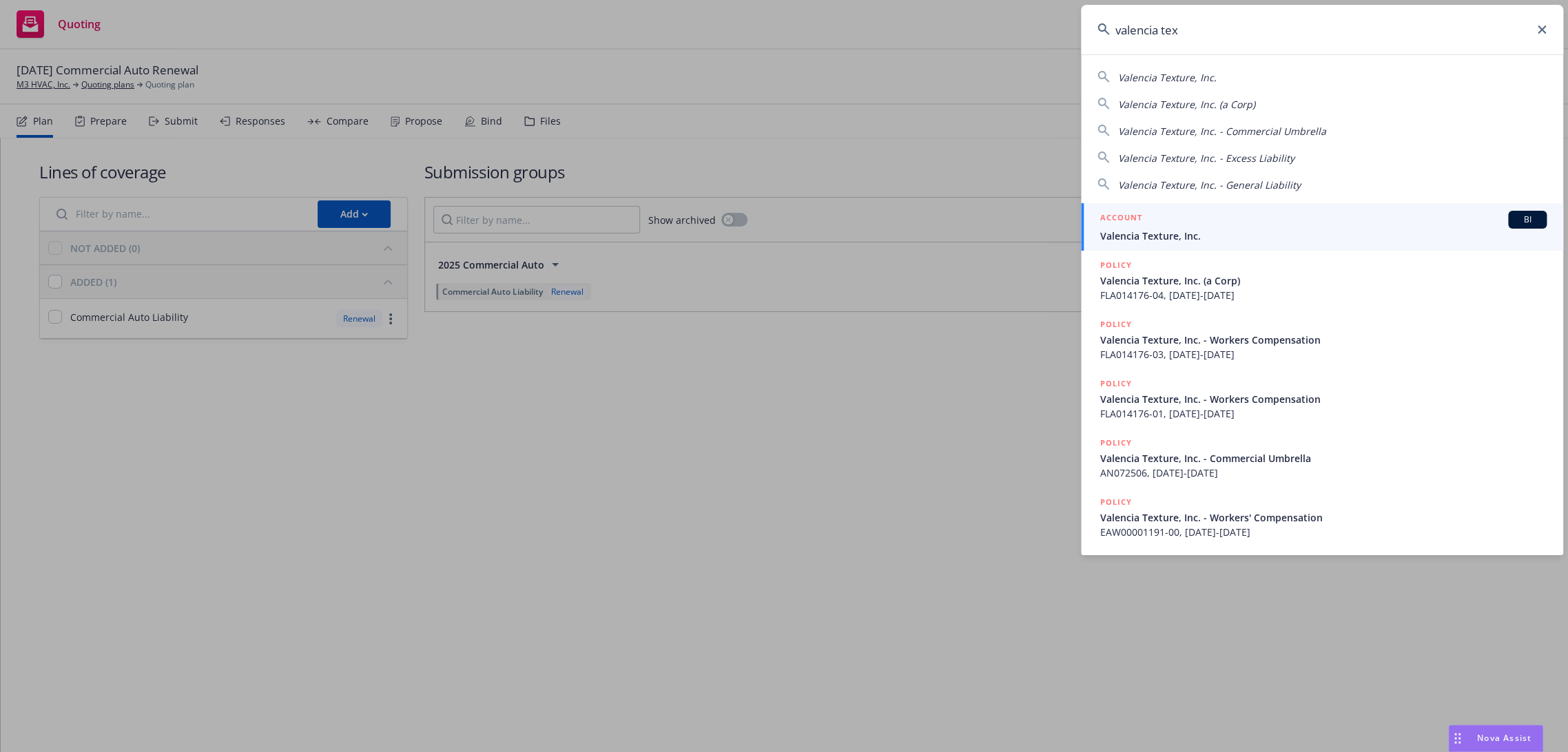
type input "valencia text"
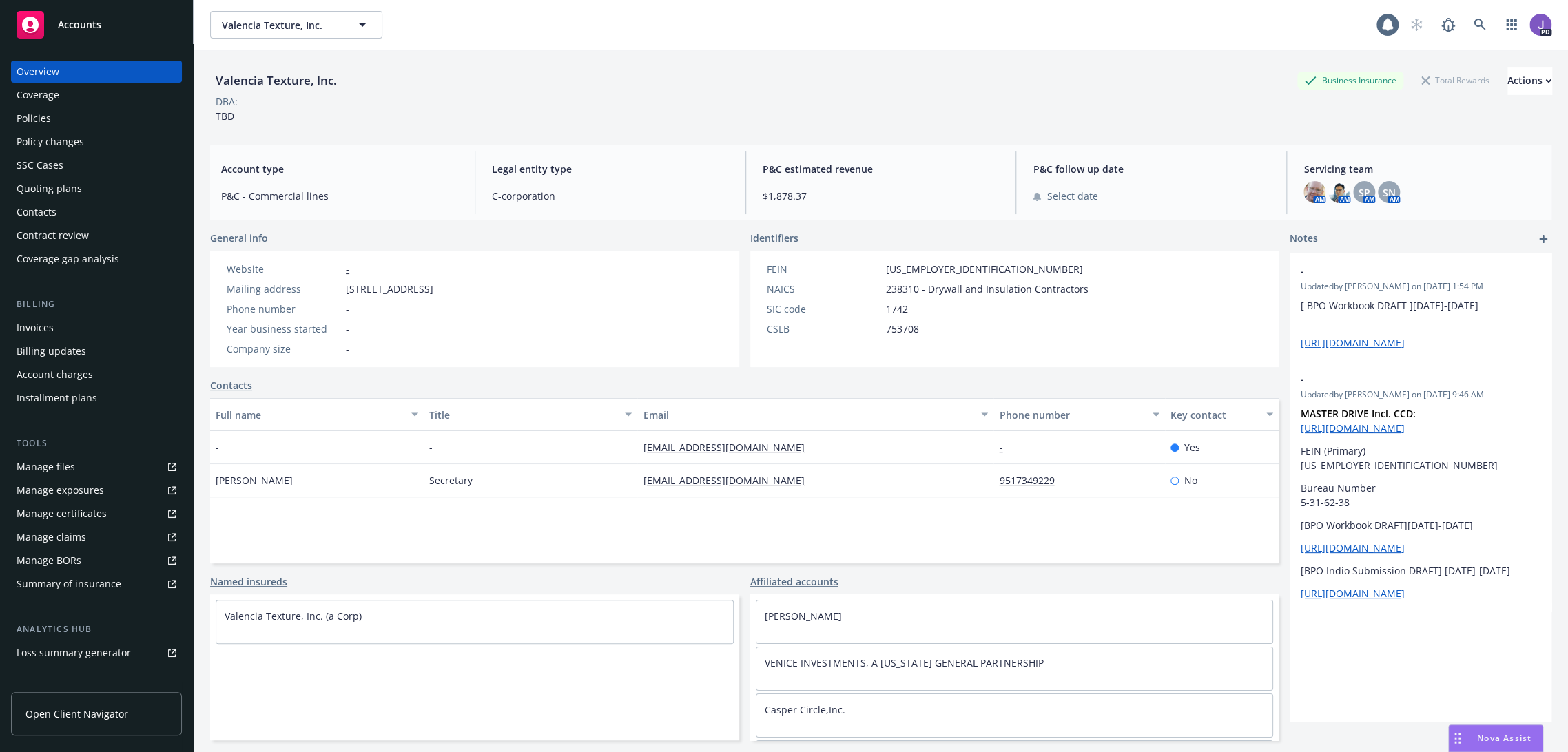
click at [661, 59] on div "Valencia Texture, Inc. Business Insurance Total Rewards Actions DBA: - TBD" at bounding box center [880, 92] width 1341 height 84
click at [629, 74] on div "Valencia Texture, Inc. Business Insurance Total Rewards Actions" at bounding box center [880, 80] width 1341 height 27
click at [641, 104] on div "DBA: -" at bounding box center [880, 101] width 1341 height 15
click at [586, 70] on div "Valencia Texture, Inc. Business Insurance Total Rewards Actions" at bounding box center [880, 80] width 1341 height 27
click at [589, 109] on div "Valencia Texture, Inc. Business Insurance Total Rewards Actions DBA: - TBD" at bounding box center [880, 95] width 1341 height 56
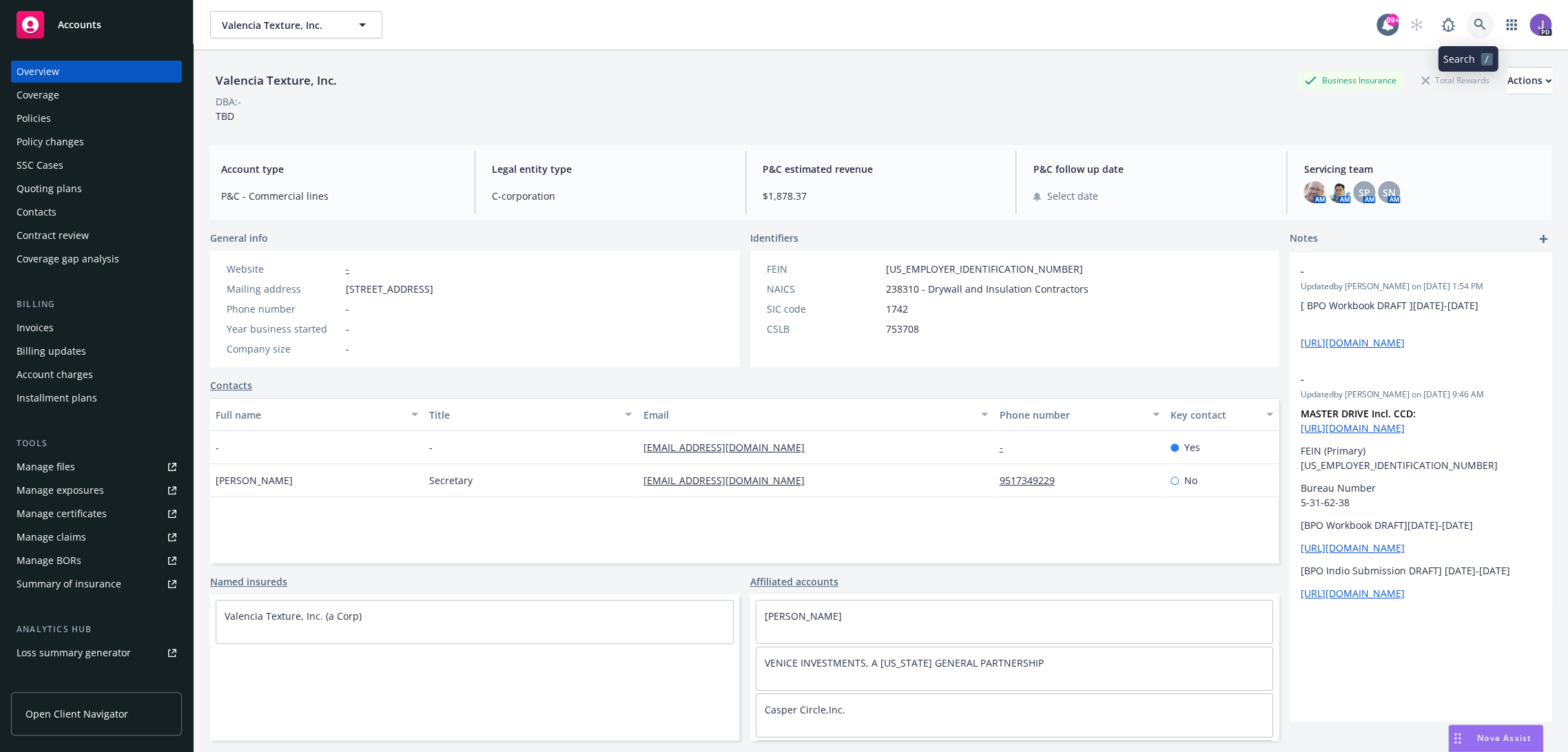
click at [1474, 18] on icon at bounding box center [1480, 25] width 13 height 13
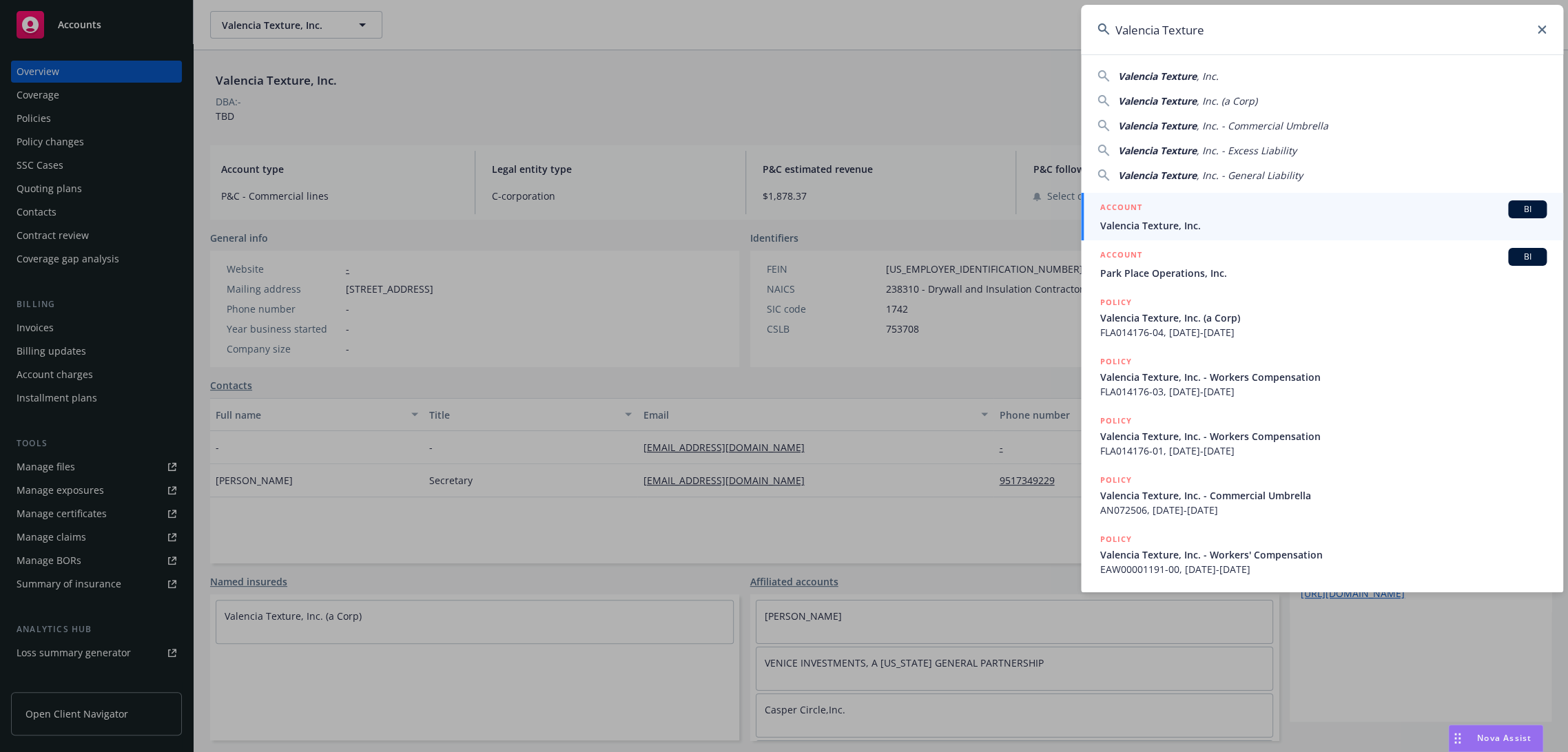
type input "Valencia Texture"
click at [1170, 218] on span "Valencia Texture, Inc." at bounding box center [1323, 226] width 446 height 15
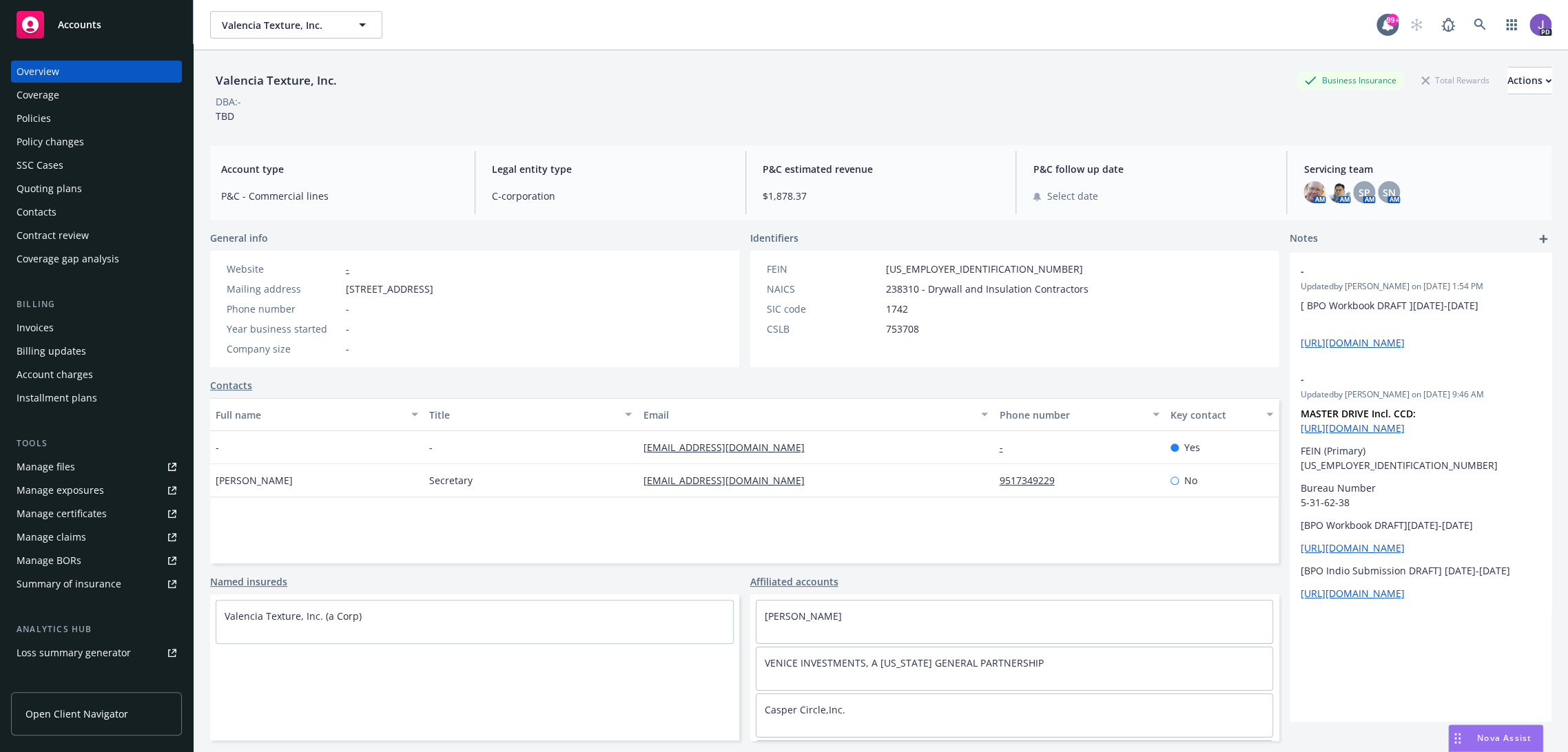
click at [29, 117] on div "Policies" at bounding box center [33, 118] width 35 height 22
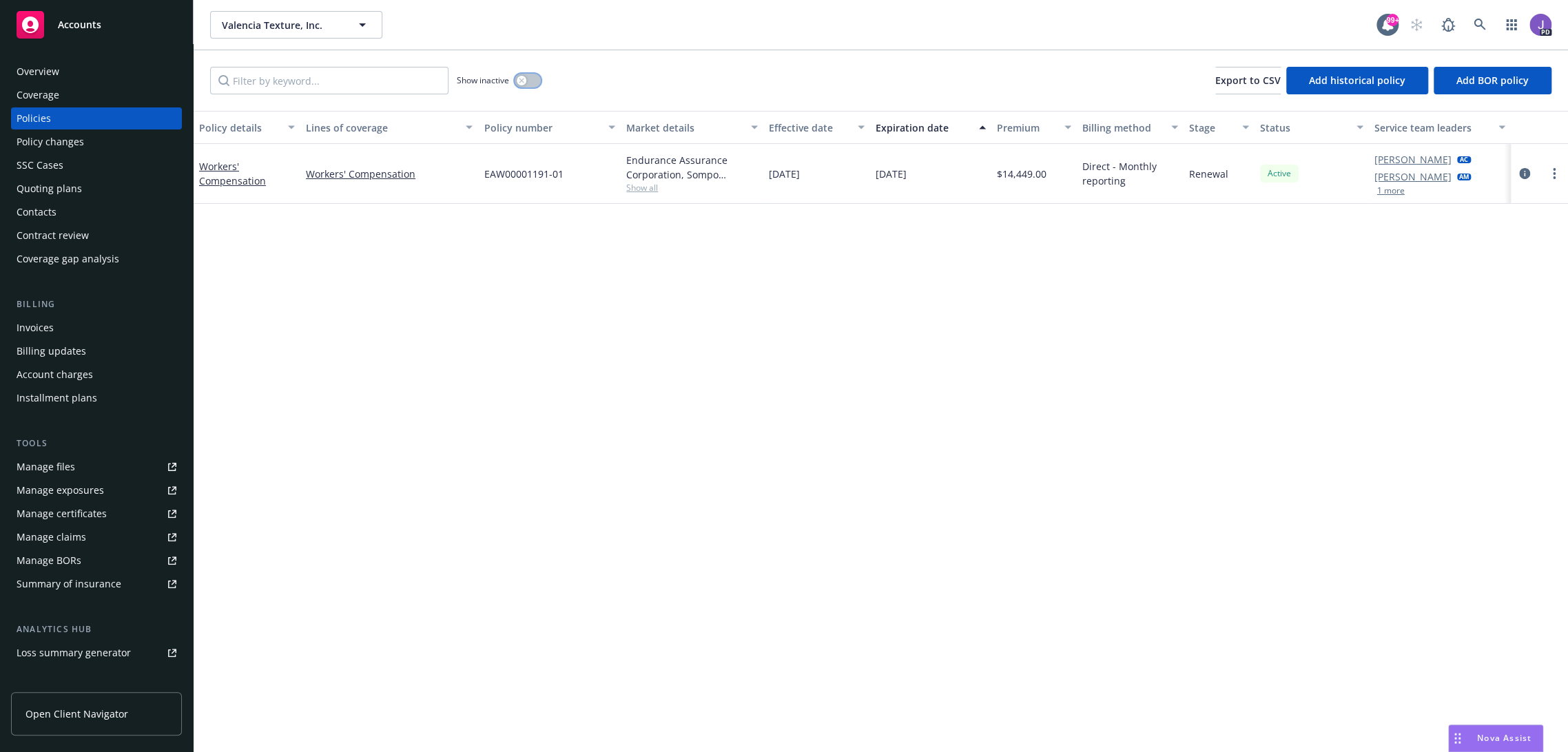
click at [526, 79] on button "button" at bounding box center [527, 81] width 26 height 14
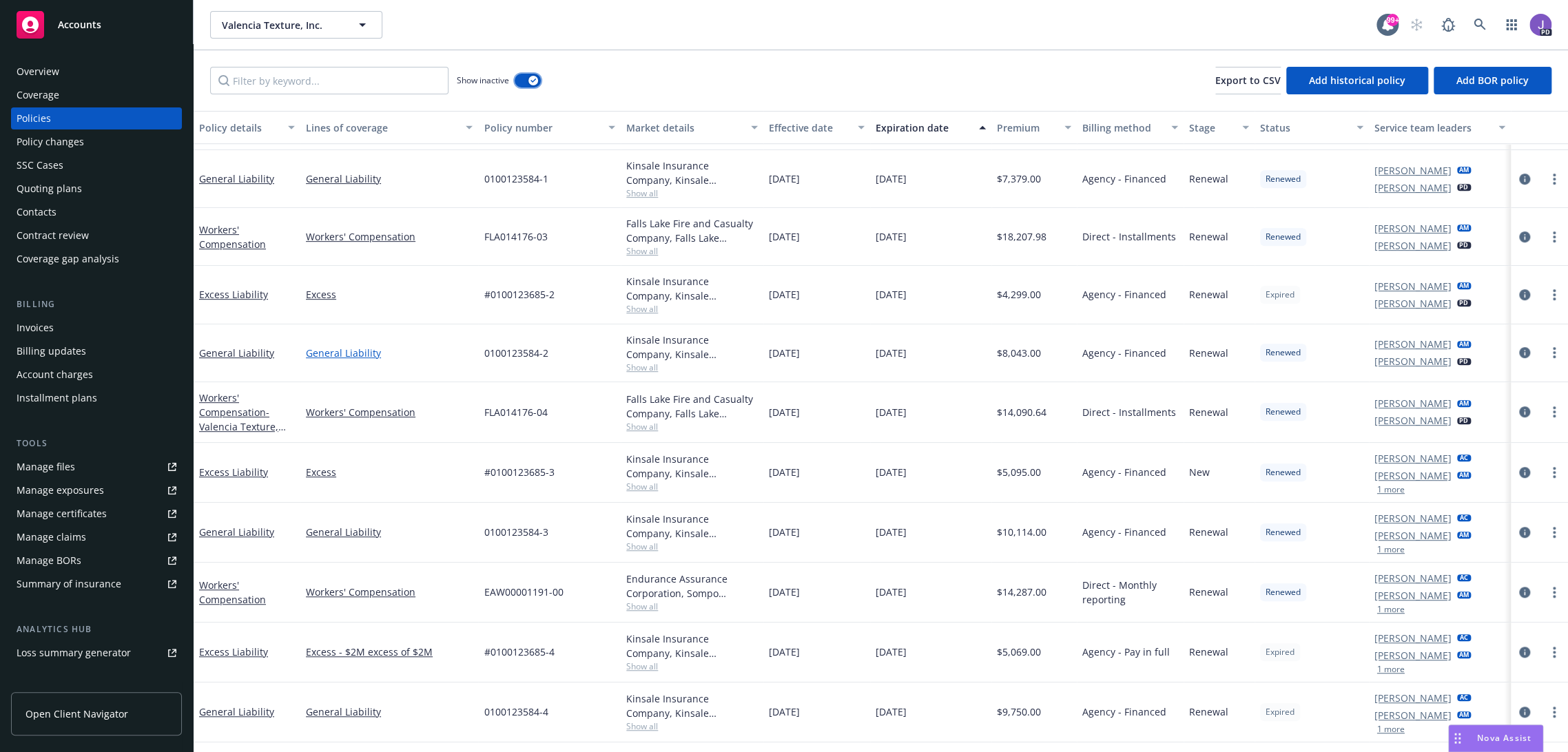
scroll to position [485, 0]
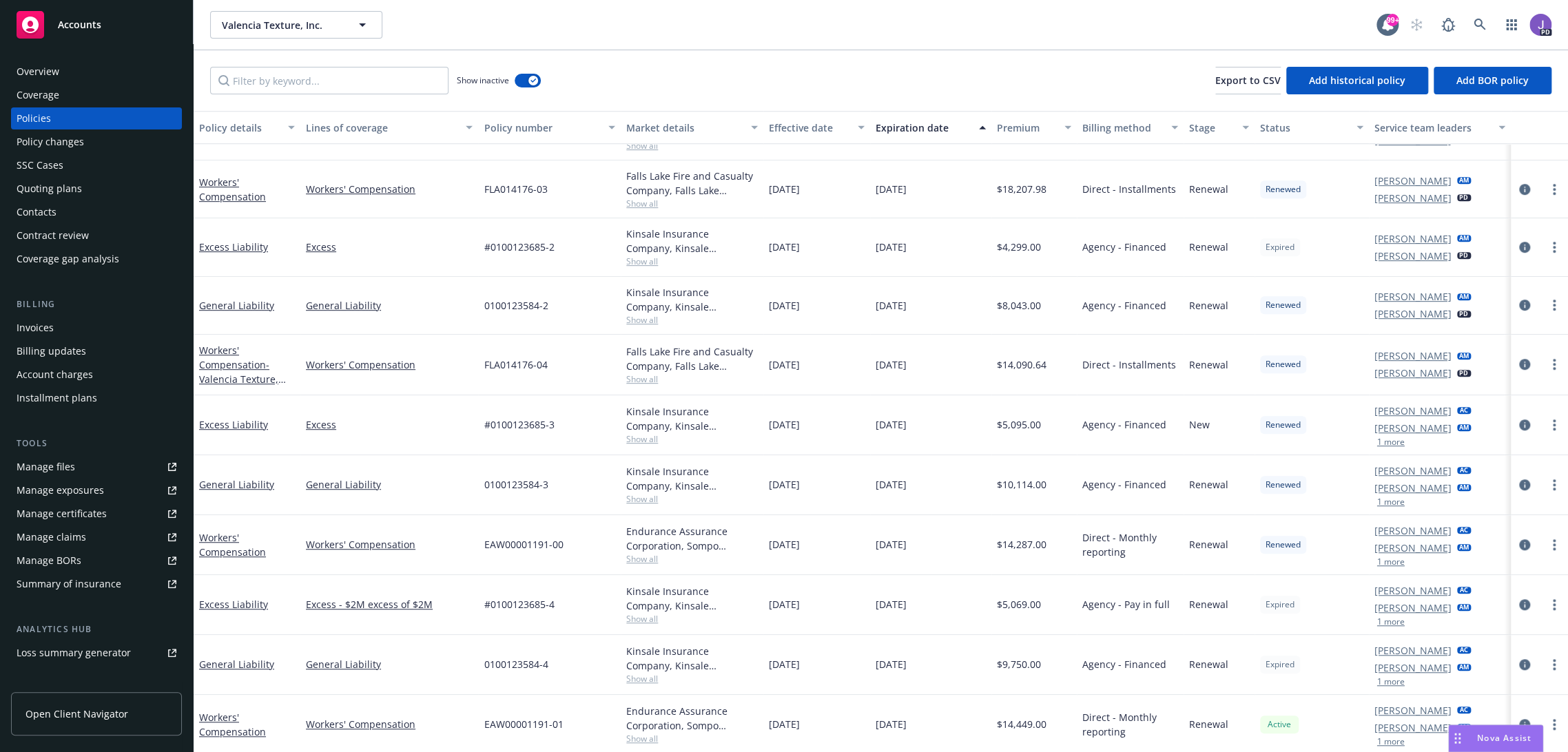
click at [54, 197] on div "Quoting plans" at bounding box center [49, 188] width 66 height 22
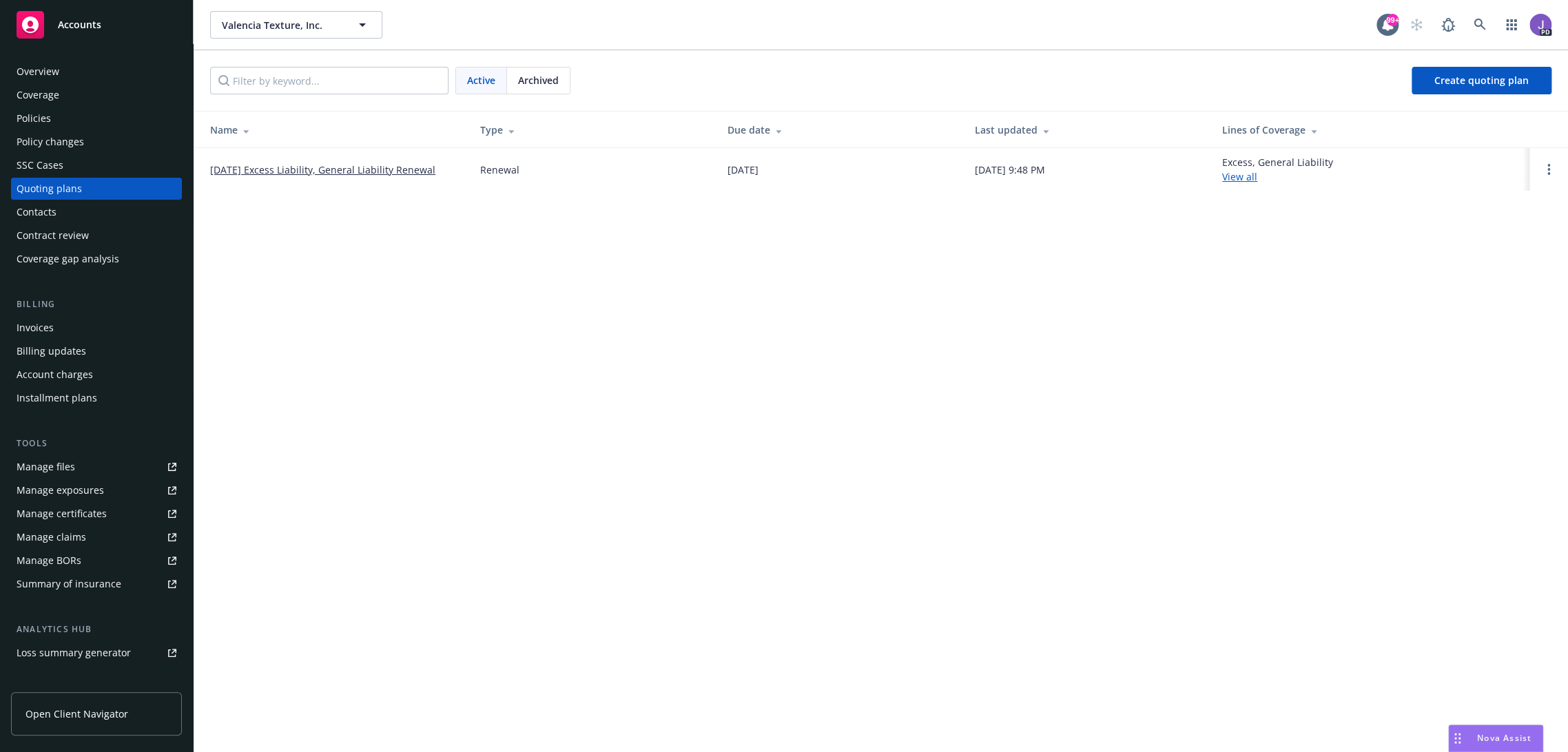
click at [398, 171] on link "08/14/25 Excess Liability, General Liability Renewal" at bounding box center [323, 170] width 226 height 15
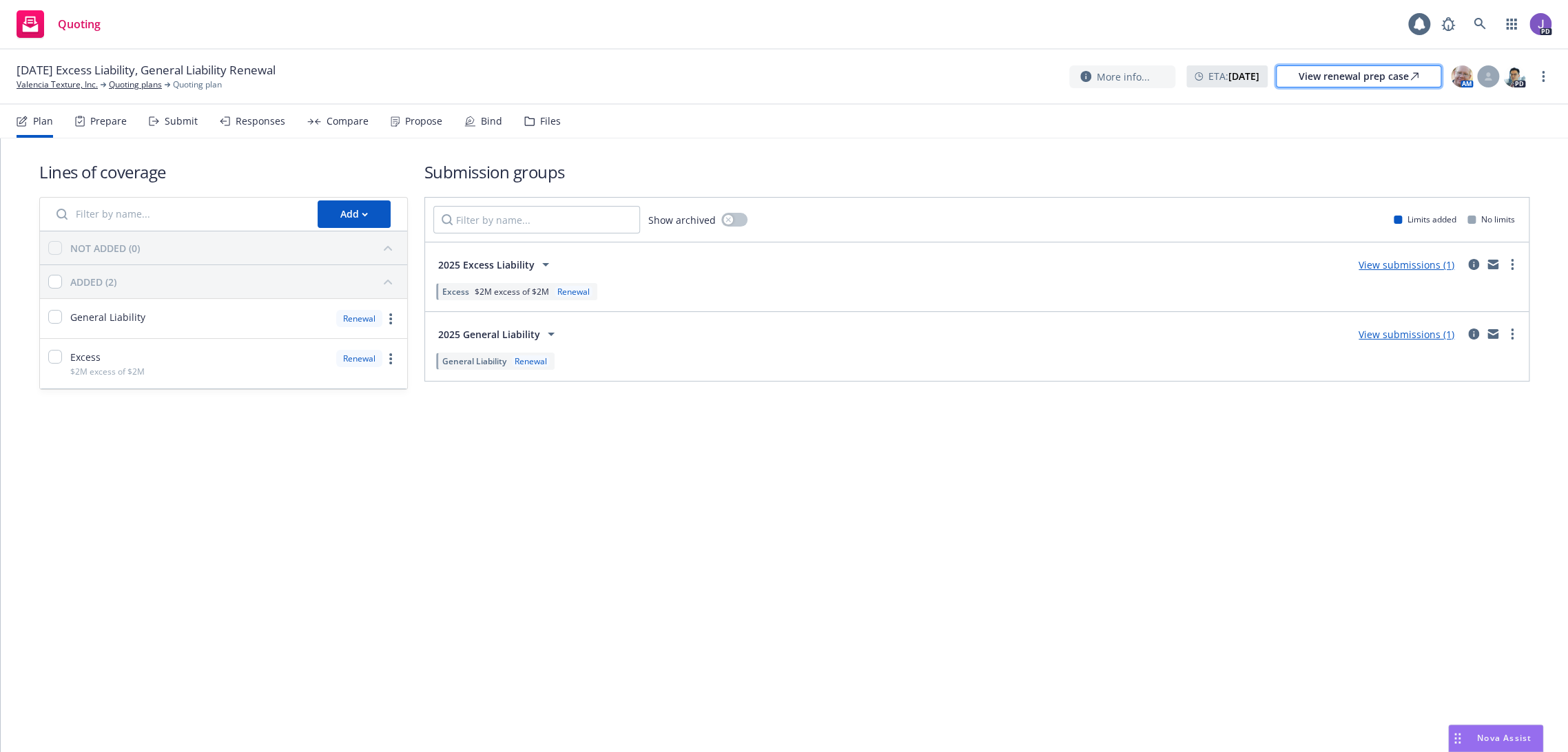
click at [1405, 78] on div "View renewal prep case" at bounding box center [1359, 76] width 120 height 20
click at [58, 85] on link "Valencia Texture, Inc." at bounding box center [56, 85] width 81 height 13
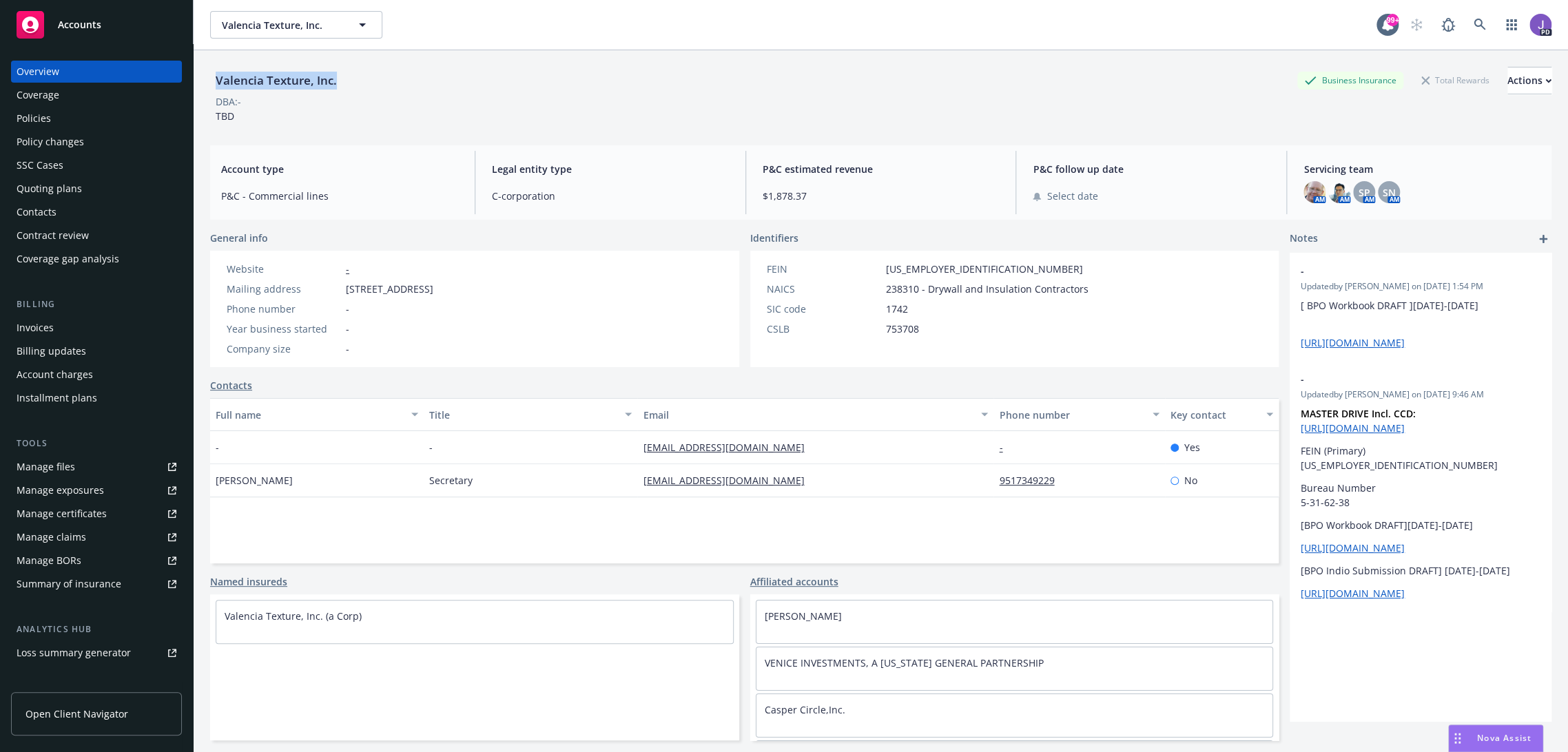
drag, startPoint x: 340, startPoint y: 85, endPoint x: 196, endPoint y: 86, distance: 144.0
click at [196, 86] on div "Valencia Texture, Inc. Business Insurance Total Rewards Actions DBA: - TBD Acco…" at bounding box center [881, 426] width 1374 height 752
copy div "Valencia Texture, Inc."
click at [1474, 25] on icon at bounding box center [1480, 25] width 13 height 13
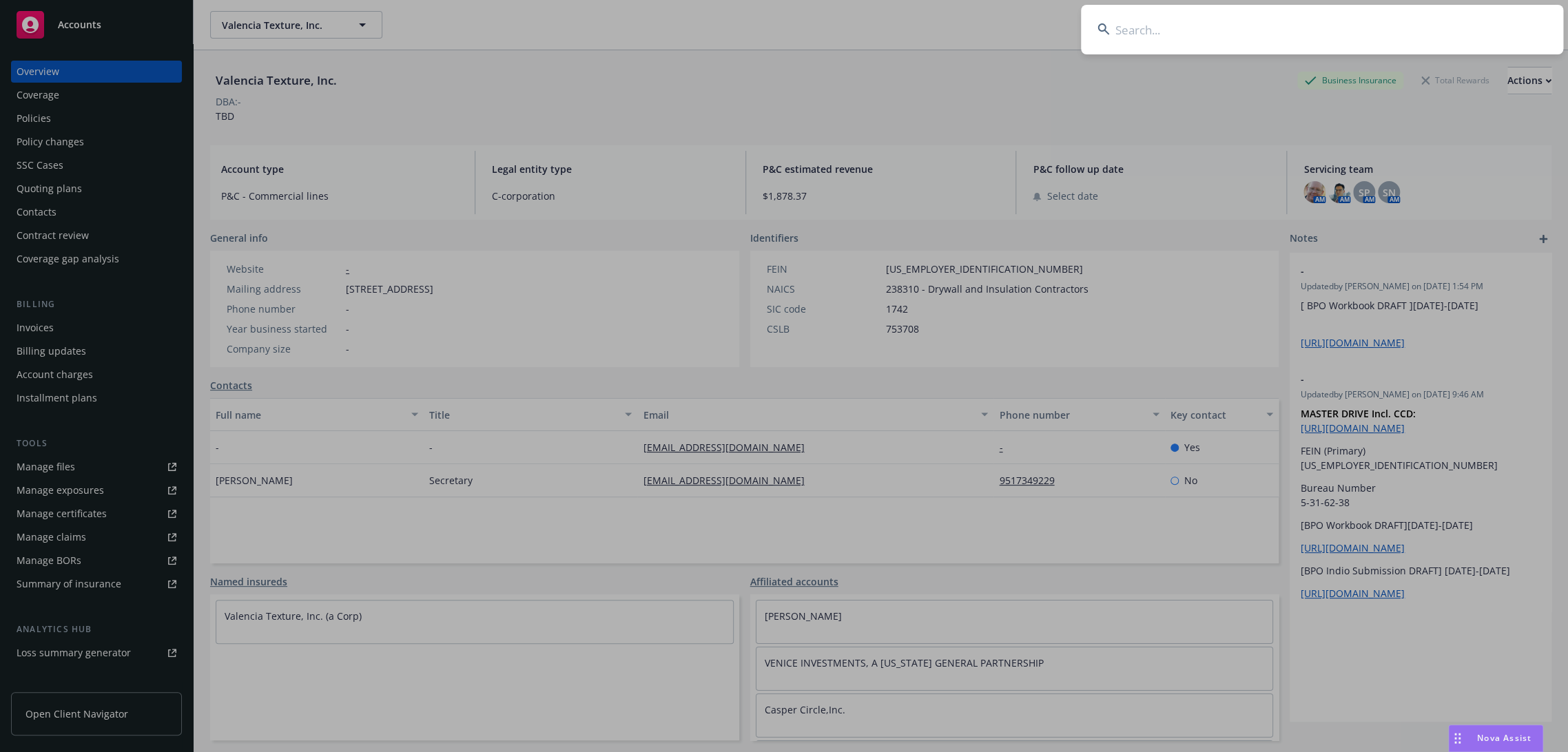
type input "[PERSON_NAME][EMAIL_ADDRESS][DOMAIN_NAME]"
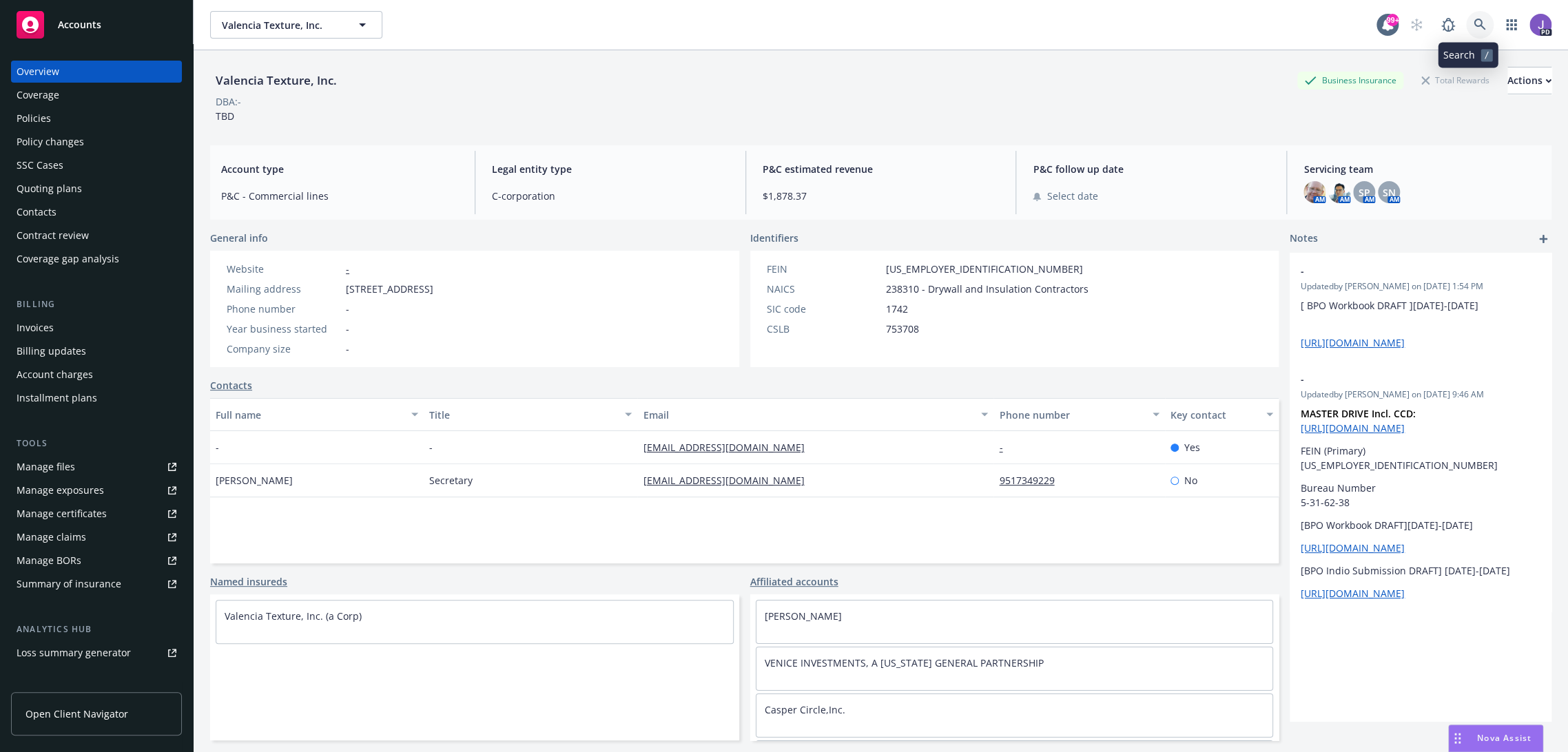
click at [1474, 18] on icon at bounding box center [1480, 25] width 13 height 13
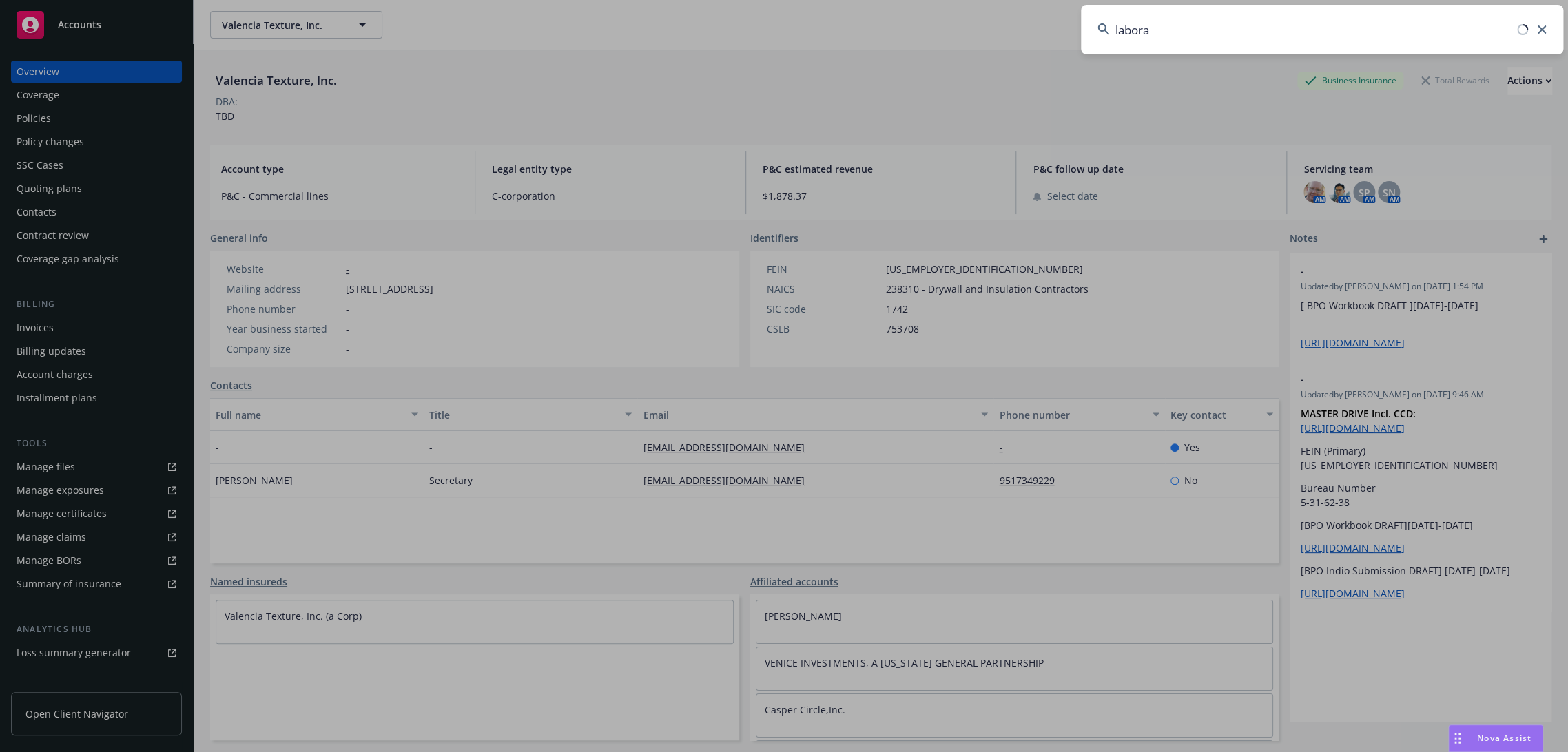
type input "laborat"
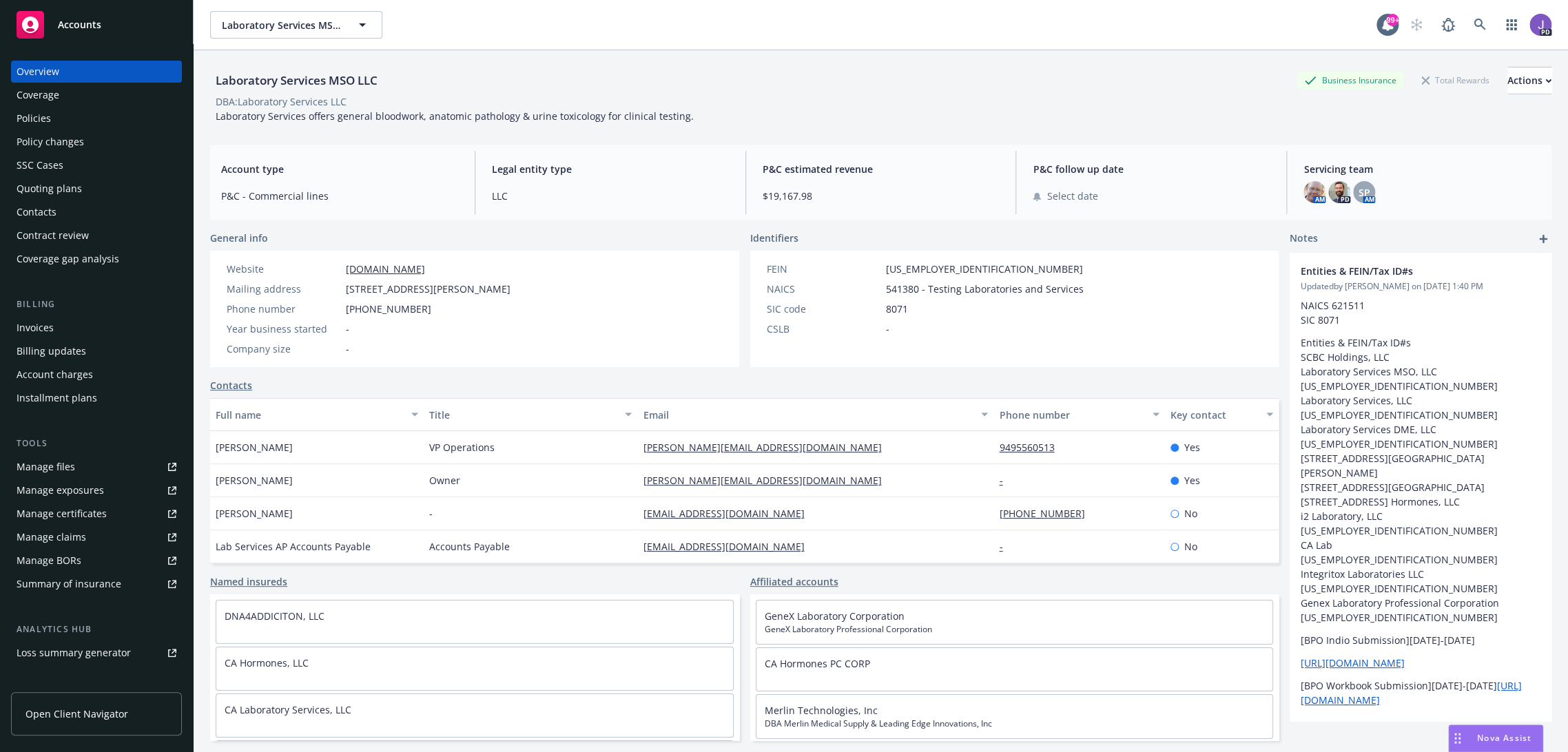
drag, startPoint x: 68, startPoint y: 120, endPoint x: 77, endPoint y: 120, distance: 9.0
click at [68, 120] on div "Policies" at bounding box center [96, 118] width 160 height 22
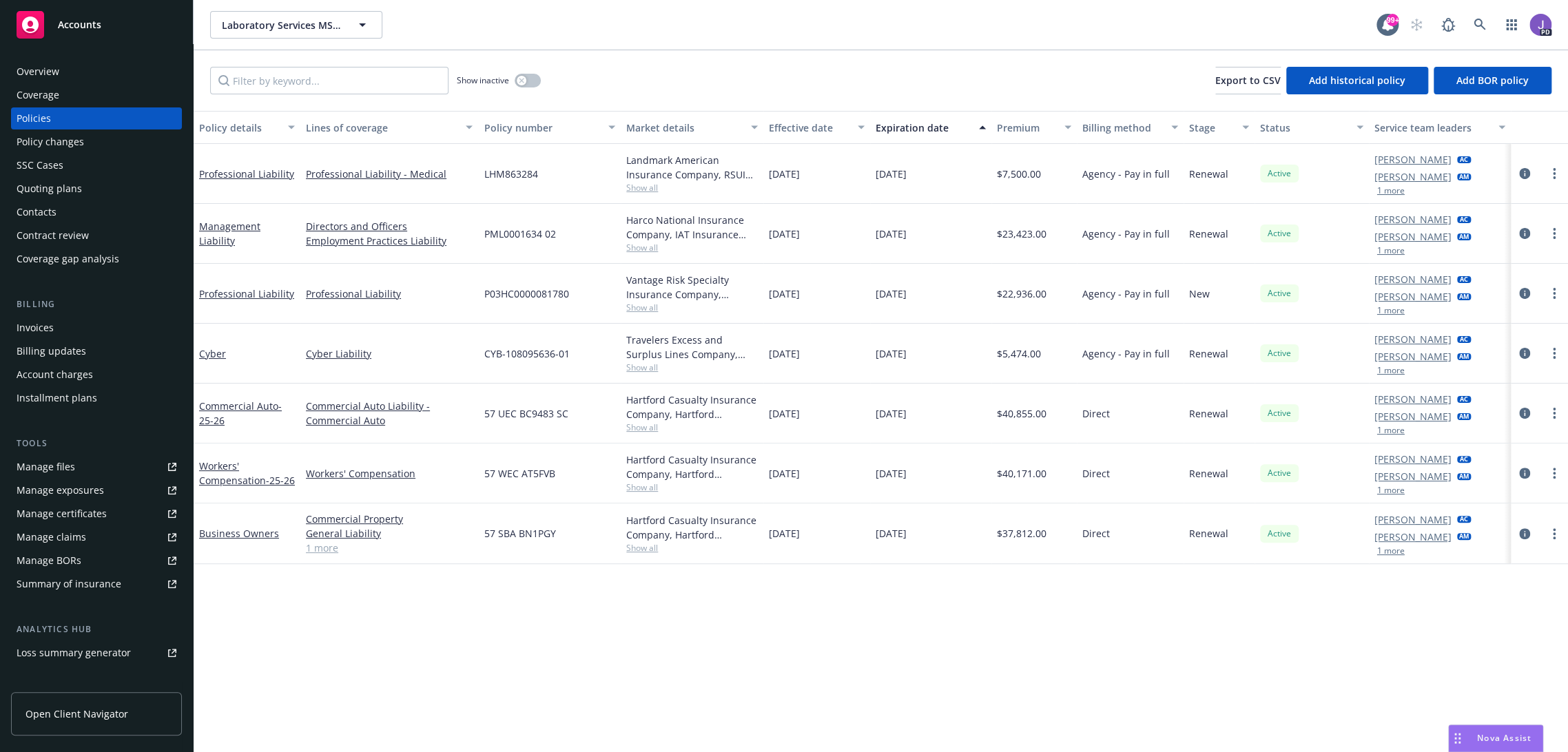
click at [648, 304] on span "Show all" at bounding box center [692, 307] width 132 height 12
click at [577, 302] on div "P03HC0000081780" at bounding box center [549, 293] width 142 height 60
drag, startPoint x: 574, startPoint y: 292, endPoint x: 482, endPoint y: 295, distance: 92.0
click at [482, 295] on div "P03HC0000081780" at bounding box center [549, 293] width 142 height 60
copy span "P03HC0000081780"
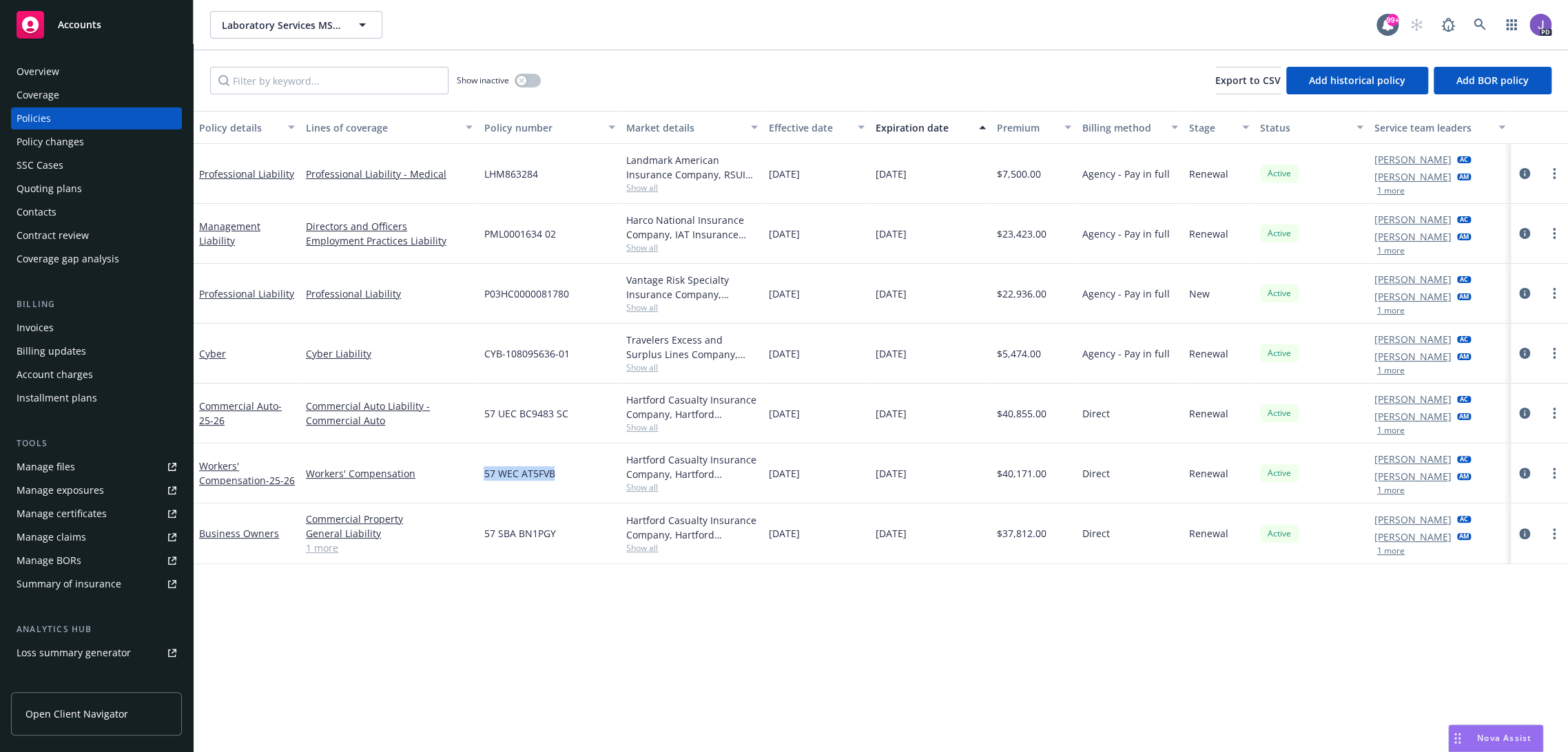
drag, startPoint x: 557, startPoint y: 471, endPoint x: 480, endPoint y: 475, distance: 77.1
click at [480, 475] on div "57 WEC AT5FVB" at bounding box center [549, 474] width 142 height 60
copy span "57 WEC AT5FVB"
drag, startPoint x: 329, startPoint y: 548, endPoint x: 338, endPoint y: 550, distance: 9.2
click at [329, 548] on link "1 more" at bounding box center [389, 548] width 167 height 15
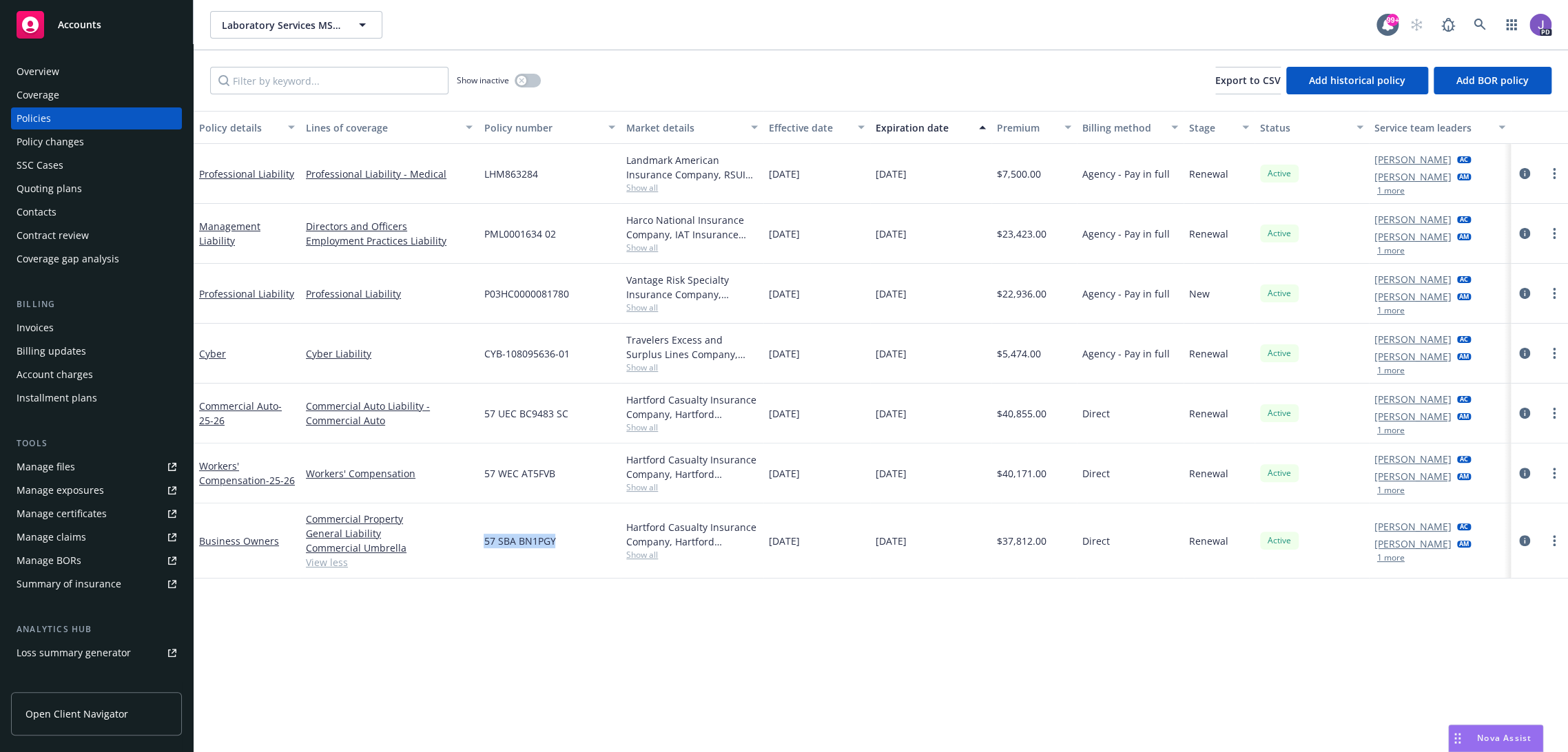
drag, startPoint x: 563, startPoint y: 541, endPoint x: 483, endPoint y: 544, distance: 80.1
click at [483, 544] on div "57 SBA BN1PGY" at bounding box center [549, 541] width 142 height 75
copy span "57 SBA BN1PGY"
click at [40, 70] on div "Overview" at bounding box center [37, 71] width 43 height 22
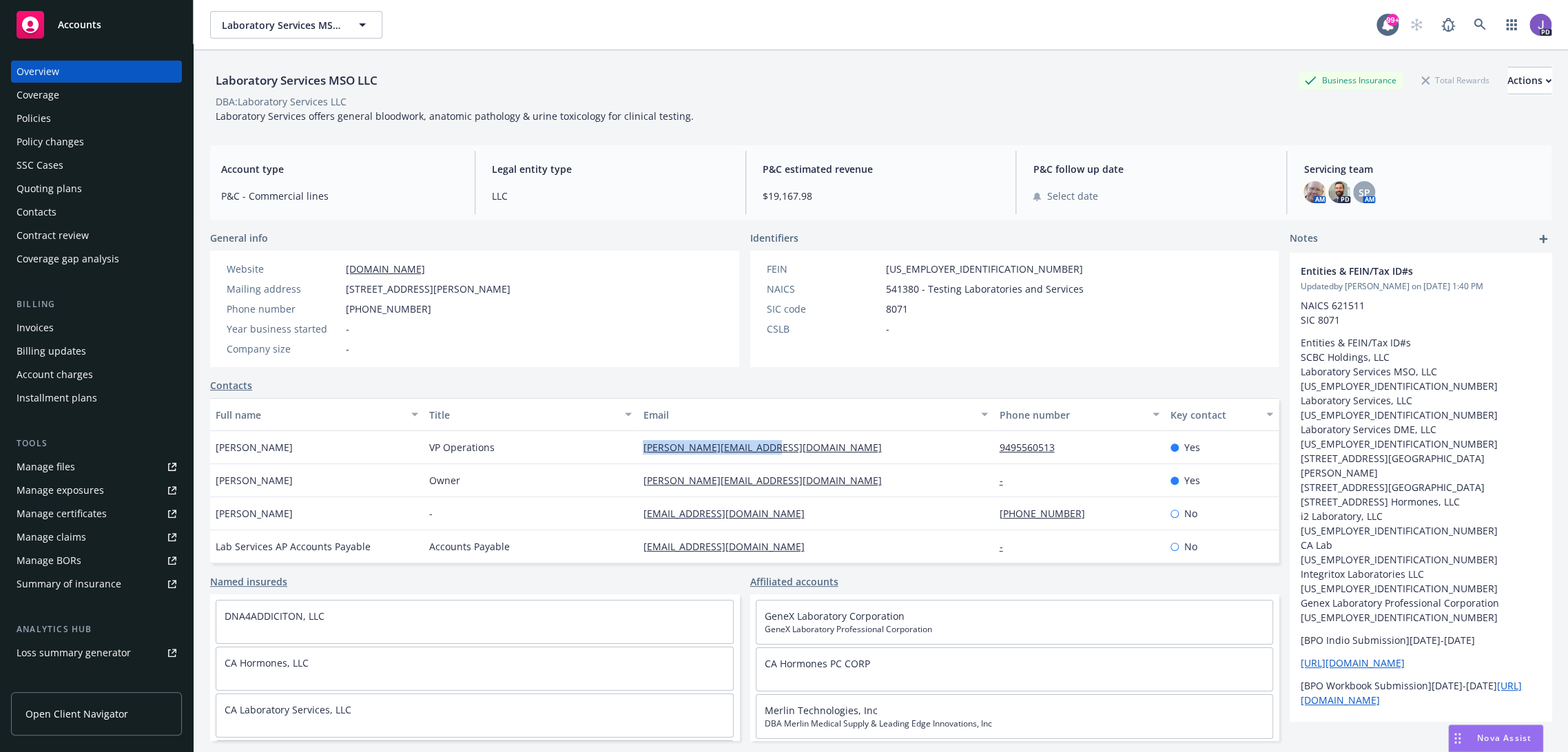
drag, startPoint x: 829, startPoint y: 448, endPoint x: 633, endPoint y: 445, distance: 196.0
click at [637, 445] on div "[PERSON_NAME][EMAIL_ADDRESS][DOMAIN_NAME]" at bounding box center [815, 448] width 356 height 33
copy link "[PERSON_NAME][EMAIL_ADDRESS][DOMAIN_NAME]"
click at [1474, 25] on icon at bounding box center [1479, 24] width 12 height 12
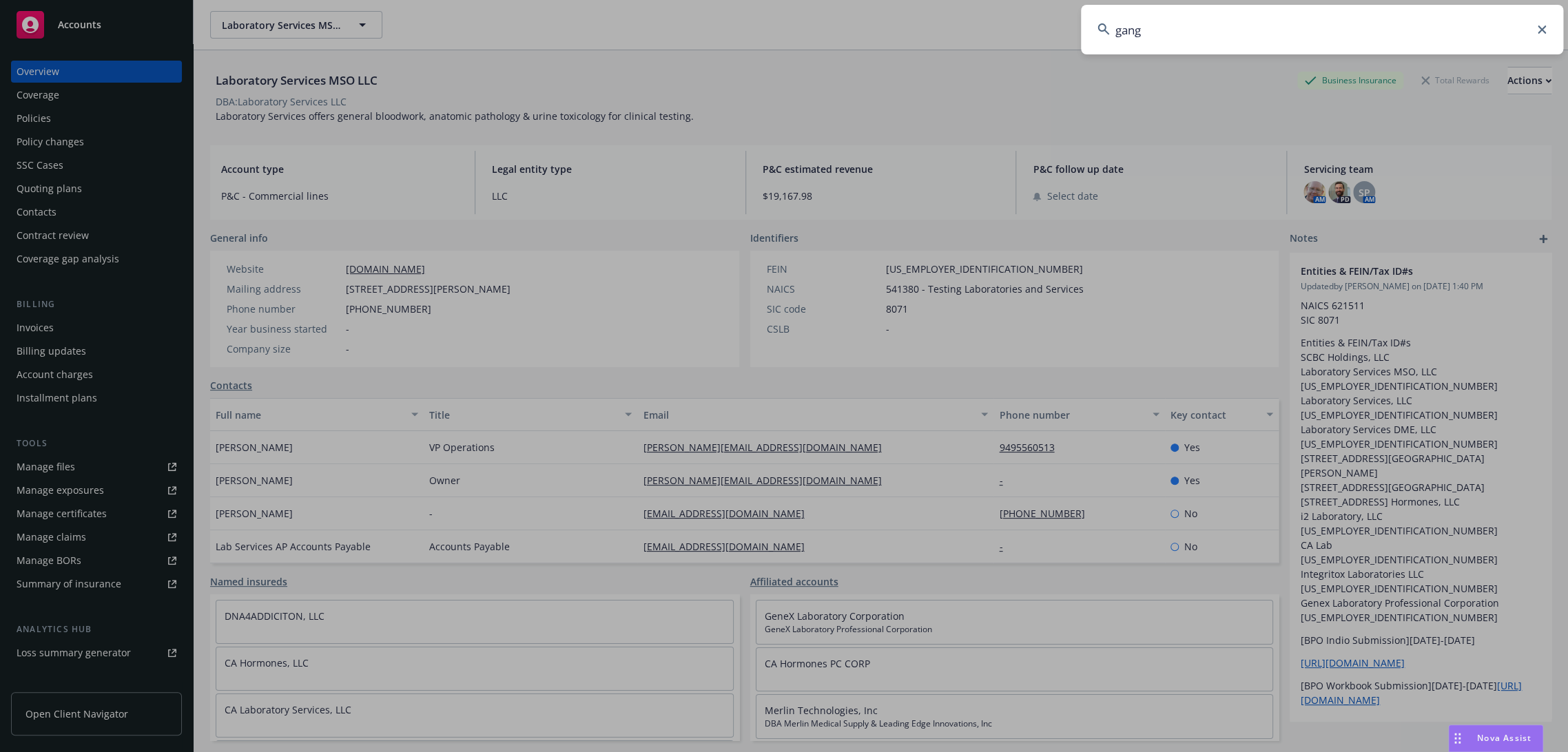
type input "gang"
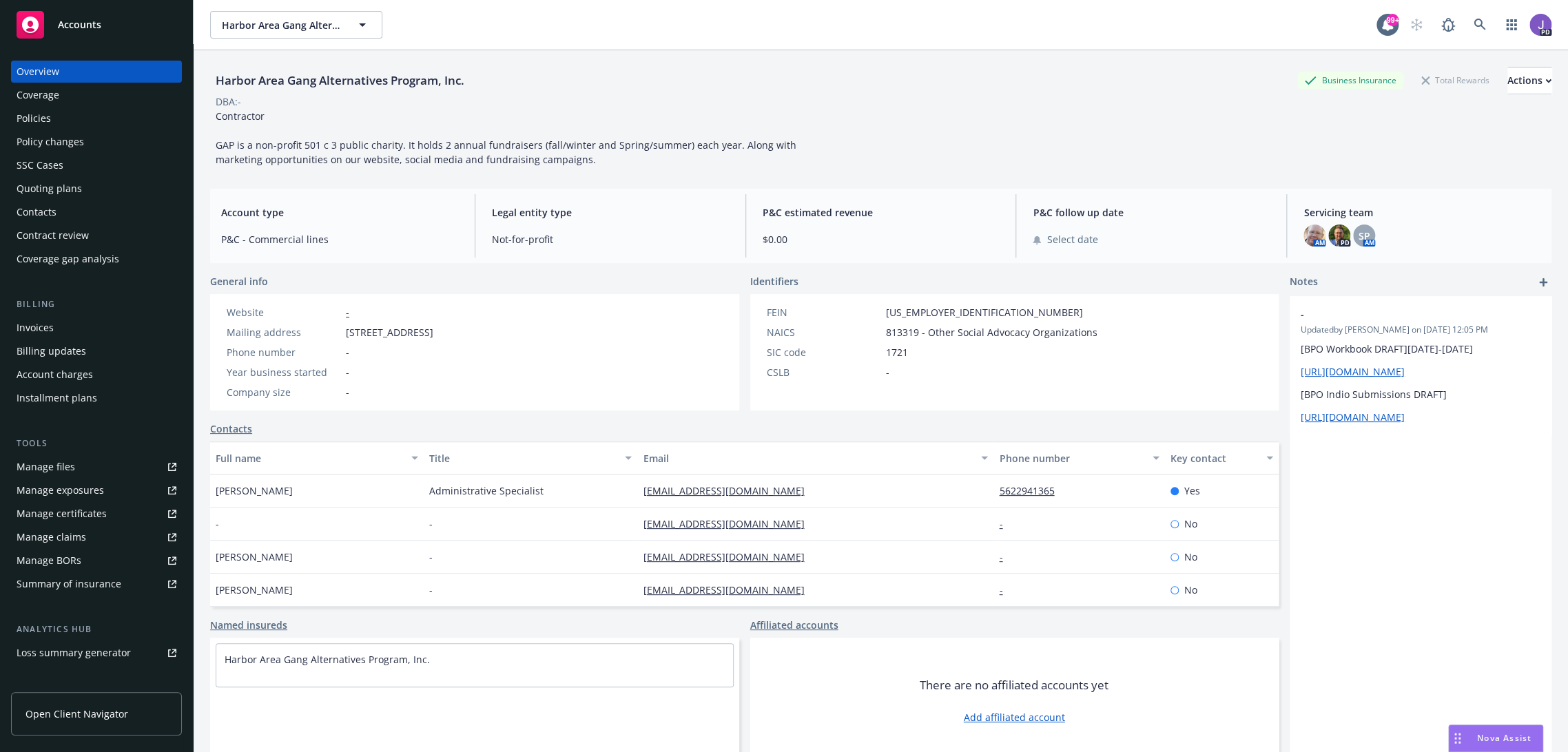
click at [34, 121] on div "Policies" at bounding box center [33, 118] width 35 height 22
